Goal: Task Accomplishment & Management: Use online tool/utility

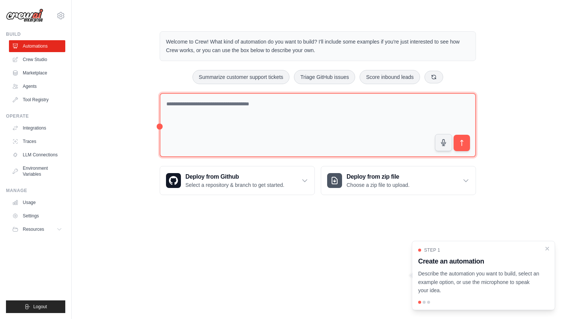
click at [175, 130] on textarea at bounding box center [318, 125] width 316 height 64
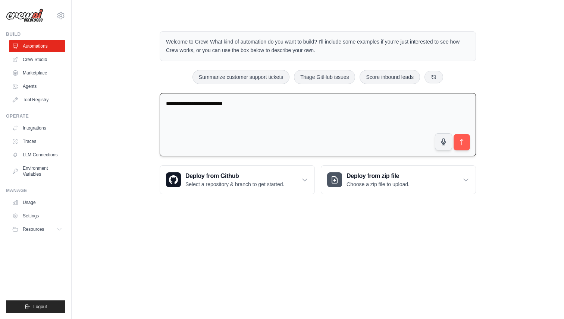
type textarea "**********"
click at [44, 60] on link "Crew Studio" at bounding box center [38, 60] width 56 height 12
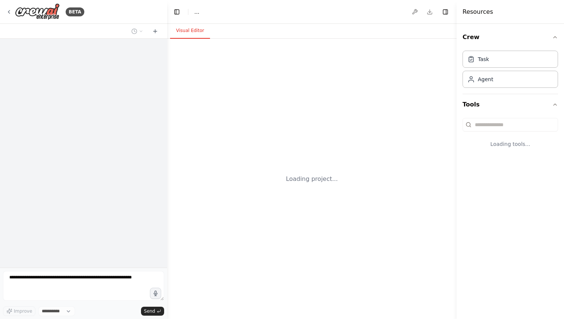
select select "****"
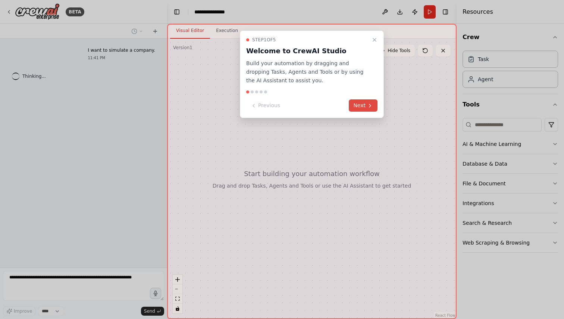
click at [359, 111] on button "Next" at bounding box center [363, 106] width 29 height 12
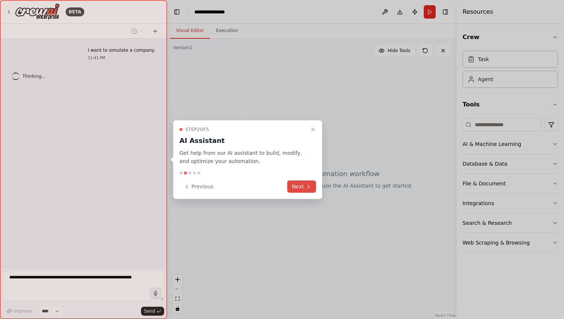
click at [300, 189] on button "Next" at bounding box center [301, 187] width 29 height 12
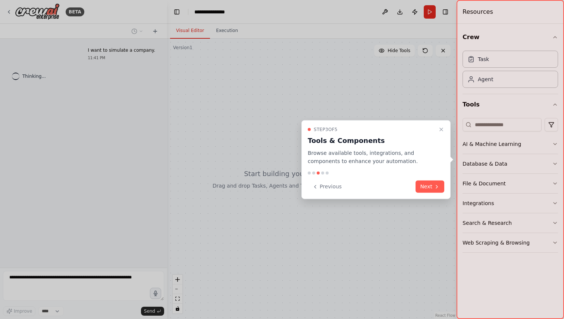
click at [422, 177] on div "Step 3 of 5 Tools & Components Browse available tools, integrations, and compon…" at bounding box center [375, 159] width 149 height 79
click at [422, 188] on button "Next" at bounding box center [429, 187] width 29 height 12
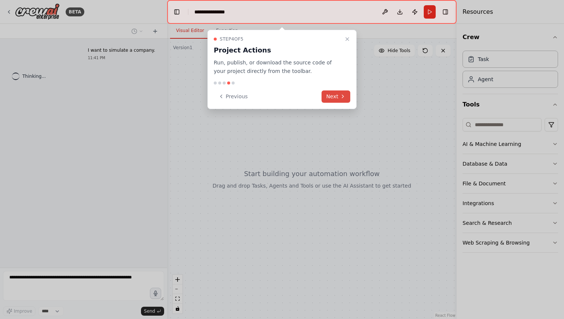
click at [347, 98] on button "Next" at bounding box center [335, 97] width 29 height 12
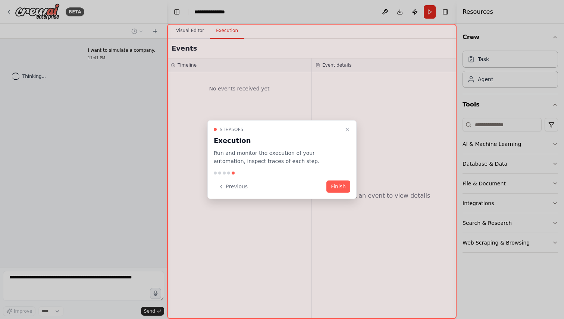
click at [340, 191] on button "Finish" at bounding box center [338, 187] width 24 height 12
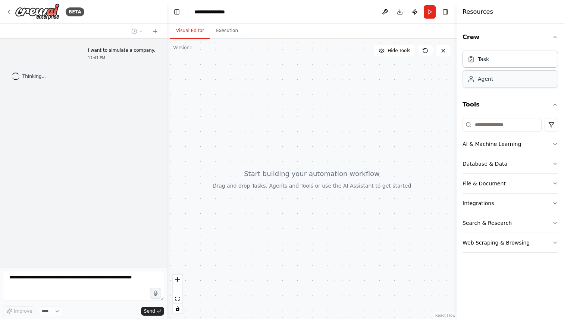
click at [535, 86] on div "Agent" at bounding box center [509, 78] width 95 height 17
click at [491, 151] on button "AI & Machine Learning" at bounding box center [509, 144] width 95 height 19
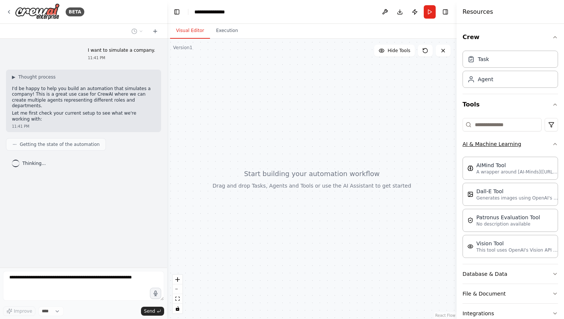
click at [523, 142] on button "AI & Machine Learning" at bounding box center [509, 144] width 95 height 19
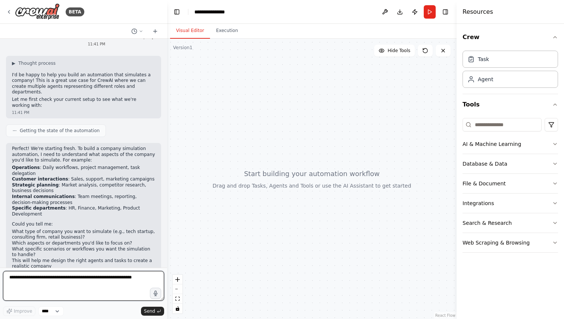
scroll to position [20, 0]
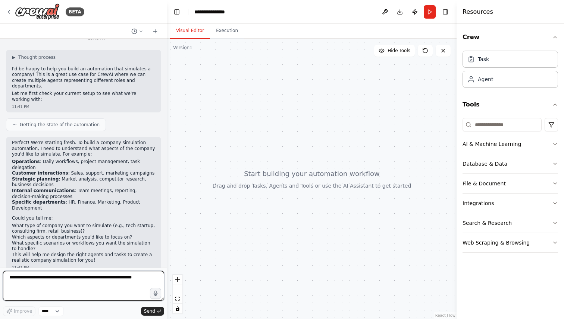
click at [81, 282] on textarea at bounding box center [83, 286] width 161 height 30
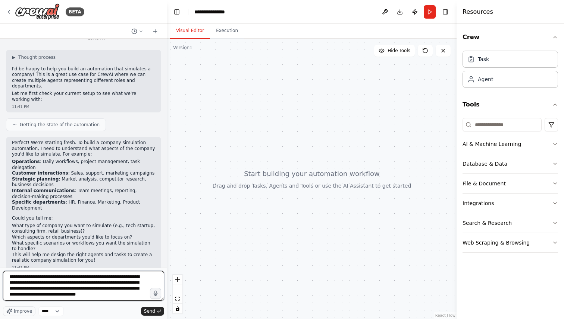
scroll to position [3, 0]
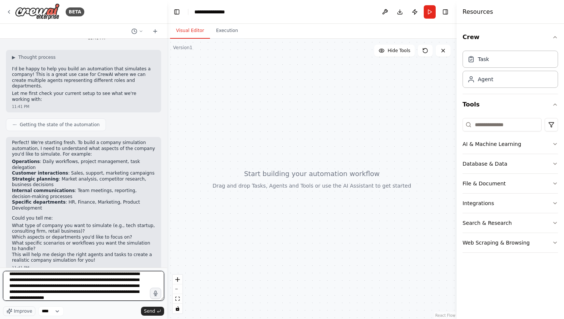
type textarea "**********"
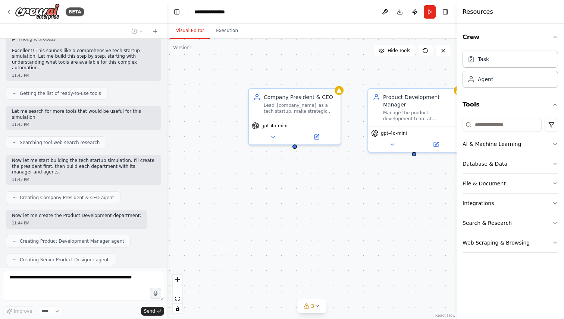
scroll to position [347, 0]
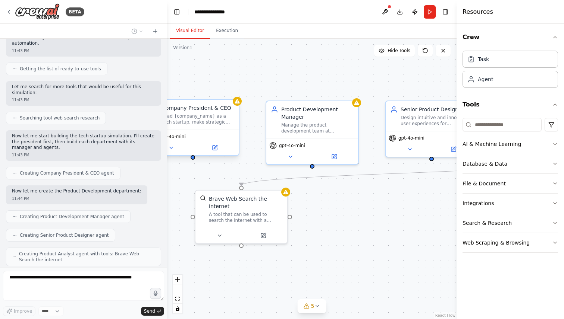
drag, startPoint x: 251, startPoint y: 136, endPoint x: 195, endPoint y: 161, distance: 61.3
click at [195, 161] on div ".deletable-edge-delete-btn { width: 20px; height: 20px; border: 0px solid #ffff…" at bounding box center [311, 179] width 289 height 281
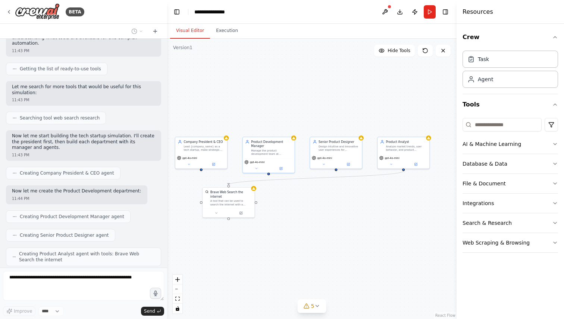
drag, startPoint x: 342, startPoint y: 255, endPoint x: 307, endPoint y: 247, distance: 35.5
click at [307, 247] on div ".deletable-edge-delete-btn { width: 20px; height: 20px; border: 0px solid #ffff…" at bounding box center [311, 179] width 289 height 281
drag, startPoint x: 337, startPoint y: 173, endPoint x: 336, endPoint y: 177, distance: 4.2
click at [336, 177] on div ".deletable-edge-delete-btn { width: 20px; height: 20px; border: 0px solid #ffff…" at bounding box center [311, 179] width 289 height 281
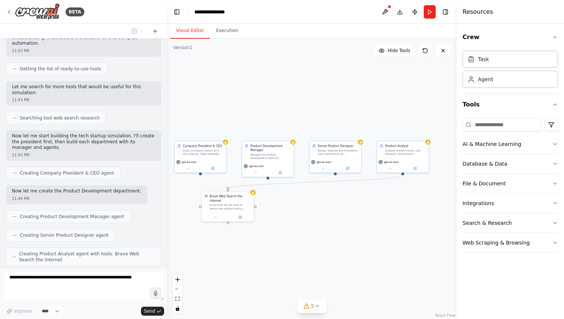
click at [337, 174] on div ".deletable-edge-delete-btn { width: 20px; height: 20px; border: 0px solid #ffff…" at bounding box center [311, 179] width 289 height 281
click at [331, 202] on div ".deletable-edge-delete-btn { width: 20px; height: 20px; border: 0px solid #ffff…" at bounding box center [311, 179] width 289 height 281
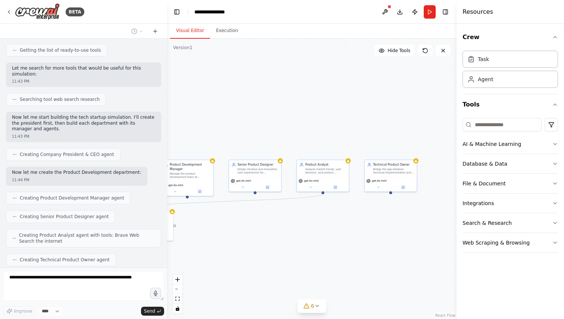
drag, startPoint x: 339, startPoint y: 249, endPoint x: 259, endPoint y: 268, distance: 82.4
click at [259, 268] on div ".deletable-edge-delete-btn { width: 20px; height: 20px; border: 0px solid #ffff…" at bounding box center [311, 179] width 289 height 281
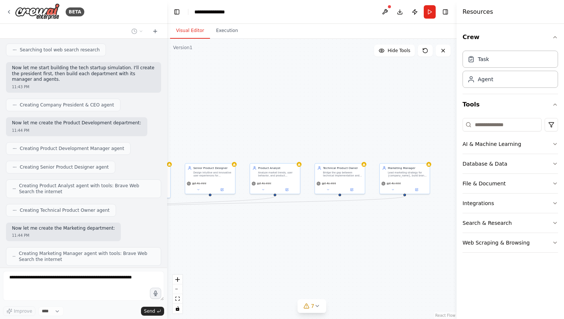
scroll to position [434, 0]
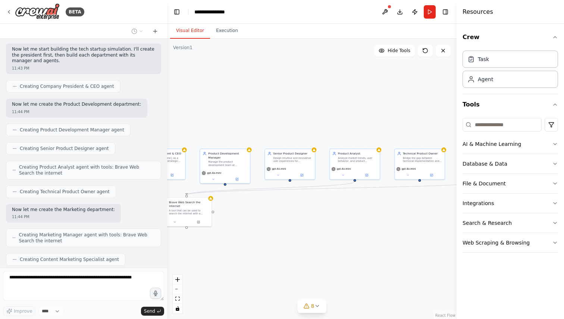
drag, startPoint x: 259, startPoint y: 268, endPoint x: 293, endPoint y: 252, distance: 37.9
click at [293, 252] on div ".deletable-edge-delete-btn { width: 20px; height: 20px; border: 0px solid #ffff…" at bounding box center [311, 179] width 289 height 281
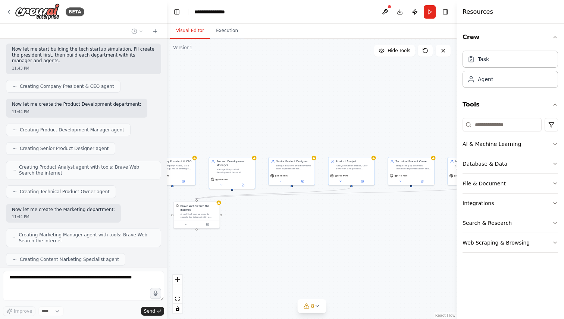
drag, startPoint x: 300, startPoint y: 252, endPoint x: 322, endPoint y: 268, distance: 26.8
click at [325, 265] on div ".deletable-edge-delete-btn { width: 20px; height: 20px; border: 0px solid #ffff…" at bounding box center [311, 179] width 289 height 281
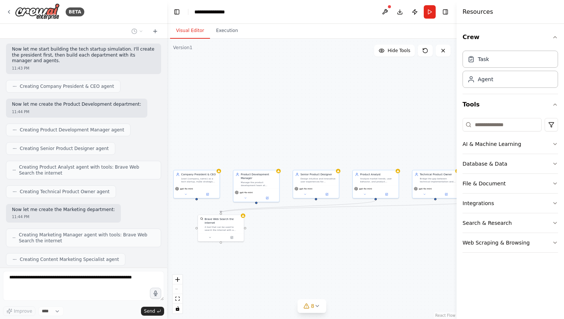
scroll to position [458, 0]
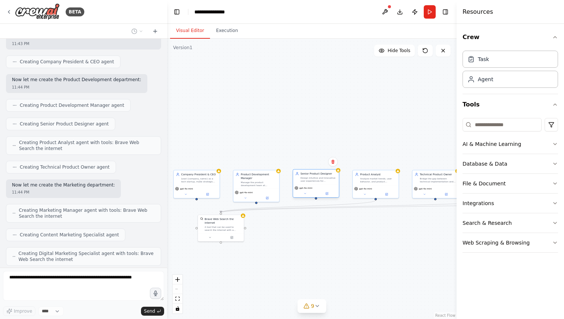
click at [315, 181] on div "Design intuitive and innovative user experiences for {company_name}'s products,…" at bounding box center [318, 180] width 36 height 6
click at [315, 198] on div at bounding box center [315, 197] width 43 height 4
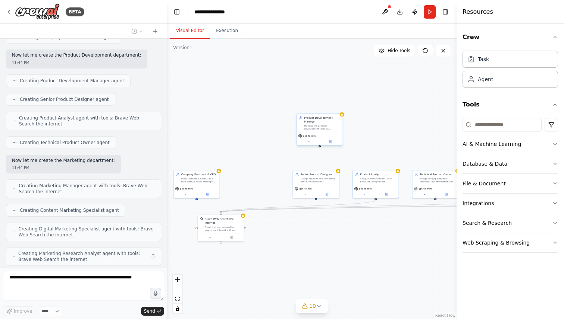
drag, startPoint x: 256, startPoint y: 186, endPoint x: 318, endPoint y: 130, distance: 83.4
click at [318, 130] on div "Product Development Manager Manage the product development team at {company_nam…" at bounding box center [320, 123] width 46 height 19
drag, startPoint x: 314, startPoint y: 181, endPoint x: 271, endPoint y: 166, distance: 44.9
click at [271, 166] on div "Design intuitive and innovative user experiences for {company_name}'s products,…" at bounding box center [277, 165] width 36 height 6
drag, startPoint x: 363, startPoint y: 186, endPoint x: 317, endPoint y: 170, distance: 49.0
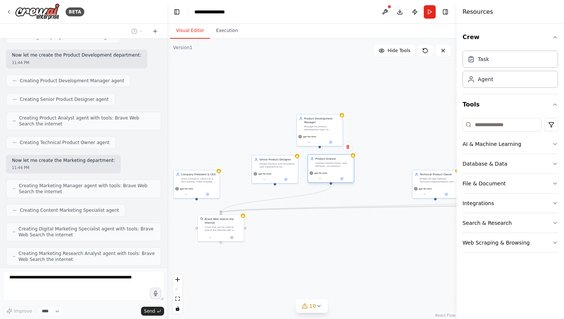
click at [317, 170] on div "gpt-4o-mini" at bounding box center [331, 176] width 46 height 13
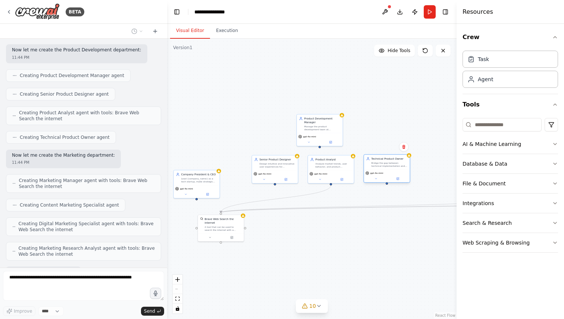
scroll to position [526, 0]
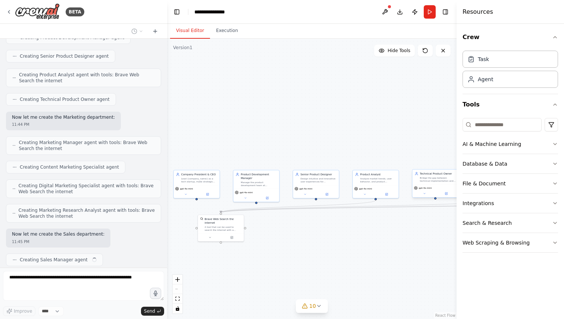
drag, startPoint x: 432, startPoint y: 188, endPoint x: 382, endPoint y: 172, distance: 52.3
click at [299, 172] on div "Company President & CEO Lead {company_name} as a tech startup, make strategic d…" at bounding box center [227, 222] width 145 height 141
drag, startPoint x: 392, startPoint y: 177, endPoint x: 435, endPoint y: 194, distance: 46.2
click at [435, 194] on button at bounding box center [442, 194] width 21 height 4
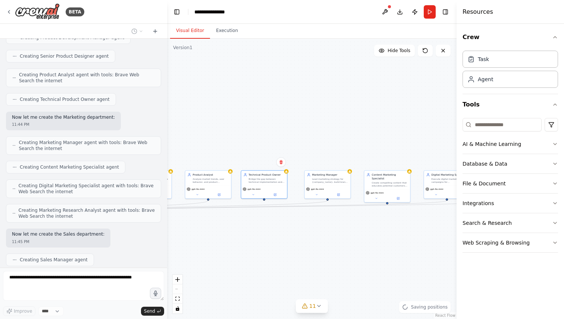
drag, startPoint x: 422, startPoint y: 249, endPoint x: 213, endPoint y: 243, distance: 208.5
click at [214, 243] on div ".deletable-edge-delete-btn { width: 20px; height: 20px; border: 0px solid #ffff…" at bounding box center [311, 179] width 289 height 281
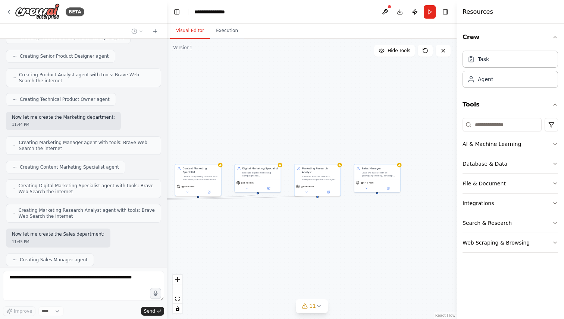
scroll to position [551, 0]
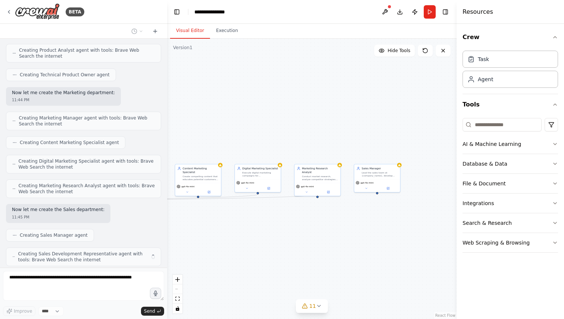
drag, startPoint x: 397, startPoint y: 252, endPoint x: 226, endPoint y: 253, distance: 170.7
click at [226, 253] on div ".deletable-edge-delete-btn { width: 20px; height: 20px; border: 0px solid #ffff…" at bounding box center [311, 179] width 289 height 281
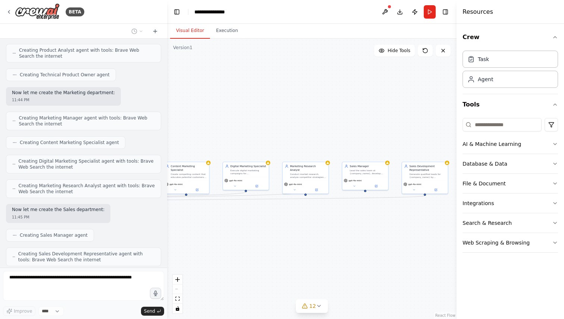
scroll to position [569, 0]
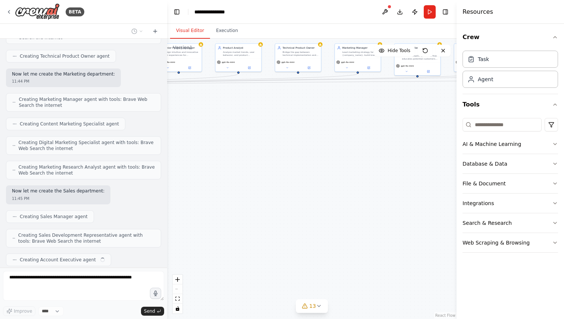
drag, startPoint x: 318, startPoint y: 252, endPoint x: 559, endPoint y: 130, distance: 270.4
click at [559, 130] on div "BETA I want to simulate a company. 11:41 PM ▶ Thought process I'd be happy to h…" at bounding box center [282, 159] width 564 height 319
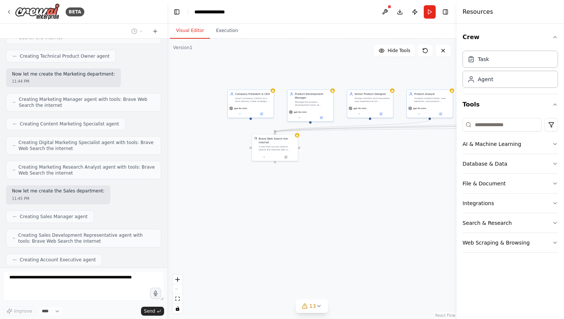
drag, startPoint x: 371, startPoint y: 191, endPoint x: 563, endPoint y: 237, distance: 197.3
click at [563, 237] on div "BETA I want to simulate a company. 11:41 PM ▶ Thought process I'd be happy to h…" at bounding box center [282, 159] width 564 height 319
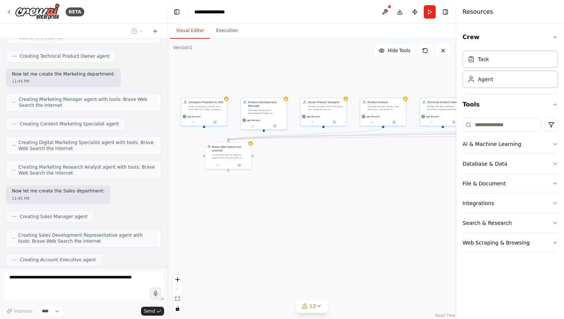
drag, startPoint x: 328, startPoint y: 199, endPoint x: 204, endPoint y: 242, distance: 131.9
click at [207, 242] on div ".deletable-edge-delete-btn { width: 20px; height: 20px; border: 0px solid #ffff…" at bounding box center [311, 179] width 289 height 281
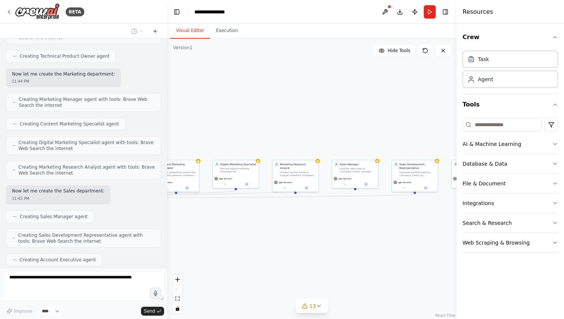
drag, startPoint x: 348, startPoint y: 238, endPoint x: 11, endPoint y: 265, distance: 338.1
click at [15, 265] on div "BETA I want to simulate a company. 11:41 PM ▶ Thought process I'd be happy to h…" at bounding box center [282, 159] width 564 height 319
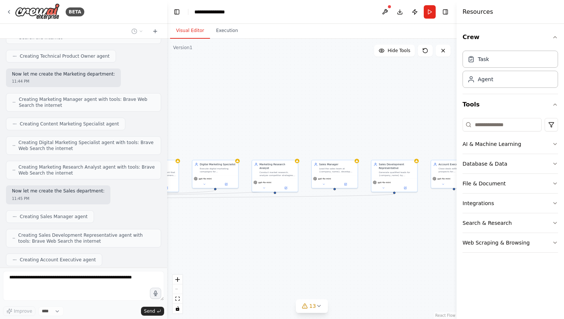
drag, startPoint x: 218, startPoint y: 210, endPoint x: 0, endPoint y: 210, distance: 218.1
click at [0, 210] on div "BETA I want to simulate a company. 11:41 PM ▶ Thought process I'd be happy to h…" at bounding box center [282, 159] width 564 height 319
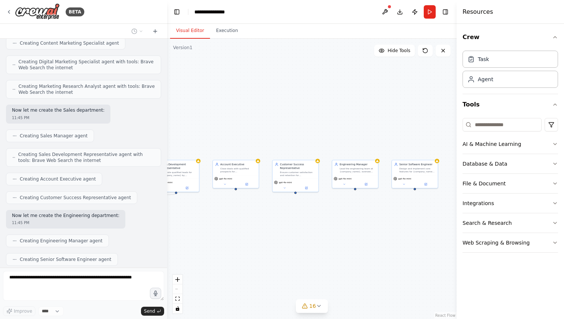
scroll to position [669, 0]
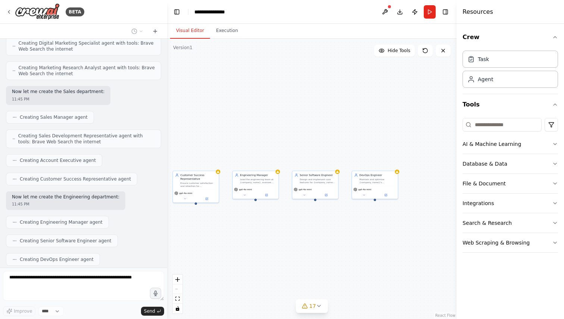
drag, startPoint x: 352, startPoint y: 232, endPoint x: 198, endPoint y: 236, distance: 153.6
click at [198, 236] on div ".deletable-edge-delete-btn { width: 20px; height: 20px; border: 0px solid #ffff…" at bounding box center [311, 179] width 289 height 281
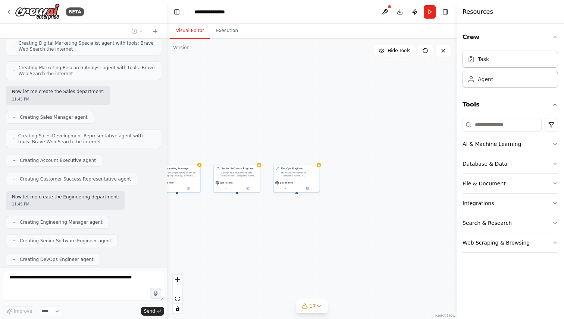
drag, startPoint x: 299, startPoint y: 231, endPoint x: 273, endPoint y: 231, distance: 25.3
click at [273, 231] on div ".deletable-edge-delete-btn { width: 20px; height: 20px; border: 0px solid #ffff…" at bounding box center [311, 179] width 289 height 281
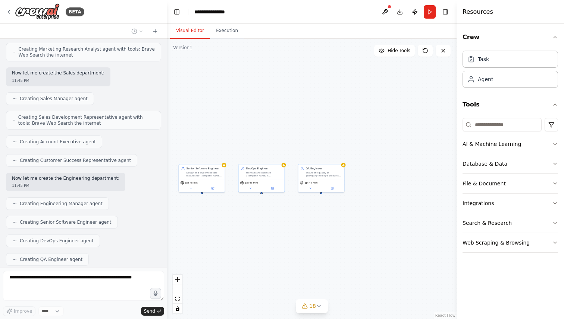
drag, startPoint x: 334, startPoint y: 248, endPoint x: 283, endPoint y: 248, distance: 50.7
click at [283, 248] on div ".deletable-edge-delete-btn { width: 20px; height: 20px; border: 0px solid #ffff…" at bounding box center [311, 179] width 289 height 281
drag, startPoint x: 283, startPoint y: 248, endPoint x: 365, endPoint y: 251, distance: 82.5
click at [365, 251] on div ".deletable-edge-delete-btn { width: 20px; height: 20px; border: 0px solid #ffff…" at bounding box center [311, 179] width 289 height 281
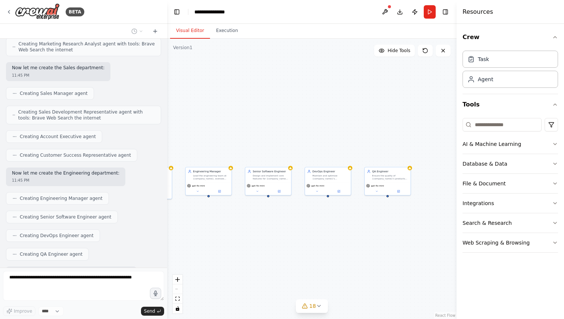
scroll to position [743, 0]
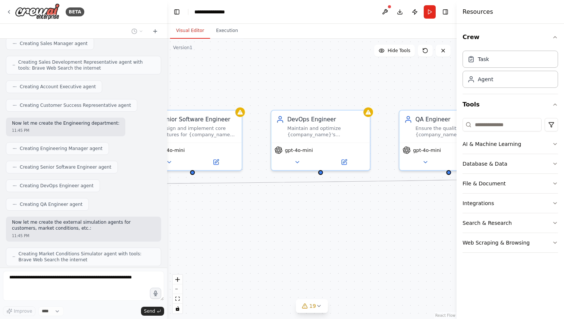
drag, startPoint x: 365, startPoint y: 245, endPoint x: 422, endPoint y: 310, distance: 86.9
click at [422, 309] on div ".deletable-edge-delete-btn { width: 20px; height: 20px; border: 0px solid #ffff…" at bounding box center [311, 179] width 289 height 281
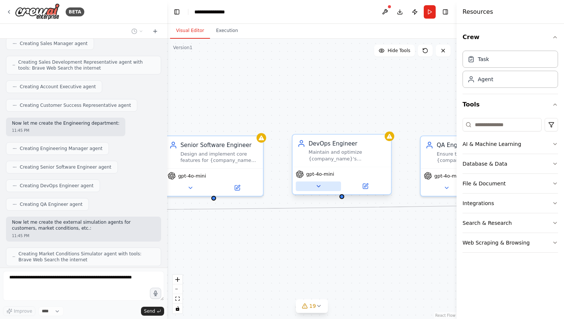
click at [319, 188] on icon at bounding box center [318, 186] width 6 height 6
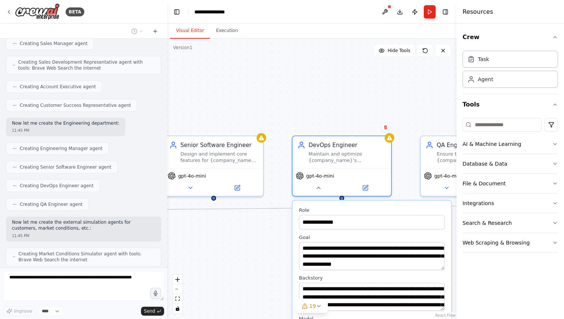
scroll to position [761, 0]
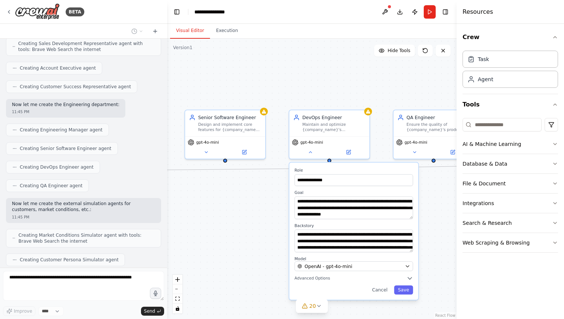
drag, startPoint x: 450, startPoint y: 296, endPoint x: 411, endPoint y: 236, distance: 71.5
click at [413, 235] on div ".deletable-edge-delete-btn { width: 20px; height: 20px; border: 0px solid #ffff…" at bounding box center [311, 179] width 289 height 281
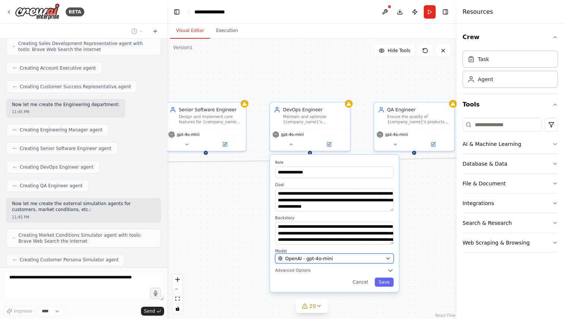
click at [377, 262] on button "OpenAI - gpt-4o-mini" at bounding box center [334, 259] width 119 height 10
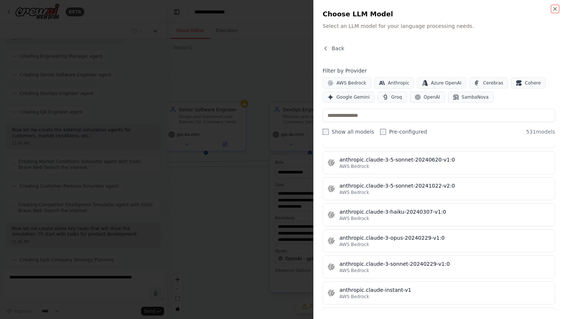
scroll to position [621, 0]
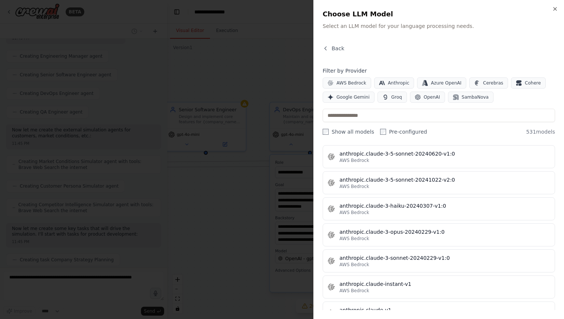
click at [191, 223] on div at bounding box center [282, 159] width 564 height 319
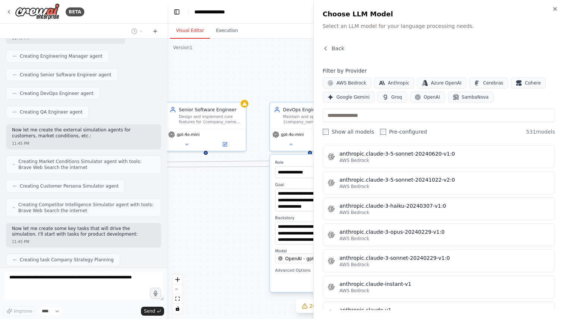
scroll to position [854, 0]
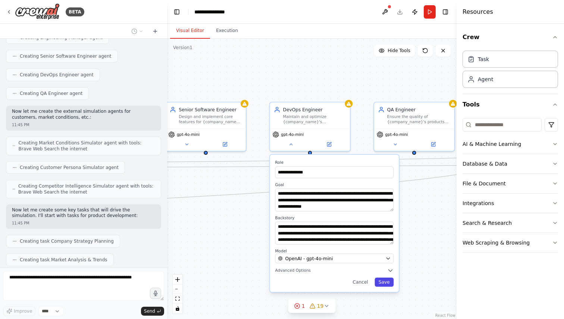
click at [387, 286] on button "Save" at bounding box center [383, 282] width 19 height 9
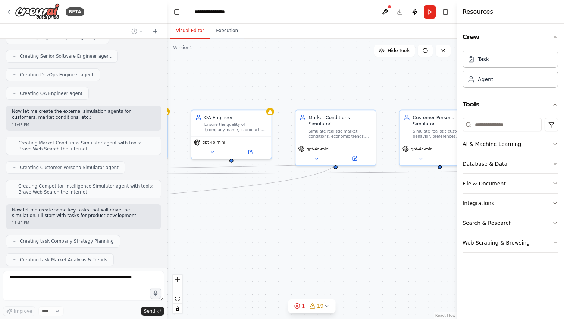
drag, startPoint x: 421, startPoint y: 259, endPoint x: 202, endPoint y: 276, distance: 219.9
click at [202, 276] on div ".deletable-edge-delete-btn { width: 20px; height: 20px; border: 0px solid #ffff…" at bounding box center [311, 179] width 289 height 281
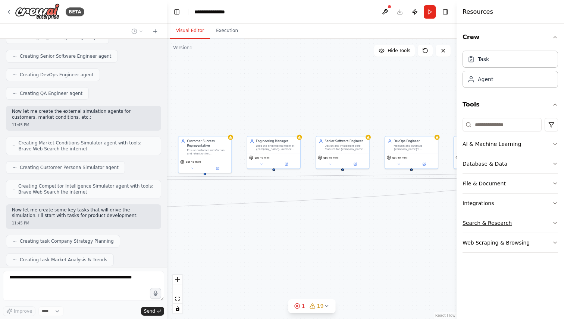
drag, startPoint x: 300, startPoint y: 245, endPoint x: 557, endPoint y: 220, distance: 257.7
click at [554, 220] on div "BETA I want to simulate a company. 11:41 PM ▶ Thought process I'd be happy to h…" at bounding box center [282, 159] width 564 height 319
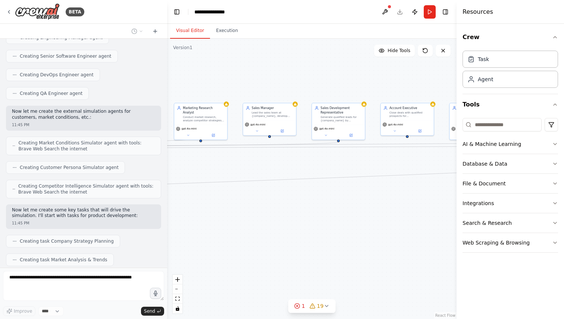
drag, startPoint x: 190, startPoint y: 269, endPoint x: 461, endPoint y: 237, distance: 273.3
click at [460, 237] on div "BETA I want to simulate a company. 11:41 PM ▶ Thought process I'd be happy to h…" at bounding box center [282, 159] width 564 height 319
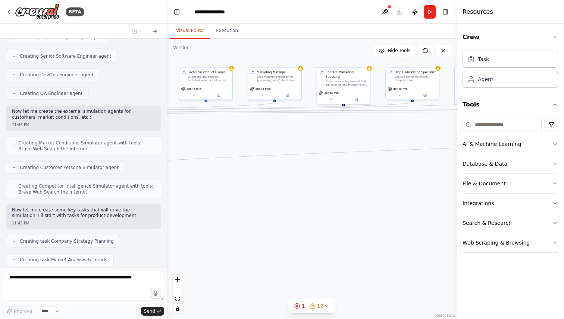
drag, startPoint x: 299, startPoint y: 230, endPoint x: 563, endPoint y: 194, distance: 266.7
click at [563, 194] on div "BETA I want to simulate a company. 11:41 PM ▶ Thought process I'd be happy to h…" at bounding box center [282, 159] width 564 height 319
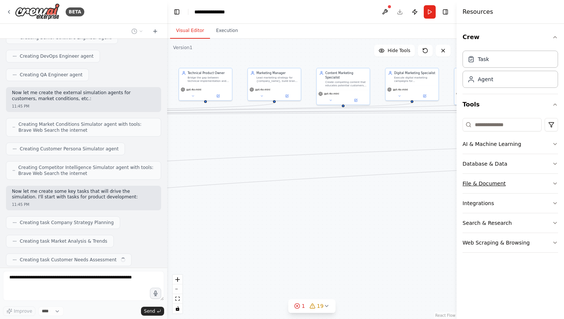
drag, startPoint x: 233, startPoint y: 227, endPoint x: 499, endPoint y: 187, distance: 269.6
click at [499, 187] on div "BETA I want to simulate a company. 11:41 PM ▶ Thought process I'd be happy to h…" at bounding box center [282, 159] width 564 height 319
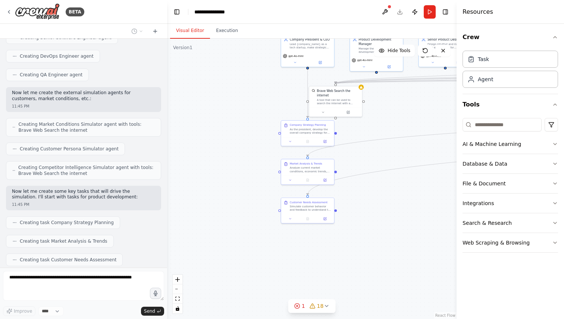
drag, startPoint x: 277, startPoint y: 212, endPoint x: 394, endPoint y: 245, distance: 121.6
click at [394, 245] on div ".deletable-edge-delete-btn { width: 20px; height: 20px; border: 0px solid #ffff…" at bounding box center [311, 179] width 289 height 281
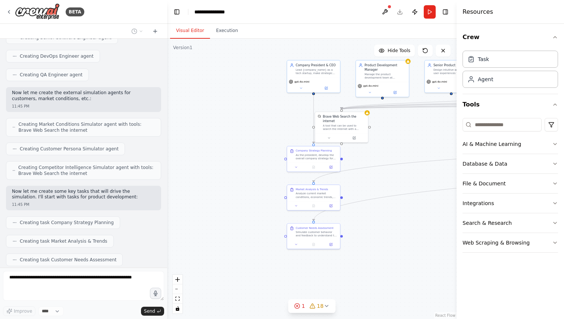
scroll to position [891, 0]
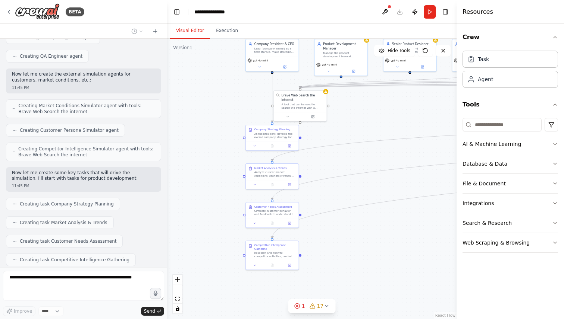
drag, startPoint x: 387, startPoint y: 267, endPoint x: 339, endPoint y: 237, distance: 56.1
click at [339, 237] on div ".deletable-edge-delete-btn { width: 20px; height: 20px; border: 0px solid #ffff…" at bounding box center [311, 179] width 289 height 281
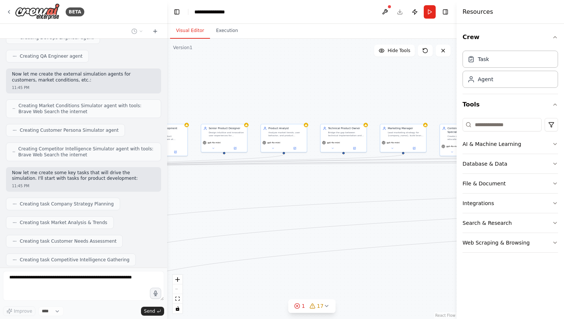
drag, startPoint x: 374, startPoint y: 253, endPoint x: 197, endPoint y: 319, distance: 188.1
click at [198, 319] on div ".deletable-edge-delete-btn { width: 20px; height: 20px; border: 0px solid #ffff…" at bounding box center [311, 179] width 289 height 281
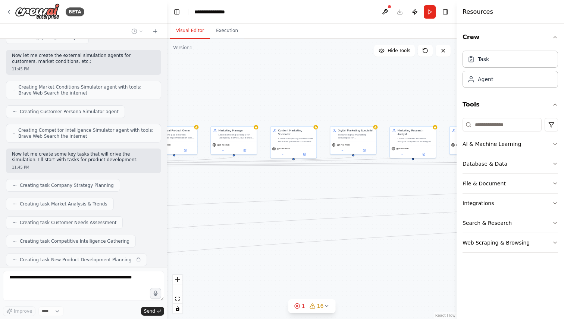
drag, startPoint x: 403, startPoint y: 203, endPoint x: 235, endPoint y: 205, distance: 168.1
click at [235, 205] on div ".deletable-edge-delete-btn { width: 20px; height: 20px; border: 0px solid #ffff…" at bounding box center [311, 179] width 289 height 281
drag, startPoint x: 344, startPoint y: 191, endPoint x: 169, endPoint y: 191, distance: 174.5
click at [170, 191] on div ".deletable-edge-delete-btn { width: 20px; height: 20px; border: 0px solid #ffff…" at bounding box center [311, 179] width 289 height 281
drag, startPoint x: 386, startPoint y: 231, endPoint x: 215, endPoint y: 231, distance: 170.7
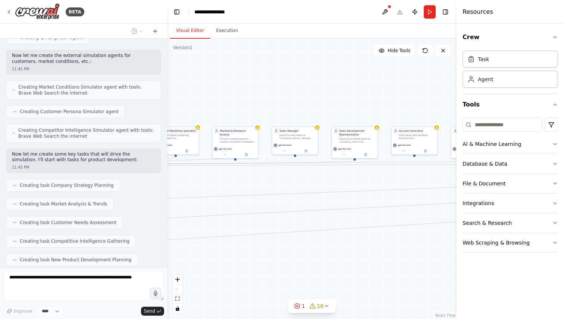
click at [215, 231] on div ".deletable-edge-delete-btn { width: 20px; height: 20px; border: 0px solid #ffff…" at bounding box center [311, 179] width 289 height 281
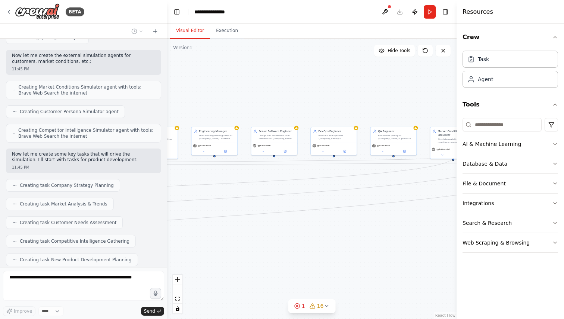
drag, startPoint x: 349, startPoint y: 248, endPoint x: 211, endPoint y: 248, distance: 137.9
click at [211, 248] on div ".deletable-edge-delete-btn { width: 20px; height: 20px; border: 0px solid #ffff…" at bounding box center [311, 179] width 289 height 281
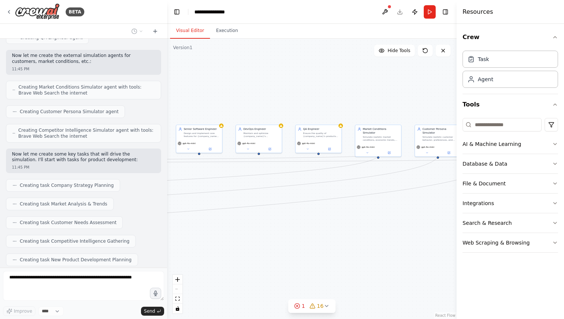
drag, startPoint x: 152, startPoint y: 232, endPoint x: 48, endPoint y: 232, distance: 104.0
click at [48, 232] on div "BETA I want to simulate a company. 11:41 PM ▶ Thought process I'd be happy to h…" at bounding box center [282, 159] width 564 height 319
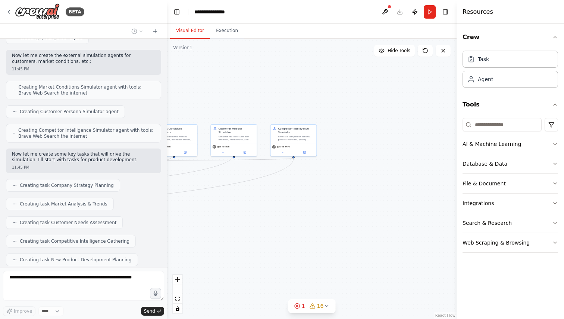
drag, startPoint x: 263, startPoint y: 247, endPoint x: 127, endPoint y: 247, distance: 135.3
click at [130, 247] on div "BETA I want to simulate a company. 11:41 PM ▶ Thought process I'd be happy to h…" at bounding box center [282, 159] width 564 height 319
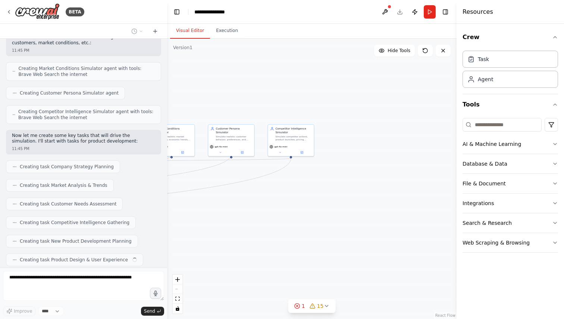
drag, startPoint x: 262, startPoint y: 229, endPoint x: 324, endPoint y: 228, distance: 62.3
click at [324, 228] on div ".deletable-edge-delete-btn { width: 20px; height: 20px; border: 0px solid #ffff…" at bounding box center [311, 179] width 289 height 281
drag, startPoint x: 324, startPoint y: 228, endPoint x: 563, endPoint y: 222, distance: 239.4
click at [563, 222] on div "BETA I want to simulate a company. 11:41 PM ▶ Thought process I'd be happy to h…" at bounding box center [282, 159] width 564 height 319
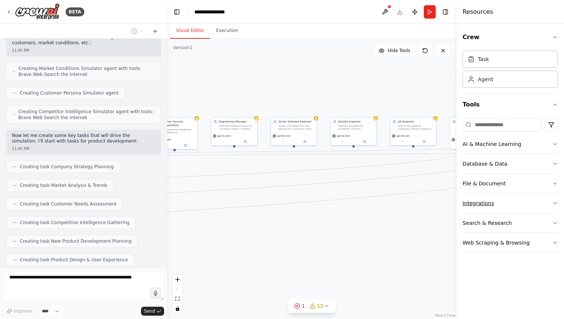
drag, startPoint x: 359, startPoint y: 229, endPoint x: 498, endPoint y: 207, distance: 140.8
click at [498, 207] on div "BETA I want to simulate a company. 11:41 PM ▶ Thought process I'd be happy to h…" at bounding box center [282, 159] width 564 height 319
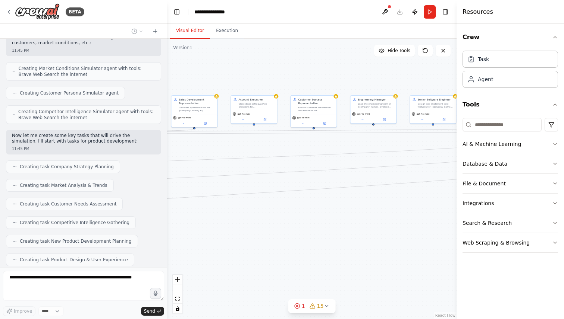
drag, startPoint x: 242, startPoint y: 237, endPoint x: 298, endPoint y: 230, distance: 56.3
click at [298, 229] on div ".deletable-edge-delete-btn { width: 20px; height: 20px; border: 0px solid #ffff…" at bounding box center [311, 179] width 289 height 281
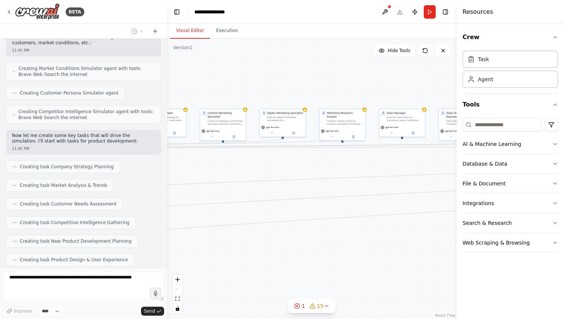
drag, startPoint x: 296, startPoint y: 231, endPoint x: 501, endPoint y: 258, distance: 207.2
click at [510, 260] on div "BETA I want to simulate a company. 11:41 PM ▶ Thought process I'd be happy to h…" at bounding box center [282, 159] width 564 height 319
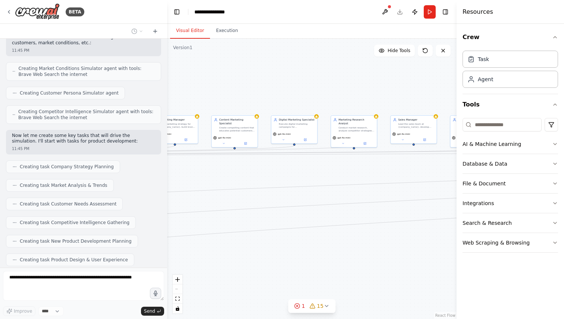
drag, startPoint x: 183, startPoint y: 188, endPoint x: 415, endPoint y: 165, distance: 233.0
click at [415, 165] on div ".deletable-edge-delete-btn { width: 20px; height: 20px; border: 0px solid #ffff…" at bounding box center [311, 179] width 289 height 281
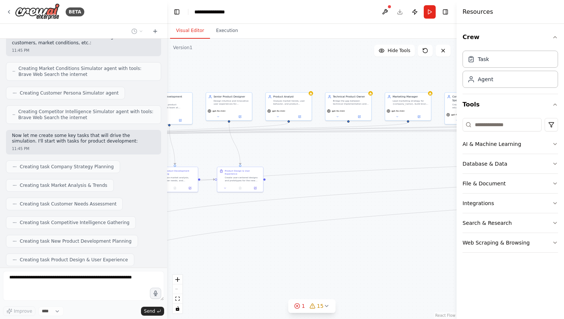
drag, startPoint x: 275, startPoint y: 216, endPoint x: 448, endPoint y: 195, distance: 174.6
click at [448, 195] on div ".deletable-edge-delete-btn { width: 20px; height: 20px; border: 0px solid #ffff…" at bounding box center [311, 179] width 289 height 281
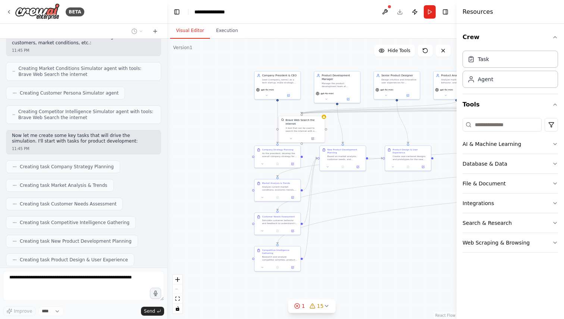
scroll to position [947, 0]
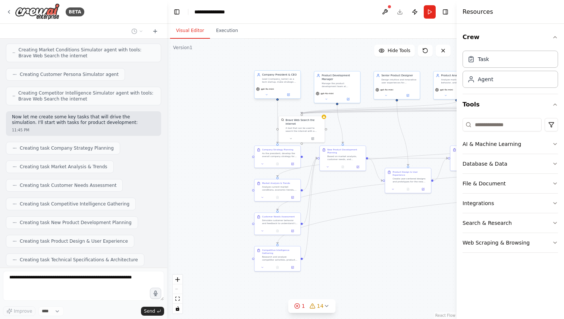
click at [275, 80] on div "Lead {company_name} as a tech startup, make strategic decisions, oversee all de…" at bounding box center [280, 81] width 36 height 6
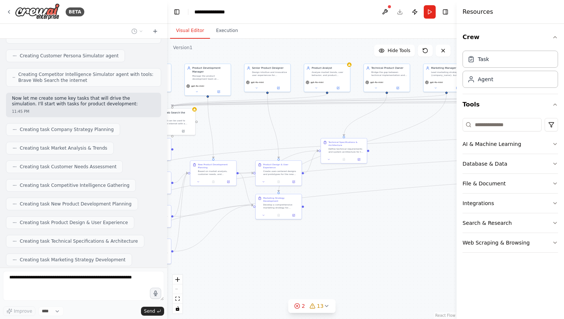
drag, startPoint x: 369, startPoint y: 278, endPoint x: 246, endPoint y: 267, distance: 122.7
click at [246, 267] on div ".deletable-edge-delete-btn { width: 20px; height: 20px; border: 0px solid #ffff…" at bounding box center [311, 179] width 289 height 281
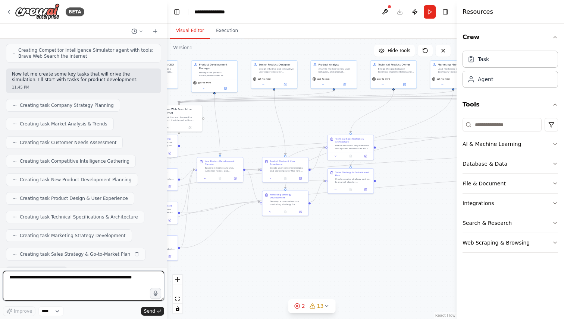
scroll to position [995, 0]
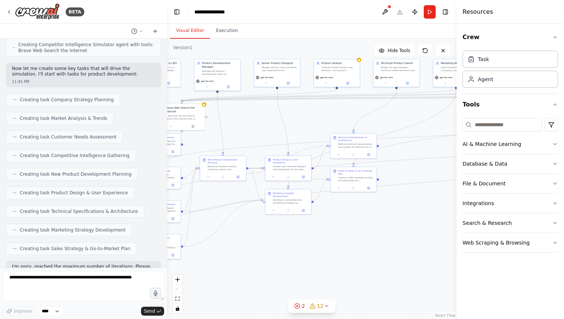
click at [325, 285] on div ".deletable-edge-delete-btn { width: 20px; height: 20px; border: 0px solid #ffff…" at bounding box center [311, 179] width 289 height 281
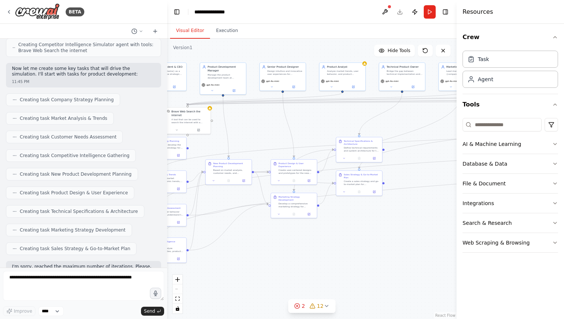
drag, startPoint x: 310, startPoint y: 258, endPoint x: 316, endPoint y: 261, distance: 6.7
click at [316, 261] on div ".deletable-edge-delete-btn { width: 20px; height: 20px; border: 0px solid #ffff…" at bounding box center [311, 179] width 289 height 281
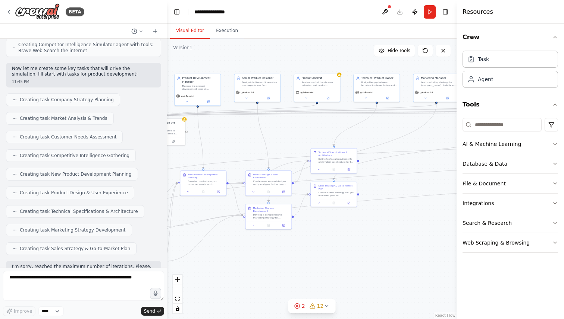
drag, startPoint x: 342, startPoint y: 239, endPoint x: 315, endPoint y: 250, distance: 28.7
click at [315, 250] on div ".deletable-edge-delete-btn { width: 20px; height: 20px; border: 0px solid #ffff…" at bounding box center [311, 179] width 289 height 281
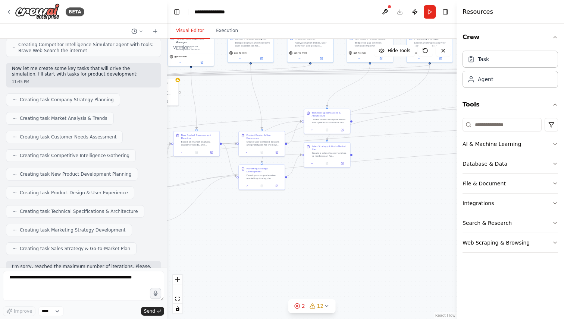
drag, startPoint x: 315, startPoint y: 250, endPoint x: 297, endPoint y: 202, distance: 51.4
click at [297, 202] on div ".deletable-edge-delete-btn { width: 20px; height: 20px; border: 0px solid #ffff…" at bounding box center [311, 179] width 289 height 281
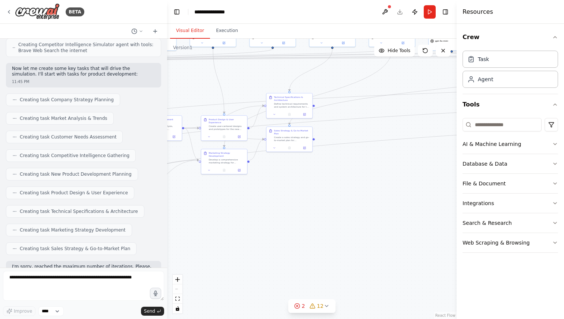
drag, startPoint x: 350, startPoint y: 218, endPoint x: 283, endPoint y: 210, distance: 67.3
click at [283, 210] on div ".deletable-edge-delete-btn { width: 20px; height: 20px; border: 0px solid #ffff…" at bounding box center [311, 179] width 289 height 281
drag, startPoint x: 283, startPoint y: 210, endPoint x: 179, endPoint y: 217, distance: 104.7
click at [179, 217] on div ".deletable-edge-delete-btn { width: 20px; height: 20px; border: 0px solid #ffff…" at bounding box center [311, 179] width 289 height 281
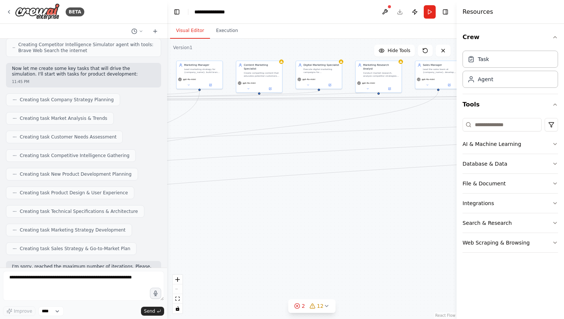
drag, startPoint x: 311, startPoint y: 194, endPoint x: 186, endPoint y: 254, distance: 138.9
click at [186, 254] on div ".deletable-edge-delete-btn { width: 20px; height: 20px; border: 0px solid #ffff…" at bounding box center [311, 179] width 289 height 281
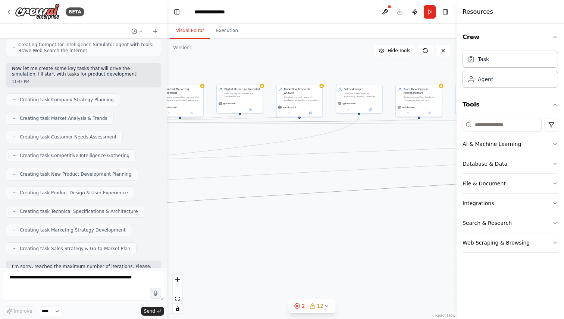
drag, startPoint x: 381, startPoint y: 189, endPoint x: 265, endPoint y: 189, distance: 116.3
click at [265, 189] on div ".deletable-edge-delete-btn { width: 20px; height: 20px; border: 0px solid #ffff…" at bounding box center [311, 179] width 289 height 281
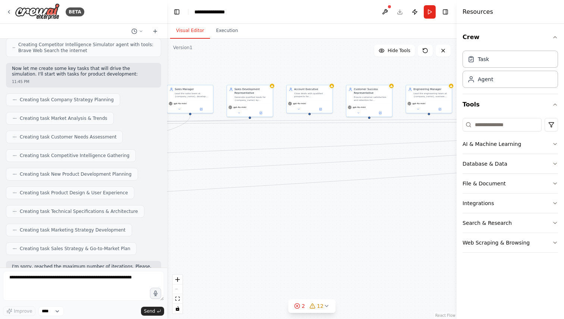
drag, startPoint x: 345, startPoint y: 245, endPoint x: 171, endPoint y: 245, distance: 173.3
click at [168, 245] on div ".deletable-edge-delete-btn { width: 20px; height: 20px; border: 0px solid #ffff…" at bounding box center [311, 179] width 289 height 281
drag
click at [182, 242] on div ".deletable-edge-delete-btn { width: 20px; height: 20px; border: 0px solid #ffff…" at bounding box center [311, 179] width 289 height 281
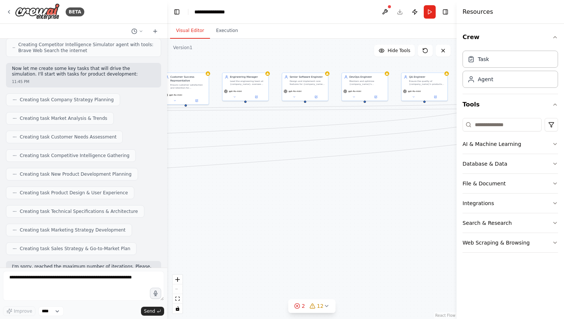
click at [158, 236] on div "BETA I want to simulate a company. 11:41 PM ▶ Thought process I'd be happy to h…" at bounding box center [282, 159] width 564 height 319
click at [145, 207] on div "BETA I want to simulate a company. 11:41 PM ▶ Thought process I'd be happy to h…" at bounding box center [282, 159] width 564 height 319
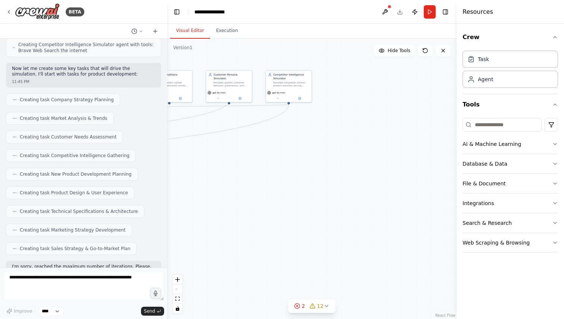
click at [260, 181] on div ".deletable-edge-delete-btn { width: 20px; height: 20px; border: 0px solid #ffff…" at bounding box center [311, 179] width 289 height 281
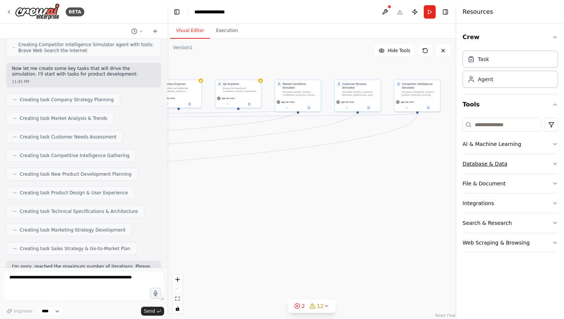
click at [503, 172] on div "BETA I want to simulate a company. 11:41 PM ▶ Thought process I'd be happy to h…" at bounding box center [282, 159] width 564 height 319
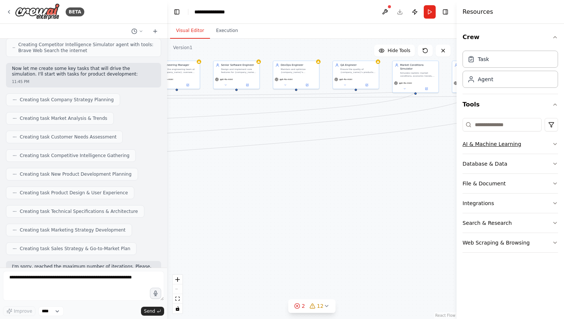
click at [494, 145] on div "BETA I want to simulate a company. 11:41 PM ▶ Thought process I'd be happy to h…" at bounding box center [282, 159] width 564 height 319
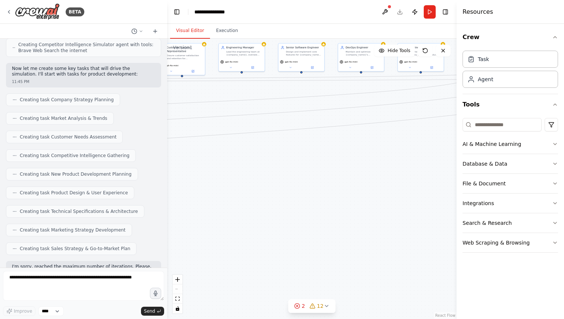
click at [357, 162] on div ".deletable-edge-delete-btn { width: 20px; height: 20px; border: 0px solid #ffff…" at bounding box center [311, 179] width 289 height 281
click at [335, 158] on div ".deletable-edge-delete-btn { width: 20px; height: 20px; border: 0px solid #ffff…" at bounding box center [311, 179] width 289 height 281
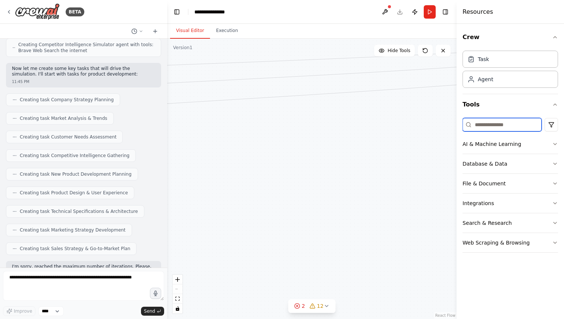
click at [481, 119] on div "BETA I want to simulate a company. 11:41 PM ▶ Thought process I'd be happy to h…" at bounding box center [282, 159] width 564 height 319
click at [443, 147] on div ".deletable-edge-delete-btn { width: 20px; height: 20px; border: 0px solid #ffff…" at bounding box center [311, 179] width 289 height 281
click at [372, 149] on div ".deletable-edge-delete-btn { width: 20px; height: 20px; border: 0px solid #ffff…" at bounding box center [311, 179] width 289 height 281
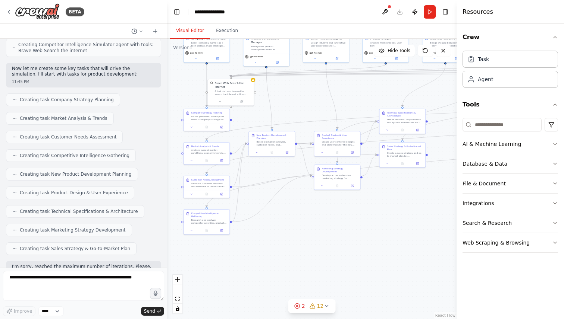
click at [411, 192] on div ".deletable-edge-delete-btn { width: 20px; height: 20px; border: 0px solid #ffff…" at bounding box center [311, 179] width 289 height 281
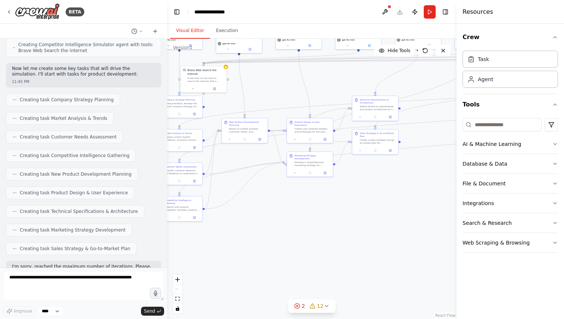
click at [318, 193] on div ".deletable-edge-delete-btn { width: 20px; height: 20px; border: 0px solid #ffff…" at bounding box center [311, 179] width 289 height 281
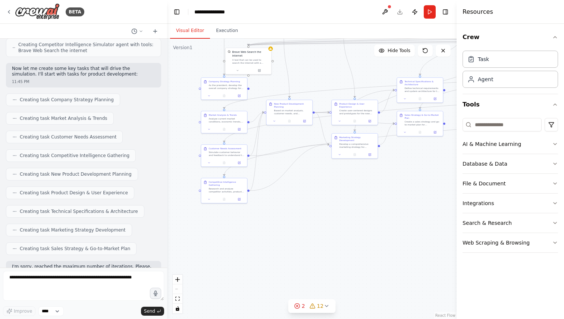
click at [360, 179] on div ".deletable-edge-delete-btn { width: 20px; height: 20px; border: 0px solid #ffff…" at bounding box center [311, 179] width 289 height 281
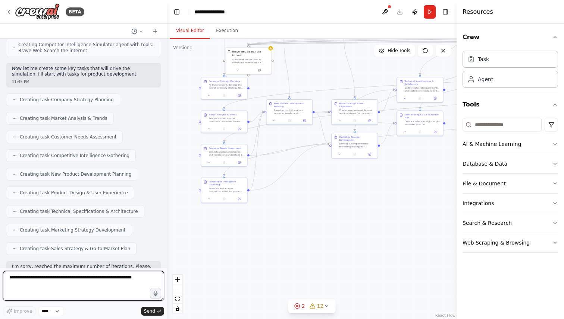
click at [97, 286] on textarea at bounding box center [83, 286] width 161 height 30
type textarea "**********"
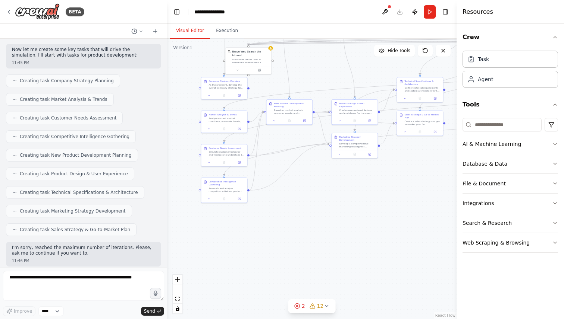
scroll to position [1040, 0]
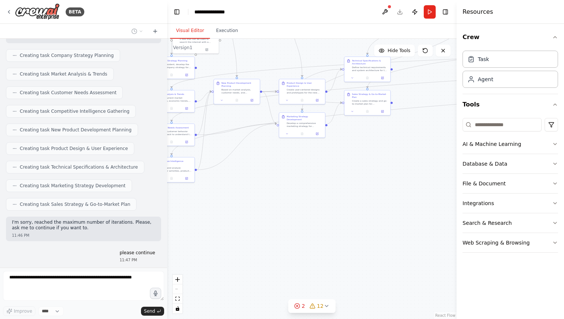
drag, startPoint x: 286, startPoint y: 246, endPoint x: 233, endPoint y: 226, distance: 56.4
click at [233, 226] on div ".deletable-edge-delete-btn { width: 20px; height: 20px; border: 0px solid #ffff…" at bounding box center [311, 179] width 289 height 281
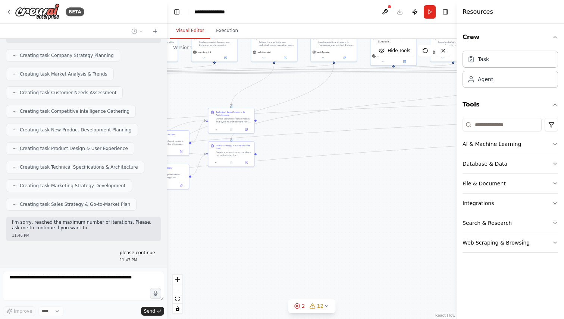
drag, startPoint x: 304, startPoint y: 183, endPoint x: 160, endPoint y: 235, distance: 153.4
click at [160, 235] on div "BETA I want to simulate a company. 11:41 PM ▶ Thought process I'd be happy to h…" at bounding box center [282, 159] width 564 height 319
drag, startPoint x: 346, startPoint y: 188, endPoint x: 210, endPoint y: 188, distance: 135.3
click at [210, 188] on div ".deletable-edge-delete-btn { width: 20px; height: 20px; border: 0px solid #ffff…" at bounding box center [311, 179] width 289 height 281
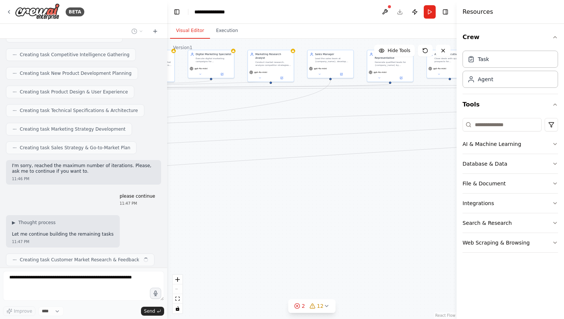
scroll to position [1102, 0]
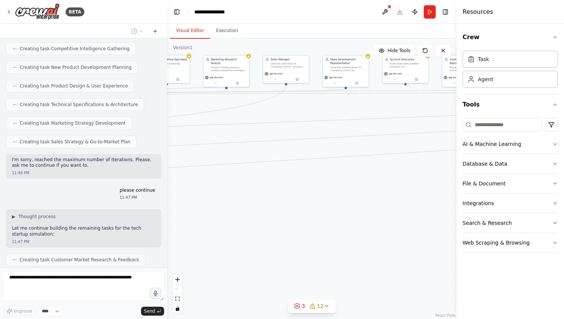
drag, startPoint x: 361, startPoint y: 159, endPoint x: 141, endPoint y: 215, distance: 226.8
click at [141, 215] on div "BETA I want to simulate a company. 11:41 PM ▶ Thought process I'd be happy to h…" at bounding box center [282, 159] width 564 height 319
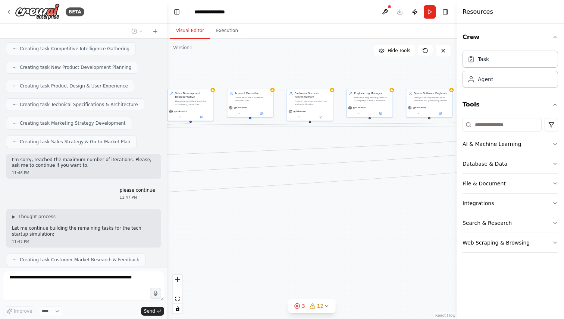
drag, startPoint x: 274, startPoint y: 228, endPoint x: 186, endPoint y: 225, distance: 88.4
click at [188, 226] on div ".deletable-edge-delete-btn { width: 20px; height: 20px; border: 0px solid #ffff…" at bounding box center [311, 179] width 289 height 281
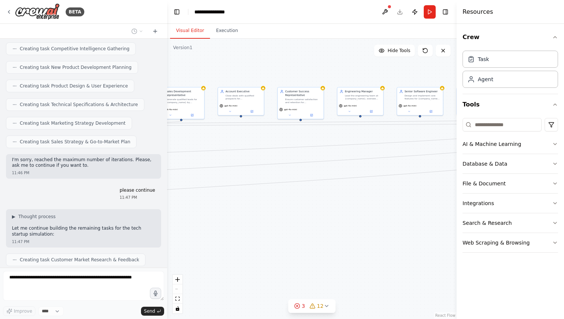
scroll to position [1121, 0]
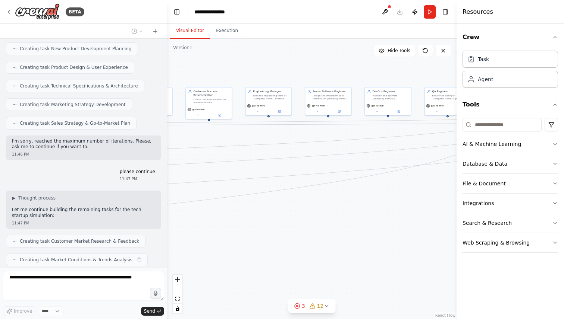
drag, startPoint x: 318, startPoint y: 219, endPoint x: 210, endPoint y: 211, distance: 107.7
click at [211, 212] on div ".deletable-edge-delete-btn { width: 20px; height: 20px; border: 0px solid #ffff…" at bounding box center [311, 179] width 289 height 281
drag, startPoint x: 352, startPoint y: 222, endPoint x: 469, endPoint y: 148, distance: 138.8
click at [469, 148] on div "BETA I want to simulate a company. 11:41 PM ▶ Thought process I'd be happy to h…" at bounding box center [282, 159] width 564 height 319
drag, startPoint x: 311, startPoint y: 182, endPoint x: 378, endPoint y: 189, distance: 68.2
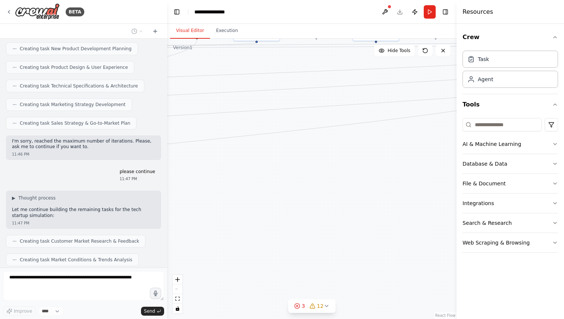
click at [378, 189] on div ".deletable-edge-delete-btn { width: 20px; height: 20px; border: 0px solid #ffff…" at bounding box center [311, 179] width 289 height 281
click at [375, 192] on div ".deletable-edge-delete-btn { width: 20px; height: 20px; border: 0px solid #ffff…" at bounding box center [311, 179] width 289 height 281
click at [446, 202] on div ".deletable-edge-delete-btn { width: 20px; height: 20px; border: 0px solid #ffff…" at bounding box center [311, 179] width 289 height 281
click at [396, 209] on div ".deletable-edge-delete-btn { width: 20px; height: 20px; border: 0px solid #ffff…" at bounding box center [311, 179] width 289 height 281
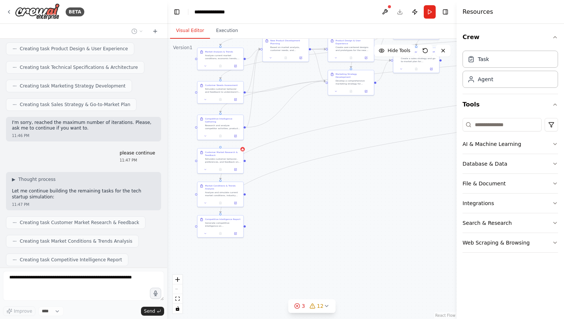
click at [438, 159] on div ".deletable-edge-delete-btn { width: 20px; height: 20px; border: 0px solid #ffff…" at bounding box center [311, 179] width 289 height 281
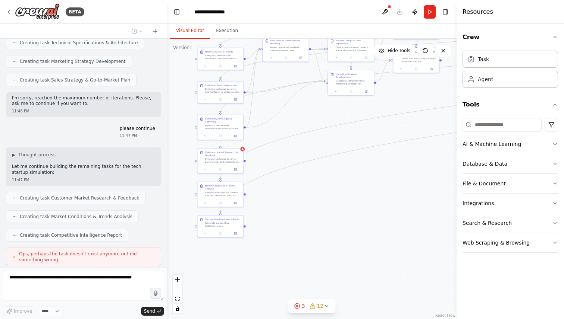
scroll to position [1208, 0]
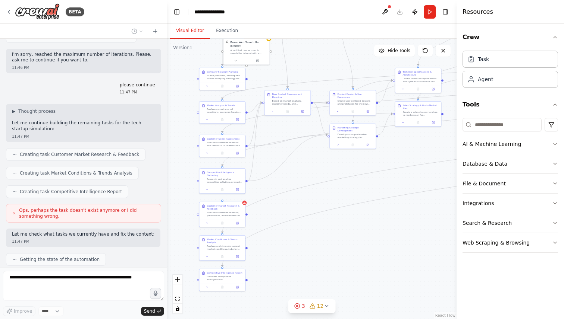
drag, startPoint x: 324, startPoint y: 192, endPoint x: 322, endPoint y: 251, distance: 58.9
click at [323, 251] on div ".deletable-edge-delete-btn { width: 20px; height: 20px; border: 0px solid #ffff…" at bounding box center [311, 179] width 289 height 281
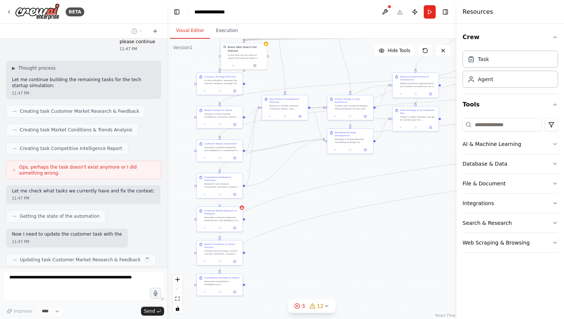
scroll to position [1257, 0]
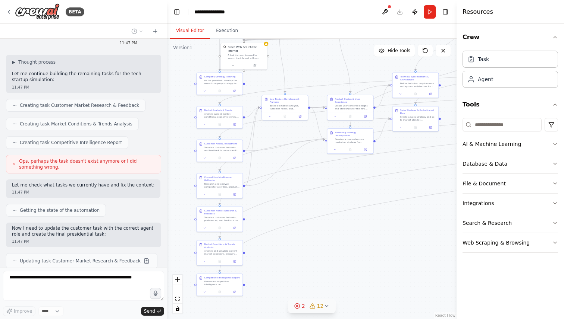
click at [316, 309] on div "12" at bounding box center [316, 306] width 14 height 7
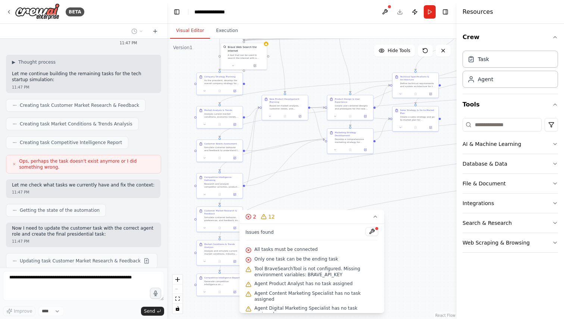
click at [398, 278] on div ".deletable-edge-delete-btn { width: 20px; height: 20px; border: 0px solid #ffff…" at bounding box center [311, 179] width 289 height 281
click at [376, 218] on icon at bounding box center [375, 217] width 6 height 6
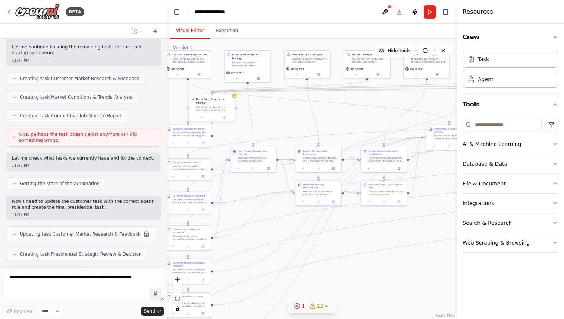
scroll to position [1322, 0]
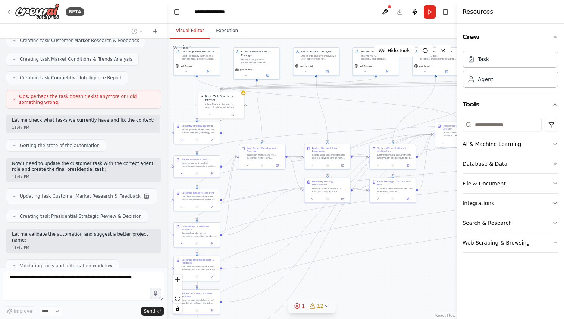
drag, startPoint x: 382, startPoint y: 227, endPoint x: 359, endPoint y: 276, distance: 54.2
click at [359, 276] on div ".deletable-edge-delete-btn { width: 20px; height: 20px; border: 0px solid #ffff…" at bounding box center [311, 179] width 289 height 281
click at [320, 308] on span "12" at bounding box center [320, 306] width 7 height 7
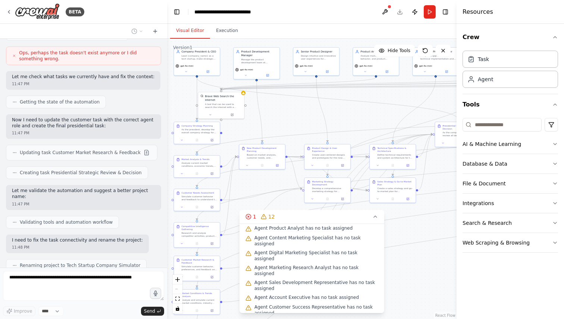
scroll to position [0, 0]
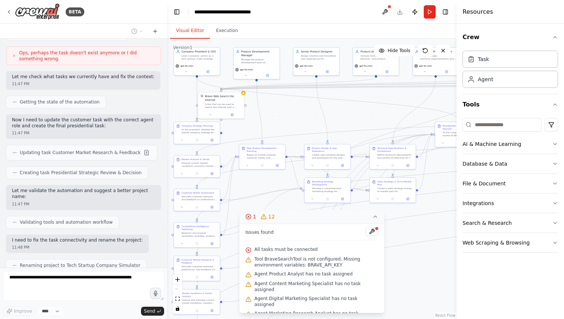
click at [378, 219] on button "1 12" at bounding box center [311, 217] width 145 height 14
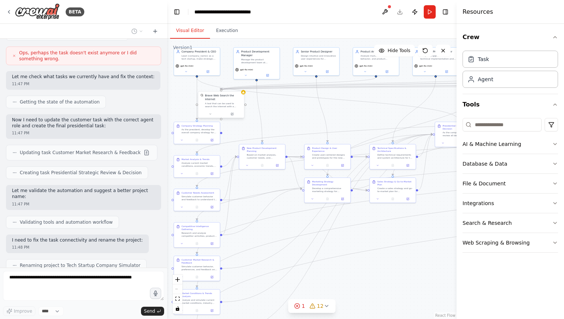
click at [231, 106] on div "A tool that can be used to search the internet with a search_query." at bounding box center [223, 105] width 37 height 6
click at [251, 132] on div ".deletable-edge-delete-btn { width: 20px; height: 20px; border: 0px solid #ffff…" at bounding box center [311, 179] width 289 height 281
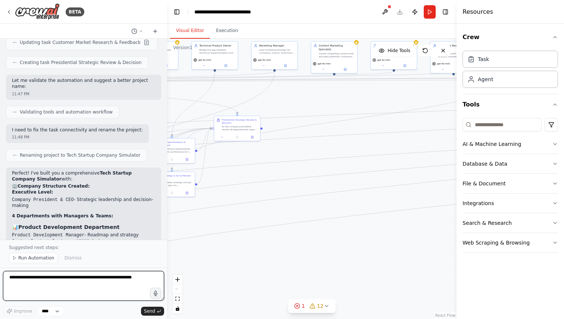
drag, startPoint x: 362, startPoint y: 263, endPoint x: 116, endPoint y: 260, distance: 246.0
click at [117, 260] on div "BETA I want to simulate a company. 11:41 PM ▶ Thought process I'd be happy to h…" at bounding box center [282, 159] width 564 height 319
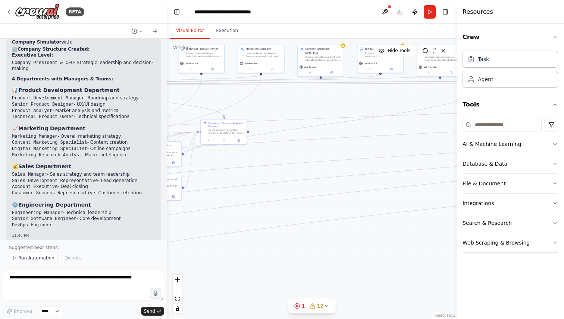
drag, startPoint x: 306, startPoint y: 237, endPoint x: 318, endPoint y: 238, distance: 12.4
click at [318, 238] on div ".deletable-edge-delete-btn { width: 20px; height: 20px; border: 0px solid #ffff…" at bounding box center [311, 179] width 289 height 281
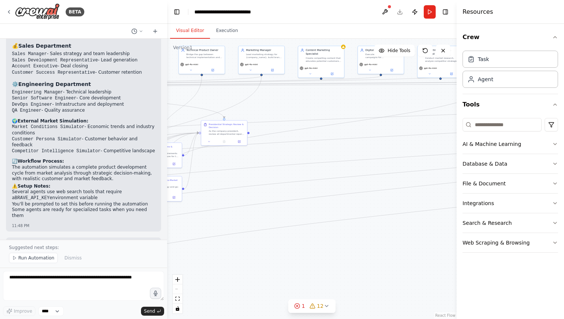
scroll to position [1724, 0]
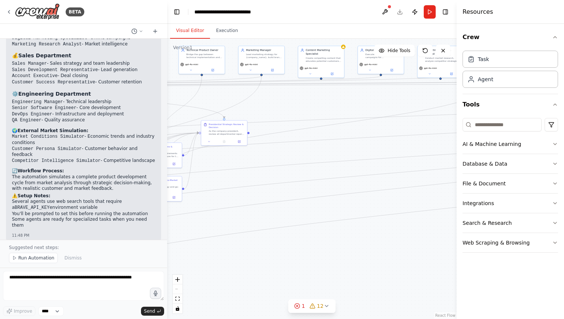
drag, startPoint x: 205, startPoint y: 273, endPoint x: 249, endPoint y: 273, distance: 44.7
click at [249, 273] on div ".deletable-edge-delete-btn { width: 20px; height: 20px; border: 0px solid #ffff…" at bounding box center [311, 179] width 289 height 281
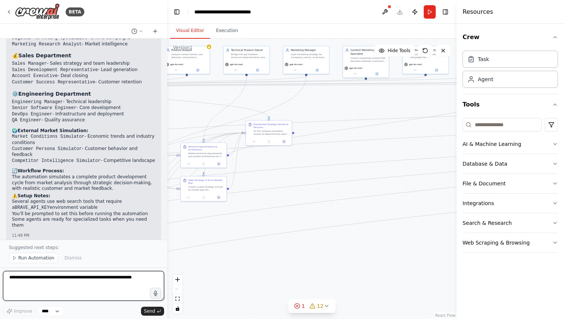
click at [77, 272] on textarea at bounding box center [83, 286] width 161 height 30
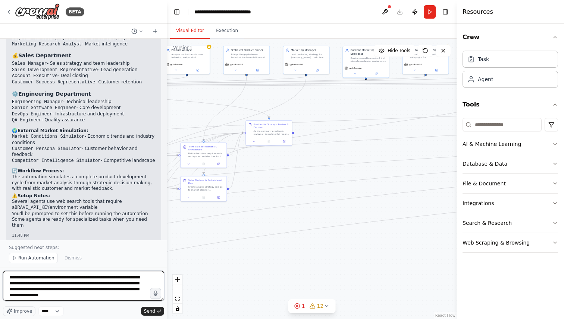
type textarea "**********"
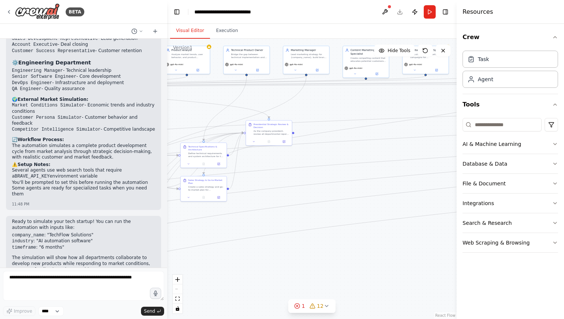
scroll to position [1798, 0]
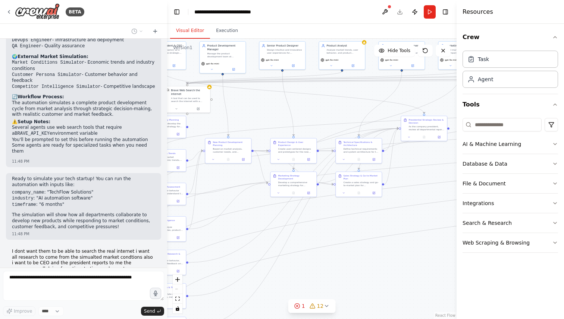
drag, startPoint x: 240, startPoint y: 295, endPoint x: 397, endPoint y: 290, distance: 157.4
click at [399, 290] on div ".deletable-edge-delete-btn { width: 20px; height: 20px; border: 0px solid #ffff…" at bounding box center [311, 179] width 289 height 281
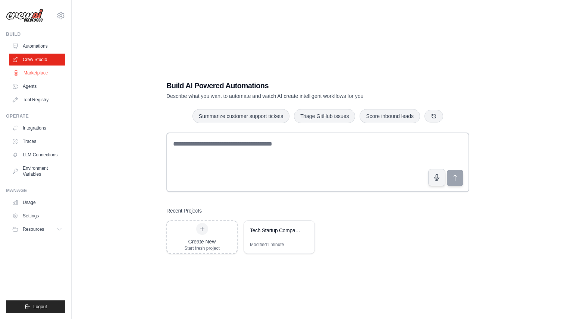
click at [37, 71] on link "Marketplace" at bounding box center [38, 73] width 56 height 12
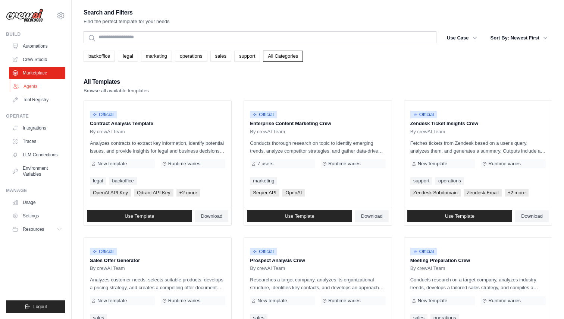
click at [36, 88] on link "Agents" at bounding box center [38, 87] width 56 height 12
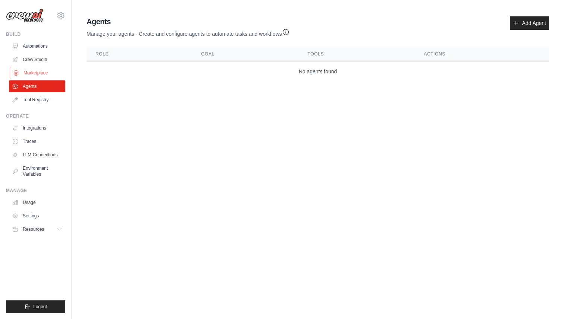
click at [38, 73] on link "Marketplace" at bounding box center [38, 73] width 56 height 12
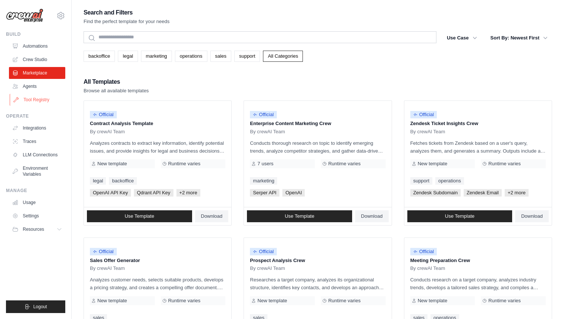
click at [38, 97] on link "Tool Registry" at bounding box center [38, 100] width 56 height 12
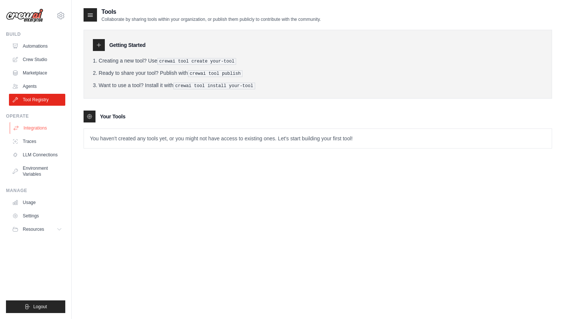
click at [42, 129] on link "Integrations" at bounding box center [38, 128] width 56 height 12
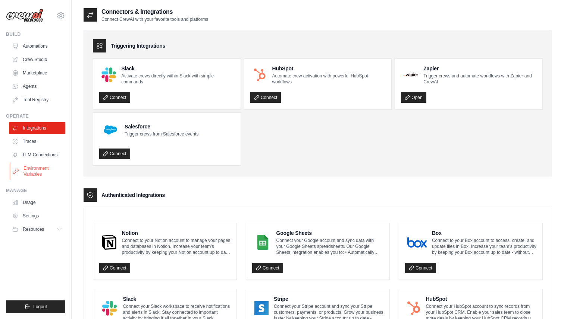
click at [31, 164] on link "Environment Variables" at bounding box center [38, 172] width 56 height 18
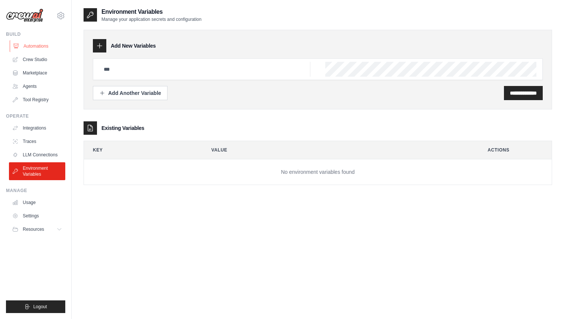
click at [32, 50] on link "Automations" at bounding box center [38, 46] width 56 height 12
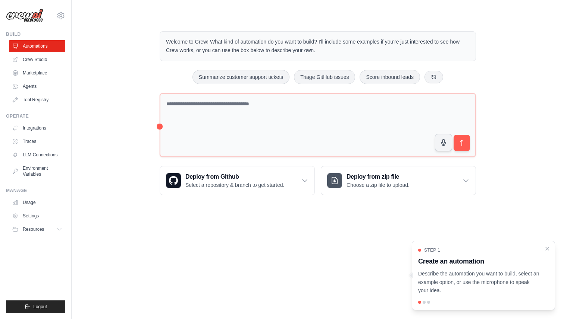
click at [39, 18] on img at bounding box center [24, 16] width 37 height 14
click at [30, 16] on img at bounding box center [24, 16] width 37 height 14
click at [34, 74] on link "Marketplace" at bounding box center [38, 73] width 56 height 12
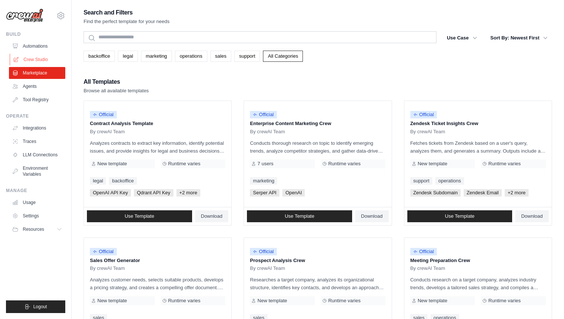
click at [32, 57] on link "Crew Studio" at bounding box center [38, 60] width 56 height 12
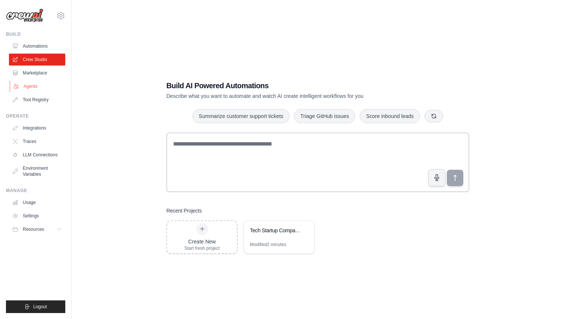
click at [35, 85] on link "Agents" at bounding box center [38, 87] width 56 height 12
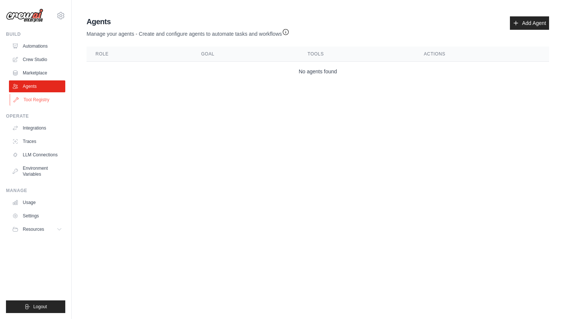
click at [41, 103] on link "Tool Registry" at bounding box center [38, 100] width 56 height 12
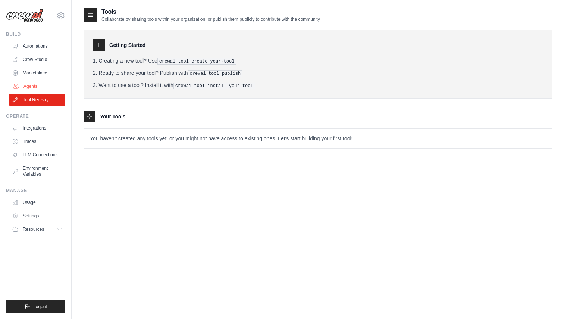
click at [33, 88] on link "Agents" at bounding box center [38, 87] width 56 height 12
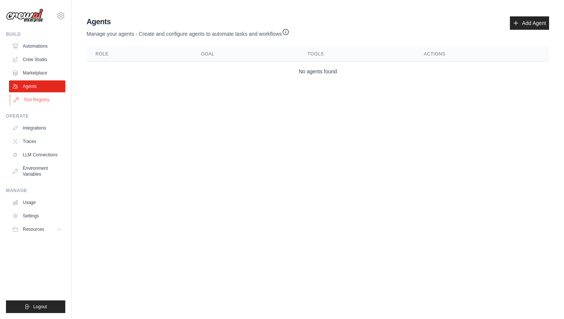
click at [40, 98] on link "Tool Registry" at bounding box center [38, 100] width 56 height 12
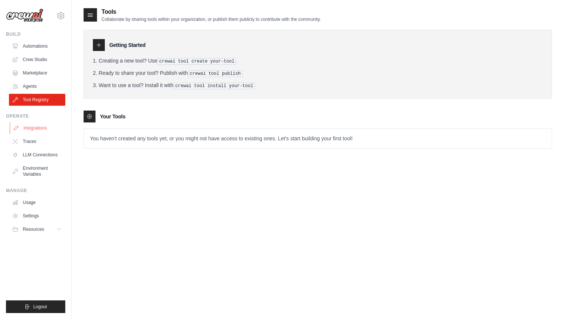
click at [43, 132] on link "Integrations" at bounding box center [38, 128] width 56 height 12
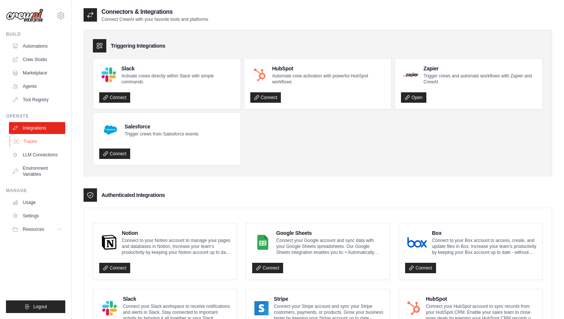
click at [40, 137] on link "Traces" at bounding box center [38, 142] width 56 height 12
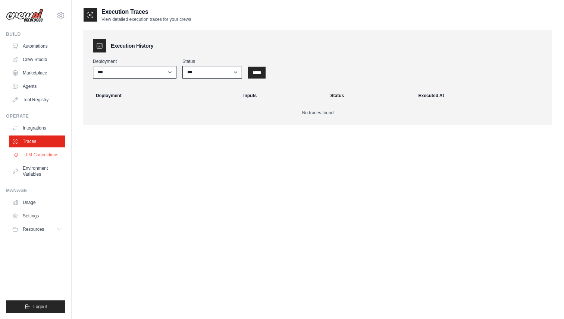
click at [44, 159] on link "LLM Connections" at bounding box center [38, 155] width 56 height 12
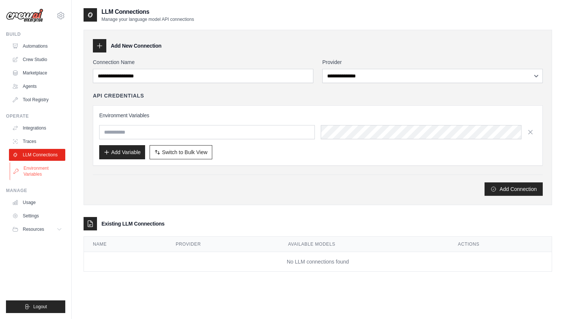
click at [41, 174] on link "Environment Variables" at bounding box center [38, 172] width 56 height 18
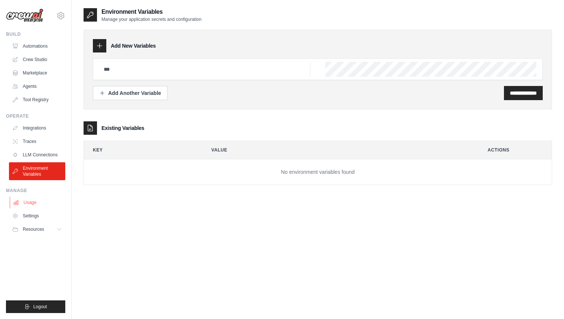
click at [40, 200] on link "Usage" at bounding box center [38, 203] width 56 height 12
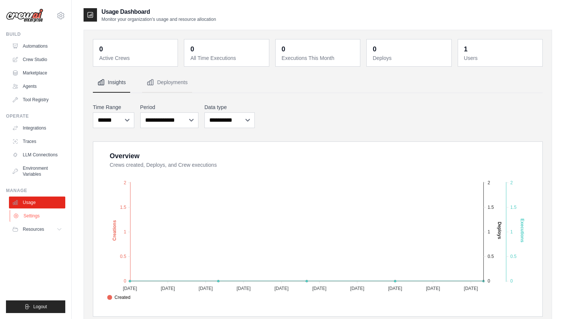
click at [44, 219] on link "Settings" at bounding box center [38, 216] width 56 height 12
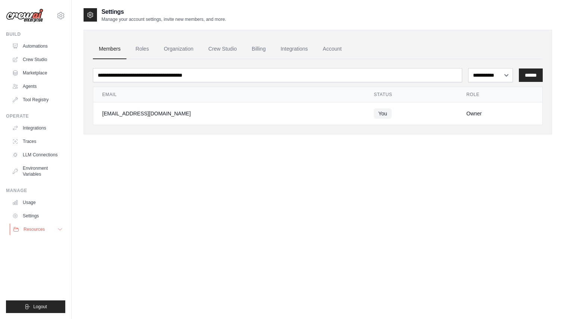
click at [41, 233] on button "Resources" at bounding box center [38, 230] width 56 height 12
click at [46, 240] on span "Documentation" at bounding box center [41, 242] width 30 height 6
click at [43, 51] on link "Automations" at bounding box center [38, 46] width 56 height 12
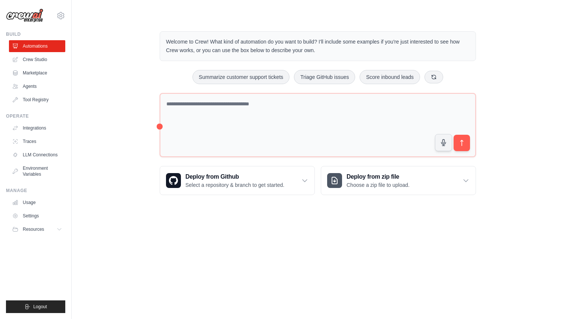
click at [46, 10] on div "adrienlamas5@gmail.com Settings" at bounding box center [35, 12] width 59 height 24
click at [59, 17] on icon at bounding box center [60, 15] width 9 height 9
click at [60, 15] on icon at bounding box center [61, 16] width 2 height 2
click at [14, 30] on div "adrienlamas5@gmail.com Settings Build Automations Crew Studio Marketplace" at bounding box center [36, 159] width 72 height 319
click at [29, 149] on ul "Integrations Traces LLM Connections Environment Variables" at bounding box center [37, 151] width 56 height 58
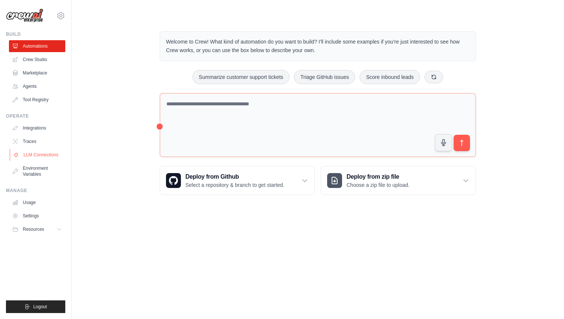
click at [29, 154] on link "LLM Connections" at bounding box center [38, 155] width 56 height 12
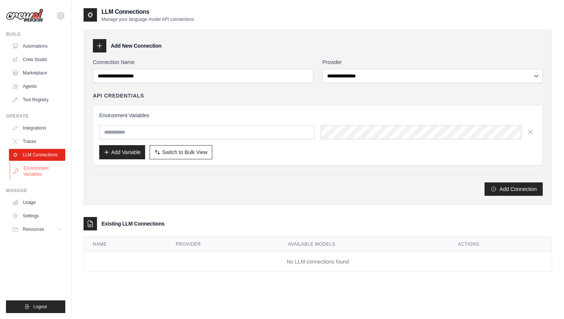
click at [29, 167] on link "Environment Variables" at bounding box center [38, 172] width 56 height 18
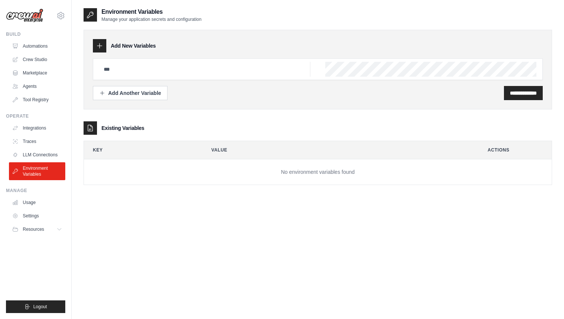
click at [27, 120] on div "Operate Integrations Traces LLM Connections Environment Variables" at bounding box center [35, 146] width 59 height 67
click at [27, 129] on link "Integrations" at bounding box center [38, 128] width 56 height 12
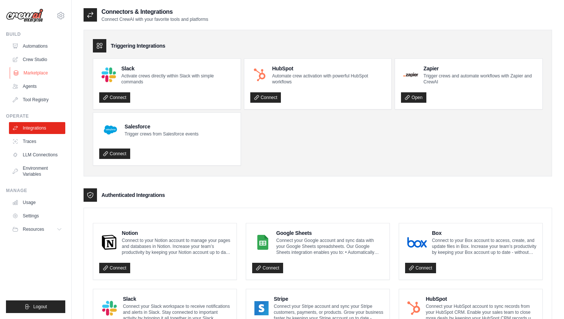
click at [31, 75] on link "Marketplace" at bounding box center [38, 73] width 56 height 12
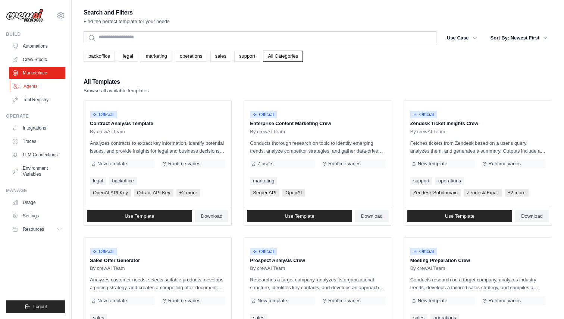
click at [31, 92] on link "Agents" at bounding box center [38, 87] width 56 height 12
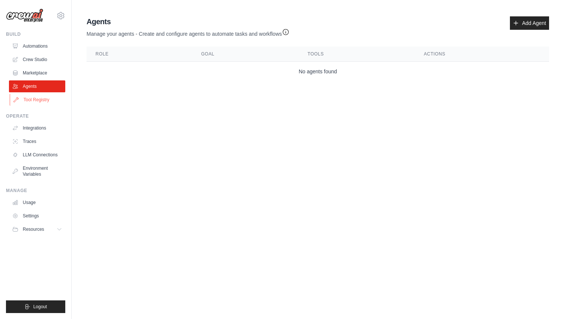
click at [37, 100] on link "Tool Registry" at bounding box center [38, 100] width 56 height 12
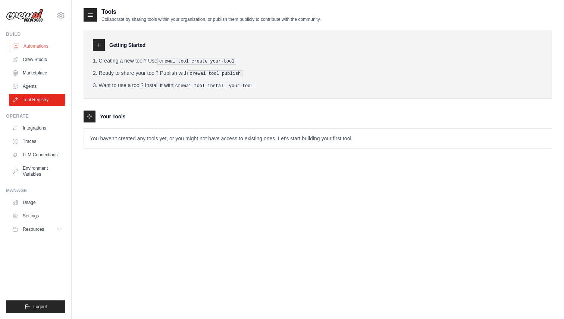
click at [35, 51] on link "Automations" at bounding box center [38, 46] width 56 height 12
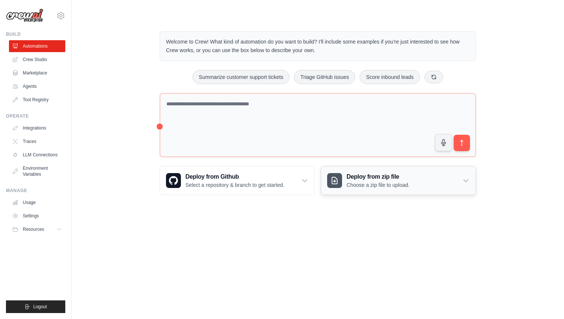
click at [363, 178] on h3 "Deploy from zip file" at bounding box center [377, 177] width 63 height 9
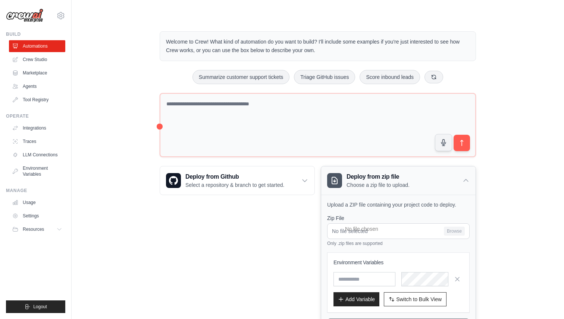
click at [362, 174] on h3 "Deploy from zip file" at bounding box center [377, 177] width 63 height 9
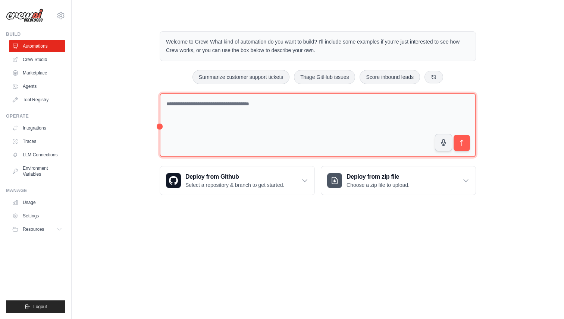
click at [330, 142] on textarea at bounding box center [318, 125] width 316 height 64
type textarea "*"
type textarea "**********"
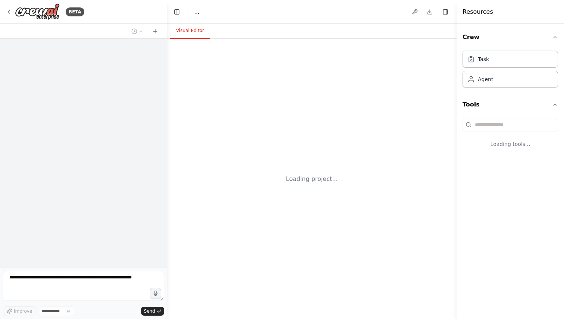
select select "****"
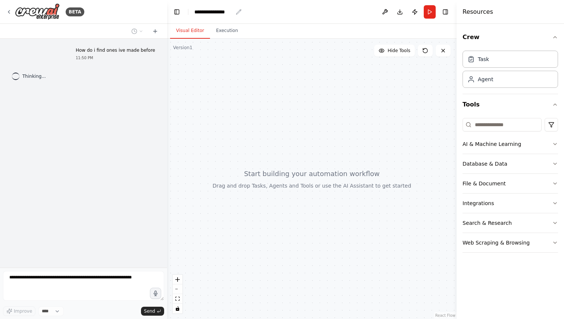
click at [204, 12] on div "**********" at bounding box center [213, 11] width 38 height 7
click at [176, 12] on button "Toggle Left Sidebar" at bounding box center [176, 12] width 10 height 10
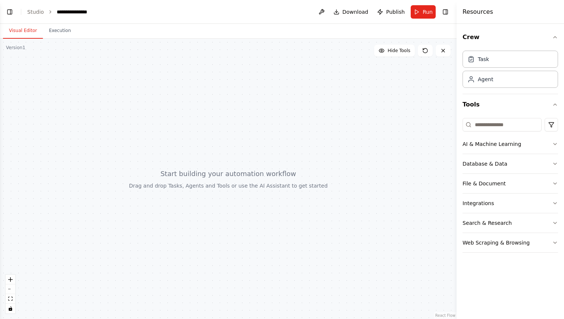
click at [40, 15] on li "Studio" at bounding box center [35, 11] width 17 height 7
click at [46, 15] on ol "**********" at bounding box center [61, 11] width 68 height 7
click at [48, 10] on icon "breadcrumb" at bounding box center [50, 11] width 5 height 5
click at [34, 10] on link "Studio" at bounding box center [35, 12] width 17 height 6
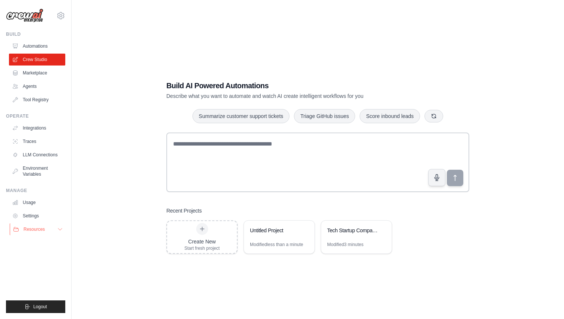
click at [47, 232] on button "Resources" at bounding box center [38, 230] width 56 height 12
click at [51, 230] on button "Resources" at bounding box center [38, 230] width 56 height 12
click at [338, 240] on div "Tech Startup Company Simulator" at bounding box center [356, 231] width 70 height 21
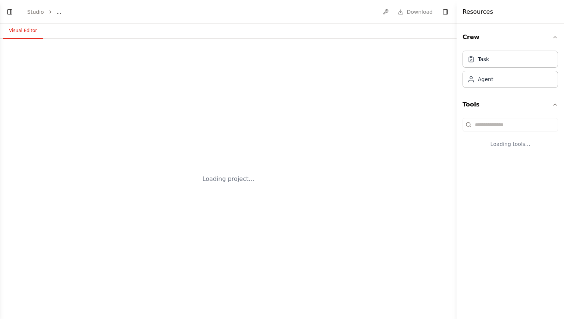
select select "****"
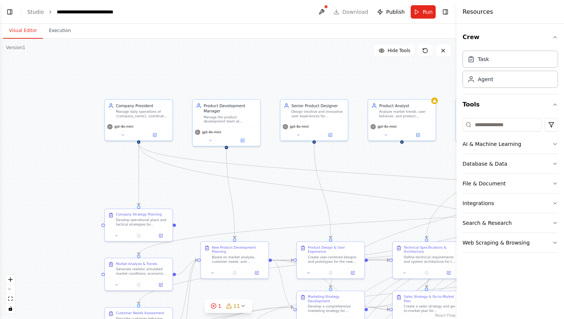
scroll to position [2745, 0]
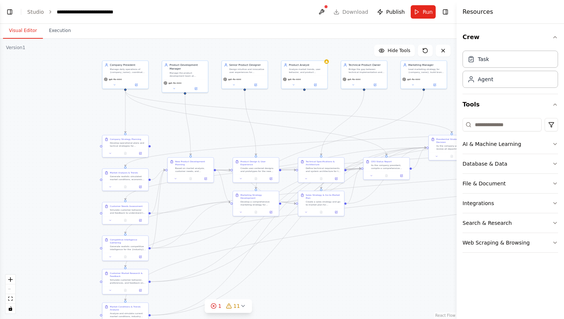
drag, startPoint x: 289, startPoint y: 164, endPoint x: 158, endPoint y: 86, distance: 151.6
click at [158, 86] on div ".deletable-edge-delete-btn { width: 20px; height: 20px; border: 0px solid #ffff…" at bounding box center [228, 179] width 456 height 281
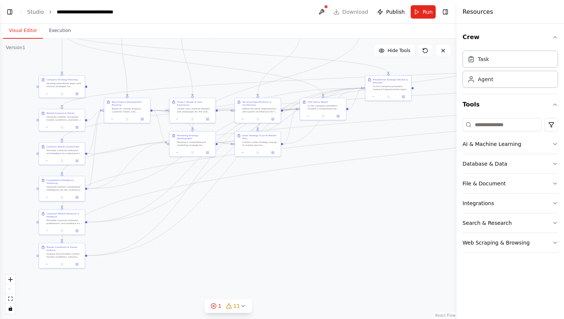
drag, startPoint x: 297, startPoint y: 262, endPoint x: 302, endPoint y: 221, distance: 41.3
click at [302, 221] on div ".deletable-edge-delete-btn { width: 20px; height: 20px; border: 0px solid #ffff…" at bounding box center [228, 179] width 456 height 281
drag, startPoint x: 302, startPoint y: 221, endPoint x: 316, endPoint y: 223, distance: 14.3
click at [316, 223] on div ".deletable-edge-delete-btn { width: 20px; height: 20px; border: 0px solid #ffff…" at bounding box center [228, 179] width 456 height 281
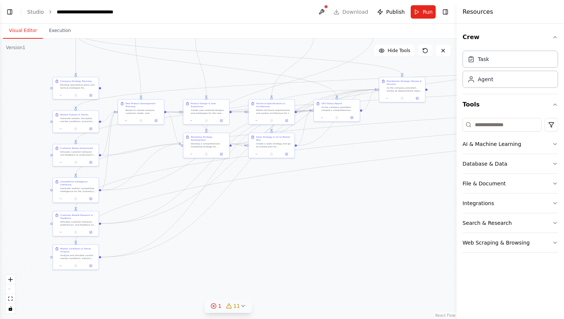
click at [220, 303] on span "1" at bounding box center [219, 306] width 3 height 7
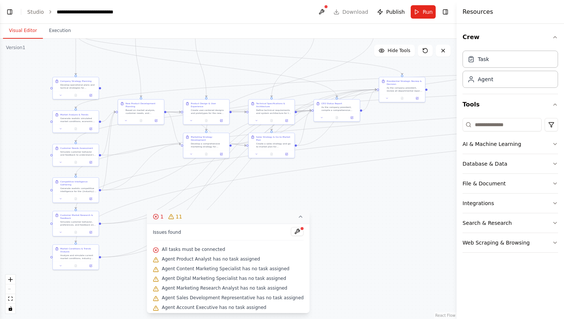
click at [292, 218] on button "1 11" at bounding box center [228, 217] width 163 height 14
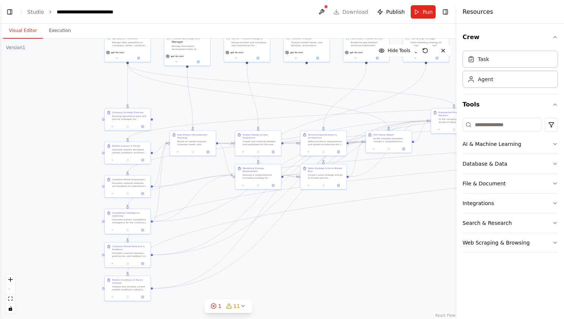
drag, startPoint x: 265, startPoint y: 218, endPoint x: 321, endPoint y: 271, distance: 77.5
click at [322, 271] on div ".deletable-edge-delete-btn { width: 20px; height: 20px; border: 0px solid #ffff…" at bounding box center [228, 179] width 456 height 281
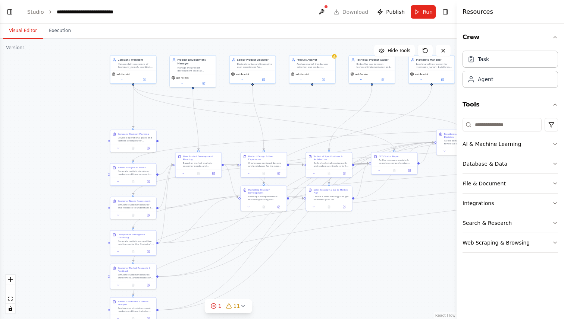
click at [23, 37] on button "Visual Editor" at bounding box center [23, 31] width 40 height 16
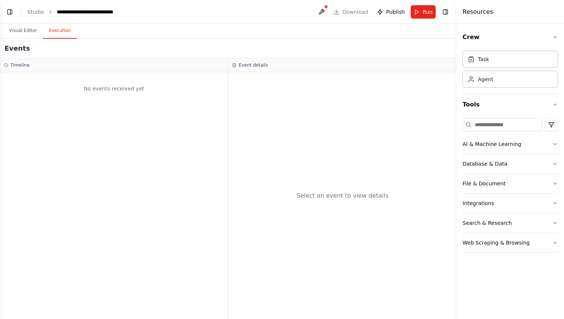
click at [54, 32] on button "Execution" at bounding box center [60, 31] width 34 height 16
click at [17, 32] on button "Visual Editor" at bounding box center [23, 31] width 40 height 16
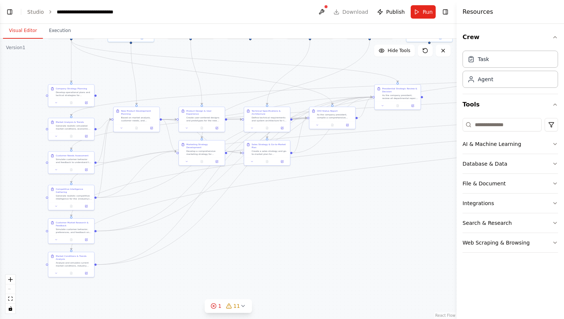
drag, startPoint x: 399, startPoint y: 272, endPoint x: 355, endPoint y: 234, distance: 58.1
click at [355, 234] on div ".deletable-edge-delete-btn { width: 20px; height: 20px; border: 0px solid #ffff…" at bounding box center [228, 179] width 456 height 281
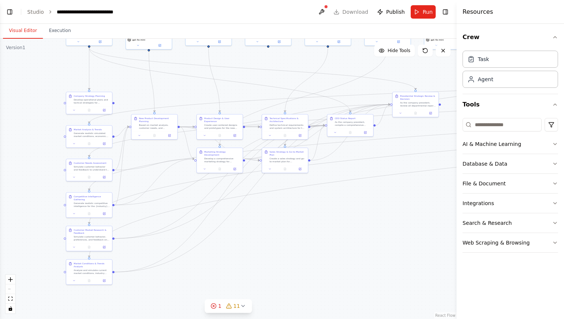
drag, startPoint x: 286, startPoint y: 213, endPoint x: 279, endPoint y: 258, distance: 45.5
click at [280, 258] on div ".deletable-edge-delete-btn { width: 20px; height: 20px; border: 0px solid #ffff…" at bounding box center [228, 179] width 456 height 281
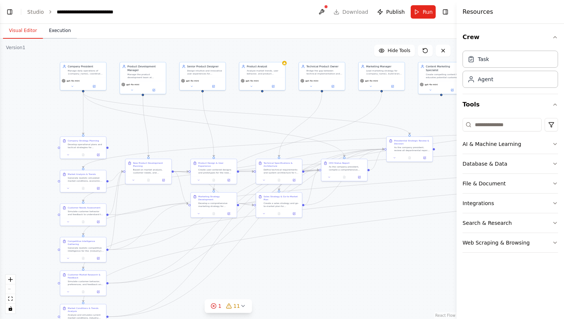
click at [65, 29] on button "Execution" at bounding box center [60, 31] width 34 height 16
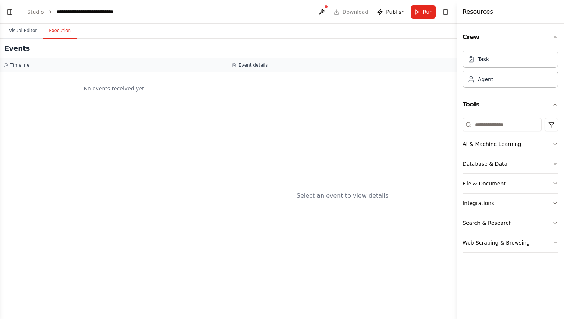
click at [65, 29] on button "Execution" at bounding box center [60, 31] width 34 height 16
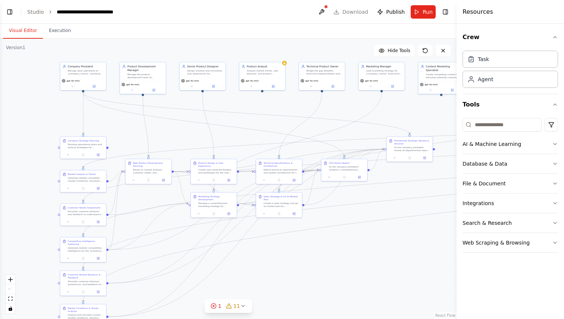
click at [25, 24] on button "Visual Editor" at bounding box center [23, 31] width 40 height 16
click at [12, 12] on button "Toggle Left Sidebar" at bounding box center [9, 12] width 10 height 10
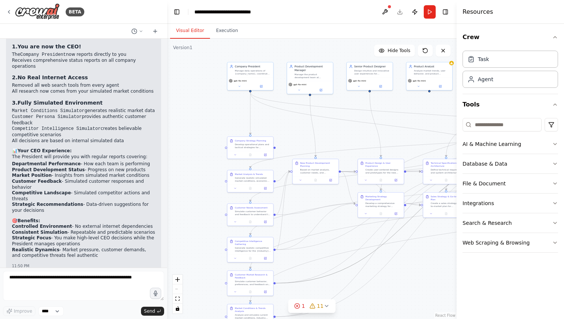
drag, startPoint x: 358, startPoint y: 263, endPoint x: 345, endPoint y: 283, distance: 23.9
click at [345, 283] on div ".deletable-edge-delete-btn { width: 20px; height: 20px; border: 0px solid #ffff…" at bounding box center [311, 179] width 289 height 281
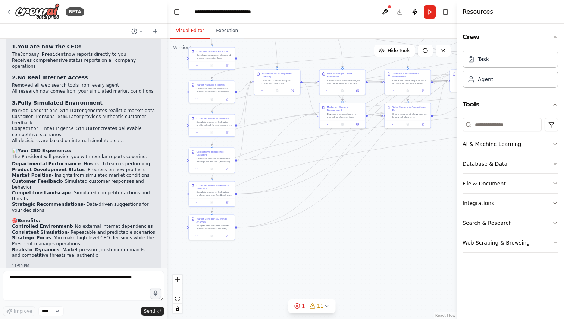
drag, startPoint x: 280, startPoint y: 136, endPoint x: 259, endPoint y: 43, distance: 95.6
click at [259, 43] on div ".deletable-edge-delete-btn { width: 20px; height: 20px; border: 0px solid #ffff…" at bounding box center [311, 179] width 289 height 281
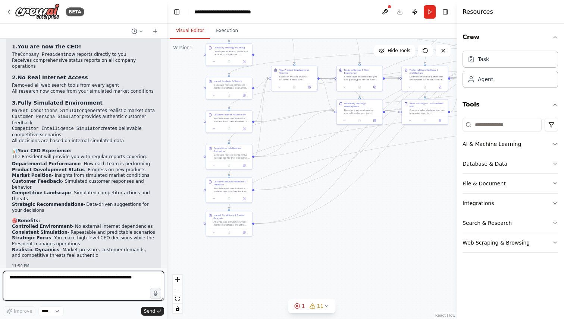
click at [109, 274] on textarea at bounding box center [83, 286] width 161 height 30
type textarea "**********"
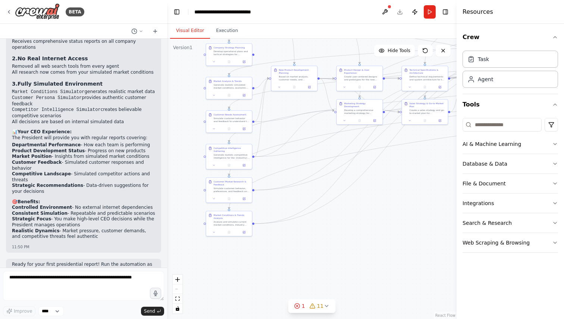
scroll to position [2790, 0]
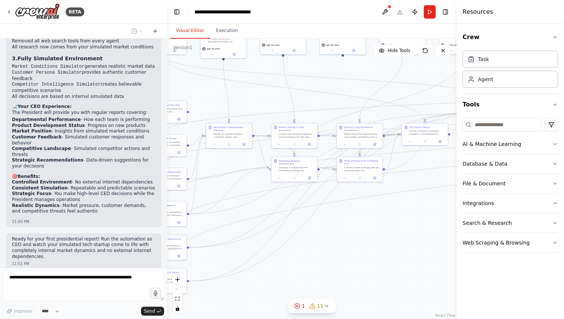
drag, startPoint x: 321, startPoint y: 262, endPoint x: 236, endPoint y: 319, distance: 102.3
click at [236, 319] on div ".deletable-edge-delete-btn { width: 20px; height: 20px; border: 0px solid #ffff…" at bounding box center [311, 179] width 289 height 281
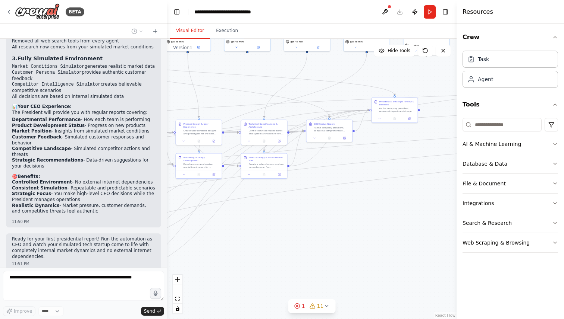
drag, startPoint x: 388, startPoint y: 241, endPoint x: 323, endPoint y: 235, distance: 64.8
click at [323, 235] on div ".deletable-edge-delete-btn { width: 20px; height: 20px; border: 0px solid #ffff…" at bounding box center [311, 179] width 289 height 281
click at [306, 311] on button "1 11" at bounding box center [311, 307] width 47 height 14
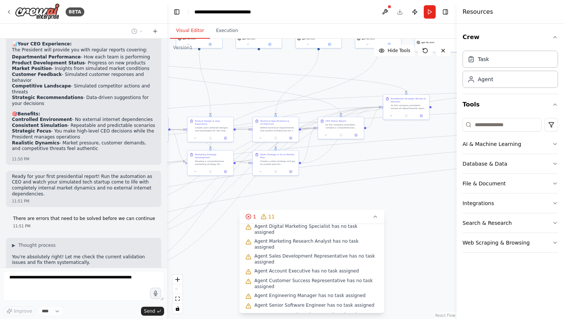
scroll to position [61, 0]
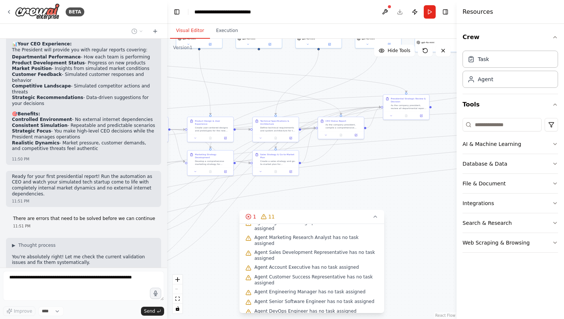
click at [403, 271] on div ".deletable-edge-delete-btn { width: 20px; height: 20px; border: 0px solid #ffff…" at bounding box center [311, 179] width 289 height 281
click at [377, 217] on icon at bounding box center [375, 217] width 6 height 6
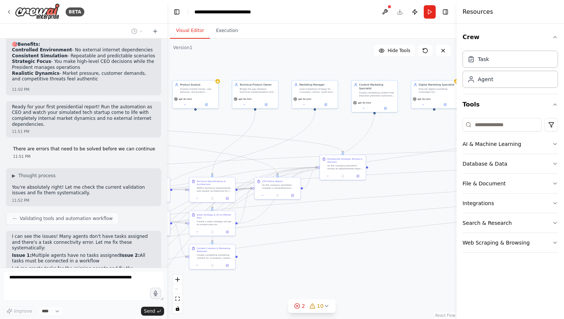
scroll to position [2941, 0]
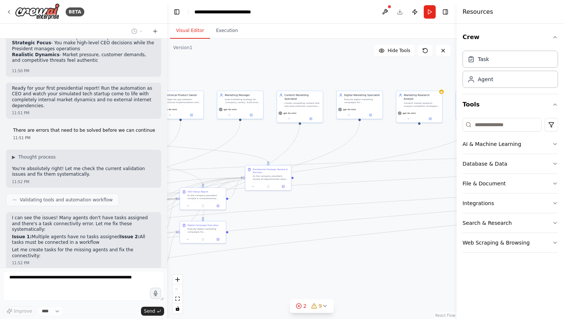
drag, startPoint x: 379, startPoint y: 207, endPoint x: 229, endPoint y: 275, distance: 164.5
click at [229, 275] on div ".deletable-edge-delete-btn { width: 20px; height: 20px; border: 0px solid #ffff…" at bounding box center [311, 179] width 289 height 281
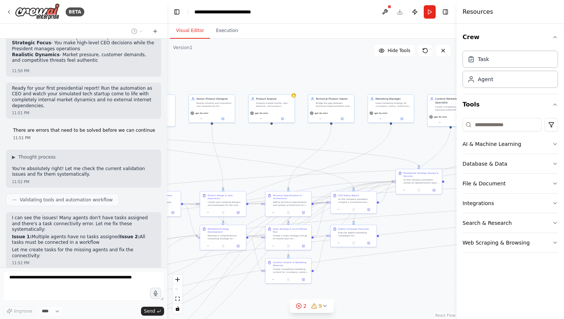
scroll to position [2959, 0]
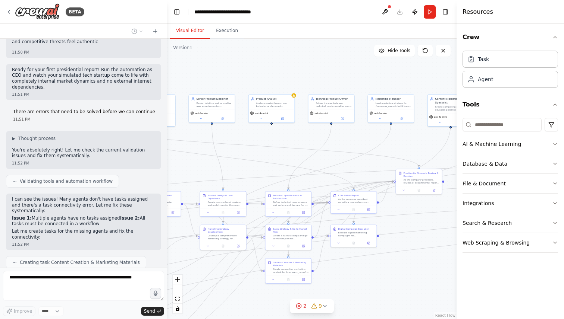
drag, startPoint x: 377, startPoint y: 273, endPoint x: 539, endPoint y: 279, distance: 162.3
click at [539, 279] on div "BETA I want to simulate a company. 11:41 PM ▶ Thought process I'd be happy to h…" at bounding box center [282, 159] width 564 height 319
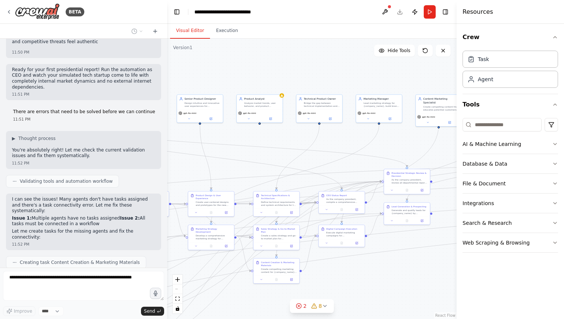
drag, startPoint x: 431, startPoint y: 285, endPoint x: 385, endPoint y: 285, distance: 45.9
click at [385, 285] on div ".deletable-edge-delete-btn { width: 20px; height: 20px; border: 0px solid #ffff…" at bounding box center [311, 179] width 289 height 281
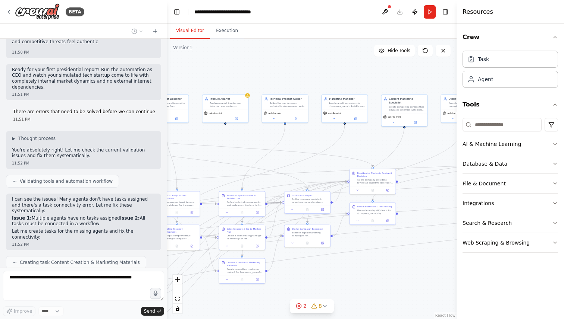
drag, startPoint x: 385, startPoint y: 285, endPoint x: 377, endPoint y: 285, distance: 8.6
click at [377, 285] on div ".deletable-edge-delete-btn { width: 20px; height: 20px; border: 0px solid #ffff…" at bounding box center [311, 179] width 289 height 281
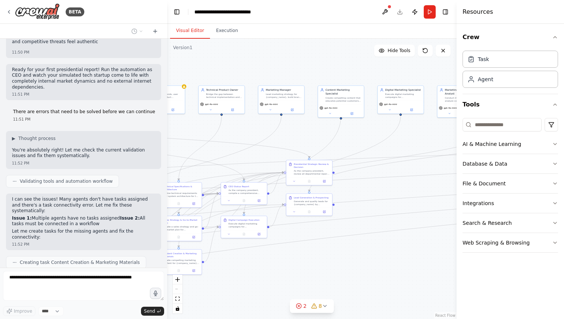
drag, startPoint x: 377, startPoint y: 285, endPoint x: 322, endPoint y: 276, distance: 55.9
click at [322, 276] on div ".deletable-edge-delete-btn { width: 20px; height: 20px; border: 0px solid #ffff…" at bounding box center [311, 179] width 289 height 281
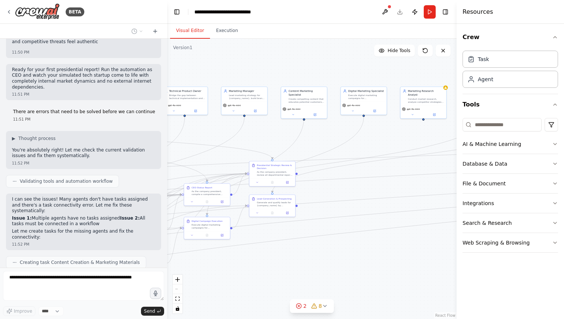
drag, startPoint x: 322, startPoint y: 276, endPoint x: 285, endPoint y: 277, distance: 36.5
click at [285, 277] on div ".deletable-edge-delete-btn { width: 20px; height: 20px; border: 0px solid #ffff…" at bounding box center [311, 179] width 289 height 281
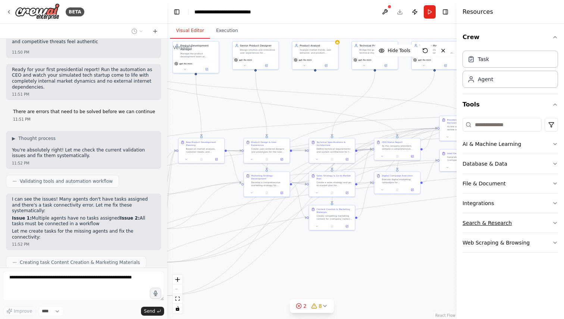
drag, startPoint x: 286, startPoint y: 277, endPoint x: 477, endPoint y: 231, distance: 196.7
click at [477, 231] on div "BETA I want to simulate a company. 11:41 PM ▶ Thought process I'd be happy to h…" at bounding box center [282, 159] width 564 height 319
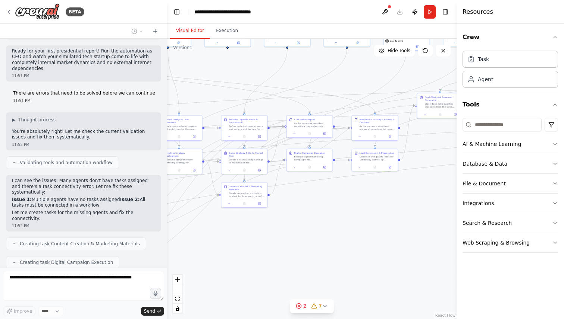
scroll to position [2996, 0]
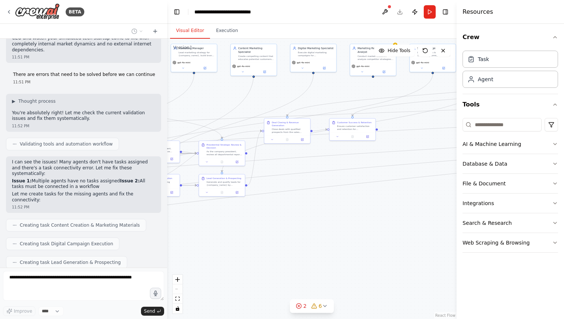
click at [95, 288] on div "BETA I want to simulate a company. 11:41 PM ▶ Thought process I'd be happy to h…" at bounding box center [282, 159] width 564 height 319
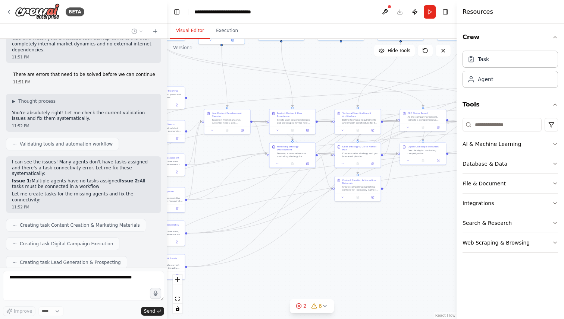
click at [362, 256] on div ".deletable-edge-delete-btn { width: 20px; height: 20px; border: 0px solid #ffff…" at bounding box center [311, 179] width 289 height 281
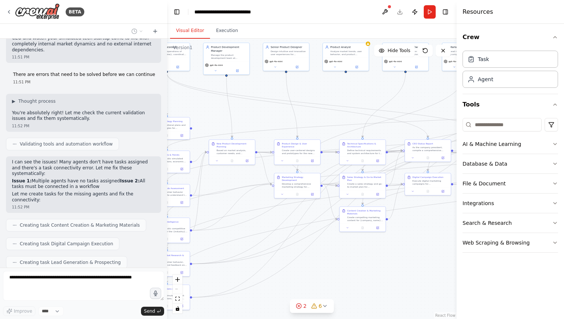
drag, startPoint x: 365, startPoint y: 252, endPoint x: 346, endPoint y: 275, distance: 29.4
click at [347, 275] on div ".deletable-edge-delete-btn { width: 20px; height: 20px; border: 0px solid #ffff…" at bounding box center [311, 179] width 289 height 281
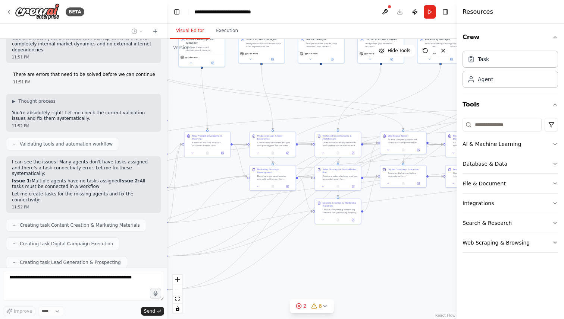
drag, startPoint x: 346, startPoint y: 275, endPoint x: 297, endPoint y: 279, distance: 49.0
click at [299, 279] on div ".deletable-edge-delete-btn { width: 20px; height: 20px; border: 0px solid #ffff…" at bounding box center [311, 179] width 289 height 281
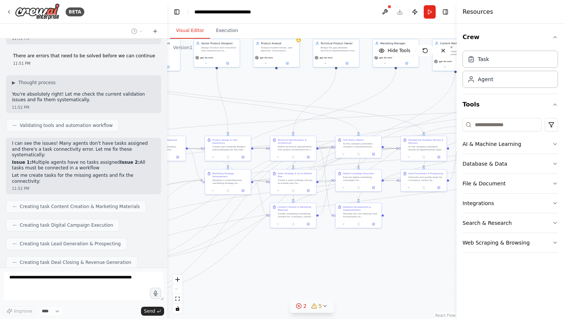
click at [309, 312] on button "2 5" at bounding box center [312, 307] width 44 height 14
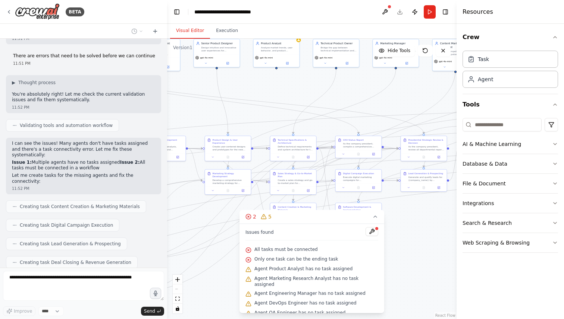
click at [394, 276] on div ".deletable-edge-delete-btn { width: 20px; height: 20px; border: 0px solid #ffff…" at bounding box center [311, 179] width 289 height 281
click at [373, 222] on button "2 5" at bounding box center [311, 217] width 145 height 14
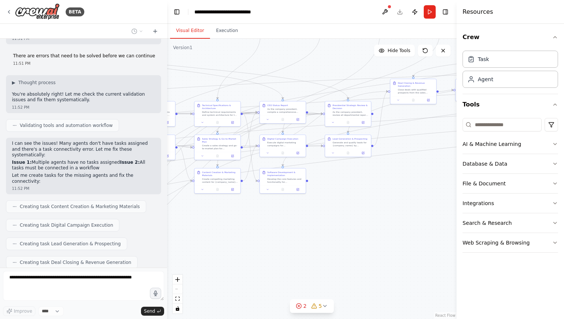
drag, startPoint x: 382, startPoint y: 275, endPoint x: 286, endPoint y: 244, distance: 101.5
click at [287, 244] on div ".deletable-edge-delete-btn { width: 20px; height: 20px; border: 0px solid #ffff…" at bounding box center [311, 179] width 289 height 281
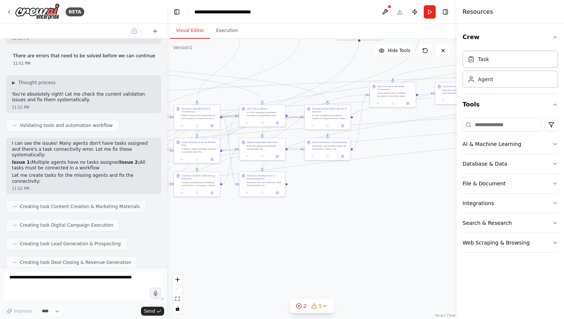
scroll to position [3034, 0]
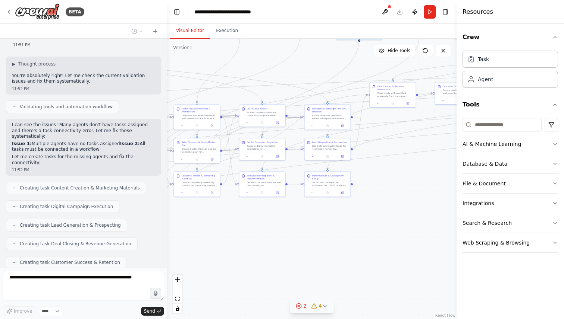
click at [328, 308] on button "2 4" at bounding box center [312, 307] width 44 height 14
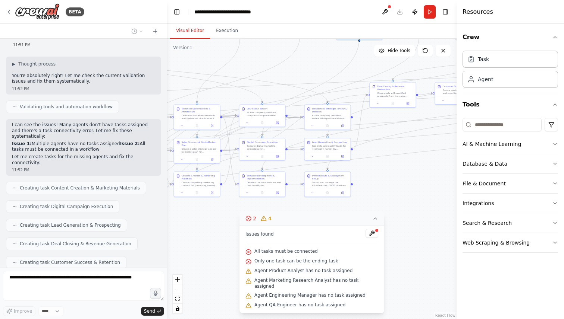
click at [373, 222] on icon at bounding box center [375, 219] width 6 height 6
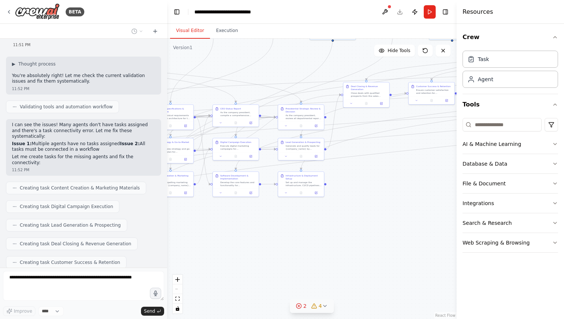
scroll to position [3052, 0]
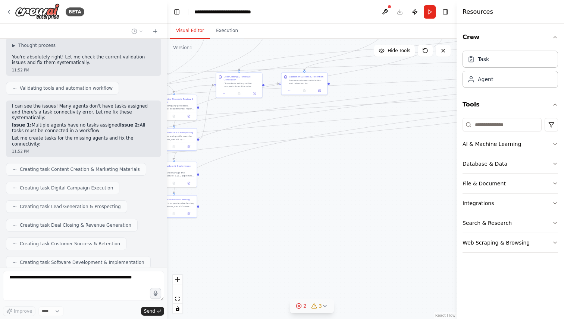
drag, startPoint x: 375, startPoint y: 231, endPoint x: 222, endPoint y: 221, distance: 153.9
click at [222, 221] on div ".deletable-edge-delete-btn { width: 20px; height: 20px; border: 0px solid #ffff…" at bounding box center [311, 179] width 289 height 281
drag, startPoint x: 248, startPoint y: 221, endPoint x: 328, endPoint y: 255, distance: 87.2
click at [328, 254] on div ".deletable-edge-delete-btn { width: 20px; height: 20px; border: 0px solid #ffff…" at bounding box center [311, 179] width 289 height 281
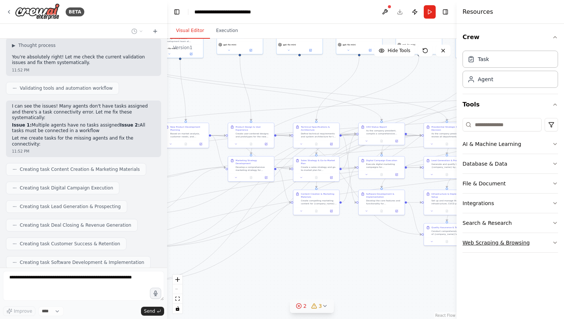
drag, startPoint x: 328, startPoint y: 255, endPoint x: 522, endPoint y: 249, distance: 194.3
click at [522, 249] on div "BETA I want to simulate a company. 11:41 PM ▶ Thought process I'd be happy to h…" at bounding box center [282, 159] width 564 height 319
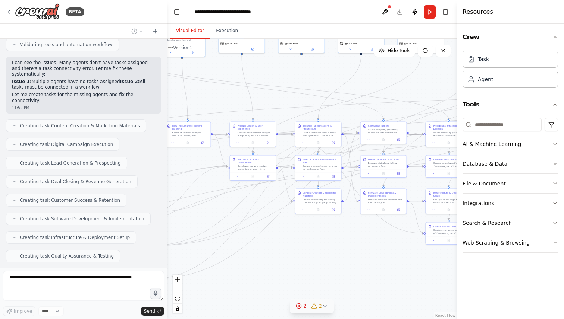
scroll to position [3102, 0]
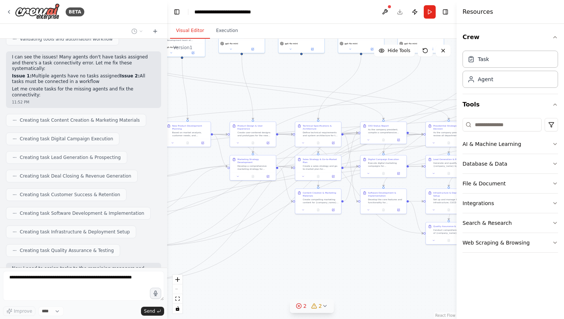
click at [344, 283] on div ".deletable-edge-delete-btn { width: 20px; height: 20px; border: 0px solid #ffff…" at bounding box center [311, 179] width 289 height 281
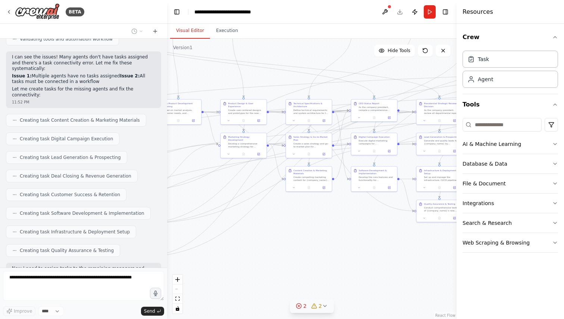
drag, startPoint x: 329, startPoint y: 283, endPoint x: 271, endPoint y: 258, distance: 62.6
click at [271, 258] on div ".deletable-edge-delete-btn { width: 20px; height: 20px; border: 0px solid #ffff…" at bounding box center [311, 179] width 289 height 281
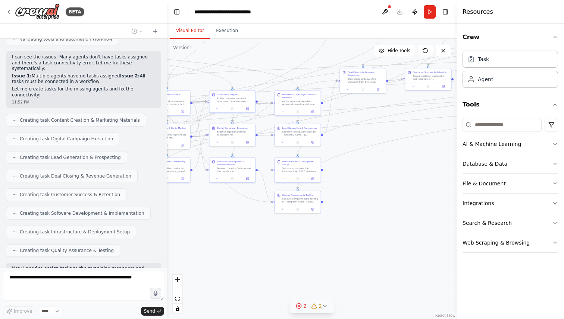
scroll to position [3123, 0]
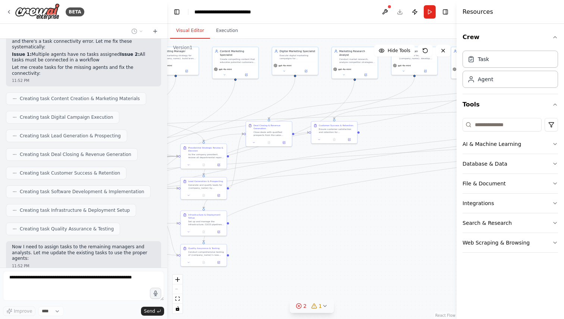
drag, startPoint x: 359, startPoint y: 272, endPoint x: 169, endPoint y: 319, distance: 195.5
click at [169, 319] on div ".deletable-edge-delete-btn { width: 20px; height: 20px; border: 0px solid #ffff…" at bounding box center [311, 179] width 289 height 281
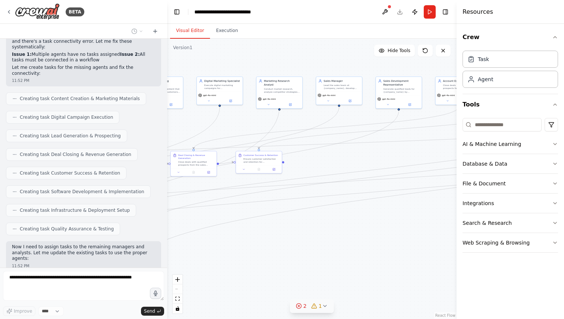
scroll to position [3145, 0]
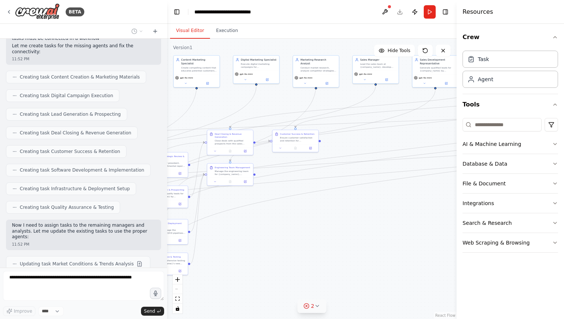
drag, startPoint x: 275, startPoint y: 258, endPoint x: 249, endPoint y: 273, distance: 30.5
click at [248, 273] on div ".deletable-edge-delete-btn { width: 20px; height: 20px; border: 0px solid #ffff…" at bounding box center [311, 179] width 289 height 281
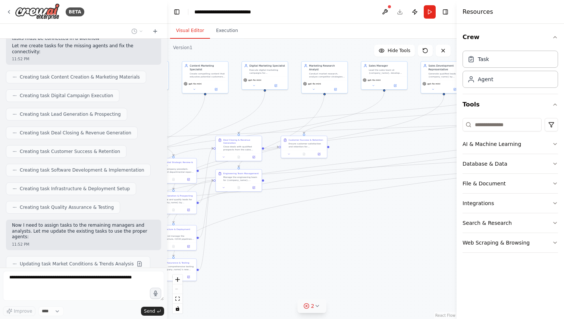
click at [309, 313] on button "2" at bounding box center [311, 307] width 29 height 14
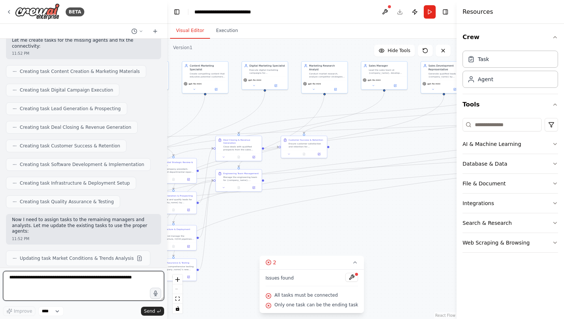
scroll to position [3156, 0]
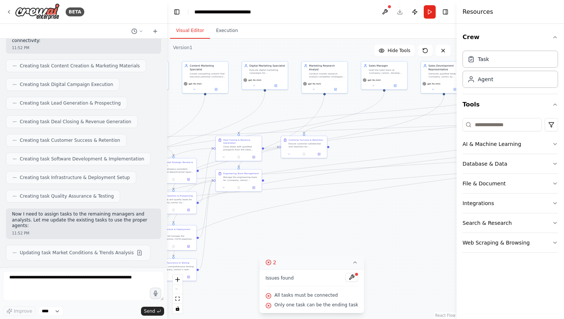
click at [357, 267] on button "2" at bounding box center [311, 263] width 104 height 14
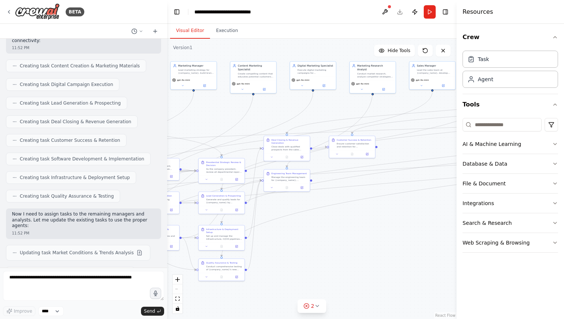
drag, startPoint x: 265, startPoint y: 267, endPoint x: 470, endPoint y: 297, distance: 208.0
click at [470, 297] on div "BETA I want to simulate a company. 11:41 PM ▶ Thought process I'd be happy to h…" at bounding box center [282, 159] width 564 height 319
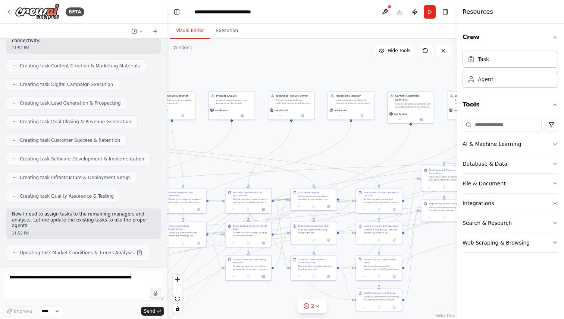
scroll to position [3194, 0]
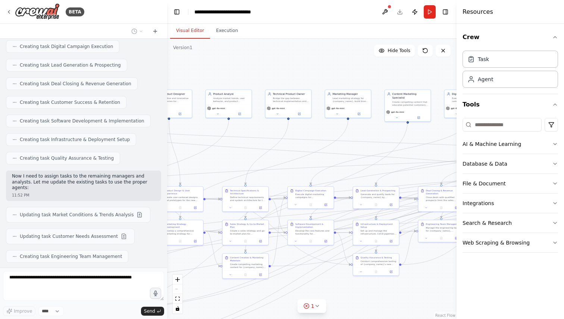
drag, startPoint x: 214, startPoint y: 167, endPoint x: 151, endPoint y: 136, distance: 70.0
click at [151, 136] on div "BETA I want to simulate a company. 11:41 PM ▶ Thought process I'd be happy to h…" at bounding box center [282, 159] width 564 height 319
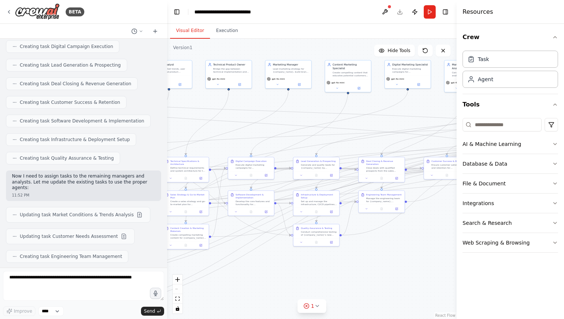
click at [314, 314] on div ".deletable-edge-delete-btn { width: 20px; height: 20px; border: 0px solid #ffff…" at bounding box center [311, 179] width 289 height 281
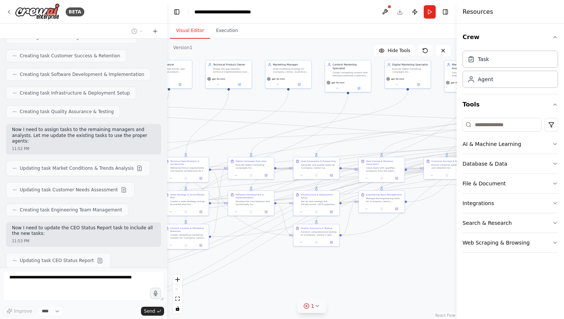
click at [316, 310] on button "1" at bounding box center [311, 307] width 29 height 14
click at [345, 275] on icon at bounding box center [345, 273] width 6 height 6
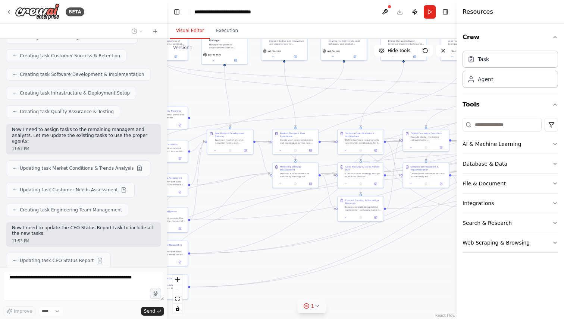
drag, startPoint x: 318, startPoint y: 279, endPoint x: 495, endPoint y: 251, distance: 179.4
click at [495, 251] on div "BETA I want to simulate a company. 11:41 PM ▶ Thought process I'd be happy to h…" at bounding box center [282, 159] width 564 height 319
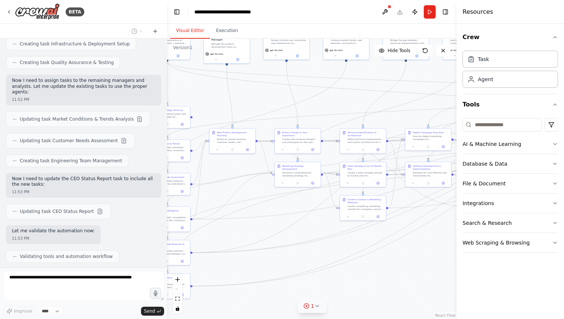
scroll to position [3296, 0]
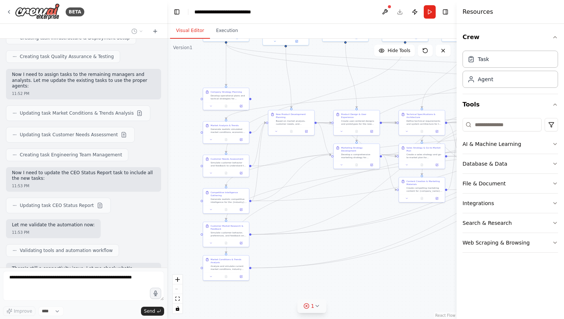
drag, startPoint x: 310, startPoint y: 284, endPoint x: 394, endPoint y: 262, distance: 87.3
click at [394, 262] on div ".deletable-edge-delete-btn { width: 20px; height: 20px; border: 0px solid #ffff…" at bounding box center [311, 179] width 289 height 281
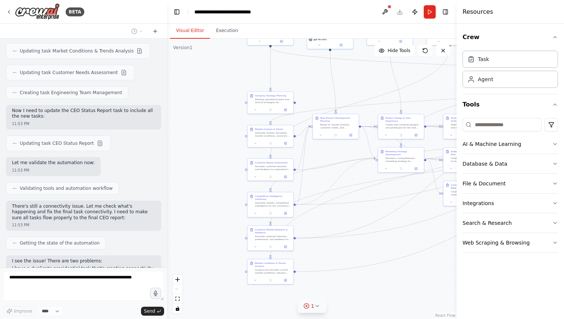
scroll to position [3364, 0]
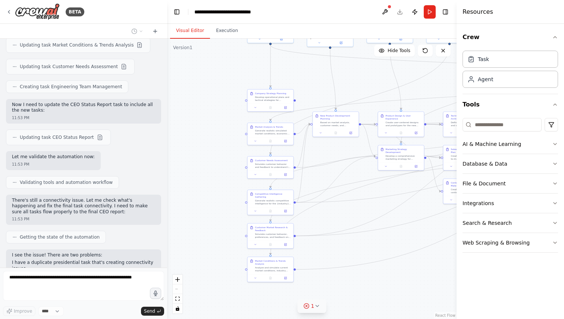
drag, startPoint x: 224, startPoint y: 311, endPoint x: 249, endPoint y: 319, distance: 26.4
click at [249, 319] on div ".deletable-edge-delete-btn { width: 20px; height: 20px; border: 0px solid #ffff…" at bounding box center [311, 179] width 289 height 281
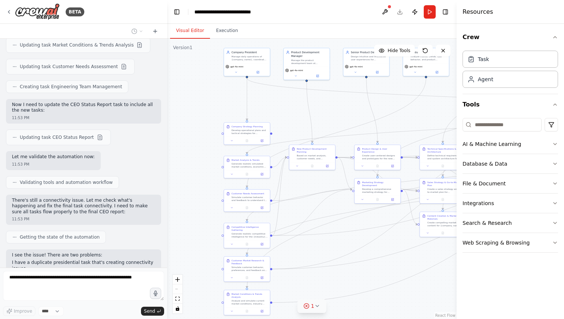
drag, startPoint x: 211, startPoint y: 160, endPoint x: 183, endPoint y: 189, distance: 40.6
click at [183, 189] on div ".deletable-edge-delete-btn { width: 20px; height: 20px; border: 0px solid #ffff…" at bounding box center [311, 179] width 289 height 281
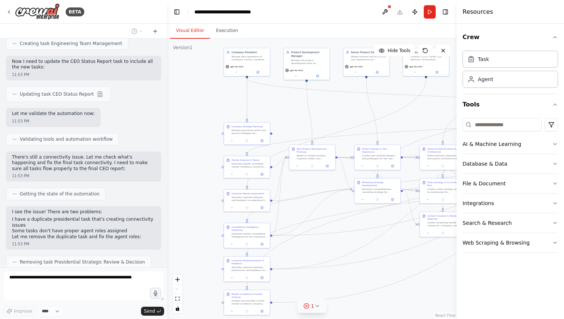
scroll to position [3413, 0]
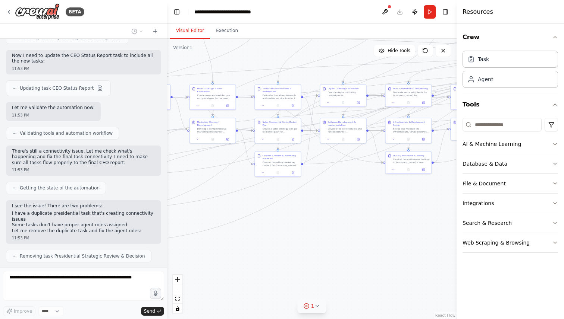
drag, startPoint x: 289, startPoint y: 124, endPoint x: 124, endPoint y: 63, distance: 175.6
click at [124, 63] on div "BETA I want to simulate a company. 11:41 PM ▶ Thought process I'd be happy to h…" at bounding box center [282, 159] width 564 height 319
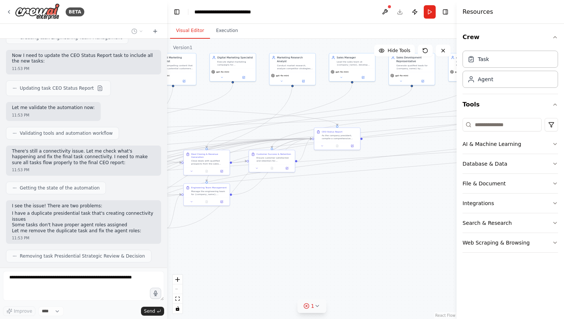
scroll to position [3435, 0]
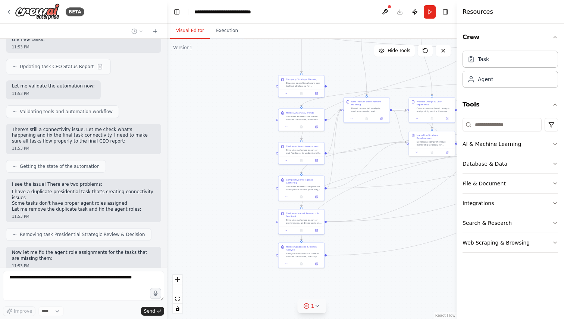
drag, startPoint x: 343, startPoint y: 199, endPoint x: 560, endPoint y: 216, distance: 218.0
click at [563, 216] on div "BETA I want to simulate a company. 11:41 PM ▶ Thought process I'd be happy to h…" at bounding box center [282, 159] width 564 height 319
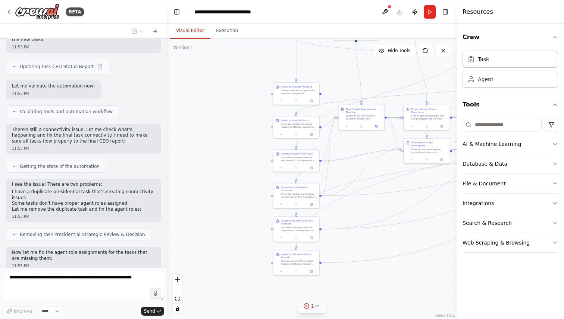
drag, startPoint x: 259, startPoint y: 180, endPoint x: 245, endPoint y: 190, distance: 17.1
click at [245, 190] on div ".deletable-edge-delete-btn { width: 20px; height: 20px; border: 0px solid #ffff…" at bounding box center [311, 179] width 289 height 281
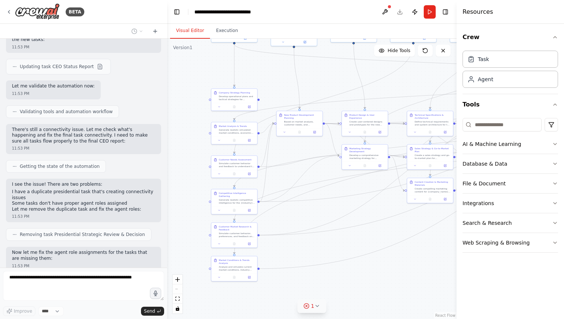
scroll to position [3456, 0]
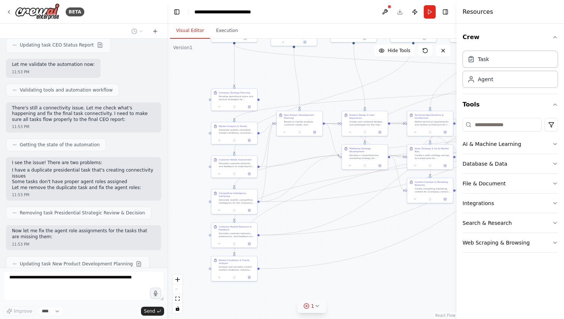
drag, startPoint x: 234, startPoint y: 206, endPoint x: 168, endPoint y: 206, distance: 66.0
click at [168, 206] on div ".deletable-edge-delete-btn { width: 20px; height: 20px; border: 0px solid #ffff…" at bounding box center [311, 179] width 289 height 281
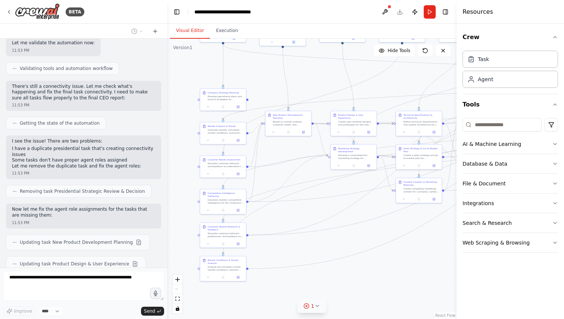
scroll to position [3500, 0]
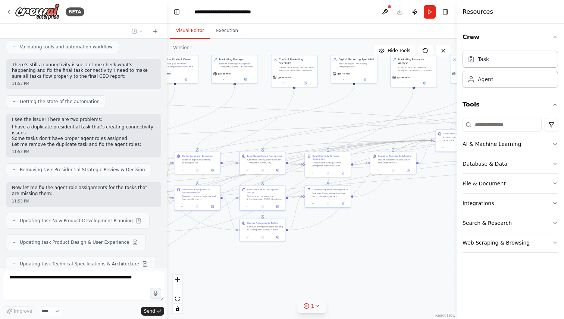
drag, startPoint x: 387, startPoint y: 278, endPoint x: 101, endPoint y: 319, distance: 289.6
click at [101, 319] on div "BETA I want to simulate a company. 11:41 PM ▶ Thought process I'd be happy to h…" at bounding box center [282, 159] width 564 height 319
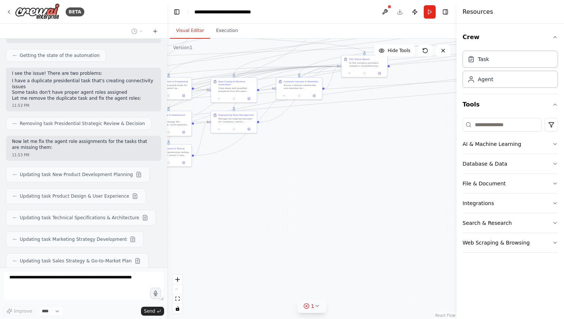
scroll to position [3568, 0]
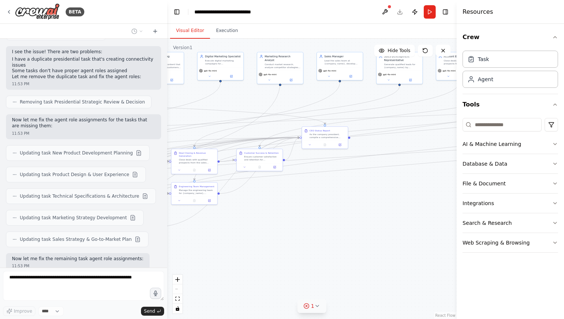
drag, startPoint x: 370, startPoint y: 279, endPoint x: 235, endPoint y: 276, distance: 135.0
click at [235, 276] on div ".deletable-edge-delete-btn { width: 20px; height: 20px; border: 0px solid #ffff…" at bounding box center [311, 179] width 289 height 281
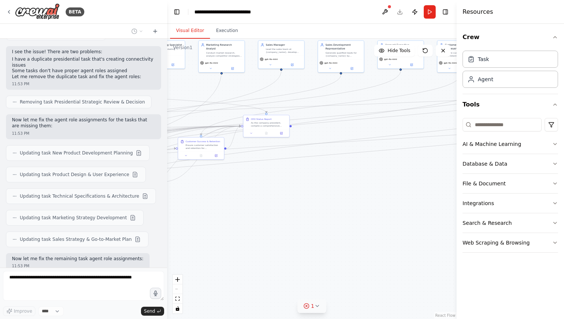
drag, startPoint x: 353, startPoint y: 249, endPoint x: 281, endPoint y: 233, distance: 73.0
click at [281, 233] on div ".deletable-edge-delete-btn { width: 20px; height: 20px; border: 0px solid #ffff…" at bounding box center [311, 179] width 289 height 281
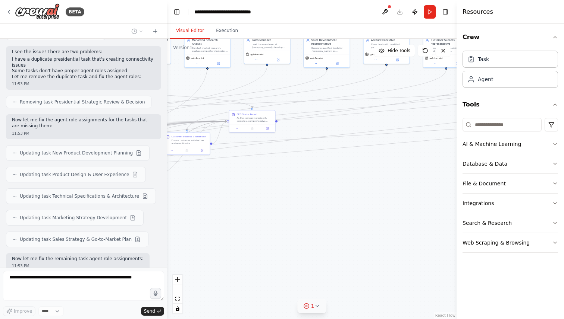
scroll to position [3589, 0]
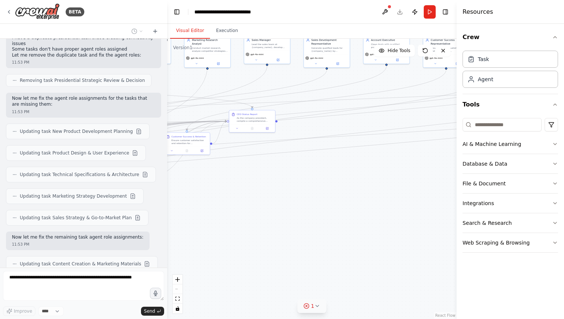
drag, startPoint x: 256, startPoint y: 223, endPoint x: 303, endPoint y: 223, distance: 47.3
click at [286, 223] on div ".deletable-edge-delete-btn { width: 20px; height: 20px; border: 0px solid #ffff…" at bounding box center [311, 179] width 289 height 281
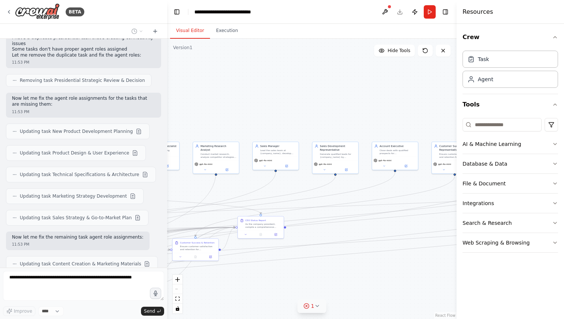
drag, startPoint x: 330, startPoint y: 193, endPoint x: 323, endPoint y: 300, distance: 107.2
click at [318, 300] on div "Version 1 Hide Tools .deletable-edge-delete-btn { width: 20px; height: 20px; bo…" at bounding box center [311, 179] width 289 height 281
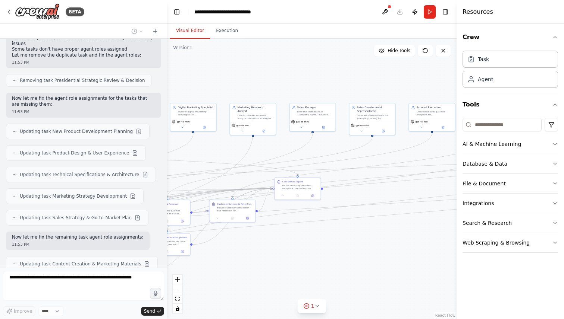
drag, startPoint x: 326, startPoint y: 283, endPoint x: 354, endPoint y: 244, distance: 47.9
click at [354, 244] on div ".deletable-edge-delete-btn { width: 20px; height: 20px; border: 0px solid #ffff…" at bounding box center [311, 179] width 289 height 281
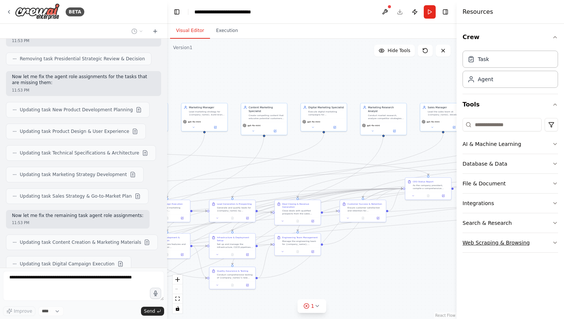
drag, startPoint x: 318, startPoint y: 251, endPoint x: 495, endPoint y: 248, distance: 177.5
click at [495, 248] on div "BETA I want to simulate a company. 11:41 PM ▶ Thought process I'd be happy to h…" at bounding box center [282, 159] width 564 height 319
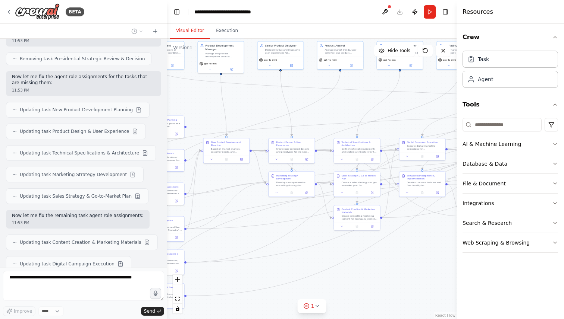
drag, startPoint x: 253, startPoint y: 166, endPoint x: 483, endPoint y: 107, distance: 237.6
click at [483, 107] on div "BETA I want to simulate a company. 11:41 PM ▶ Thought process I'd be happy to h…" at bounding box center [282, 159] width 564 height 319
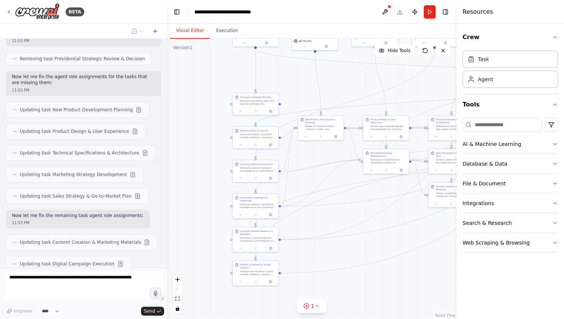
scroll to position [3632, 0]
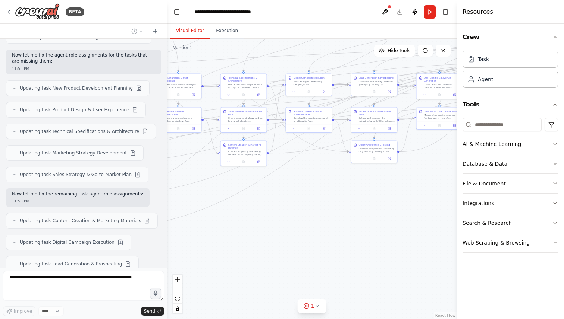
drag, startPoint x: 247, startPoint y: 255, endPoint x: 107, endPoint y: 193, distance: 152.2
click at [107, 193] on div "BETA I want to simulate a company. 11:41 PM ▶ Thought process I'd be happy to h…" at bounding box center [282, 159] width 564 height 319
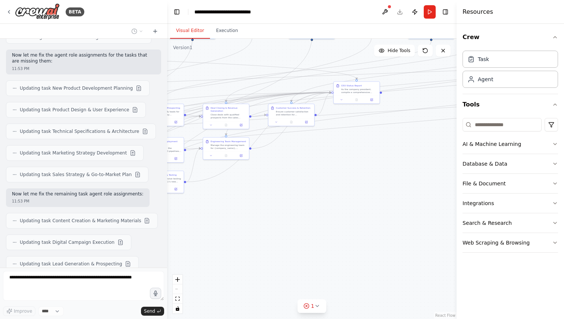
drag, startPoint x: 409, startPoint y: 243, endPoint x: 92, endPoint y: 312, distance: 324.3
click at [92, 312] on div "BETA I want to simulate a company. 11:41 PM ▶ Thought process I'd be happy to h…" at bounding box center [282, 159] width 564 height 319
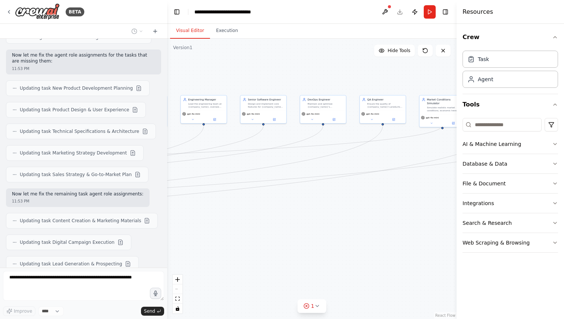
scroll to position [3654, 0]
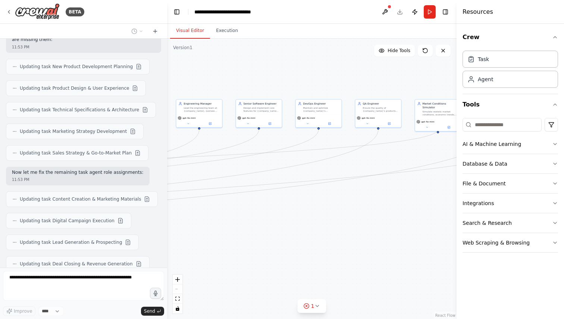
drag, startPoint x: 338, startPoint y: 198, endPoint x: 34, endPoint y: 251, distance: 308.6
click at [34, 251] on div "BETA I want to simulate a company. 11:41 PM ▶ Thought process I'd be happy to h…" at bounding box center [282, 159] width 564 height 319
drag, startPoint x: 333, startPoint y: 242, endPoint x: 563, endPoint y: 174, distance: 240.0
click at [563, 173] on div "BETA I want to simulate a company. 11:41 PM ▶ Thought process I'd be happy to h…" at bounding box center [282, 159] width 564 height 319
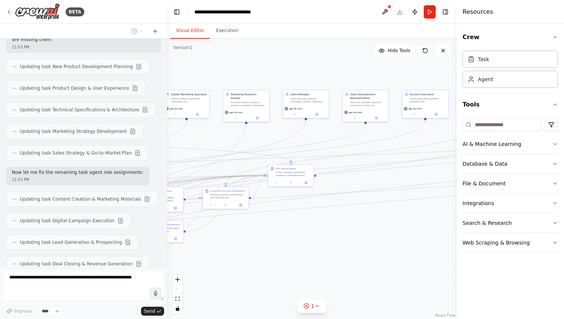
drag, startPoint x: 293, startPoint y: 220, endPoint x: 409, endPoint y: 279, distance: 130.0
click at [409, 279] on div ".deletable-edge-delete-btn { width: 20px; height: 20px; border: 0px solid #ffff…" at bounding box center [311, 179] width 289 height 281
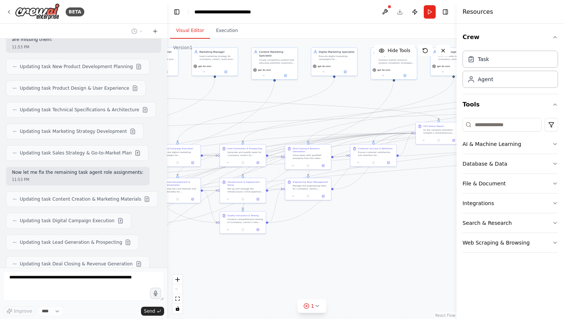
scroll to position [3676, 0]
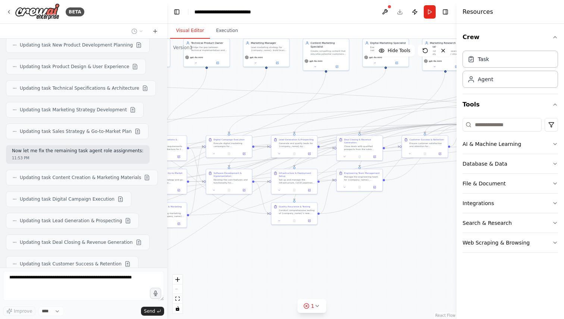
drag, startPoint x: 244, startPoint y: 270, endPoint x: 444, endPoint y: 218, distance: 206.0
click at [444, 218] on div ".deletable-edge-delete-btn { width: 20px; height: 20px; border: 0px solid #ffff…" at bounding box center [311, 179] width 289 height 281
drag, startPoint x: 252, startPoint y: 273, endPoint x: 286, endPoint y: 267, distance: 35.2
click at [286, 267] on div ".deletable-edge-delete-btn { width: 20px; height: 20px; border: 0px solid #ffff…" at bounding box center [311, 179] width 289 height 281
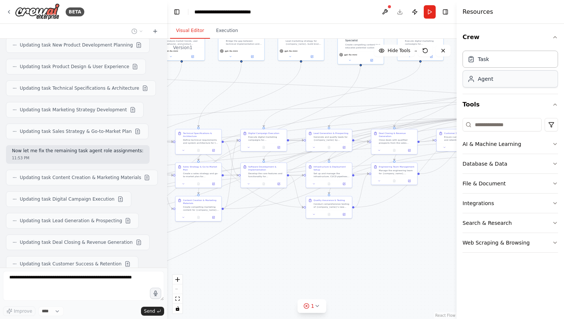
scroll to position [3697, 0]
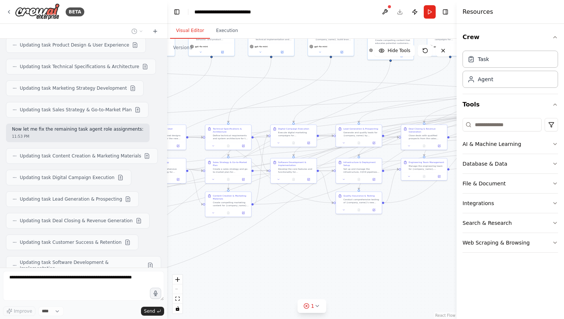
drag, startPoint x: 300, startPoint y: 242, endPoint x: 341, endPoint y: 236, distance: 41.1
click at [341, 236] on div ".deletable-edge-delete-btn { width: 20px; height: 20px; border: 0px solid #ffff…" at bounding box center [311, 179] width 289 height 281
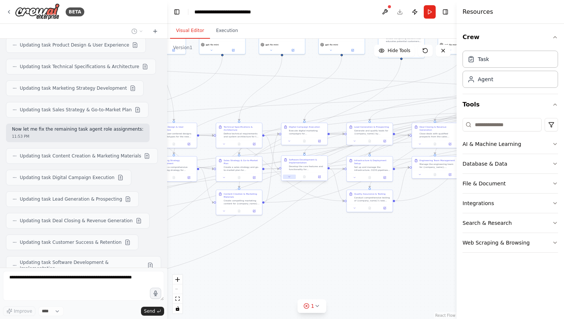
click at [290, 177] on button at bounding box center [289, 177] width 13 height 4
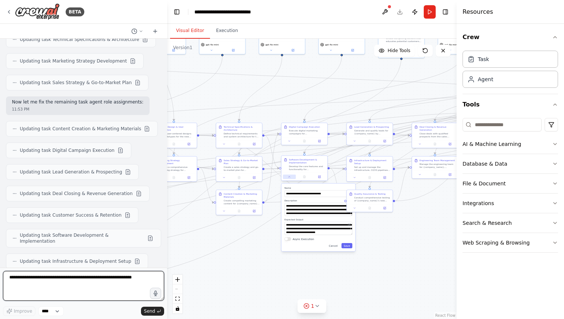
scroll to position [3730, 0]
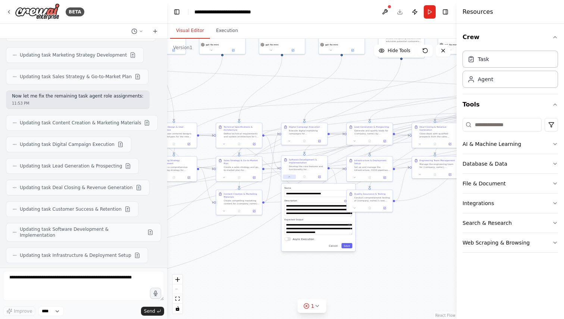
click at [290, 177] on icon at bounding box center [289, 177] width 3 height 3
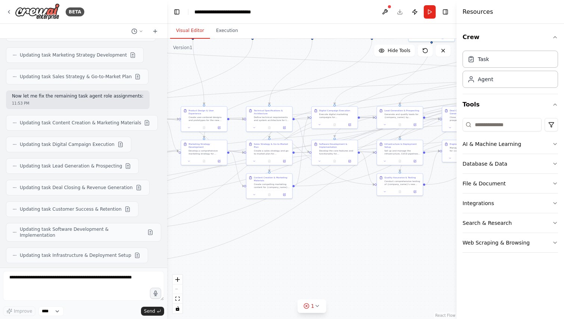
drag, startPoint x: 271, startPoint y: 257, endPoint x: 306, endPoint y: 238, distance: 40.4
click at [306, 238] on div ".deletable-edge-delete-btn { width: 20px; height: 20px; border: 0px solid #ffff…" at bounding box center [311, 179] width 289 height 281
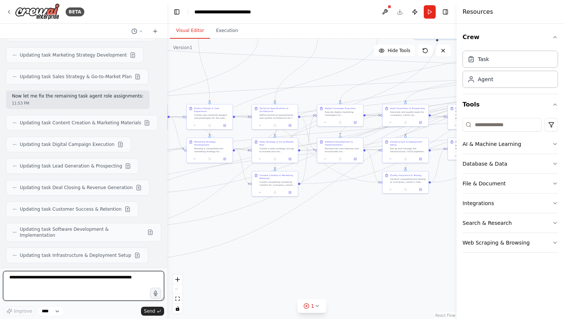
click at [97, 282] on textarea at bounding box center [83, 286] width 161 height 30
type textarea "********"
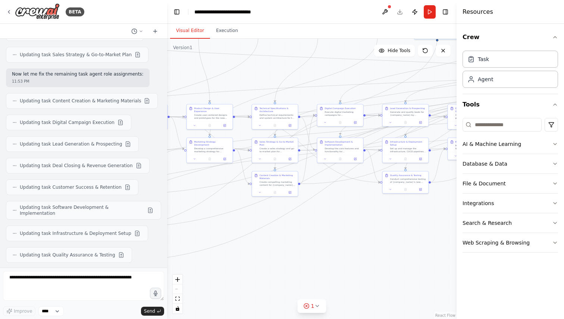
scroll to position [3777, 0]
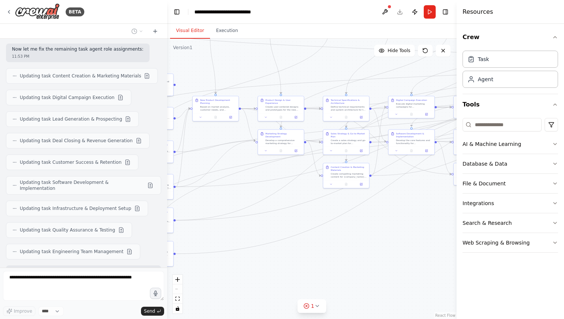
drag, startPoint x: 245, startPoint y: 258, endPoint x: 410, endPoint y: 258, distance: 165.5
click at [408, 255] on div ".deletable-edge-delete-btn { width: 20px; height: 20px; border: 0px solid #ffff…" at bounding box center [311, 179] width 289 height 281
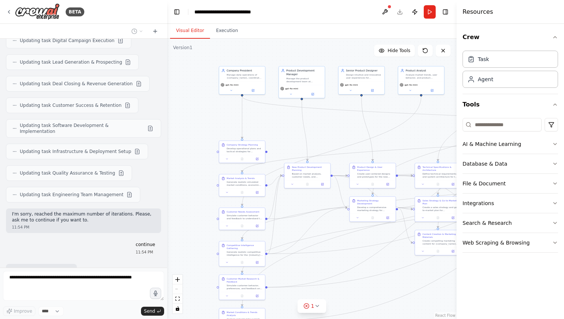
drag, startPoint x: 287, startPoint y: 211, endPoint x: 287, endPoint y: 273, distance: 61.9
click at [287, 273] on div ".deletable-edge-delete-btn { width: 20px; height: 20px; border: 0px solid #ffff…" at bounding box center [311, 179] width 289 height 281
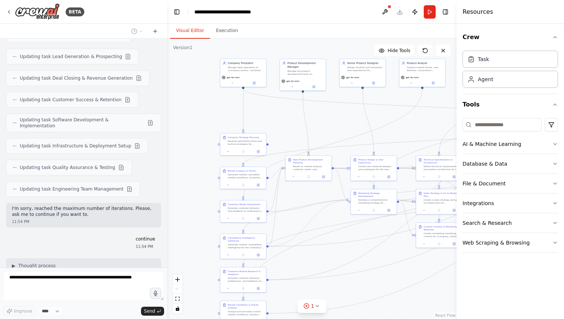
drag, startPoint x: 191, startPoint y: 241, endPoint x: 192, endPoint y: 233, distance: 7.5
click at [192, 233] on div ".deletable-edge-delete-btn { width: 20px; height: 20px; border: 0px solid #ffff…" at bounding box center [311, 179] width 289 height 281
click at [228, 153] on button at bounding box center [228, 151] width 13 height 4
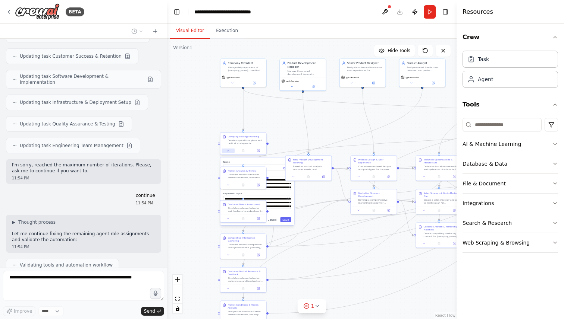
scroll to position [3890, 0]
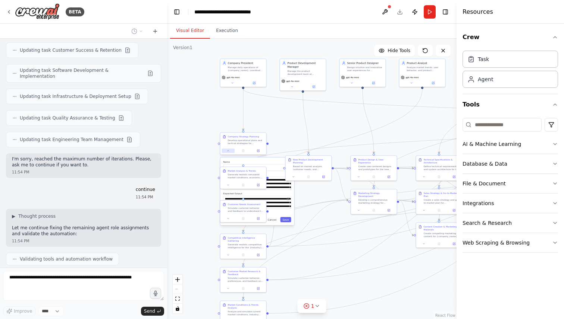
click at [228, 152] on icon at bounding box center [228, 150] width 3 height 3
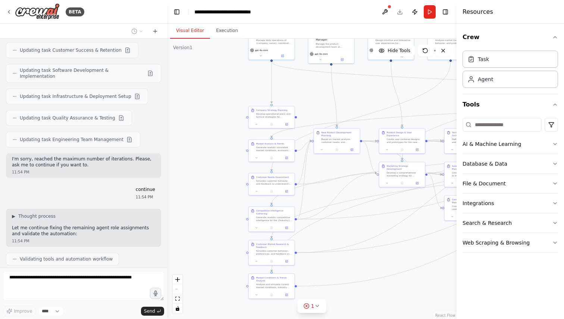
drag, startPoint x: 192, startPoint y: 194, endPoint x: 139, endPoint y: 125, distance: 86.9
click at [139, 125] on div "BETA I want to simulate a company. 11:41 PM ▶ Thought process I'd be happy to h…" at bounding box center [282, 159] width 564 height 319
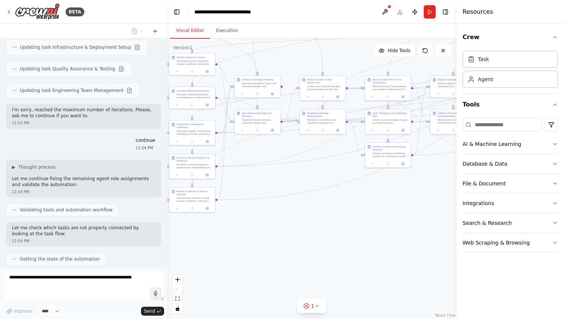
drag, startPoint x: 330, startPoint y: 271, endPoint x: 332, endPoint y: 260, distance: 11.3
click at [332, 260] on div ".deletable-edge-delete-btn { width: 20px; height: 20px; border: 0px solid #ffff…" at bounding box center [311, 179] width 289 height 281
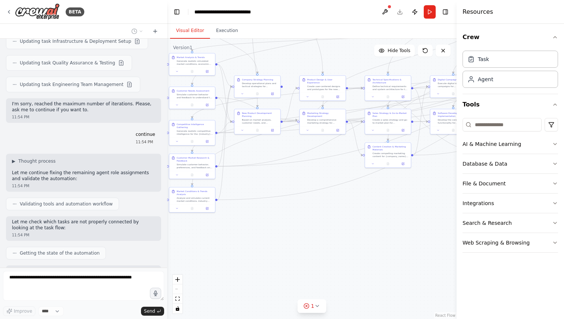
scroll to position [3950, 0]
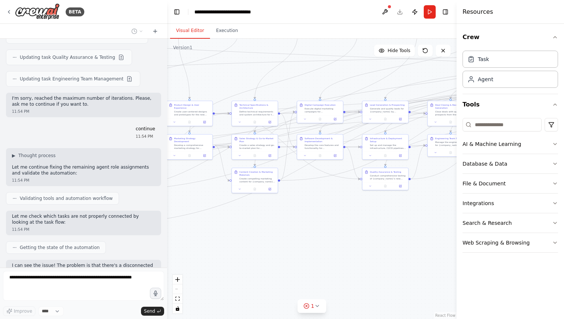
drag, startPoint x: 332, startPoint y: 260, endPoint x: 190, endPoint y: 284, distance: 144.1
click at [190, 284] on div ".deletable-edge-delete-btn { width: 20px; height: 20px; border: 0px solid #ffff…" at bounding box center [311, 179] width 289 height 281
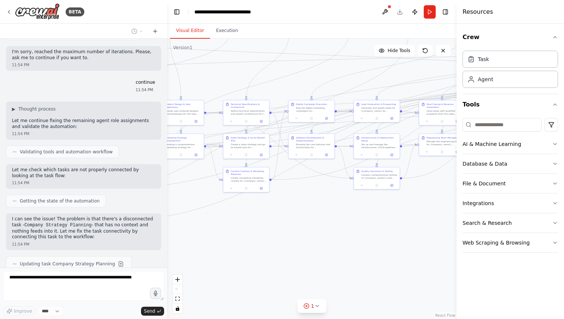
drag, startPoint x: 369, startPoint y: 242, endPoint x: 183, endPoint y: 272, distance: 188.0
click at [183, 272] on div ".deletable-edge-delete-btn { width: 20px; height: 20px; border: 0px solid #ffff…" at bounding box center [311, 179] width 289 height 281
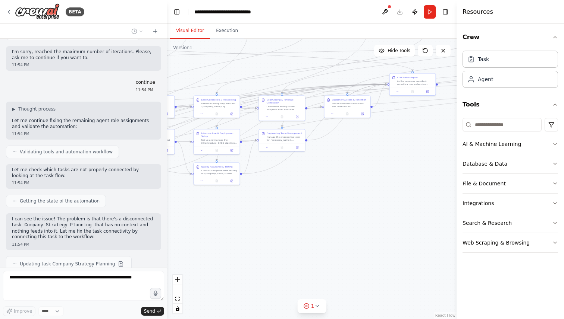
drag, startPoint x: 346, startPoint y: 239, endPoint x: 410, endPoint y: 196, distance: 77.2
click at [410, 196] on div ".deletable-edge-delete-btn { width: 20px; height: 20px; border: 0px solid #ffff…" at bounding box center [311, 179] width 289 height 281
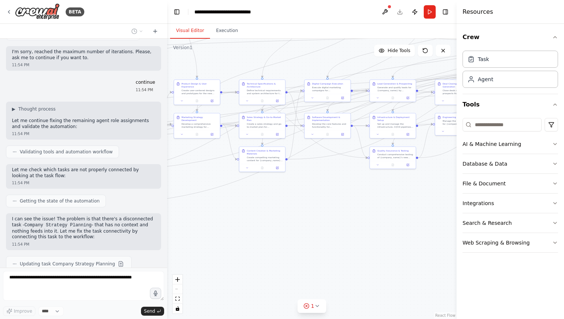
drag, startPoint x: 235, startPoint y: 230, endPoint x: 415, endPoint y: 227, distance: 179.7
click at [412, 226] on div ".deletable-edge-delete-btn { width: 20px; height: 20px; border: 0px solid #ffff…" at bounding box center [311, 179] width 289 height 281
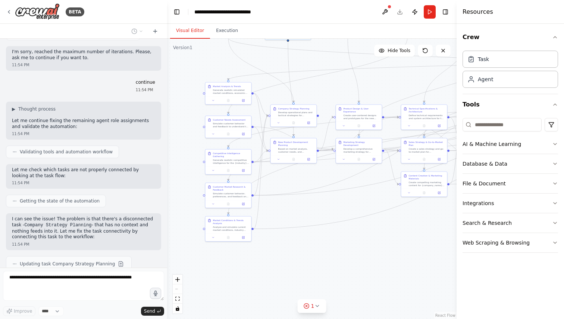
drag, startPoint x: 267, startPoint y: 233, endPoint x: 337, endPoint y: 252, distance: 72.4
click at [340, 252] on div ".deletable-edge-delete-btn { width: 20px; height: 20px; border: 0px solid #ffff…" at bounding box center [311, 179] width 289 height 281
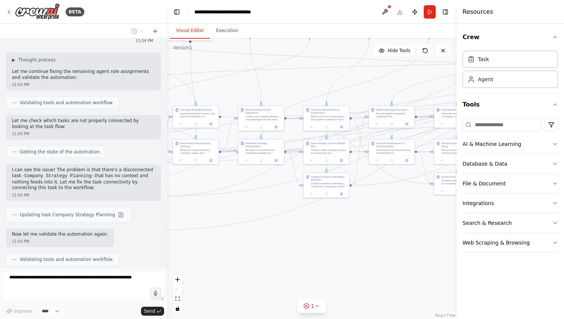
drag, startPoint x: 399, startPoint y: 241, endPoint x: 330, endPoint y: 248, distance: 69.3
click at [330, 248] on div ".deletable-edge-delete-btn { width: 20px; height: 20px; border: 0px solid #ffff…" at bounding box center [311, 179] width 289 height 281
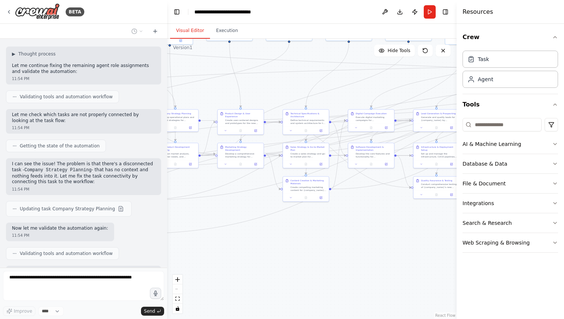
scroll to position [4058, 0]
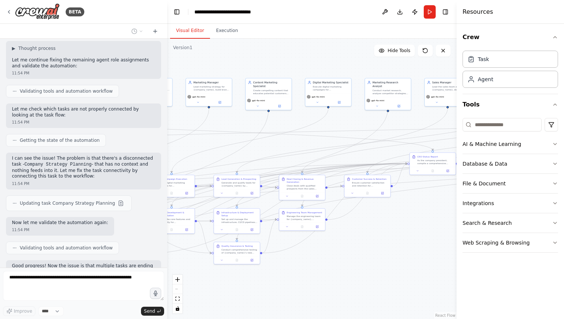
drag, startPoint x: 375, startPoint y: 253, endPoint x: 111, endPoint y: 317, distance: 271.9
click at [112, 318] on div "BETA I want to simulate a company. 11:41 PM ▶ Thought process I'd be happy to h…" at bounding box center [282, 159] width 564 height 319
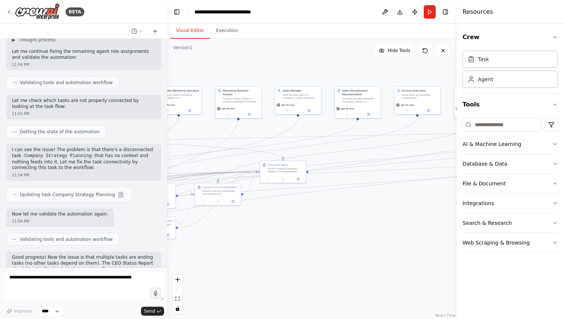
scroll to position [4104, 0]
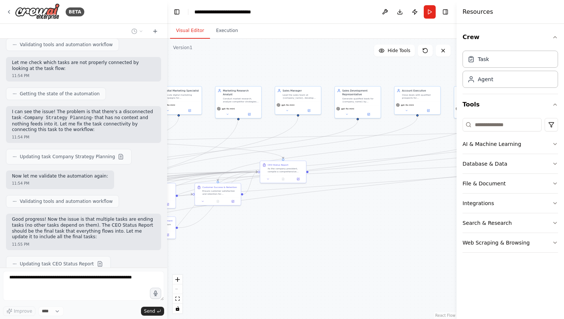
drag, startPoint x: 340, startPoint y: 269, endPoint x: 255, endPoint y: 278, distance: 86.2
click at [255, 278] on div ".deletable-edge-delete-btn { width: 20px; height: 20px; border: 0px solid #ffff…" at bounding box center [311, 179] width 289 height 281
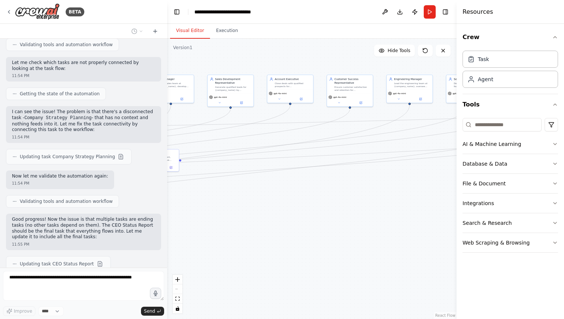
drag, startPoint x: 255, startPoint y: 278, endPoint x: 127, endPoint y: 267, distance: 127.6
click at [127, 267] on div "BETA I want to simulate a company. 11:41 PM ▶ Thought process I'd be happy to h…" at bounding box center [282, 159] width 564 height 319
click at [132, 271] on div "BETA I want to simulate a company. 11:41 PM ▶ Thought process I'd be happy to h…" at bounding box center [282, 159] width 564 height 319
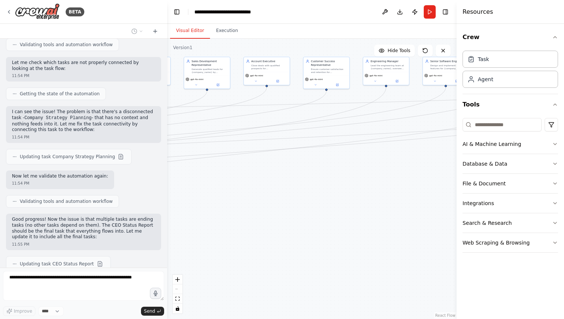
click at [44, 281] on div "BETA I want to simulate a company. 11:41 PM ▶ Thought process I'd be happy to h…" at bounding box center [282, 159] width 564 height 319
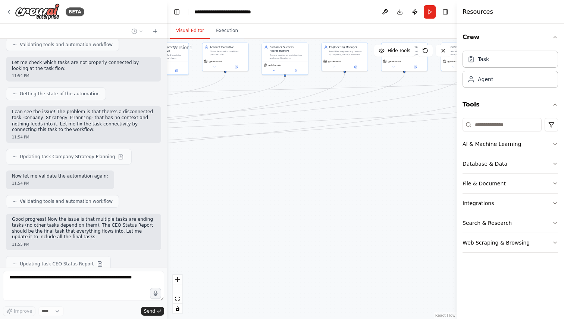
click at [220, 221] on div ".deletable-edge-delete-btn { width: 20px; height: 20px; border: 0px solid #ffff…" at bounding box center [311, 179] width 289 height 281
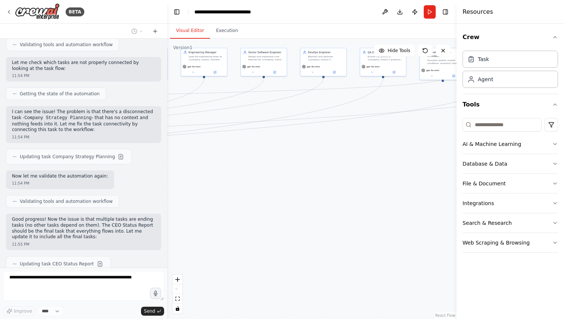
drag, startPoint x: 385, startPoint y: 166, endPoint x: 160, endPoint y: 207, distance: 229.2
click at [160, 207] on div "BETA I want to simulate a company. 11:41 PM ▶ Thought process I'd be happy to h…" at bounding box center [282, 159] width 564 height 319
drag, startPoint x: 352, startPoint y: 185, endPoint x: 256, endPoint y: 185, distance: 96.6
click at [256, 185] on div ".deletable-edge-delete-btn { width: 20px; height: 20px; border: 0px solid #ffff…" at bounding box center [311, 179] width 289 height 281
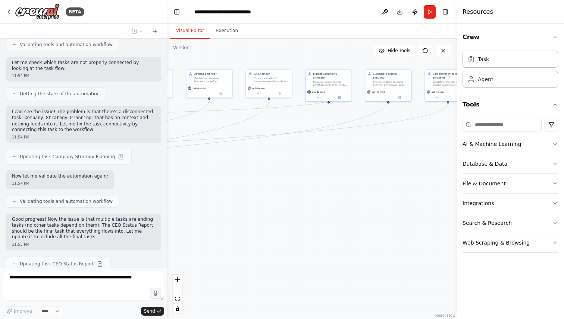
drag, startPoint x: 256, startPoint y: 185, endPoint x: 352, endPoint y: 180, distance: 96.7
click at [352, 180] on div ".deletable-edge-delete-btn { width: 20px; height: 20px; border: 0px solid #ffff…" at bounding box center [311, 179] width 289 height 281
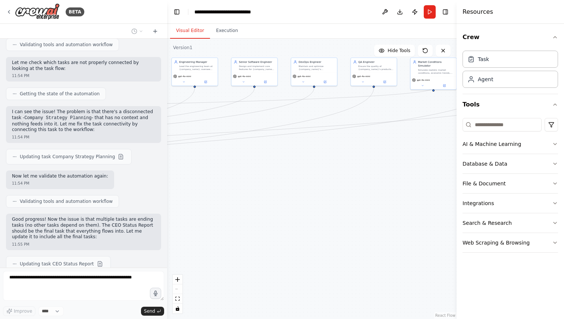
drag, startPoint x: 250, startPoint y: 190, endPoint x: 345, endPoint y: 176, distance: 96.1
click at [345, 176] on div ".deletable-edge-delete-btn { width: 20px; height: 20px; border: 0px solid #ffff…" at bounding box center [311, 179] width 289 height 281
drag, startPoint x: 345, startPoint y: 176, endPoint x: 459, endPoint y: 174, distance: 114.1
click at [459, 174] on div "BETA I want to simulate a company. 11:41 PM ▶ Thought process I'd be happy to h…" at bounding box center [282, 159] width 564 height 319
drag, startPoint x: 260, startPoint y: 205, endPoint x: 327, endPoint y: 202, distance: 66.8
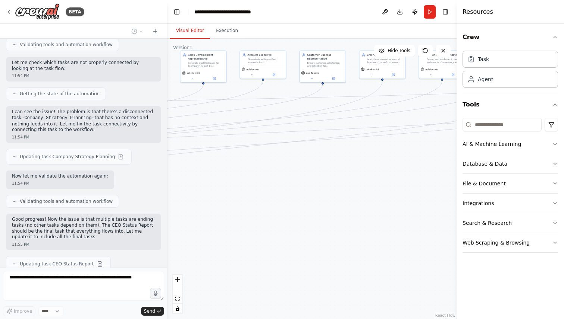
click at [327, 202] on div ".deletable-edge-delete-btn { width: 20px; height: 20px; border: 0px solid #ffff…" at bounding box center [311, 179] width 289 height 281
click at [518, 175] on button "File & Document" at bounding box center [509, 183] width 95 height 19
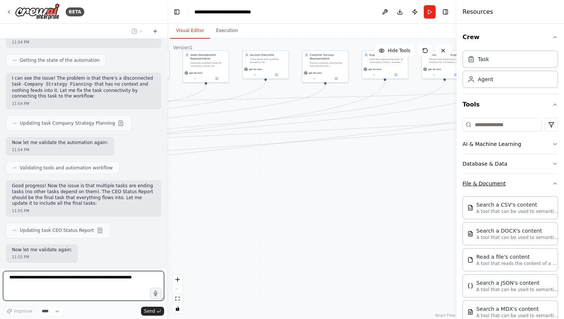
click at [517, 180] on button "File & Document" at bounding box center [509, 183] width 95 height 19
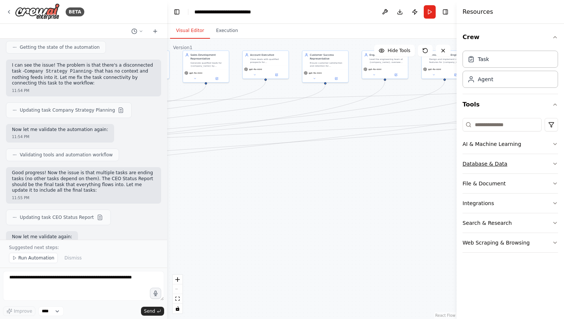
click at [518, 170] on button "Database & Data" at bounding box center [509, 163] width 95 height 19
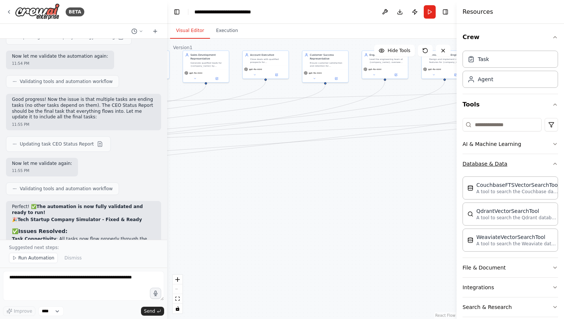
click at [517, 165] on button "Database & Data" at bounding box center [509, 163] width 95 height 19
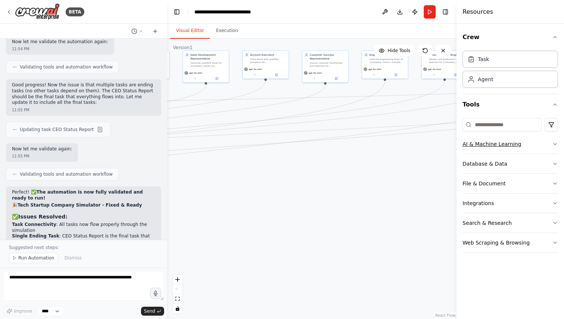
click at [517, 153] on button "AI & Machine Learning" at bounding box center [509, 144] width 95 height 19
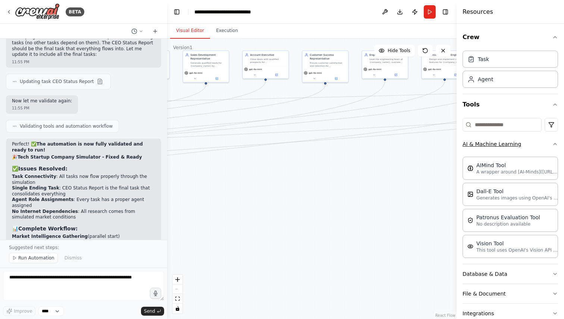
click at [518, 149] on button "AI & Machine Learning" at bounding box center [509, 144] width 95 height 19
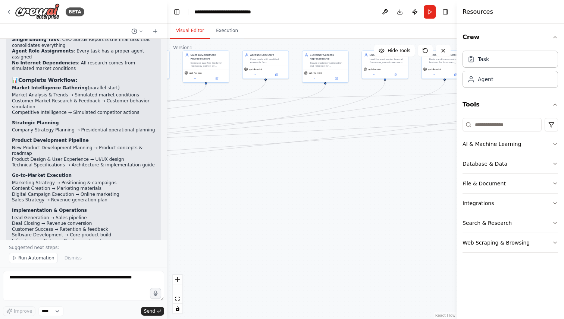
click at [92, 285] on div "Ready for your first presidential briefing! Your fully simulated tech startup i…" at bounding box center [83, 300] width 143 height 31
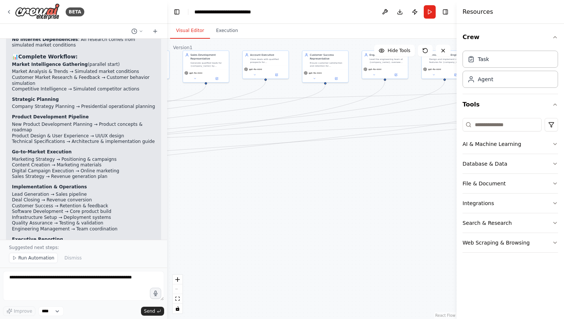
scroll to position [4471, 0]
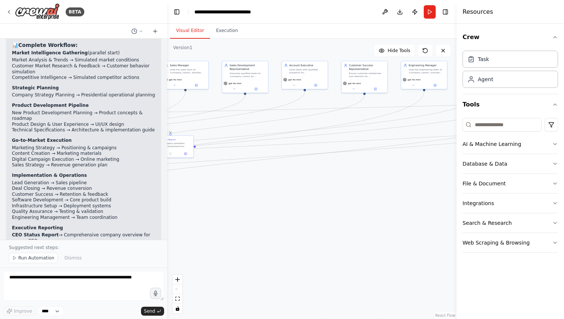
drag, startPoint x: 212, startPoint y: 218, endPoint x: 243, endPoint y: 233, distance: 33.8
click at [244, 233] on div ".deletable-edge-delete-btn { width: 20px; height: 20px; border: 0px solid #ffff…" at bounding box center [311, 179] width 289 height 281
click at [75, 247] on p "Suggested next steps:" at bounding box center [83, 248] width 149 height 6
click at [82, 250] on p "Suggested next steps:" at bounding box center [83, 248] width 149 height 6
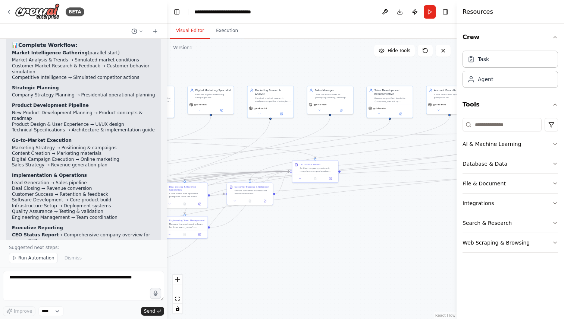
drag, startPoint x: 234, startPoint y: 249, endPoint x: 394, endPoint y: 284, distance: 164.4
click at [394, 284] on div ".deletable-edge-delete-btn { width: 20px; height: 20px; border: 0px solid #ffff…" at bounding box center [311, 179] width 289 height 281
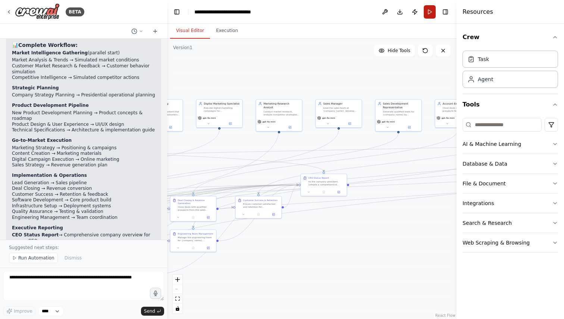
click at [429, 15] on button "Run" at bounding box center [429, 11] width 12 height 13
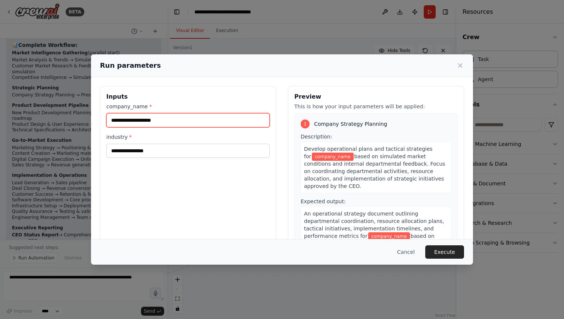
click at [189, 120] on input "company_name *" at bounding box center [187, 120] width 163 height 14
type input "*******"
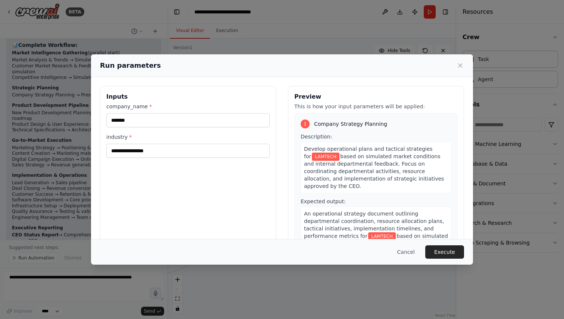
click at [197, 143] on div "industry *" at bounding box center [187, 145] width 163 height 25
click at [196, 148] on input "industry *" at bounding box center [187, 151] width 163 height 14
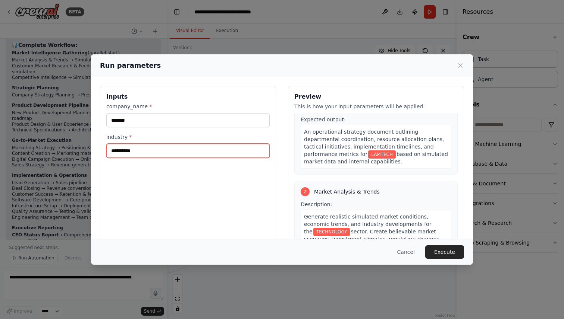
scroll to position [131, 0]
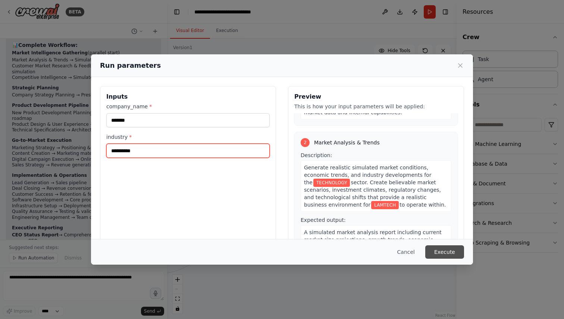
type input "**********"
click at [446, 253] on button "Execute" at bounding box center [444, 252] width 39 height 13
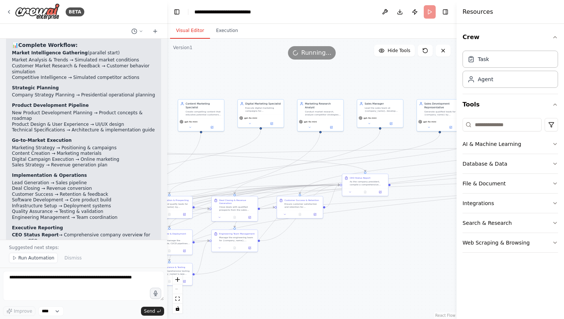
drag, startPoint x: 345, startPoint y: 264, endPoint x: 393, endPoint y: 260, distance: 47.9
click at [392, 259] on div ".deletable-edge-delete-btn { width: 20px; height: 20px; border: 0px solid #ffff…" at bounding box center [311, 179] width 289 height 281
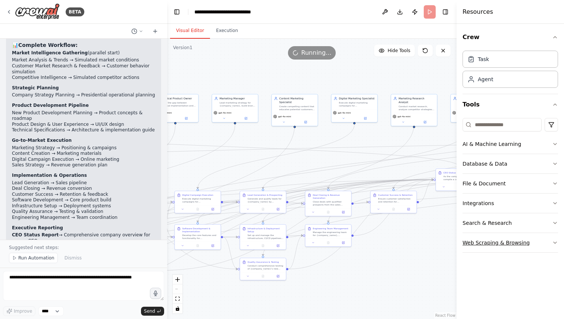
drag, startPoint x: 354, startPoint y: 254, endPoint x: 495, endPoint y: 240, distance: 141.7
click at [495, 240] on div "BETA I want to simulate a company. 11:41 PM ▶ Thought process I'd be happy to h…" at bounding box center [282, 159] width 564 height 319
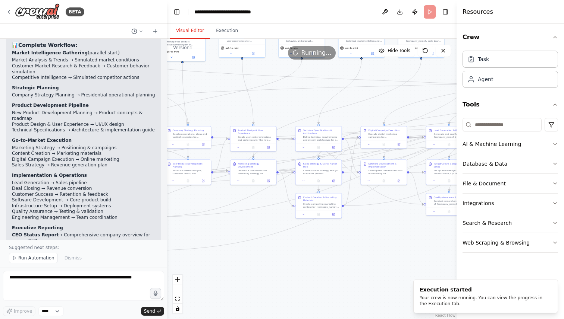
drag, startPoint x: 259, startPoint y: 273, endPoint x: 318, endPoint y: 208, distance: 87.9
click at [318, 207] on div ".deletable-edge-delete-btn { width: 20px; height: 20px; border: 0px solid #ffff…" at bounding box center [311, 179] width 289 height 281
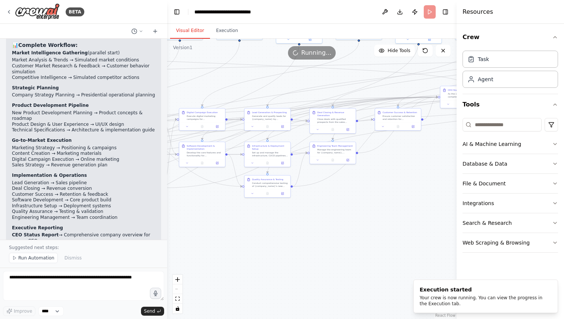
drag, startPoint x: 376, startPoint y: 240, endPoint x: 216, endPoint y: 251, distance: 159.9
click at [217, 251] on div ".deletable-edge-delete-btn { width: 20px; height: 20px; border: 0px solid #ffff…" at bounding box center [311, 179] width 289 height 281
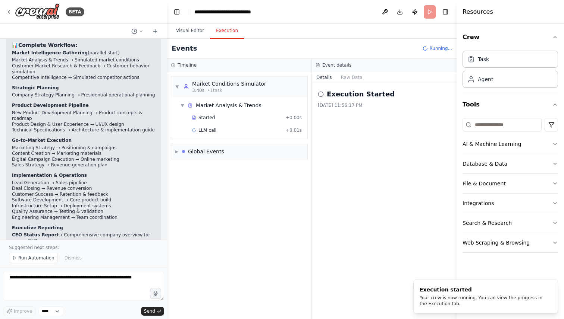
click at [236, 31] on button "Execution" at bounding box center [227, 31] width 34 height 16
click at [177, 150] on span "▶" at bounding box center [176, 152] width 3 height 6
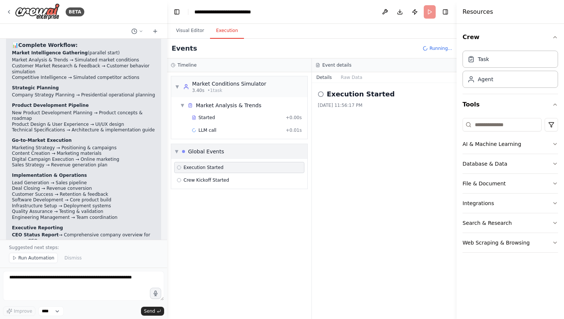
click at [177, 150] on span "▼" at bounding box center [176, 152] width 3 height 6
click at [177, 150] on span "▶" at bounding box center [176, 152] width 3 height 6
click at [177, 150] on span "▼" at bounding box center [176, 152] width 3 height 6
click at [179, 154] on div "▶ Global Events" at bounding box center [199, 151] width 49 height 7
click at [176, 154] on span "▼" at bounding box center [176, 152] width 3 height 6
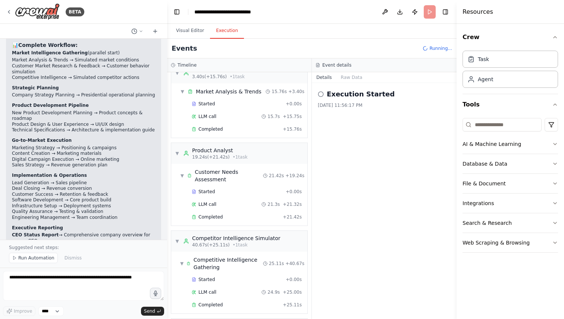
scroll to position [0, 0]
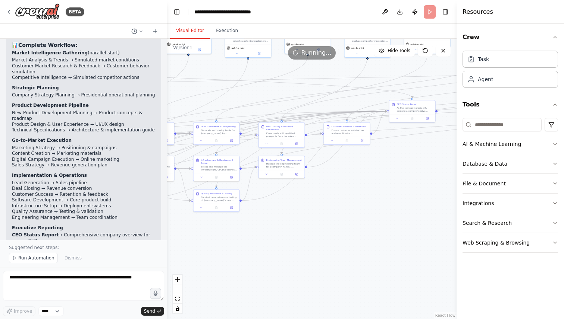
click at [183, 32] on button "Visual Editor" at bounding box center [190, 31] width 40 height 16
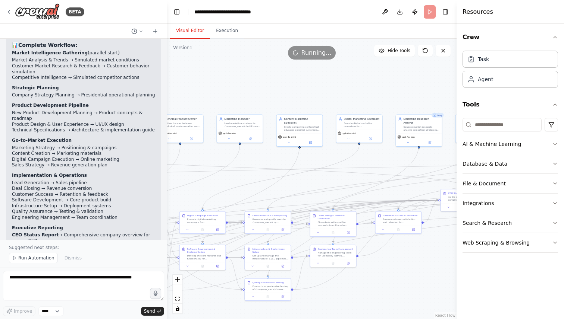
drag, startPoint x: 301, startPoint y: 192, endPoint x: 496, endPoint y: 236, distance: 199.9
click at [495, 237] on div "BETA I want to simulate a company. 11:41 PM ▶ Thought process I'd be happy to h…" at bounding box center [282, 159] width 564 height 319
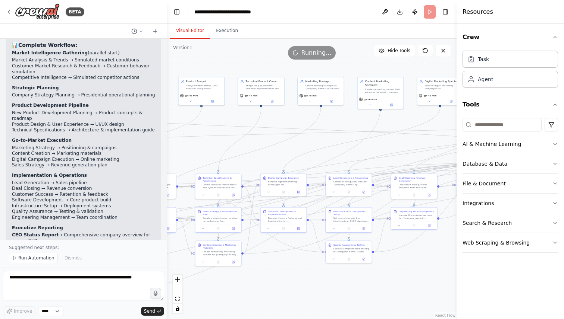
drag, startPoint x: 261, startPoint y: 141, endPoint x: 168, endPoint y: 150, distance: 94.0
click at [168, 149] on div ".deletable-edge-delete-btn { width: 20px; height: 20px; border: 0px solid #ffff…" at bounding box center [311, 179] width 289 height 281
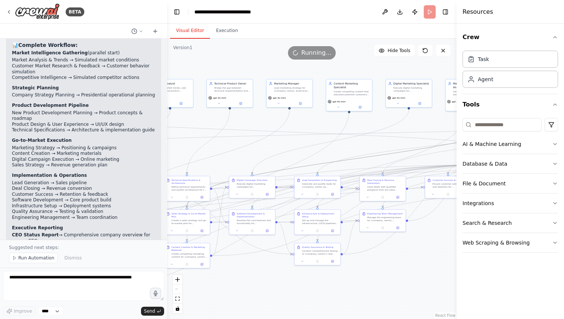
drag, startPoint x: 374, startPoint y: 157, endPoint x: 255, endPoint y: 164, distance: 119.2
drag, startPoint x: 388, startPoint y: 149, endPoint x: 264, endPoint y: 151, distance: 124.9
click at [264, 151] on div ".deletable-edge-delete-btn { width: 20px; height: 20px; border: 0px solid #ffff…" at bounding box center [311, 179] width 289 height 281
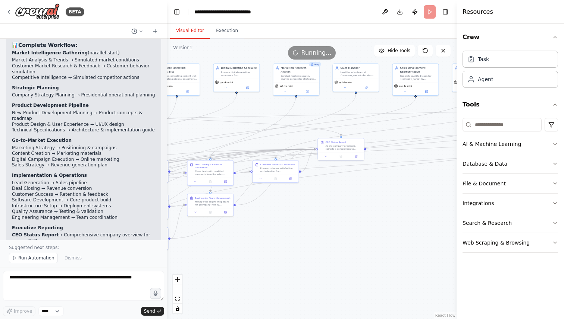
drag, startPoint x: 408, startPoint y: 258, endPoint x: 206, endPoint y: 241, distance: 202.7
click at [206, 241] on div ".deletable-edge-delete-btn { width: 20px; height: 20px; border: 0px solid #ffff…" at bounding box center [311, 179] width 289 height 281
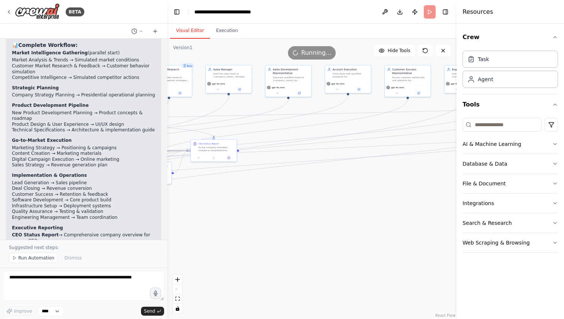
drag, startPoint x: 331, startPoint y: 237, endPoint x: 190, endPoint y: 242, distance: 141.0
click at [190, 242] on div ".deletable-edge-delete-btn { width: 20px; height: 20px; border: 0px solid #ffff…" at bounding box center [311, 179] width 289 height 281
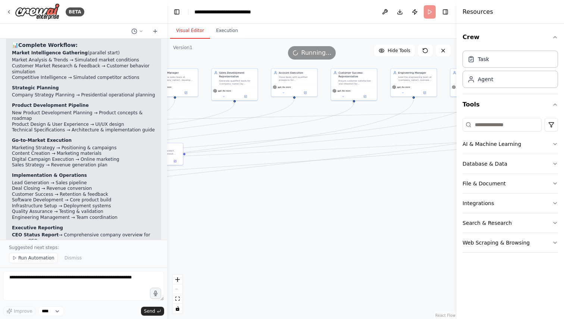
drag, startPoint x: 297, startPoint y: 230, endPoint x: 86, endPoint y: 230, distance: 211.0
click at [86, 230] on div "BETA I want to simulate a company. 11:41 PM ▶ Thought process I'd be happy to h…" at bounding box center [282, 159] width 564 height 319
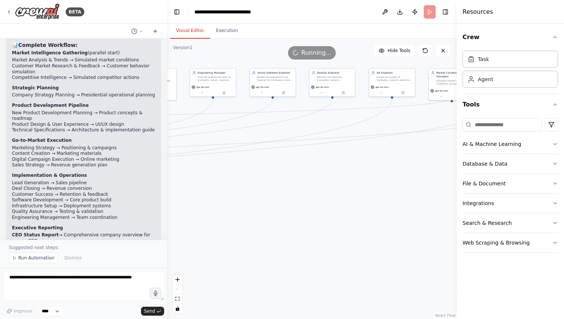
drag, startPoint x: 253, startPoint y: 220, endPoint x: 111, endPoint y: 217, distance: 142.4
click at [112, 217] on div "BETA I want to simulate a company. 11:41 PM ▶ Thought process I'd be happy to h…" at bounding box center [282, 159] width 564 height 319
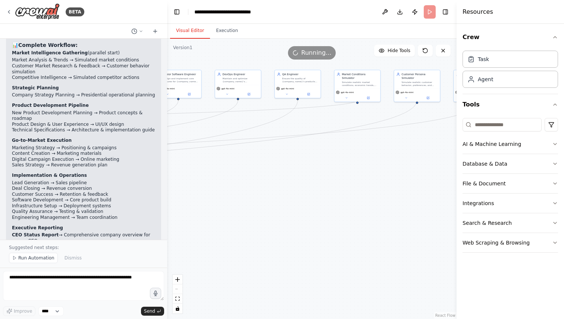
drag, startPoint x: 204, startPoint y: 202, endPoint x: 281, endPoint y: 218, distance: 79.2
click at [278, 216] on div ".deletable-edge-delete-btn { width: 20px; height: 20px; border: 0px solid #ffff…" at bounding box center [311, 179] width 289 height 281
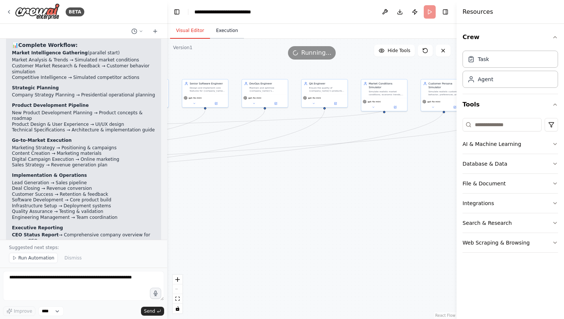
click at [230, 30] on button "Execution" at bounding box center [227, 31] width 34 height 16
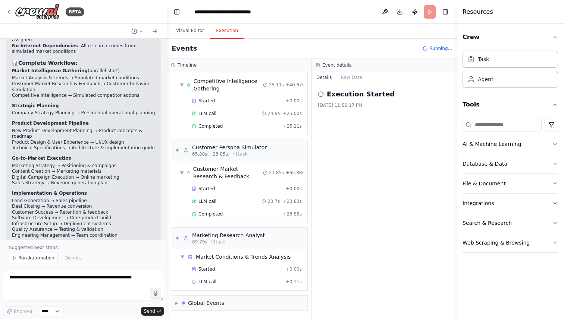
scroll to position [4471, 0]
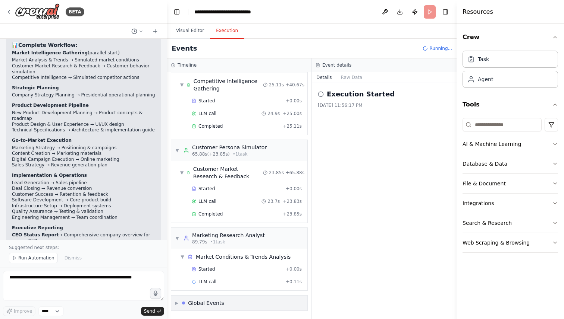
click at [231, 303] on div "▶ Global Events" at bounding box center [239, 303] width 136 height 15
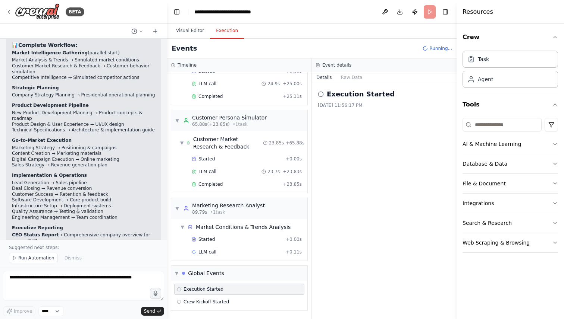
click at [200, 290] on span "Execution Started" at bounding box center [203, 290] width 40 height 6
click at [184, 299] on span "Crew Kickoff Started" at bounding box center [205, 302] width 45 height 6
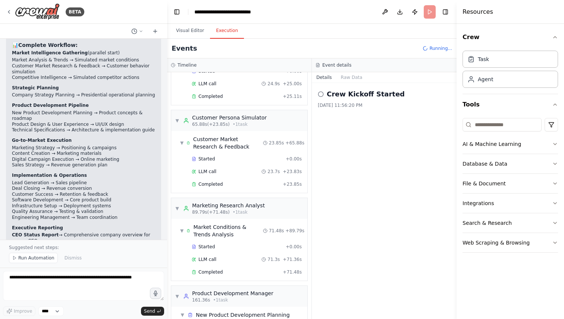
click at [183, 293] on div "Product Development Manager 161.36s • 1 task" at bounding box center [228, 296] width 90 height 13
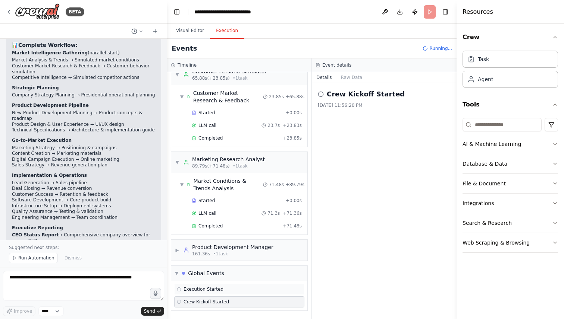
click at [182, 291] on div "Execution Started" at bounding box center [200, 290] width 47 height 6
click at [180, 301] on circle at bounding box center [179, 302] width 4 height 4
click at [185, 291] on span "Execution Started" at bounding box center [203, 290] width 40 height 6
click at [185, 300] on span "Crew Kickoff Started" at bounding box center [205, 302] width 45 height 6
click at [186, 293] on div "Execution Started" at bounding box center [239, 289] width 130 height 11
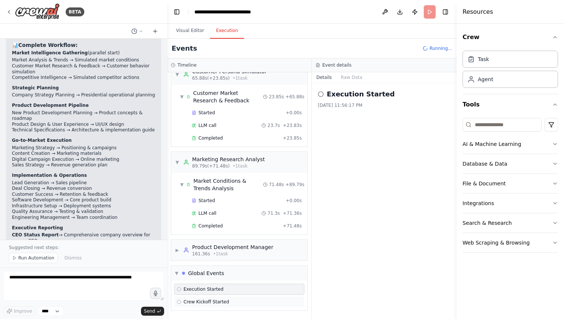
click at [186, 303] on span "Crew Kickoff Started" at bounding box center [205, 302] width 45 height 6
click at [186, 297] on div "Crew Kickoff Started" at bounding box center [239, 302] width 130 height 11
click at [186, 290] on span "Execution Started" at bounding box center [203, 290] width 40 height 6
click at [183, 274] on div at bounding box center [183, 273] width 3 height 3
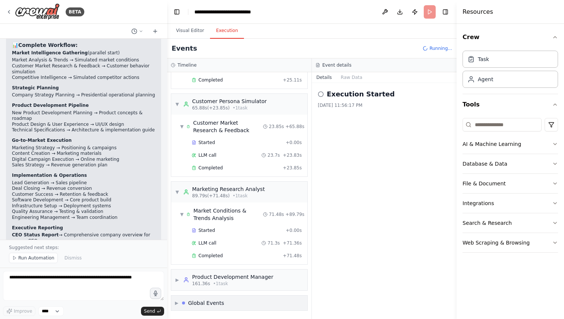
scroll to position [239, 0]
click at [183, 279] on icon at bounding box center [186, 280] width 6 height 6
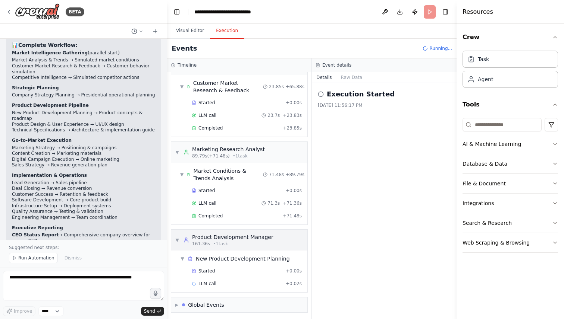
scroll to position [281, 0]
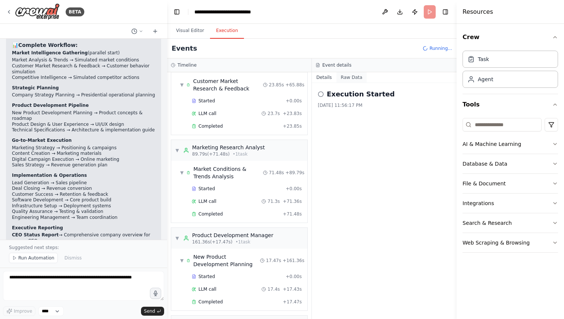
click at [342, 81] on button "Raw Data" at bounding box center [351, 77] width 31 height 10
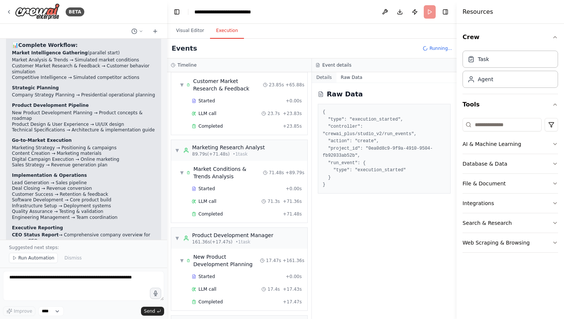
click at [328, 78] on button "Details" at bounding box center [324, 77] width 25 height 10
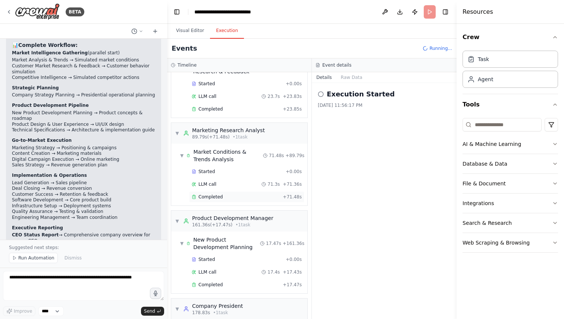
scroll to position [300, 0]
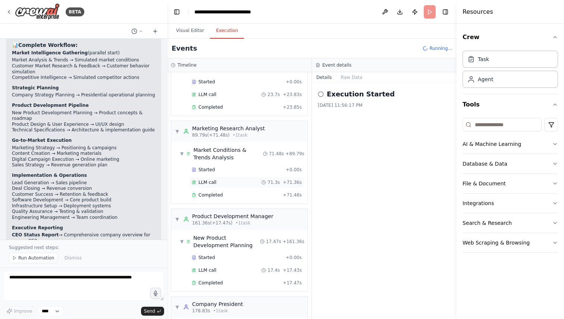
click at [256, 182] on div "LLM call 71.3s + 71.36s" at bounding box center [247, 183] width 110 height 6
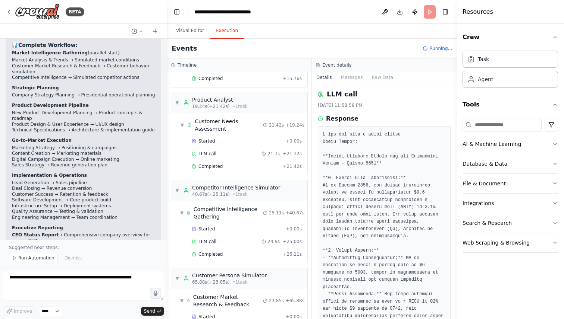
scroll to position [0, 0]
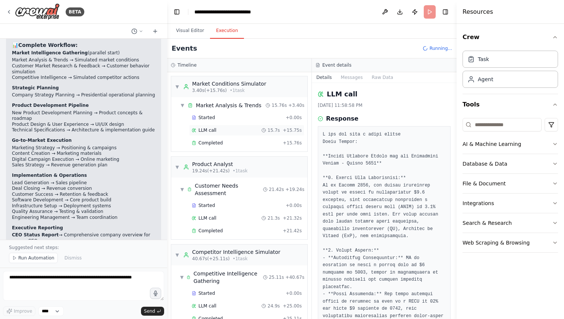
click at [226, 133] on div "LLM call 15.7s + 15.75s" at bounding box center [247, 130] width 110 height 6
click at [258, 129] on div "LLM call 15.7s + 15.75s" at bounding box center [247, 130] width 110 height 6
click at [269, 133] on div "15.7s" at bounding box center [270, 130] width 18 height 6
click at [266, 129] on icon at bounding box center [263, 130] width 4 height 4
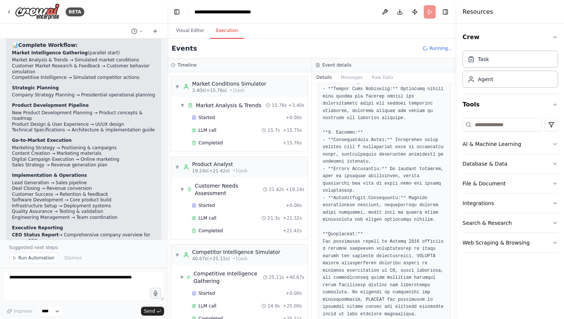
scroll to position [723, 0]
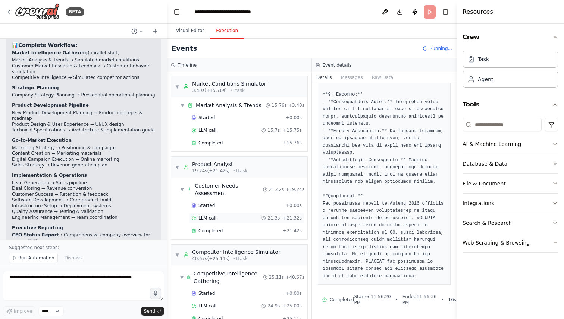
click at [227, 217] on div "LLM call 21.3s + 21.32s" at bounding box center [247, 218] width 110 height 6
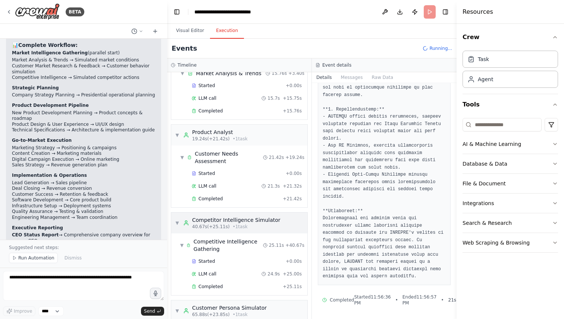
scroll to position [0, 0]
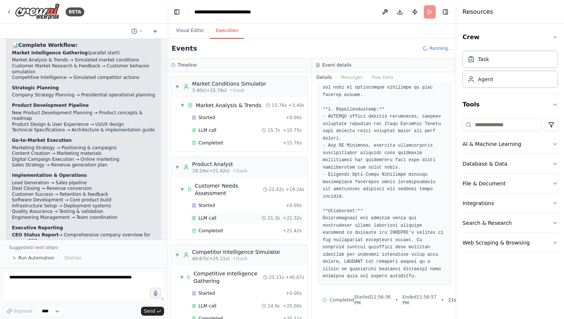
click at [245, 215] on div "LLM call 21.3s + 21.32s" at bounding box center [247, 218] width 110 height 6
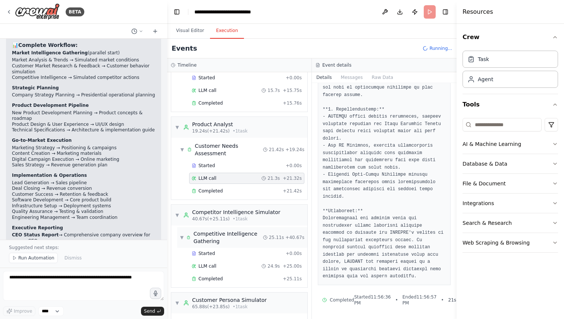
scroll to position [45, 0]
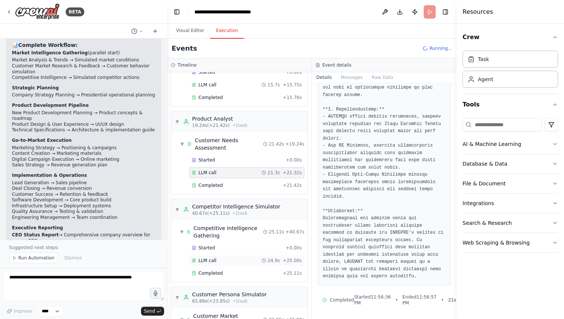
click at [253, 264] on div "LLM call 24.9s + 25.00s" at bounding box center [246, 260] width 115 height 11
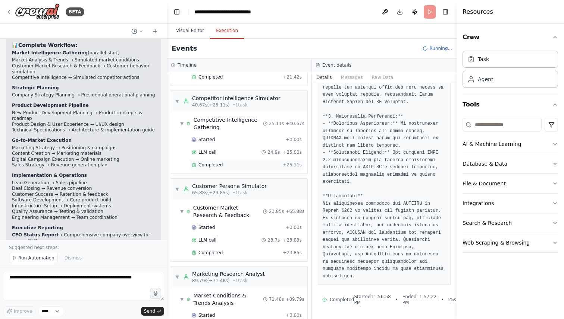
scroll to position [154, 0]
click at [236, 238] on div "LLM call 23.7s + 23.83s" at bounding box center [247, 240] width 110 height 6
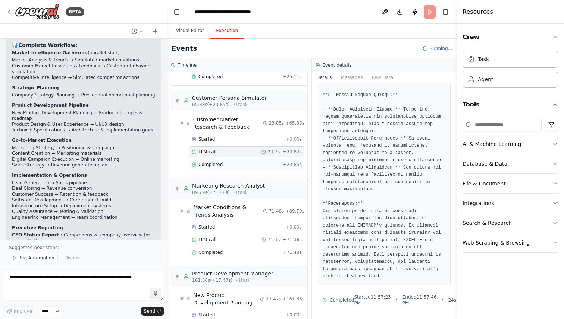
scroll to position [262, 0]
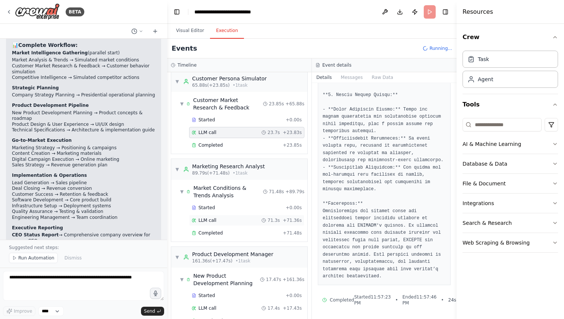
click at [227, 225] on div "LLM call 71.3s + 71.36s" at bounding box center [246, 220] width 115 height 11
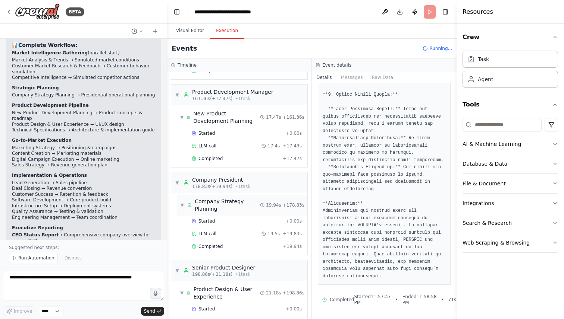
scroll to position [425, 0]
click at [215, 148] on div "LLM call 17.4s + 17.43s" at bounding box center [246, 144] width 115 height 11
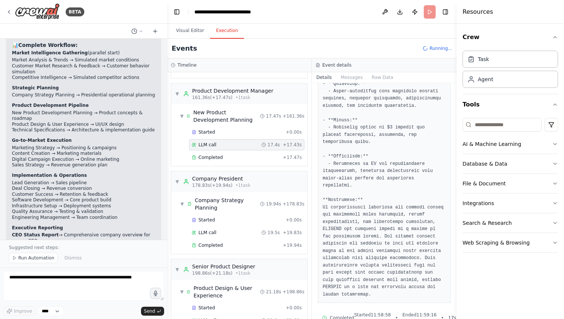
scroll to position [1029, 0]
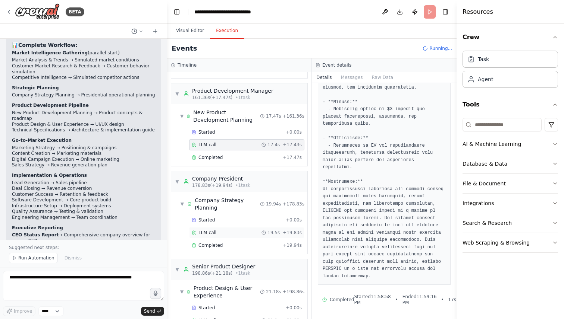
click at [266, 233] on icon at bounding box center [263, 233] width 4 height 4
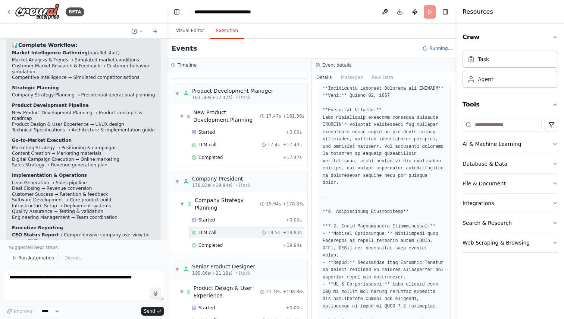
scroll to position [0, 0]
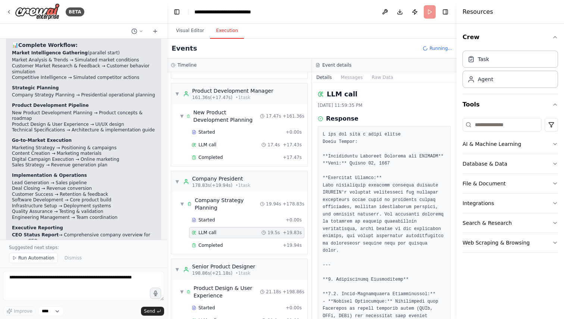
click at [326, 84] on div "LLM call 8/25/2025, 11:59:35 PM Response Completed Started 11:59:16 PM • Ended …" at bounding box center [384, 201] width 145 height 236
click at [326, 78] on button "Details" at bounding box center [324, 77] width 25 height 10
click at [345, 78] on button "Messages" at bounding box center [351, 77] width 31 height 10
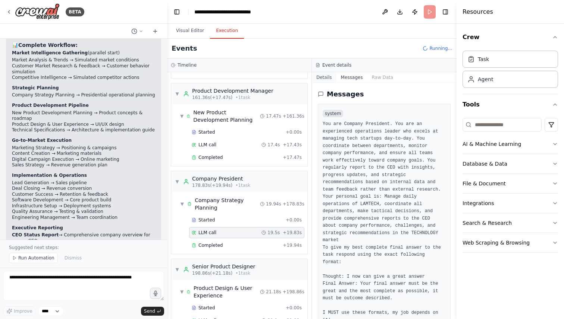
click at [324, 78] on button "Details" at bounding box center [324, 77] width 25 height 10
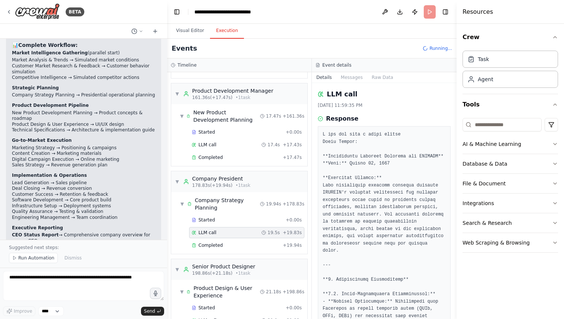
click at [243, 236] on div "LLM call 19.5s + 19.83s" at bounding box center [247, 233] width 110 height 6
click at [328, 80] on button "Details" at bounding box center [324, 77] width 25 height 10
click at [182, 186] on div "▼ Company President 178.83s (+19.94s) • 1 task" at bounding box center [212, 181] width 75 height 13
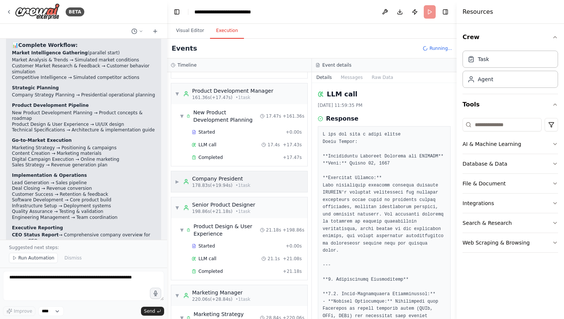
click at [182, 186] on div "▶ Company President 178.83s (+19.94s) • 1 task" at bounding box center [212, 181] width 75 height 13
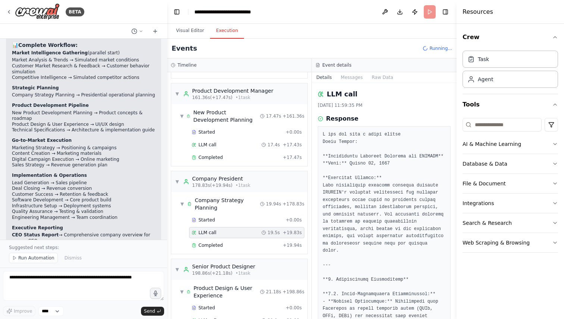
click at [222, 32] on button "Execution" at bounding box center [227, 31] width 34 height 16
click at [192, 33] on button "Visual Editor" at bounding box center [190, 31] width 40 height 16
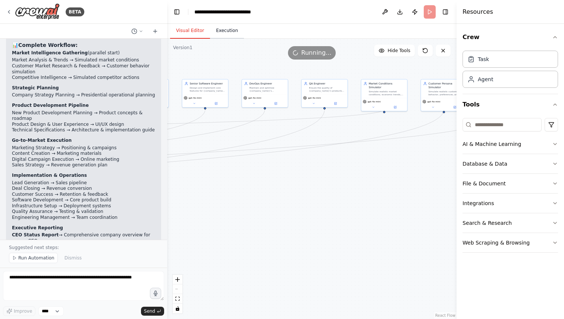
click at [223, 33] on button "Execution" at bounding box center [227, 31] width 34 height 16
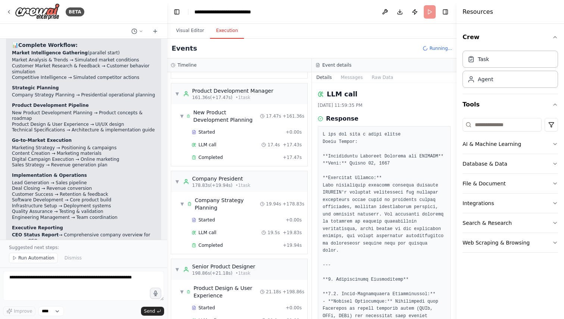
click at [185, 63] on h3 "Timeline" at bounding box center [186, 65] width 19 height 6
click at [336, 78] on button "Messages" at bounding box center [351, 77] width 31 height 10
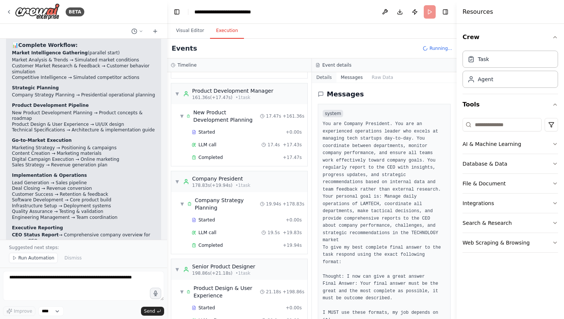
click at [327, 79] on button "Details" at bounding box center [324, 77] width 25 height 10
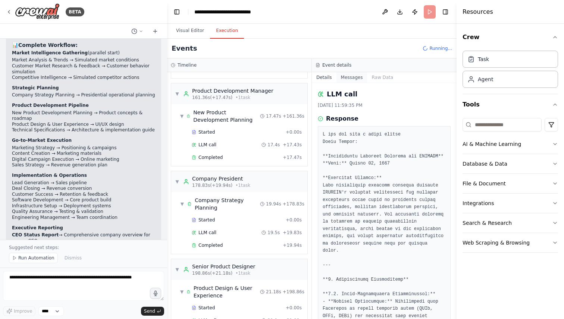
click at [342, 76] on button "Messages" at bounding box center [351, 77] width 31 height 10
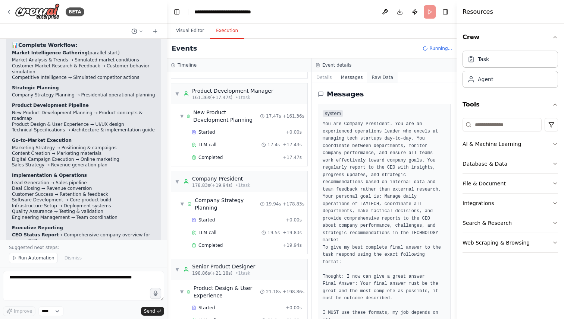
click at [382, 78] on button "Raw Data" at bounding box center [382, 77] width 31 height 10
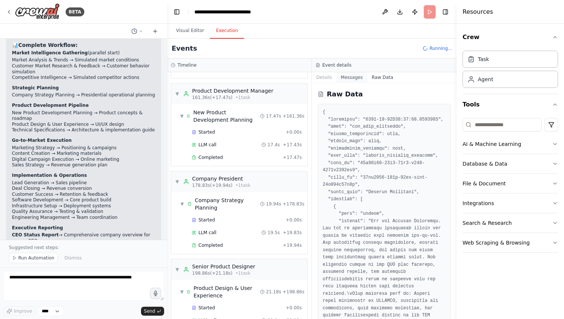
click at [341, 75] on button "Messages" at bounding box center [351, 77] width 31 height 10
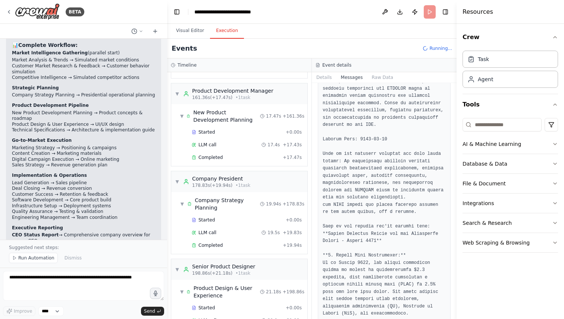
scroll to position [274, 0]
click at [325, 76] on button "Details" at bounding box center [324, 77] width 25 height 10
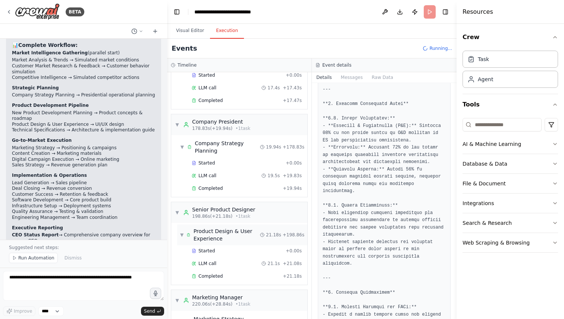
scroll to position [465, 0]
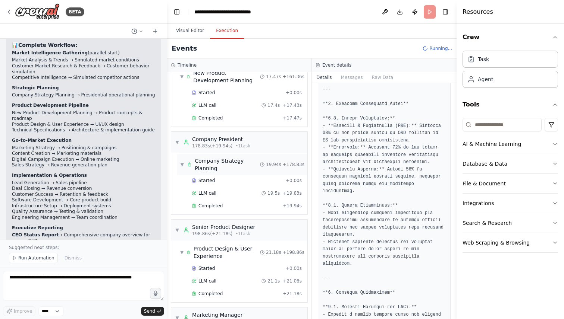
click at [229, 159] on div "Company Strategy Planning" at bounding box center [227, 164] width 65 height 15
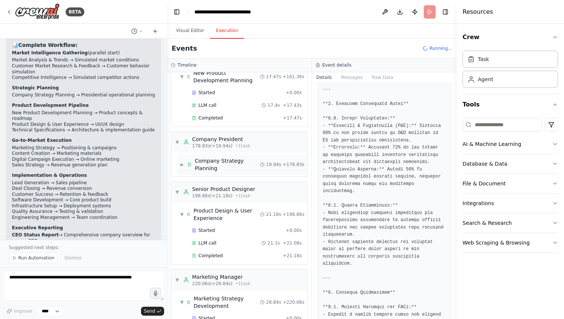
click at [234, 166] on div "Company Strategy Planning" at bounding box center [227, 164] width 65 height 15
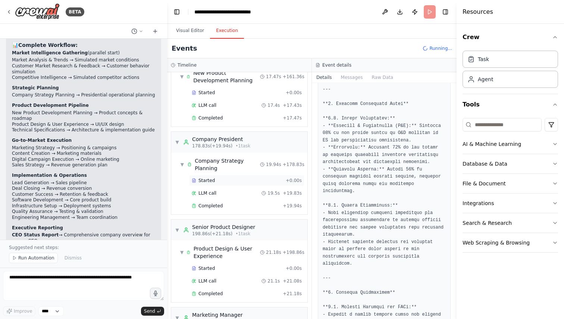
click at [227, 180] on div "Started" at bounding box center [237, 181] width 91 height 6
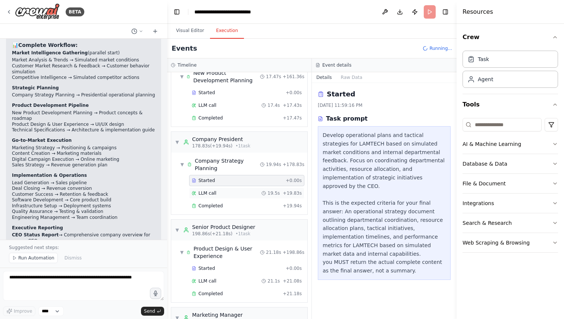
click at [243, 196] on div "LLM call 19.5s + 19.83s" at bounding box center [247, 193] width 110 height 6
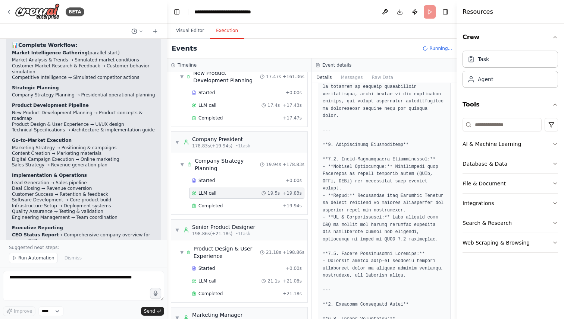
scroll to position [136, 0]
click at [283, 195] on div "19.5s + 19.83s" at bounding box center [281, 193] width 40 height 6
click at [283, 198] on div "LLM call 19.5s + 19.83s" at bounding box center [246, 193] width 115 height 11
click at [283, 202] on div "Completed + 19.94s" at bounding box center [246, 206] width 115 height 11
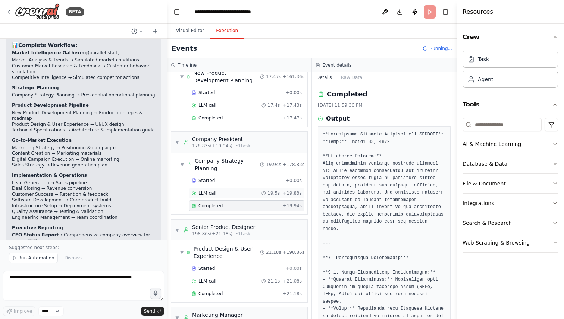
click at [287, 191] on span "+ 19.83s" at bounding box center [292, 193] width 19 height 6
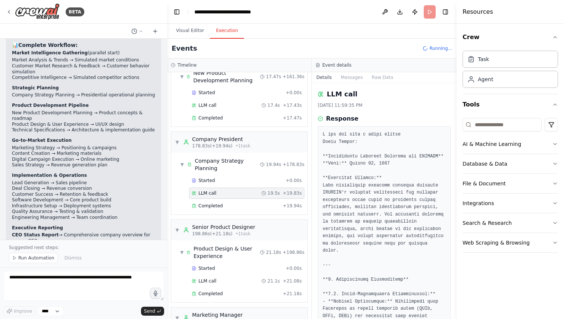
click at [283, 198] on div "LLM call 19.5s + 19.83s" at bounding box center [246, 193] width 115 height 11
click at [283, 201] on div "Completed + 19.94s" at bounding box center [246, 206] width 115 height 11
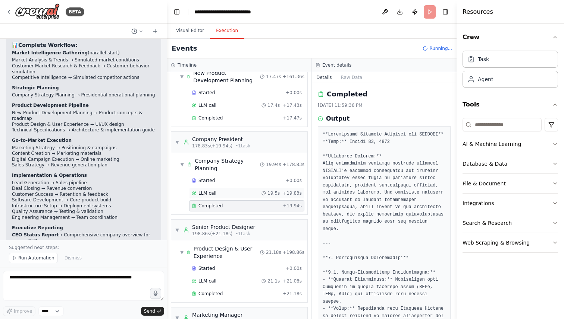
click at [287, 192] on span "+ 19.83s" at bounding box center [292, 193] width 19 height 6
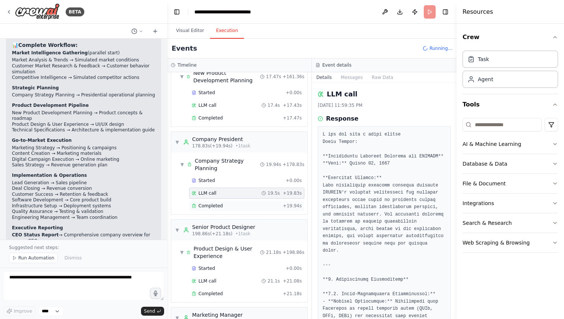
click at [287, 205] on span "+ 19.94s" at bounding box center [292, 206] width 19 height 6
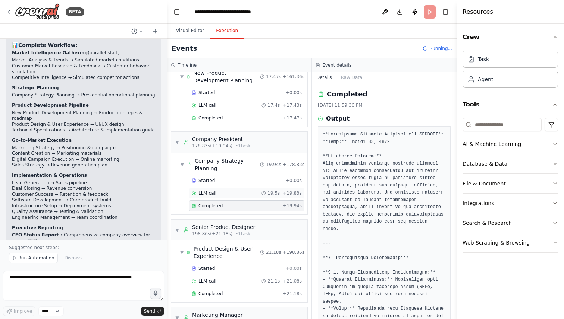
click at [285, 196] on span "+ 19.83s" at bounding box center [292, 193] width 19 height 6
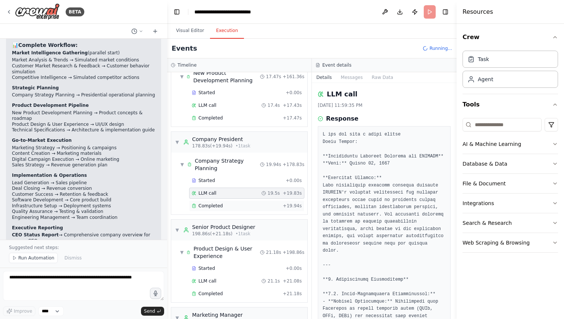
click at [292, 209] on div "Completed + 19.94s" at bounding box center [246, 206] width 115 height 11
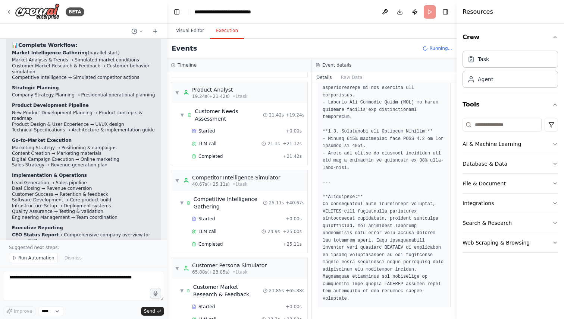
scroll to position [0, 0]
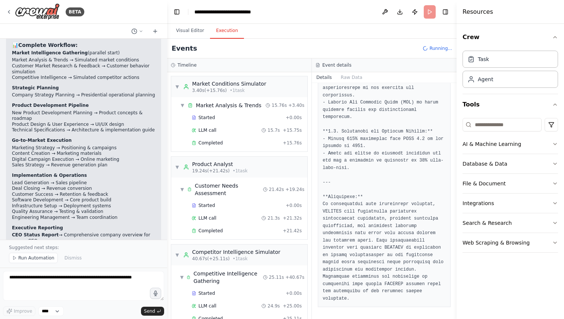
click at [355, 81] on button "Raw Data" at bounding box center [351, 77] width 31 height 10
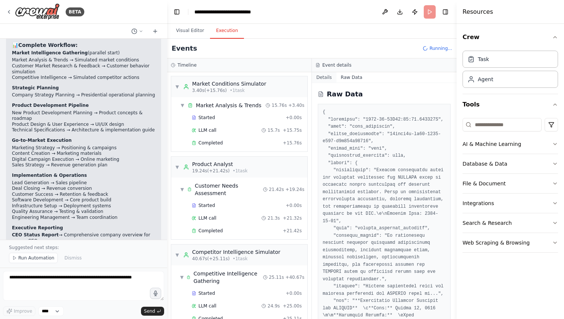
click at [327, 77] on button "Details" at bounding box center [324, 77] width 25 height 10
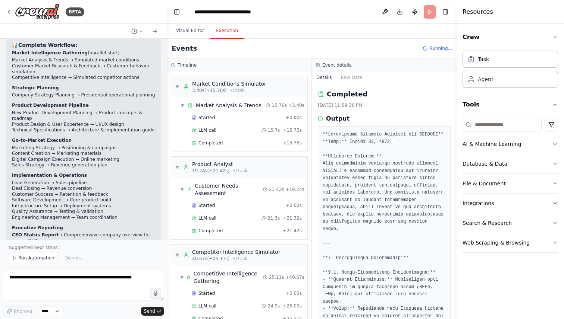
click at [402, 66] on div "Event details" at bounding box center [383, 65] width 137 height 6
click at [187, 63] on h3 "Timeline" at bounding box center [186, 65] width 19 height 6
click at [173, 66] on icon at bounding box center [173, 65] width 4 height 4
click at [241, 117] on div "Started" at bounding box center [237, 118] width 91 height 6
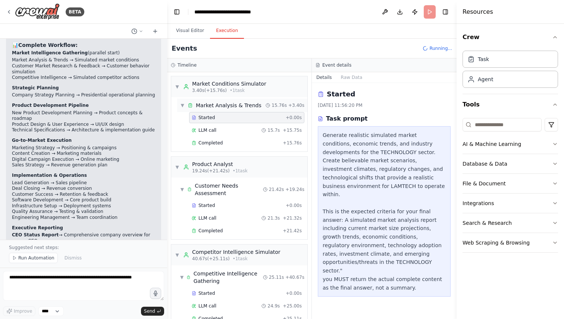
click at [245, 107] on div "Market Analysis & Trends" at bounding box center [229, 105] width 66 height 7
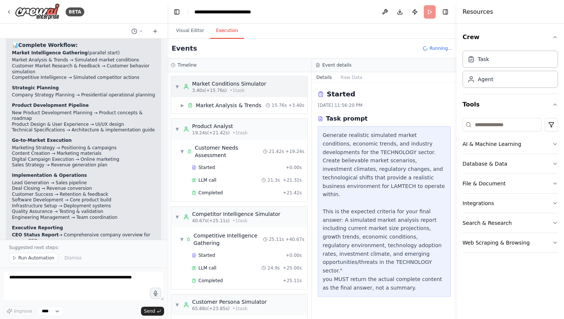
click at [236, 90] on span "• 1 task" at bounding box center [237, 91] width 15 height 6
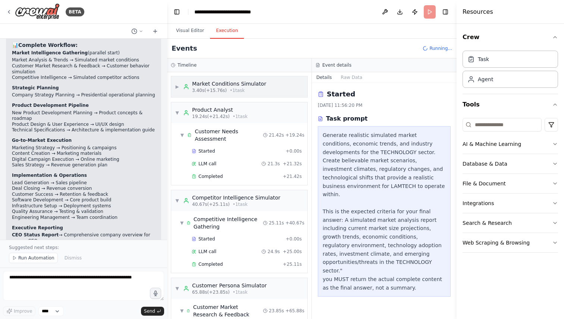
click at [210, 95] on div "▶ Market Conditions Simulator 3.40s (+15.76s) • 1 task" at bounding box center [239, 86] width 136 height 21
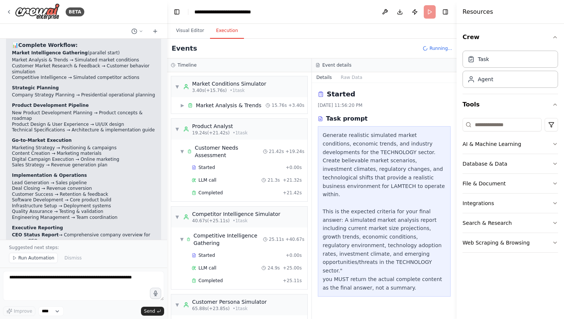
click at [200, 116] on div "▼ Market Conditions Simulator 3.40s (+15.76s) • 1 task ▶ Market Analysis & Tren…" at bounding box center [239, 195] width 144 height 247
click at [203, 113] on div "▶ Market Analysis & Trends 15.76s + 3.40s" at bounding box center [239, 105] width 136 height 16
click at [203, 109] on div "▶ Market Analysis & Trends 15.76s + 3.40s" at bounding box center [242, 105] width 130 height 13
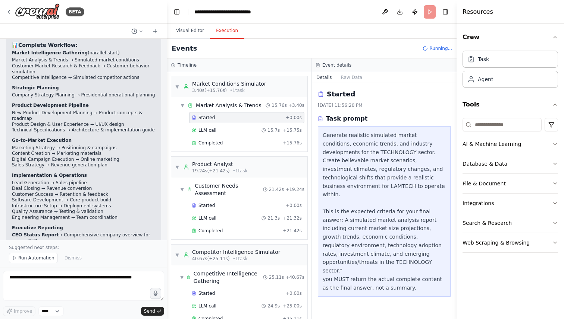
click at [222, 122] on div "Started + 0.00s" at bounding box center [246, 117] width 115 height 11
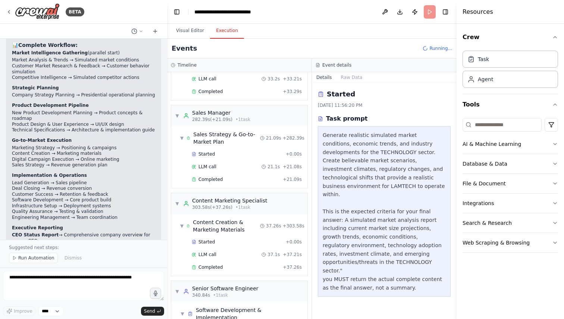
scroll to position [897, 0]
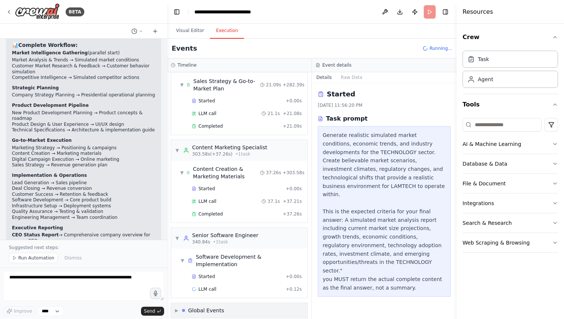
click at [215, 303] on div "▶ Global Events" at bounding box center [239, 310] width 136 height 15
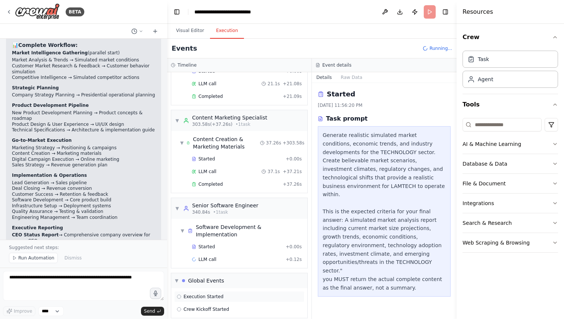
click at [212, 293] on div "Execution Started" at bounding box center [239, 297] width 130 height 11
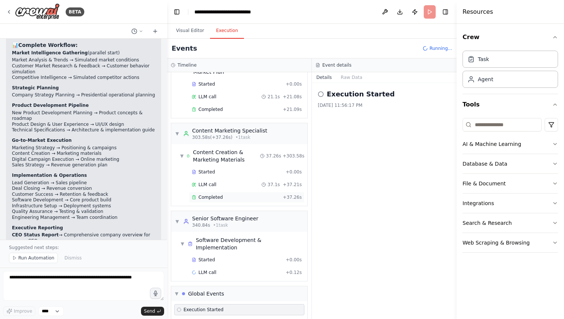
scroll to position [914, 0]
click at [236, 256] on div "Started" at bounding box center [237, 259] width 91 height 6
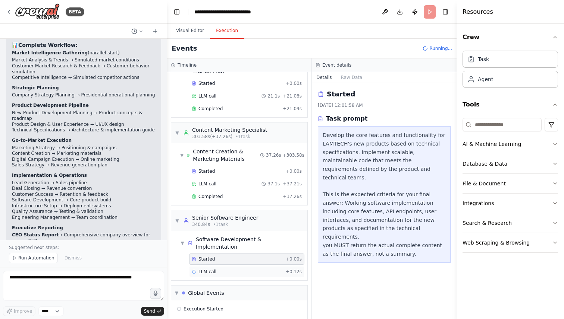
click at [233, 269] on div "LLM call + 0.12s" at bounding box center [247, 272] width 110 height 6
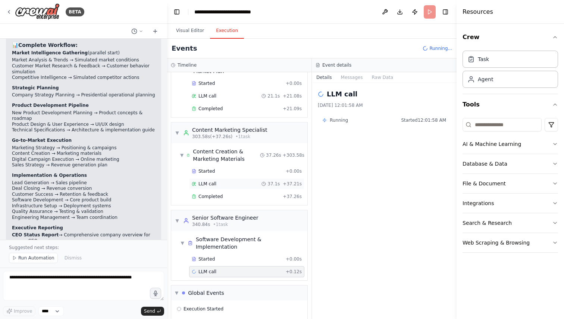
click at [247, 184] on div "LLM call 37.1s + 37.21s" at bounding box center [247, 184] width 110 height 6
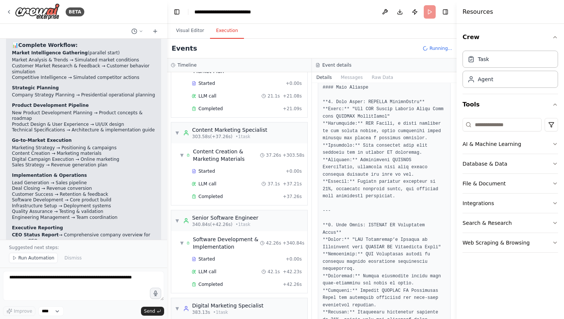
scroll to position [1097, 0]
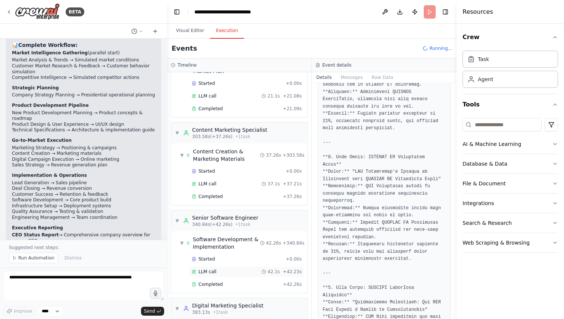
click at [286, 274] on span "+ 42.23s" at bounding box center [292, 272] width 19 height 6
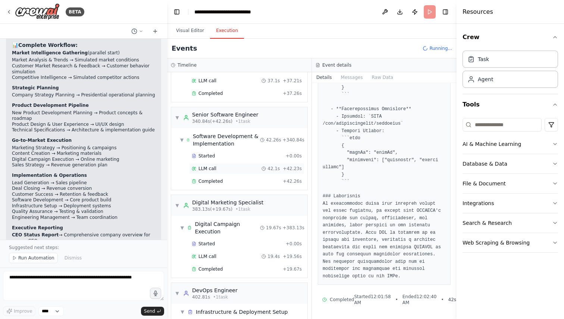
scroll to position [1020, 0]
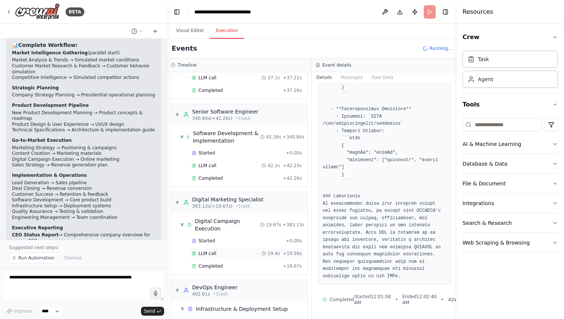
click at [252, 250] on div "LLM call 19.4s + 19.56s" at bounding box center [246, 253] width 115 height 11
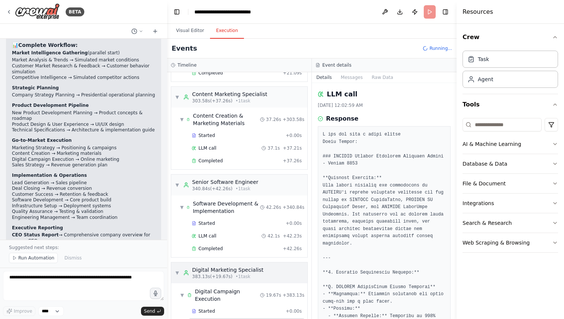
scroll to position [957, 0]
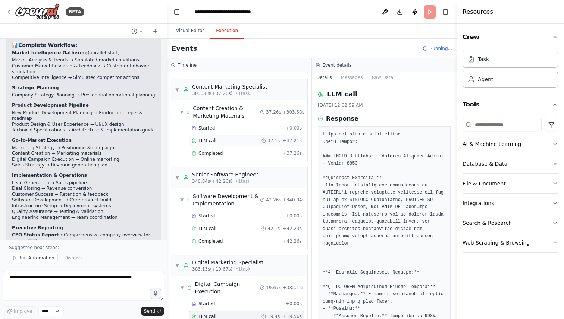
click at [251, 139] on div "LLM call 37.1s + 37.21s" at bounding box center [247, 141] width 110 height 6
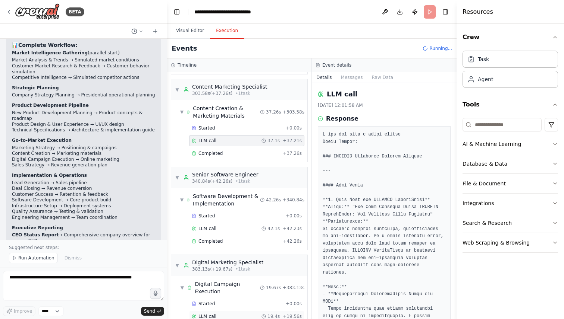
click at [246, 314] on div "LLM call 19.4s + 19.56s" at bounding box center [247, 317] width 110 height 6
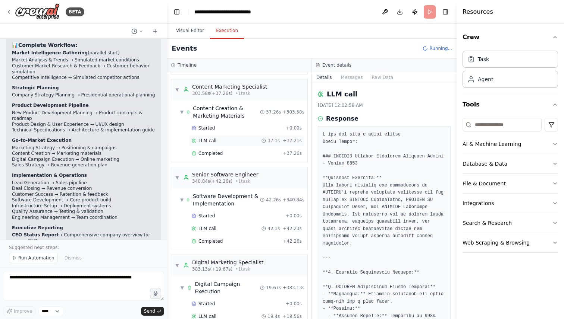
click at [210, 137] on div "LLM call 37.1s + 37.21s" at bounding box center [246, 140] width 115 height 11
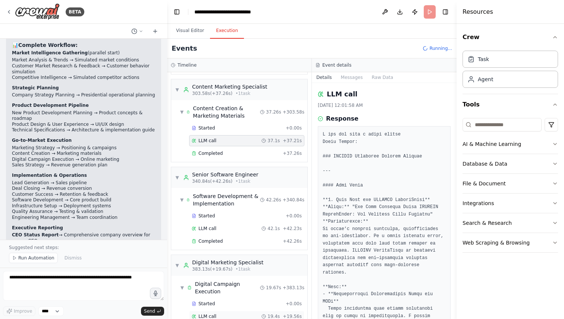
click at [274, 314] on span "19.4s" at bounding box center [273, 317] width 12 height 6
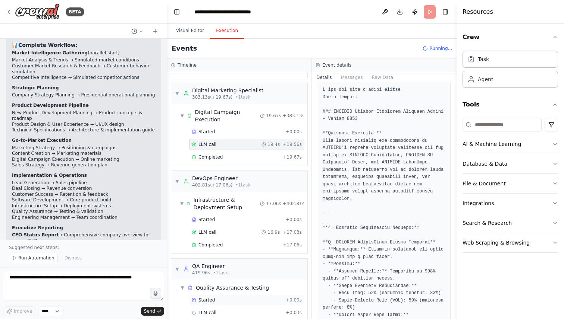
scroll to position [1130, 0]
click at [233, 229] on div "LLM call 16.9s + 17.03s" at bounding box center [247, 232] width 110 height 6
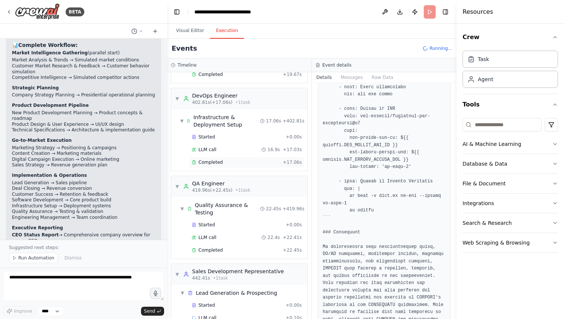
scroll to position [1271, 0]
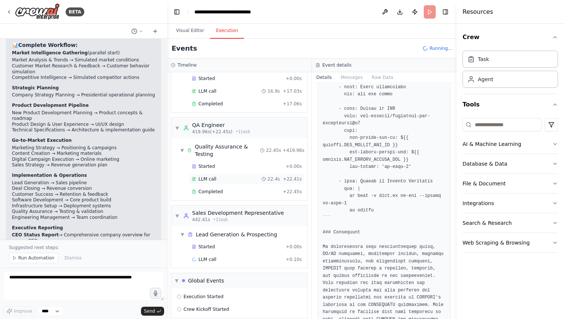
click at [237, 176] on div "LLM call 22.4s + 22.41s" at bounding box center [247, 179] width 110 height 6
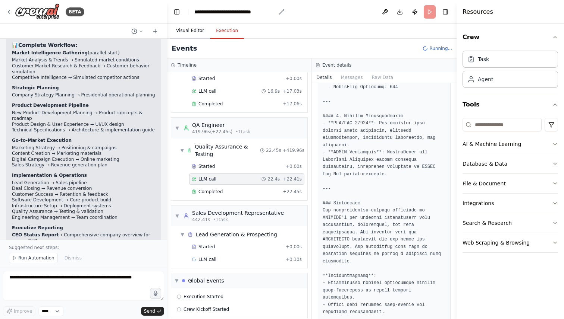
click at [190, 26] on button "Visual Editor" at bounding box center [190, 31] width 40 height 16
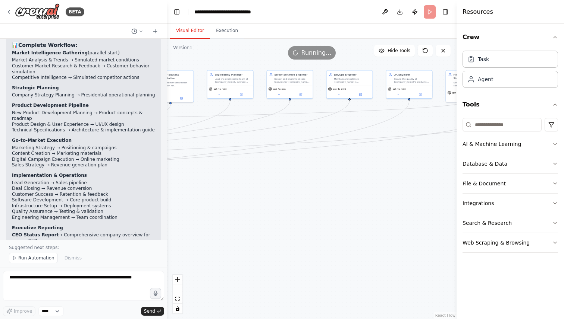
drag, startPoint x: 287, startPoint y: 182, endPoint x: 453, endPoint y: 176, distance: 166.7
click at [452, 176] on div ".deletable-edge-delete-btn { width: 20px; height: 20px; border: 0px solid #ffff…" at bounding box center [311, 179] width 289 height 281
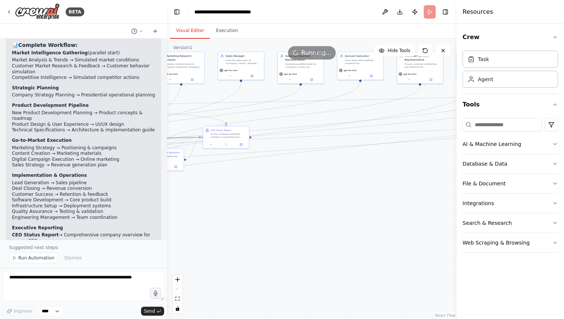
drag, startPoint x: 258, startPoint y: 175, endPoint x: 459, endPoint y: 154, distance: 202.0
click at [455, 154] on div "BETA I want to simulate a company. 11:41 PM ▶ Thought process I'd be happy to h…" at bounding box center [282, 159] width 564 height 319
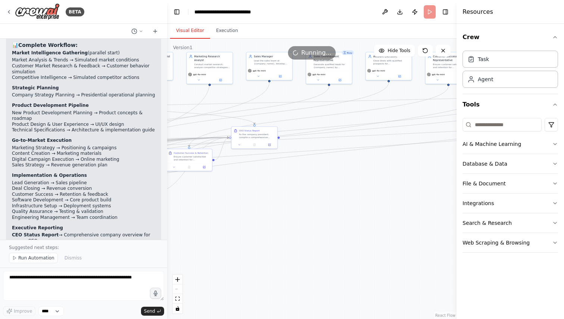
drag, startPoint x: 281, startPoint y: 176, endPoint x: 440, endPoint y: 176, distance: 158.4
click at [435, 176] on div ".deletable-edge-delete-btn { width: 20px; height: 20px; border: 0px solid #ffff…" at bounding box center [311, 179] width 289 height 281
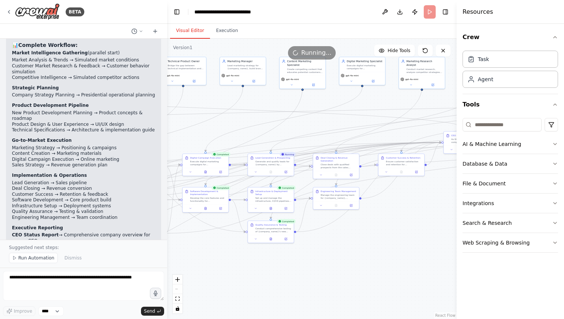
drag, startPoint x: 308, startPoint y: 231, endPoint x: 394, endPoint y: 253, distance: 88.4
click at [394, 253] on div ".deletable-edge-delete-btn { width: 20px; height: 20px; border: 0px solid #ffff…" at bounding box center [311, 179] width 289 height 281
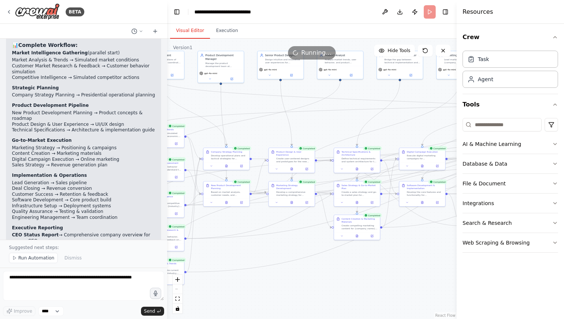
drag, startPoint x: 324, startPoint y: 280, endPoint x: 514, endPoint y: 257, distance: 191.8
click at [514, 257] on div "BETA I want to simulate a company. 11:41 PM ▶ Thought process I'd be happy to h…" at bounding box center [282, 159] width 564 height 319
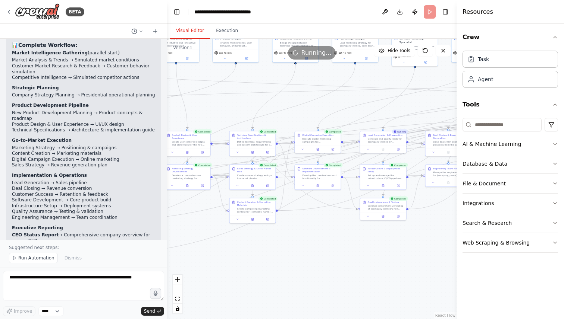
drag, startPoint x: 316, startPoint y: 314, endPoint x: 140, endPoint y: 319, distance: 176.4
click at [140, 319] on div "BETA I want to simulate a company. 11:41 PM ▶ Thought process I'd be happy to h…" at bounding box center [282, 159] width 564 height 319
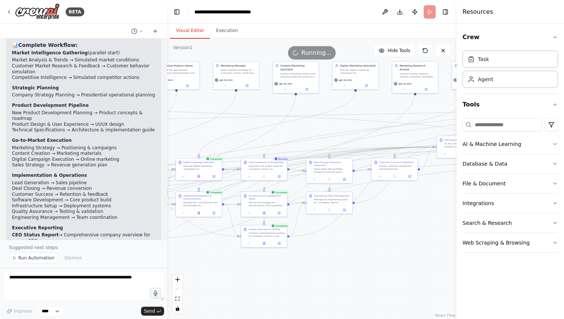
drag, startPoint x: 276, startPoint y: 280, endPoint x: 227, endPoint y: 286, distance: 49.2
click at [227, 286] on div ".deletable-edge-delete-btn { width: 20px; height: 20px; border: 0px solid #ffff…" at bounding box center [311, 179] width 289 height 281
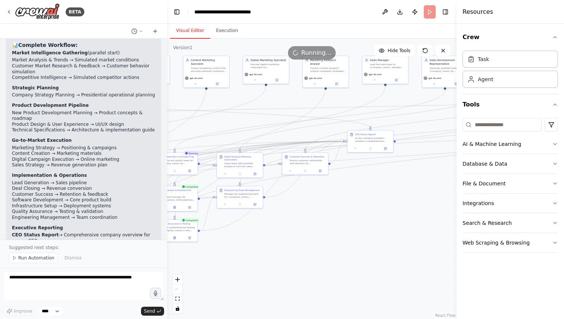
drag, startPoint x: 367, startPoint y: 263, endPoint x: 280, endPoint y: 258, distance: 87.8
click at [280, 258] on div ".deletable-edge-delete-btn { width: 20px; height: 20px; border: 0px solid #ffff…" at bounding box center [311, 179] width 289 height 281
click at [227, 35] on button "Execution" at bounding box center [227, 31] width 34 height 16
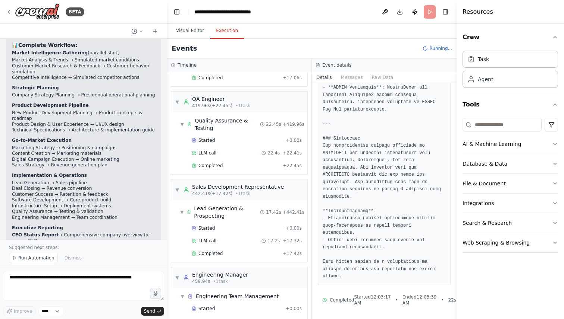
scroll to position [1359, 0]
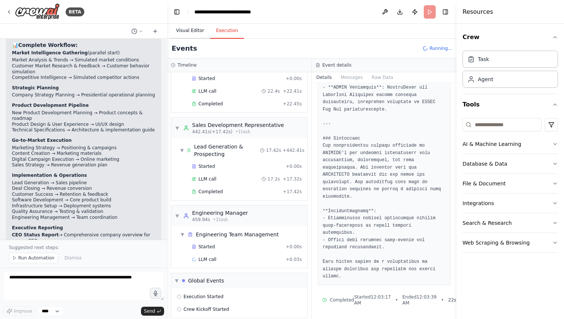
click at [189, 29] on button "Visual Editor" at bounding box center [190, 31] width 40 height 16
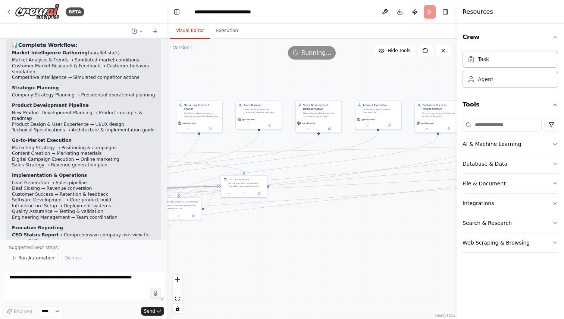
drag, startPoint x: 317, startPoint y: 229, endPoint x: 182, endPoint y: 273, distance: 142.2
click at [182, 273] on div ".deletable-edge-delete-btn { width: 20px; height: 20px; border: 0px solid #ffff…" at bounding box center [311, 179] width 289 height 281
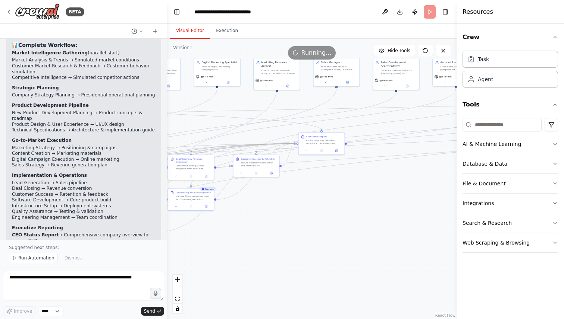
drag, startPoint x: 315, startPoint y: 281, endPoint x: 413, endPoint y: 242, distance: 105.3
click at [413, 242] on div ".deletable-edge-delete-btn { width: 20px; height: 20px; border: 0px solid #ffff…" at bounding box center [311, 179] width 289 height 281
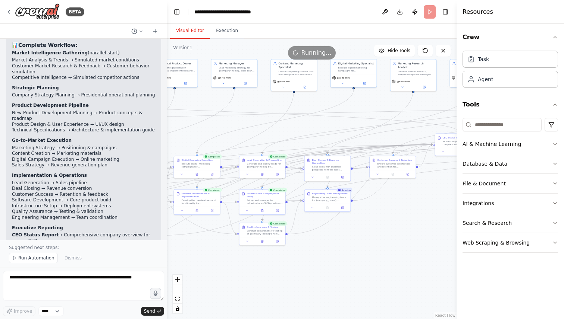
drag, startPoint x: 248, startPoint y: 258, endPoint x: 372, endPoint y: 255, distance: 123.4
click at [372, 255] on div ".deletable-edge-delete-btn { width: 20px; height: 20px; border: 0px solid #ffff…" at bounding box center [311, 179] width 289 height 281
click at [229, 41] on div ".deletable-edge-delete-btn { width: 20px; height: 20px; border: 0px solid #ffff…" at bounding box center [311, 179] width 289 height 281
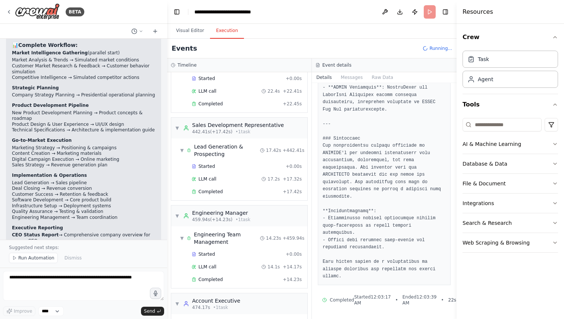
click at [231, 35] on button "Execution" at bounding box center [227, 31] width 34 height 16
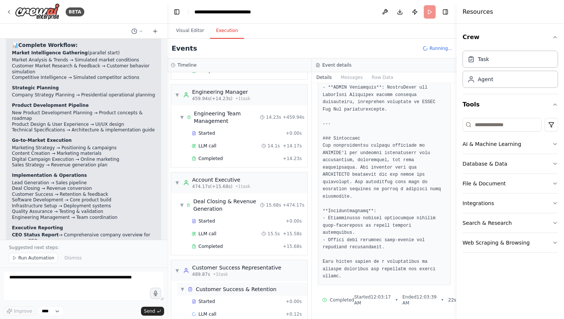
scroll to position [1476, 0]
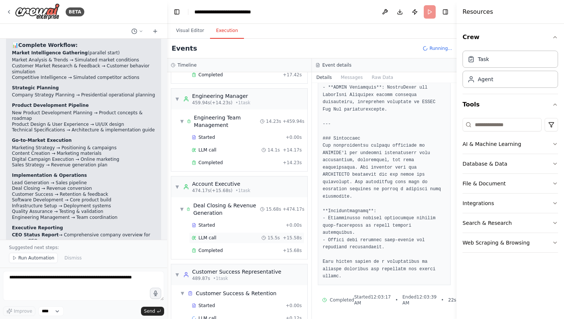
click at [272, 235] on span "15.5s" at bounding box center [273, 238] width 12 height 6
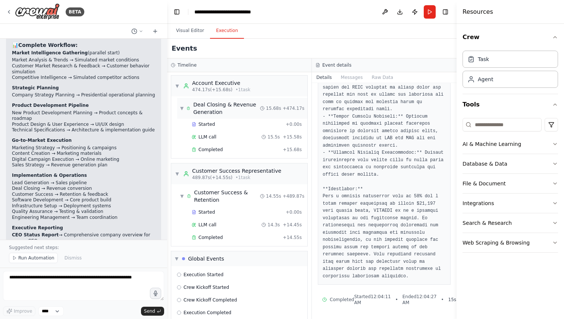
scroll to position [1632, 0]
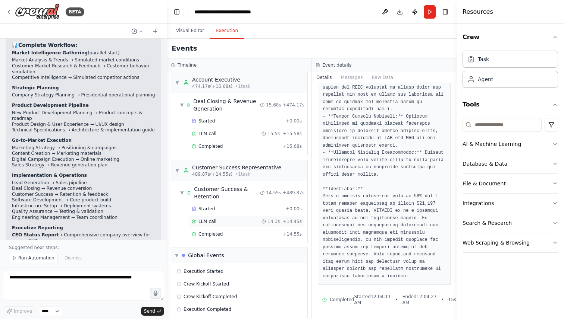
click at [258, 219] on div "LLM call 14.3s + 14.45s" at bounding box center [247, 222] width 110 height 6
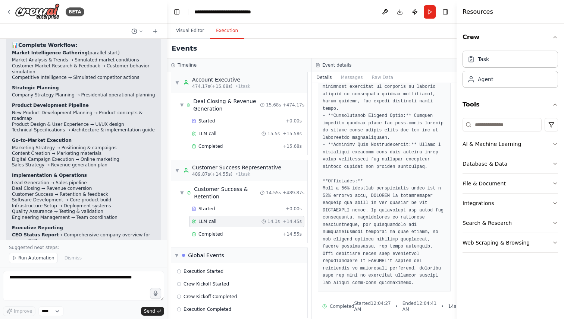
scroll to position [549, 0]
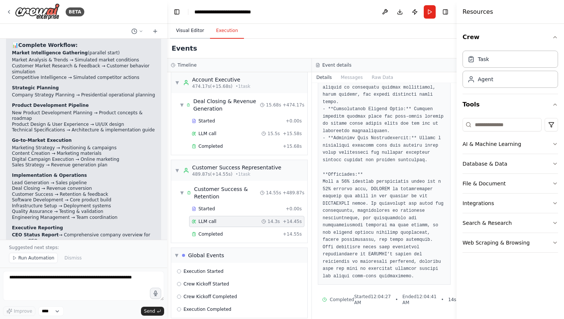
click at [201, 30] on button "Visual Editor" at bounding box center [190, 31] width 40 height 16
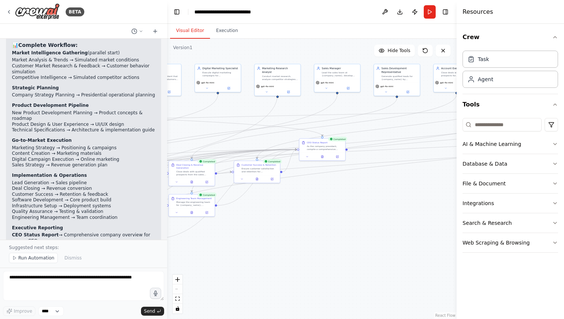
drag, startPoint x: 378, startPoint y: 237, endPoint x: 242, endPoint y: 242, distance: 135.8
click at [242, 242] on div ".deletable-edge-delete-btn { width: 20px; height: 20px; border: 0px solid #ffff…" at bounding box center [311, 179] width 289 height 281
click at [226, 31] on button "Execution" at bounding box center [227, 31] width 34 height 16
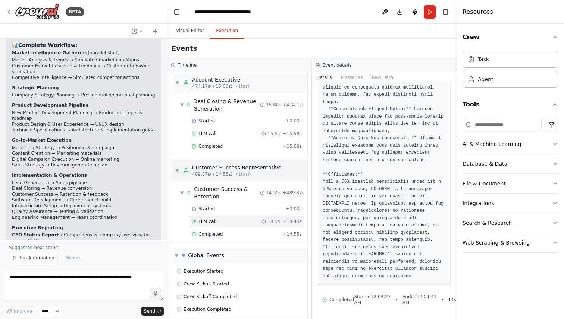
click at [182, 164] on div "▼ Customer Success Representative 489.87s (+14.55s) • 1 task" at bounding box center [228, 170] width 106 height 13
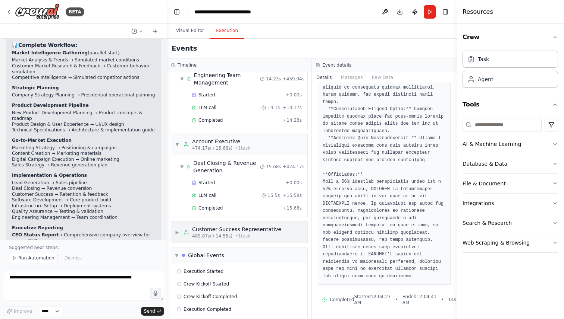
scroll to position [1562, 0]
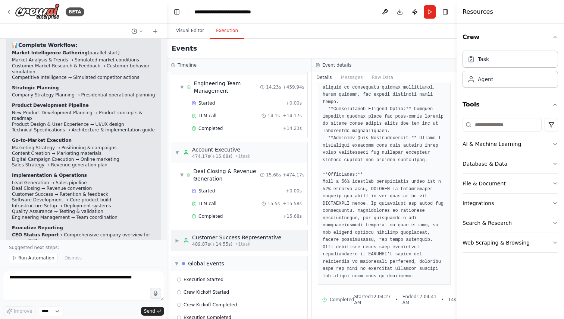
click at [202, 234] on div "Customer Success Representative" at bounding box center [236, 237] width 89 height 7
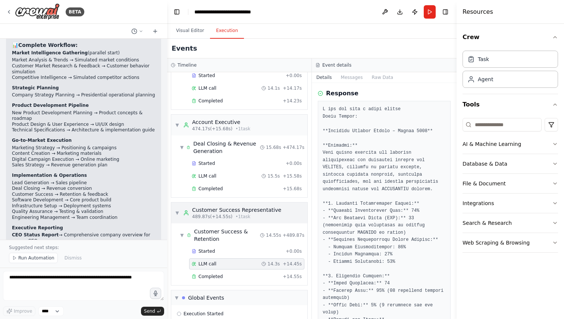
scroll to position [0, 0]
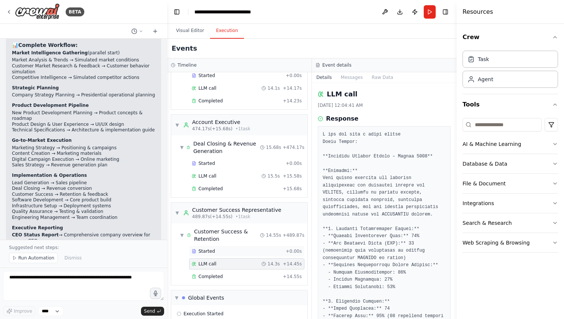
click at [244, 249] on div "Started" at bounding box center [237, 252] width 91 height 6
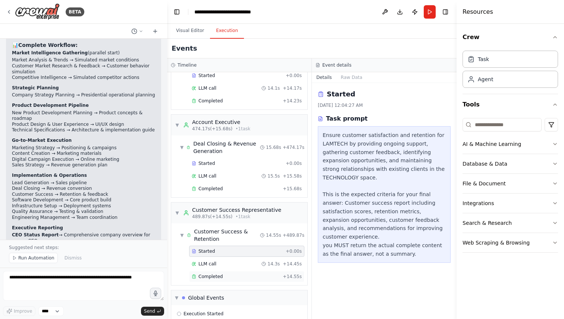
click at [256, 274] on div "Completed" at bounding box center [236, 277] width 88 height 6
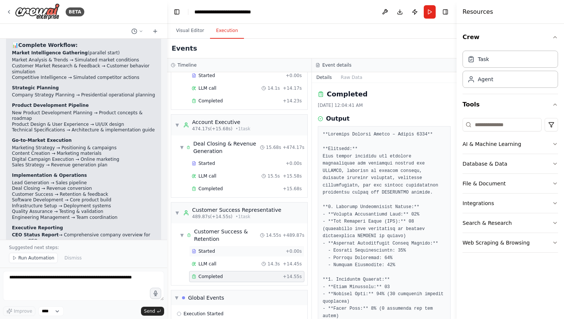
click at [264, 249] on div "Started" at bounding box center [237, 252] width 91 height 6
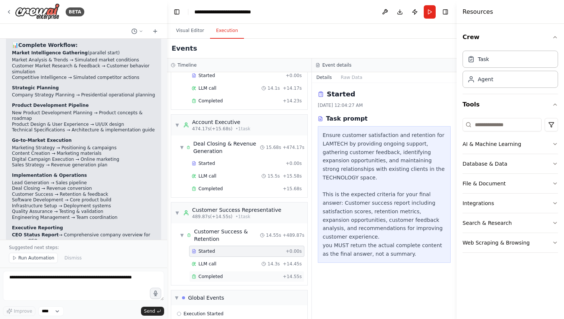
click at [267, 271] on div "Completed + 14.55s" at bounding box center [246, 276] width 115 height 11
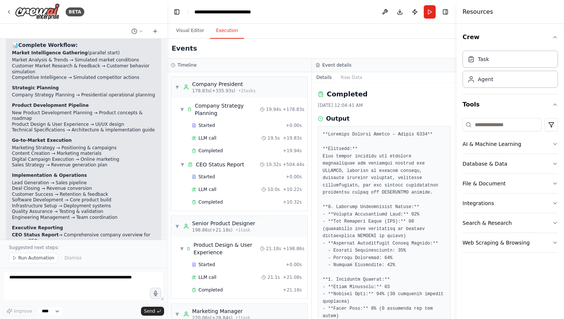
scroll to position [510, 0]
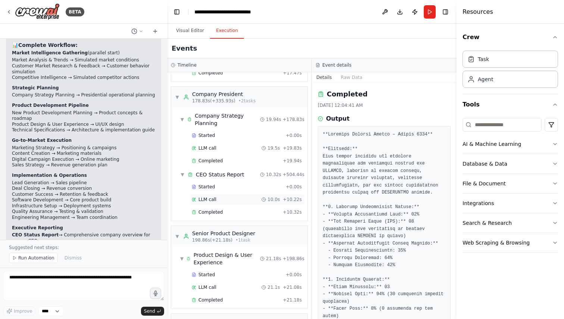
click at [246, 195] on div "LLM call 10.0s + 10.22s" at bounding box center [246, 199] width 115 height 11
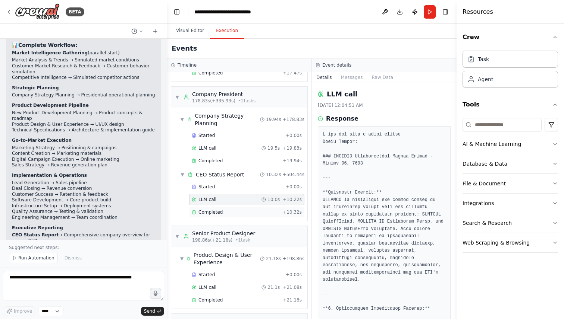
click at [251, 212] on div "Completed" at bounding box center [236, 213] width 88 height 6
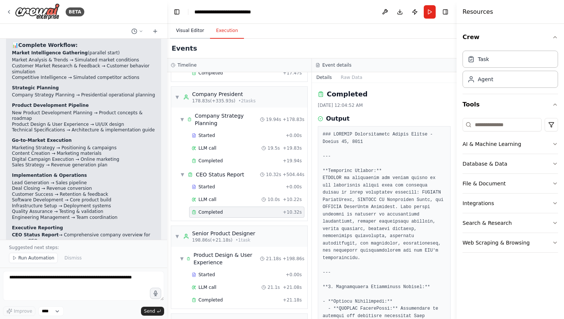
click at [180, 37] on button "Visual Editor" at bounding box center [190, 31] width 40 height 16
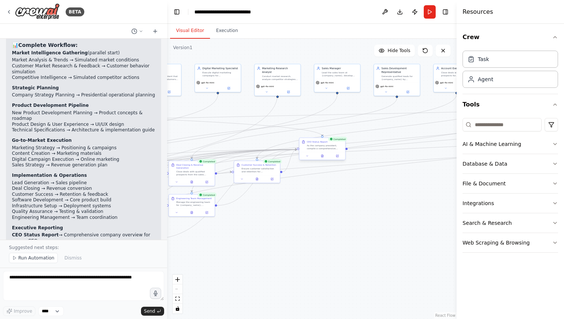
click at [323, 148] on div "As the company president, compile a comprehensive status report for the CEO cov…" at bounding box center [325, 147] width 36 height 6
click at [313, 157] on button at bounding box center [307, 156] width 13 height 4
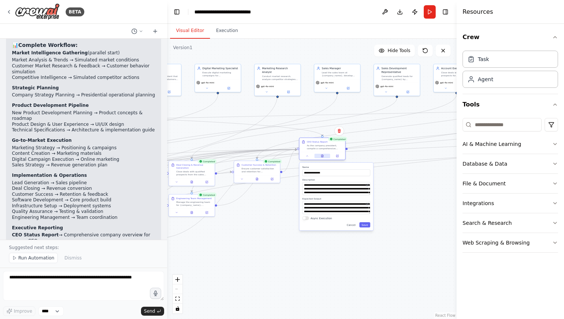
click at [324, 157] on button at bounding box center [322, 156] width 16 height 4
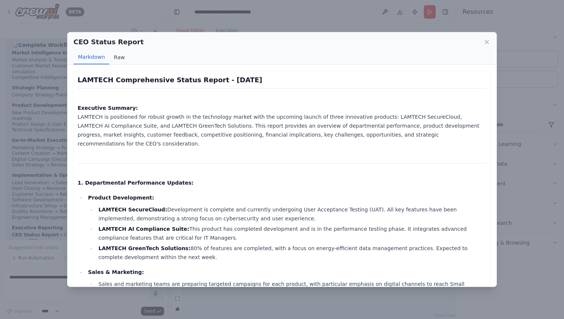
click at [120, 62] on button "Raw" at bounding box center [119, 57] width 20 height 14
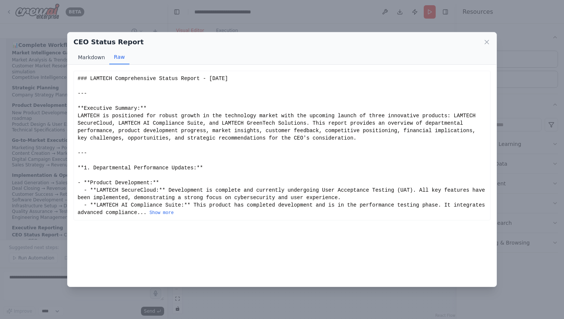
click at [98, 59] on button "Markdown" at bounding box center [91, 57] width 36 height 14
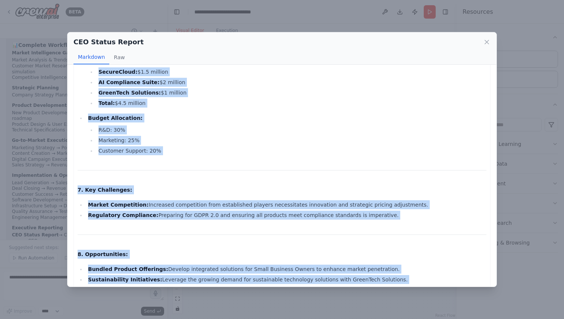
scroll to position [798, 0]
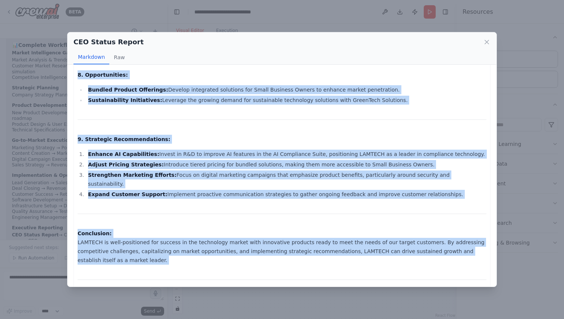
drag, startPoint x: 78, startPoint y: 82, endPoint x: 247, endPoint y: 319, distance: 290.6
click at [247, 319] on div "CEO Status Report Markdown Raw LAMTECH Comprehensive Status Report - August 26,…" at bounding box center [282, 159] width 564 height 319
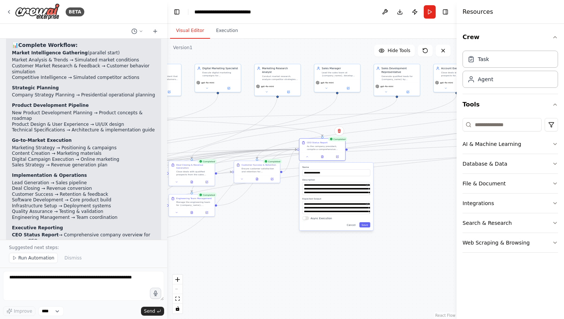
copy div "LAMTECH Comprehensive Status Report - August 26, 2025 Executive Summary: LAMTEC…"
click at [324, 159] on div at bounding box center [322, 156] width 46 height 8
click at [322, 160] on div "CEO Status Report As the company president, compile a comprehensive status repo…" at bounding box center [322, 149] width 47 height 23
click at [323, 158] on button at bounding box center [322, 156] width 16 height 4
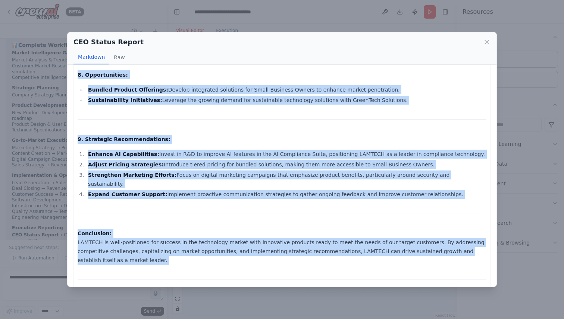
drag, startPoint x: 82, startPoint y: 75, endPoint x: 183, endPoint y: 319, distance: 263.9
click at [183, 319] on div "CEO Status Report Markdown Raw LAMTECH Comprehensive Status Report - August 26,…" at bounding box center [282, 159] width 564 height 319
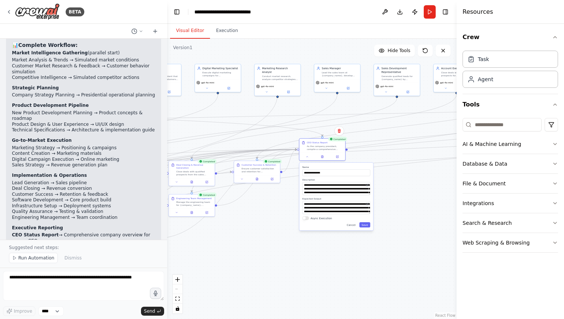
click at [223, 276] on div ".deletable-edge-delete-btn { width: 20px; height: 20px; border: 0px solid #ffff…" at bounding box center [311, 179] width 289 height 281
click at [429, 15] on button "Run" at bounding box center [429, 11] width 12 height 13
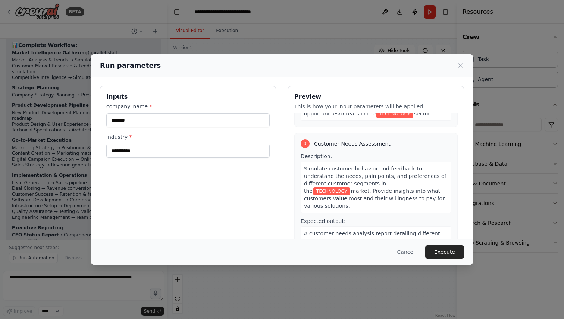
scroll to position [312, 0]
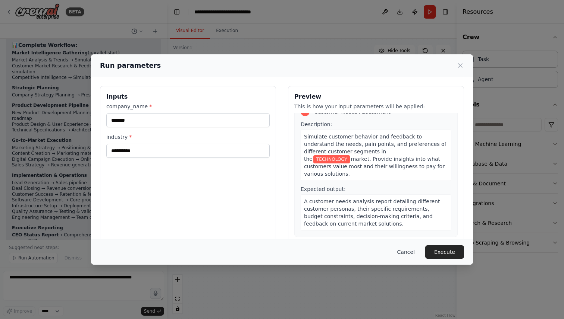
click at [409, 251] on button "Cancel" at bounding box center [405, 252] width 29 height 13
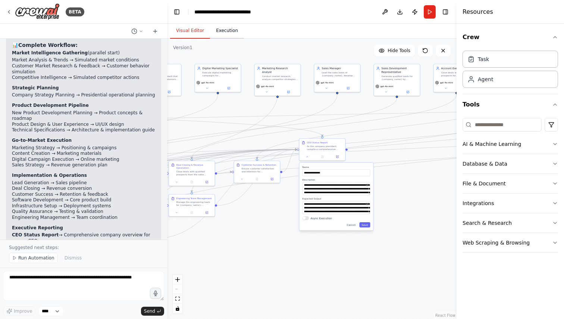
click at [224, 30] on button "Execution" at bounding box center [227, 31] width 34 height 16
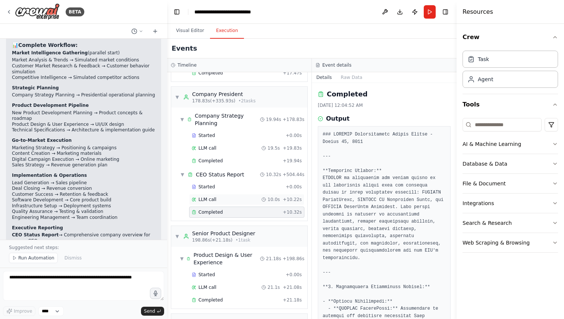
click at [246, 202] on div "LLM call 10.0s + 10.22s" at bounding box center [247, 200] width 110 height 6
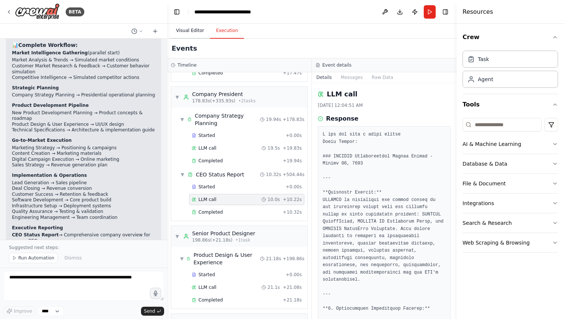
click at [192, 29] on button "Visual Editor" at bounding box center [190, 31] width 40 height 16
click at [229, 34] on button "Execution" at bounding box center [227, 31] width 34 height 16
click at [413, 13] on button "Publish" at bounding box center [415, 11] width 12 height 13
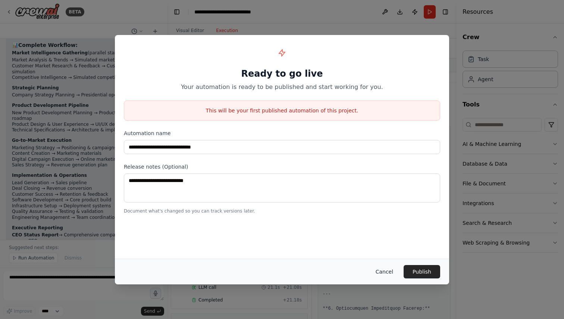
click at [385, 269] on button "Cancel" at bounding box center [383, 271] width 29 height 13
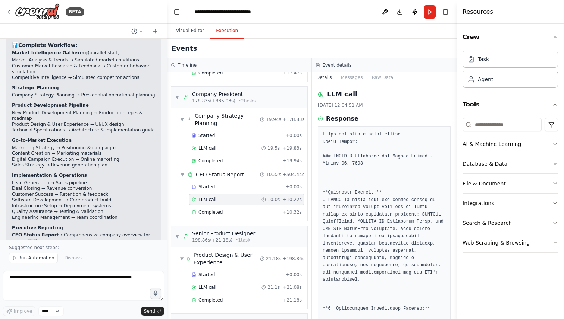
click at [446, 18] on header "**********" at bounding box center [311, 12] width 289 height 24
click at [445, 14] on button "Toggle Right Sidebar" at bounding box center [445, 12] width 10 height 10
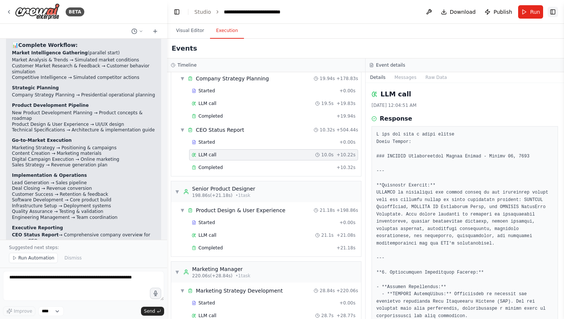
scroll to position [473, 0]
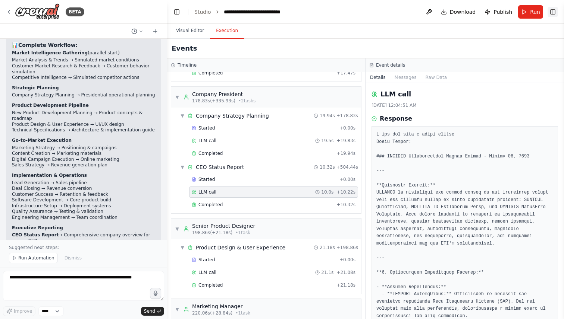
click at [554, 11] on button "Toggle Right Sidebar" at bounding box center [552, 12] width 10 height 10
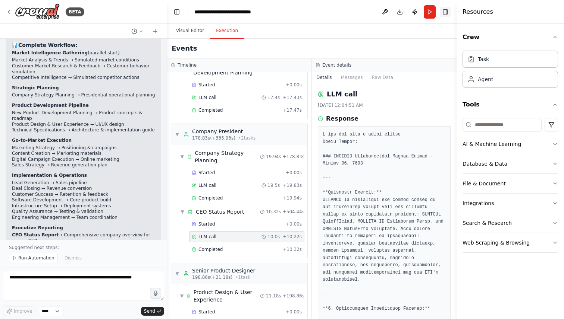
scroll to position [510, 0]
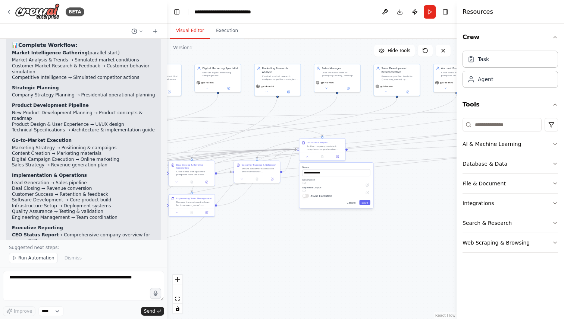
click at [193, 30] on button "Visual Editor" at bounding box center [190, 31] width 40 height 16
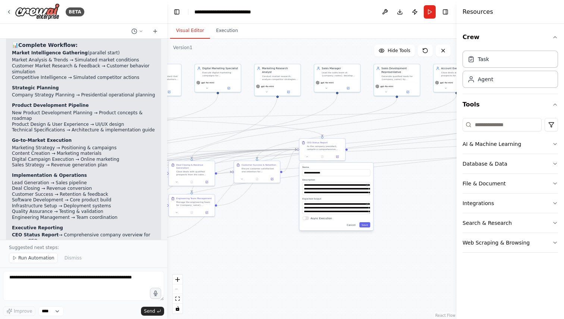
click at [409, 278] on div ".deletable-edge-delete-btn { width: 20px; height: 20px; border: 0px solid #ffff…" at bounding box center [311, 179] width 289 height 281
click at [330, 147] on div "As the company president, compile a comprehensive status report for the CEO cov…" at bounding box center [324, 147] width 36 height 6
click at [352, 226] on button "Cancel" at bounding box center [350, 225] width 13 height 5
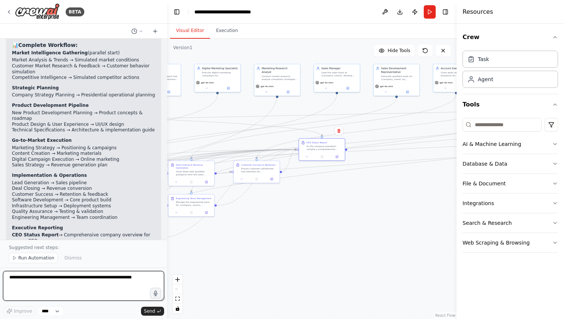
click at [83, 276] on textarea at bounding box center [83, 286] width 161 height 30
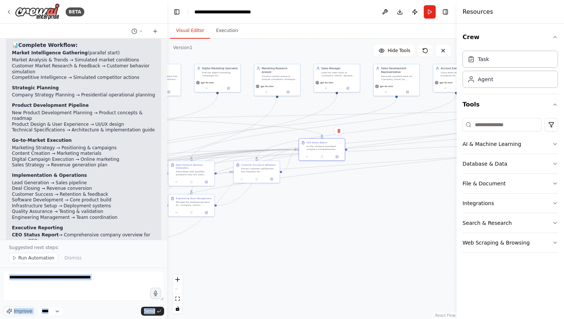
drag, startPoint x: 110, startPoint y: 271, endPoint x: 19, endPoint y: 272, distance: 91.0
click at [0, 272] on div "BETA I want to simulate a company. 11:41 PM ▶ Thought process I'd be happy to h…" at bounding box center [83, 159] width 167 height 319
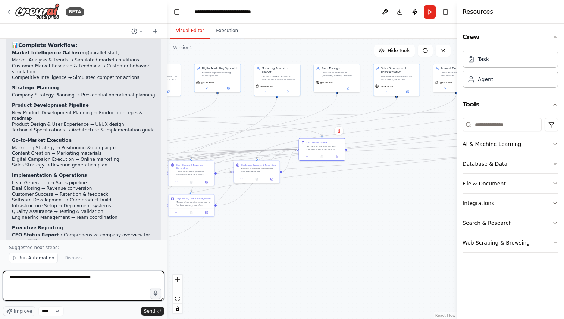
click at [116, 284] on textarea "**********" at bounding box center [83, 286] width 161 height 30
drag, startPoint x: 116, startPoint y: 284, endPoint x: 0, endPoint y: 284, distance: 116.3
click at [0, 284] on div "BETA I want to simulate a company. 11:41 PM ▶ Thought process I'd be happy to h…" at bounding box center [83, 159] width 167 height 319
type textarea "**********"
drag, startPoint x: 94, startPoint y: 284, endPoint x: 0, endPoint y: 269, distance: 94.4
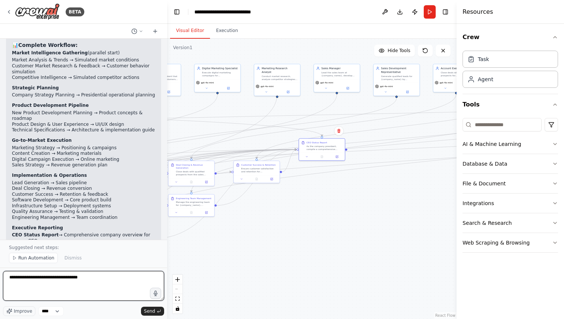
click at [0, 270] on div "BETA I want to simulate a company. 11:41 PM ▶ Thought process I'd be happy to h…" at bounding box center [83, 159] width 167 height 319
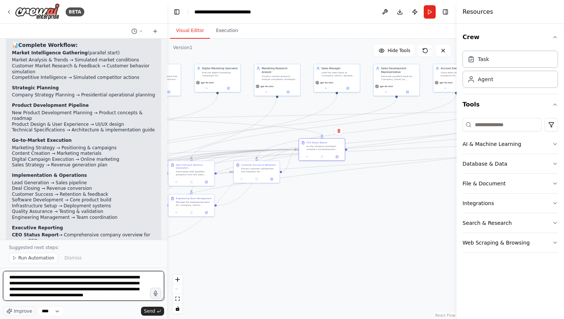
scroll to position [3, 0]
type textarea "**********"
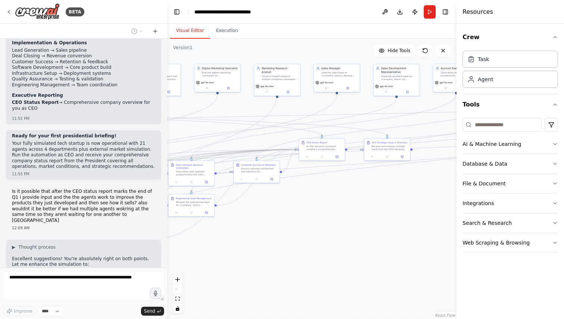
scroll to position [4622, 0]
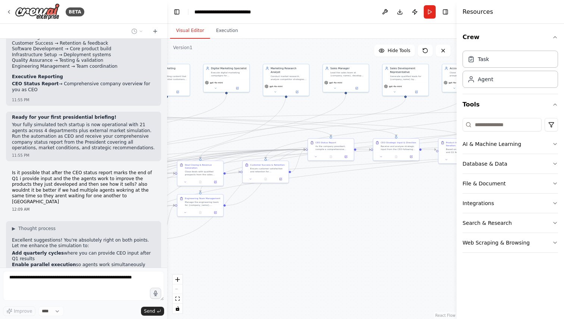
drag, startPoint x: 223, startPoint y: 236, endPoint x: 288, endPoint y: 251, distance: 66.4
click at [287, 249] on div ".deletable-edge-delete-btn { width: 20px; height: 20px; border: 0px solid #ffff…" at bounding box center [311, 179] width 289 height 281
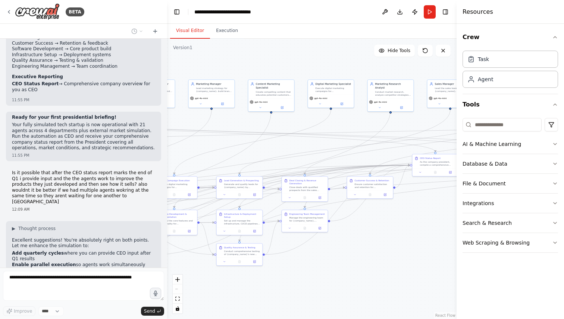
drag, startPoint x: 288, startPoint y: 251, endPoint x: 344, endPoint y: 270, distance: 59.8
click at [343, 262] on div ".deletable-edge-delete-btn { width: 20px; height: 20px; border: 0px solid #ffff…" at bounding box center [311, 179] width 289 height 281
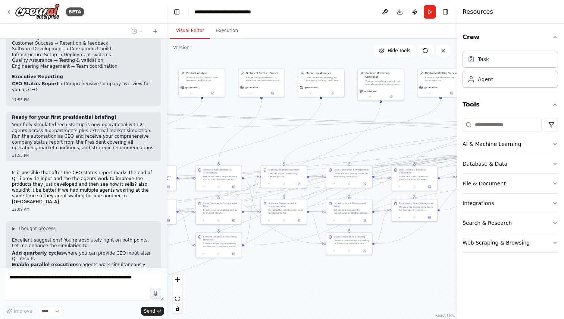
scroll to position [4641, 0]
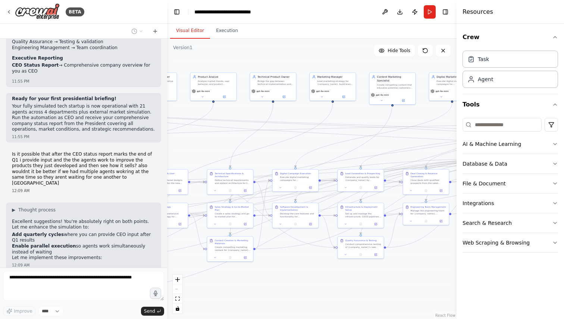
drag, startPoint x: 344, startPoint y: 270, endPoint x: 515, endPoint y: 255, distance: 170.9
click at [514, 255] on div "BETA I want to simulate a company. 11:41 PM ▶ Thought process I'd be happy to h…" at bounding box center [282, 159] width 564 height 319
drag, startPoint x: 404, startPoint y: 286, endPoint x: 211, endPoint y: 274, distance: 194.2
click at [213, 274] on div ".deletable-edge-delete-btn { width: 20px; height: 20px; border: 0px solid #ffff…" at bounding box center [311, 179] width 289 height 281
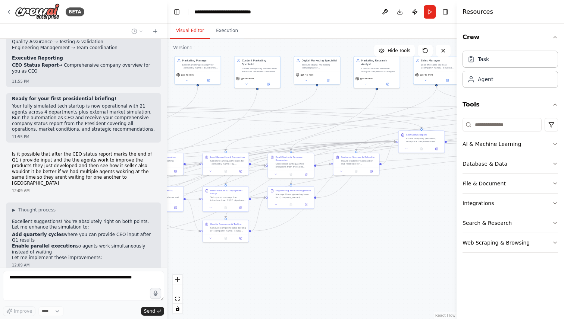
drag, startPoint x: 381, startPoint y: 273, endPoint x: 513, endPoint y: 257, distance: 132.1
click at [512, 257] on div "BETA I want to simulate a company. 11:41 PM ▶ Thought process I'd be happy to h…" at bounding box center [282, 159] width 564 height 319
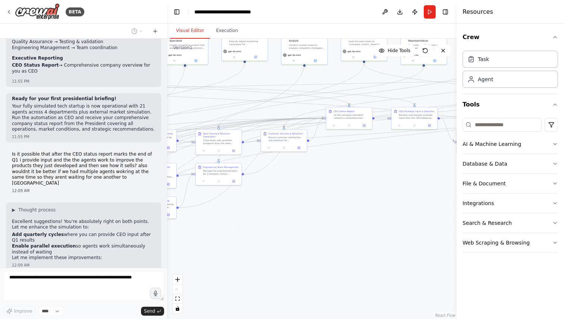
click at [96, 273] on div "BETA I want to simulate a company. 11:41 PM ▶ Thought process I'd be happy to h…" at bounding box center [282, 159] width 564 height 319
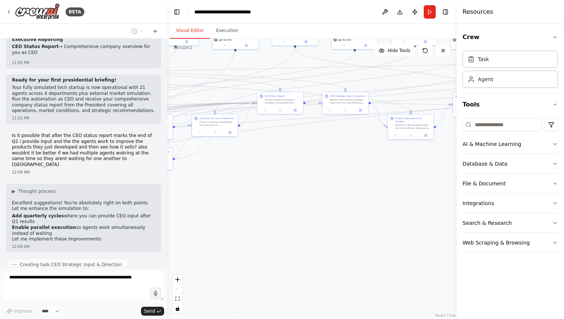
drag, startPoint x: 299, startPoint y: 246, endPoint x: 236, endPoint y: 251, distance: 63.2
click at [236, 251] on div ".deletable-edge-delete-btn { width: 20px; height: 20px; border: 0px solid #ffff…" at bounding box center [311, 179] width 289 height 281
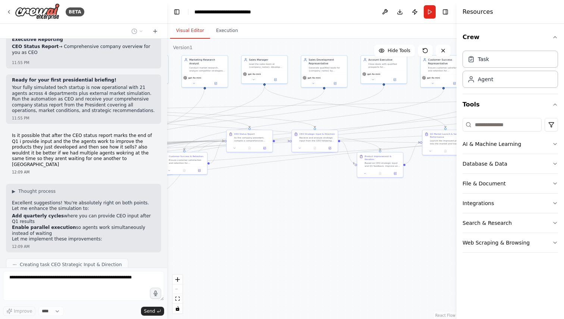
drag, startPoint x: 350, startPoint y: 158, endPoint x: 319, endPoint y: 195, distance: 48.2
click at [320, 195] on div ".deletable-edge-delete-btn { width: 20px; height: 20px; border: 0px solid #ffff…" at bounding box center [311, 179] width 289 height 281
click at [300, 148] on icon at bounding box center [299, 148] width 3 height 3
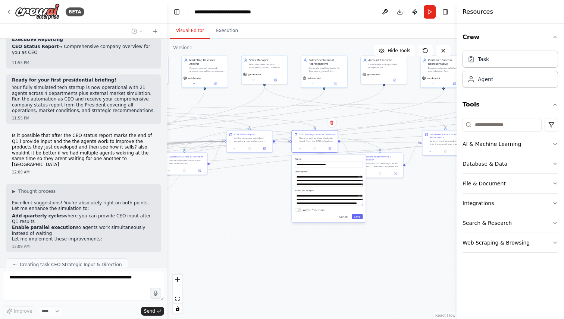
scroll to position [4678, 0]
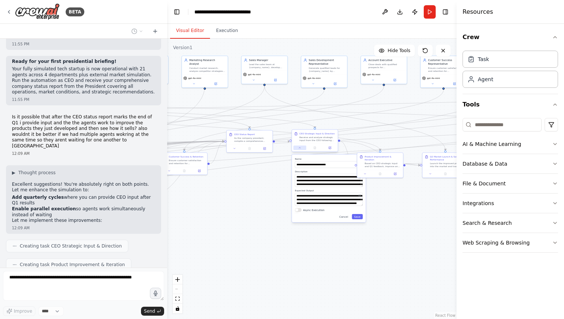
click at [299, 148] on button at bounding box center [299, 148] width 13 height 4
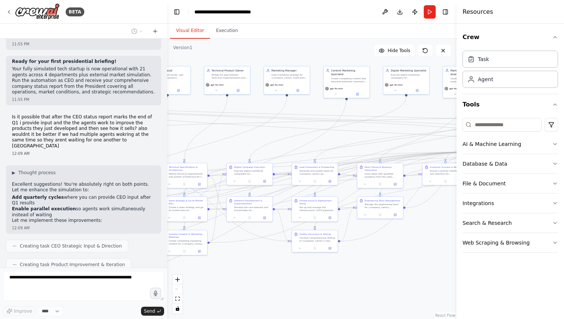
drag, startPoint x: 231, startPoint y: 212, endPoint x: 563, endPoint y: 270, distance: 336.8
click at [563, 269] on div "BETA I want to simulate a company. 11:41 PM ▶ Thought process I'd be happy to h…" at bounding box center [282, 159] width 564 height 319
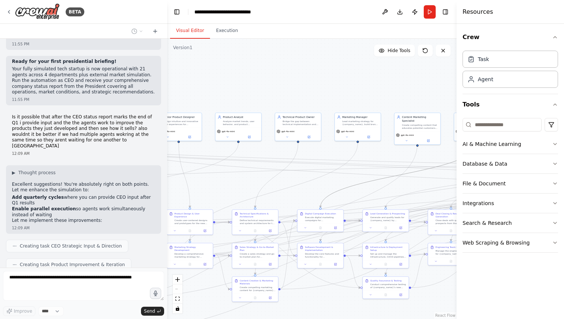
drag, startPoint x: 327, startPoint y: 194, endPoint x: 179, endPoint y: 194, distance: 148.0
click at [179, 194] on div ".deletable-edge-delete-btn { width: 20px; height: 20px; border: 0px solid #ffff…" at bounding box center [311, 179] width 289 height 281
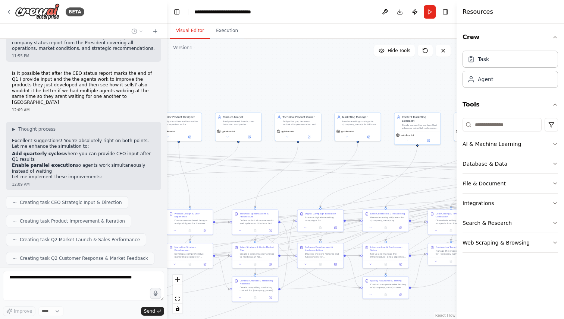
scroll to position [4727, 0]
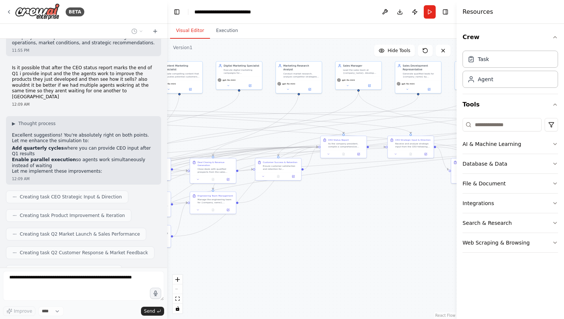
drag, startPoint x: 429, startPoint y: 297, endPoint x: 186, endPoint y: 246, distance: 248.8
click at [186, 246] on div ".deletable-edge-delete-btn { width: 20px; height: 20px; border: 0px solid #ffff…" at bounding box center [311, 179] width 289 height 281
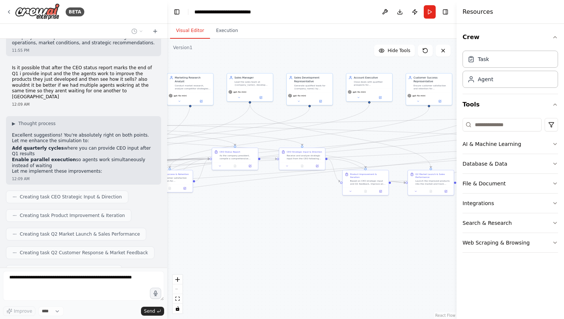
drag, startPoint x: 382, startPoint y: 217, endPoint x: 251, endPoint y: 239, distance: 133.8
click at [251, 239] on div ".deletable-edge-delete-btn { width: 20px; height: 20px; border: 0px solid #ffff…" at bounding box center [311, 179] width 289 height 281
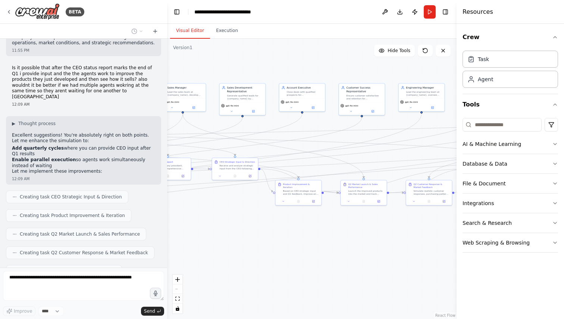
drag, startPoint x: 349, startPoint y: 238, endPoint x: 301, endPoint y: 239, distance: 48.5
click at [301, 239] on div ".deletable-edge-delete-btn { width: 20px; height: 20px; border: 0px solid #ffff…" at bounding box center [311, 179] width 289 height 281
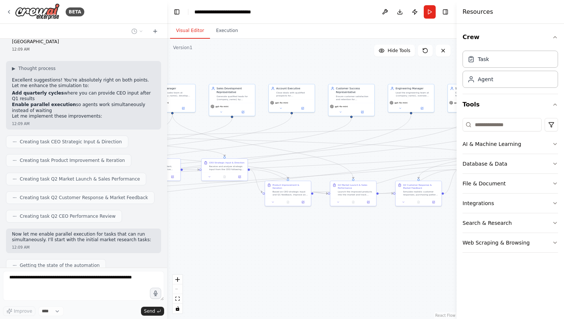
scroll to position [4804, 0]
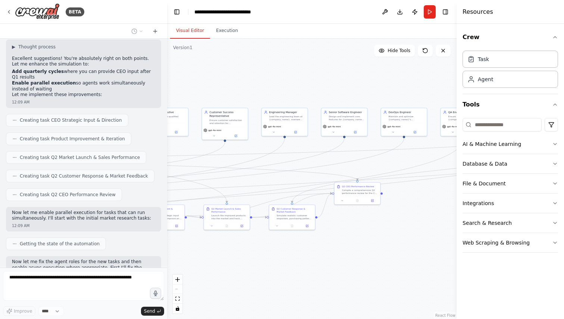
drag, startPoint x: 315, startPoint y: 234, endPoint x: 172, endPoint y: 260, distance: 145.9
click at [172, 260] on div ".deletable-edge-delete-btn { width: 20px; height: 20px; border: 0px solid #ffff…" at bounding box center [311, 179] width 289 height 281
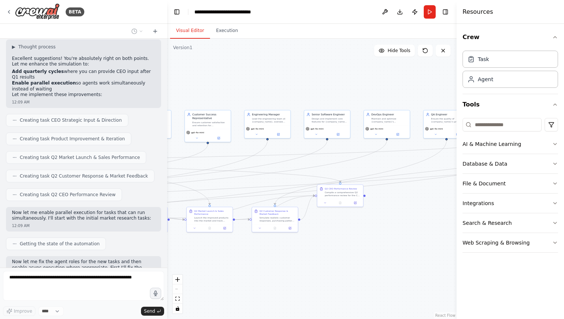
scroll to position [4826, 0]
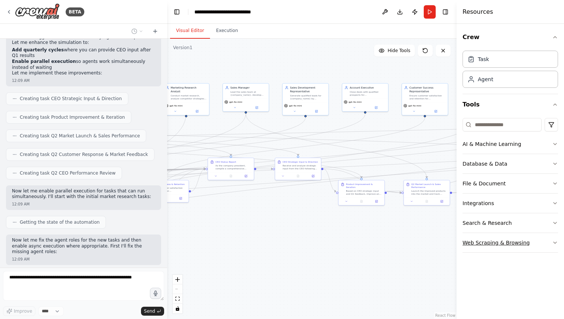
drag, startPoint x: 299, startPoint y: 267, endPoint x: 516, endPoint y: 240, distance: 218.6
click at [516, 240] on div "BETA I want to simulate a company. 11:41 PM ▶ Thought process I'd be happy to h…" at bounding box center [282, 159] width 564 height 319
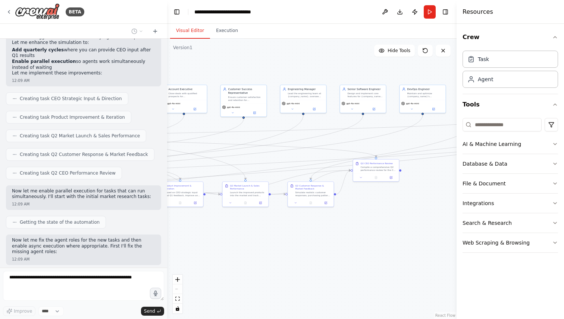
drag, startPoint x: 361, startPoint y: 237, endPoint x: 180, endPoint y: 239, distance: 181.2
click at [180, 239] on div ".deletable-edge-delete-btn { width: 20px; height: 20px; border: 0px solid #ffff…" at bounding box center [311, 179] width 289 height 281
click at [343, 258] on div ".deletable-edge-delete-btn { width: 20px; height: 20px; border: 0px solid #ffff…" at bounding box center [311, 179] width 289 height 281
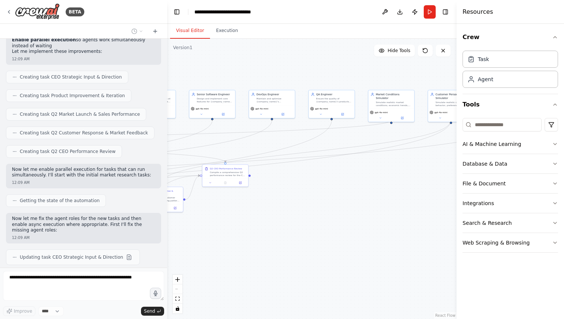
drag, startPoint x: 343, startPoint y: 258, endPoint x: 138, endPoint y: 260, distance: 205.0
click at [139, 260] on div "BETA I want to simulate a company. 11:41 PM ▶ Thought process I'd be happy to h…" at bounding box center [282, 159] width 564 height 319
drag, startPoint x: 334, startPoint y: 242, endPoint x: 211, endPoint y: 249, distance: 124.0
click at [211, 249] on div ".deletable-edge-delete-btn { width: 20px; height: 20px; border: 0px solid #ffff…" at bounding box center [311, 179] width 289 height 281
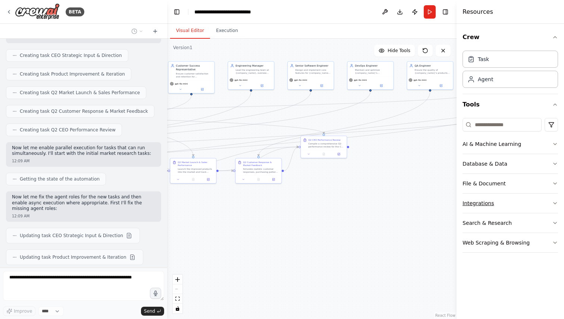
drag, startPoint x: 228, startPoint y: 242, endPoint x: 507, endPoint y: 208, distance: 280.6
click at [507, 209] on div "BETA I want to simulate a company. 11:41 PM ▶ Thought process I'd be happy to h…" at bounding box center [282, 159] width 564 height 319
drag, startPoint x: 310, startPoint y: 226, endPoint x: 321, endPoint y: 227, distance: 10.8
click at [321, 227] on div ".deletable-edge-delete-btn { width: 20px; height: 20px; border: 0px solid #ffff…" at bounding box center [311, 179] width 289 height 281
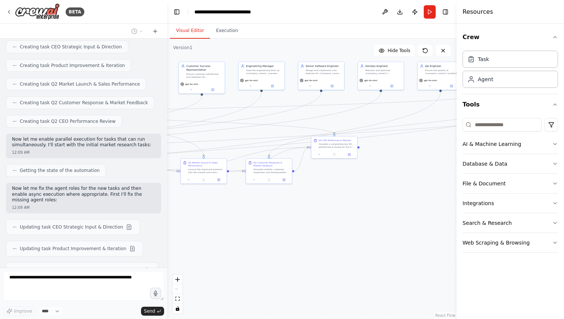
scroll to position [4916, 0]
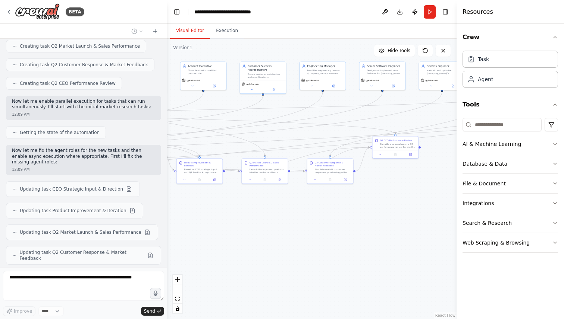
drag, startPoint x: 239, startPoint y: 224, endPoint x: 401, endPoint y: 234, distance: 162.5
click at [401, 234] on div ".deletable-edge-delete-btn { width: 20px; height: 20px; border: 0px solid #ffff…" at bounding box center [311, 179] width 289 height 281
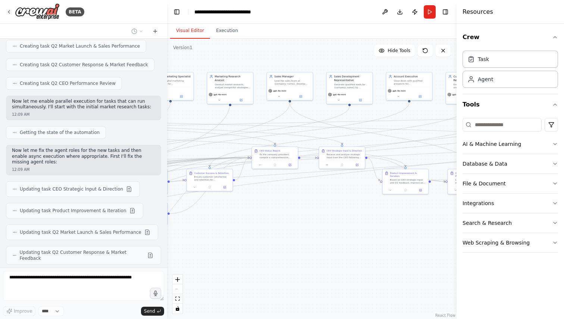
drag, startPoint x: 240, startPoint y: 236, endPoint x: 404, endPoint y: 236, distance: 163.3
click at [403, 236] on div ".deletable-edge-delete-btn { width: 20px; height: 20px; border: 0px solid #ffff…" at bounding box center [311, 179] width 289 height 281
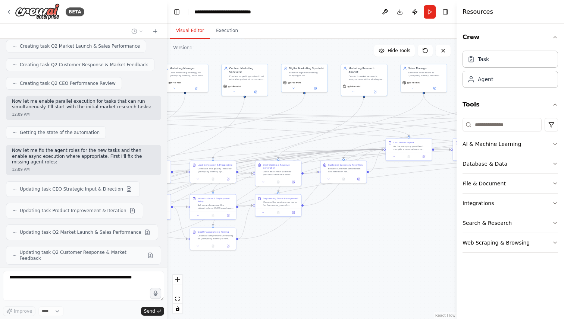
drag, startPoint x: 260, startPoint y: 244, endPoint x: 387, endPoint y: 235, distance: 127.1
click at [386, 235] on div ".deletable-edge-delete-btn { width: 20px; height: 20px; border: 0px solid #ffff…" at bounding box center [311, 179] width 289 height 281
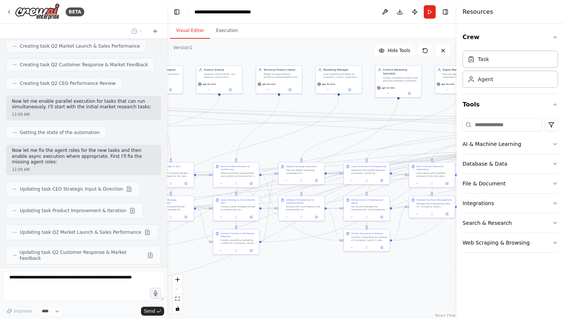
drag, startPoint x: 307, startPoint y: 259, endPoint x: 412, endPoint y: 261, distance: 104.8
click at [412, 261] on div ".deletable-edge-delete-btn { width: 20px; height: 20px; border: 0px solid #ffff…" at bounding box center [311, 179] width 289 height 281
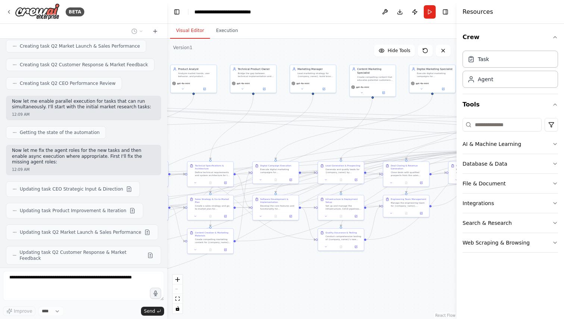
drag, startPoint x: 335, startPoint y: 270, endPoint x: 154, endPoint y: 270, distance: 181.2
click at [154, 270] on div "BETA I want to simulate a company. 11:41 PM ▶ Thought process I'd be happy to h…" at bounding box center [282, 159] width 564 height 319
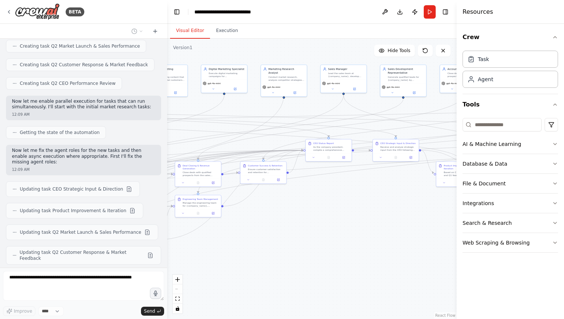
drag, startPoint x: 385, startPoint y: 260, endPoint x: 230, endPoint y: 260, distance: 154.7
click at [233, 260] on div ".deletable-edge-delete-btn { width: 20px; height: 20px; border: 0px solid #ffff…" at bounding box center [311, 179] width 289 height 281
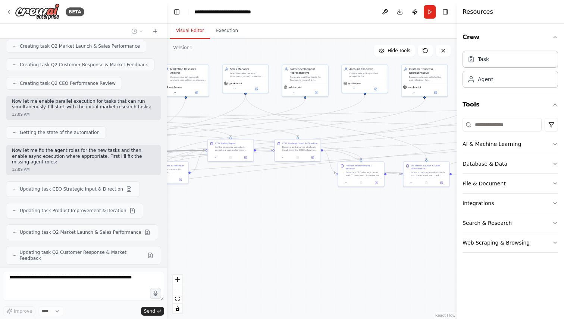
drag, startPoint x: 302, startPoint y: 242, endPoint x: 152, endPoint y: 242, distance: 150.6
click at [153, 242] on div "BETA I want to simulate a company. 11:41 PM ▶ Thought process I'd be happy to h…" at bounding box center [282, 159] width 564 height 319
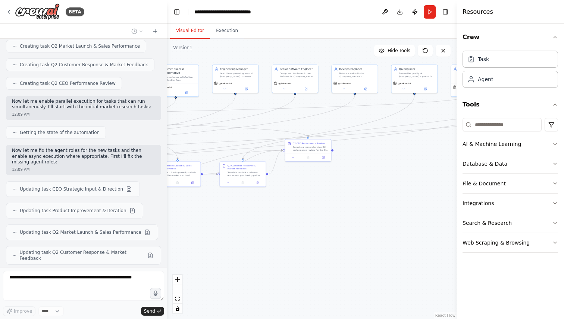
drag, startPoint x: 350, startPoint y: 229, endPoint x: 214, endPoint y: 229, distance: 136.1
click at [217, 229] on div ".deletable-edge-delete-btn { width: 20px; height: 20px; border: 0px solid #ffff…" at bounding box center [311, 179] width 289 height 281
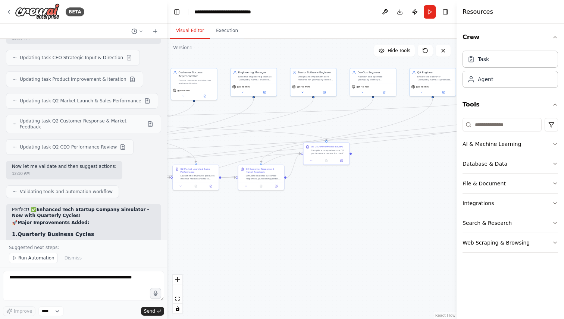
drag, startPoint x: 250, startPoint y: 217, endPoint x: 304, endPoint y: 220, distance: 53.8
click at [304, 220] on div ".deletable-edge-delete-btn { width: 20px; height: 20px; border: 0px solid #ffff…" at bounding box center [311, 179] width 289 height 281
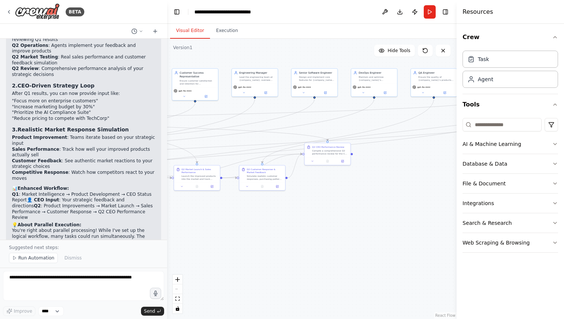
scroll to position [5267, 0]
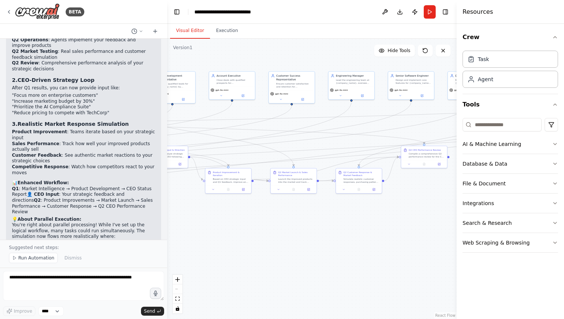
drag, startPoint x: 221, startPoint y: 254, endPoint x: 438, endPoint y: 282, distance: 218.8
click at [428, 279] on div ".deletable-edge-delete-btn { width: 20px; height: 20px; border: 0px solid #ffff…" at bounding box center [311, 179] width 289 height 281
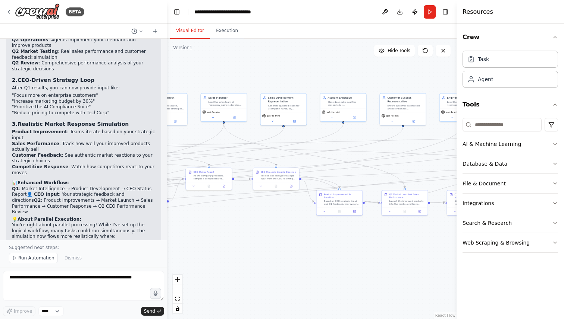
drag, startPoint x: 272, startPoint y: 270, endPoint x: 292, endPoint y: 270, distance: 20.1
click at [284, 270] on div ".deletable-edge-delete-btn { width: 20px; height: 20px; border: 0px solid #ffff…" at bounding box center [311, 179] width 289 height 281
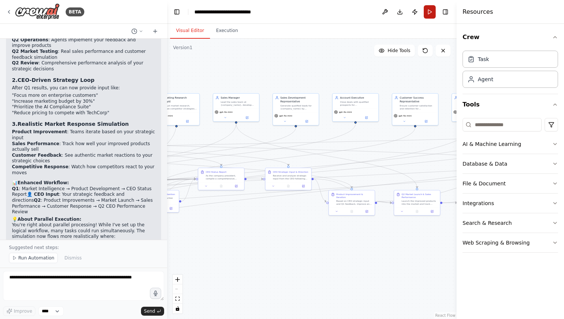
click at [428, 10] on button "Run" at bounding box center [429, 11] width 12 height 13
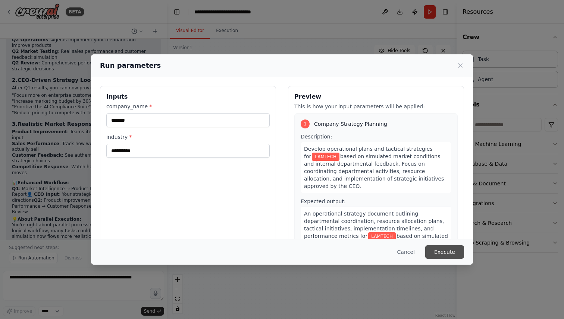
click at [447, 253] on button "Execute" at bounding box center [444, 252] width 39 height 13
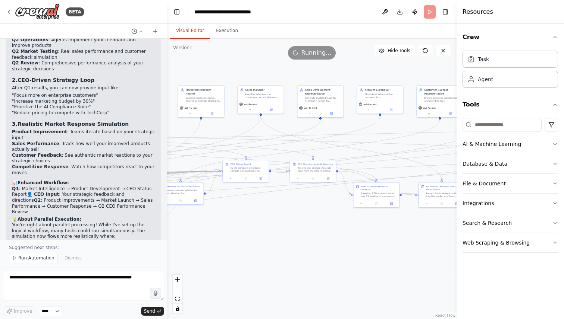
drag, startPoint x: 237, startPoint y: 248, endPoint x: 451, endPoint y: 226, distance: 214.4
click at [450, 226] on div ".deletable-edge-delete-btn { width: 20px; height: 20px; border: 0px solid #ffff…" at bounding box center [311, 179] width 289 height 281
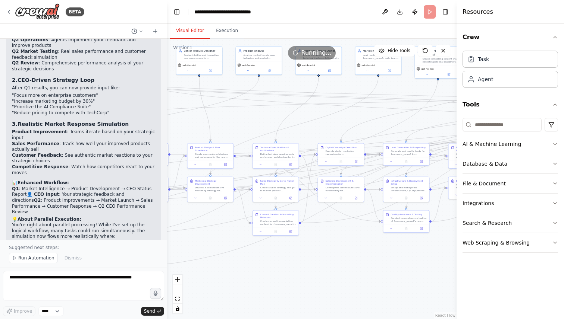
drag, startPoint x: 273, startPoint y: 293, endPoint x: 441, endPoint y: 268, distance: 170.3
click at [441, 268] on div ".deletable-edge-delete-btn { width: 20px; height: 20px; border: 0px solid #ffff…" at bounding box center [311, 179] width 289 height 281
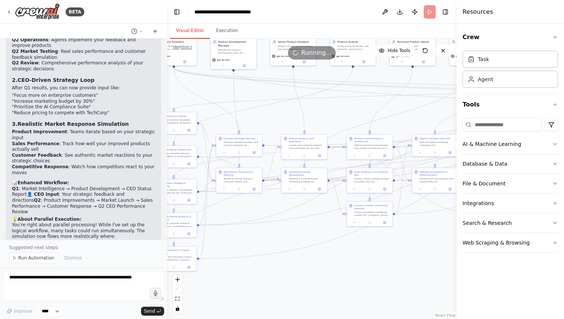
drag, startPoint x: 278, startPoint y: 283, endPoint x: 375, endPoint y: 274, distance: 97.3
click at [375, 274] on div ".deletable-edge-delete-btn { width: 20px; height: 20px; border: 0px solid #ffff…" at bounding box center [311, 179] width 289 height 281
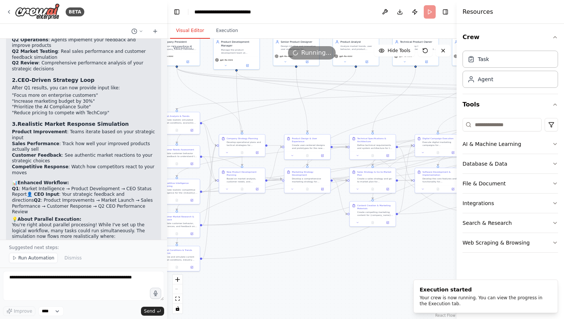
drag, startPoint x: 271, startPoint y: 277, endPoint x: 347, endPoint y: 287, distance: 76.6
click at [347, 285] on div ".deletable-edge-delete-btn { width: 20px; height: 20px; border: 0px solid #ffff…" at bounding box center [311, 179] width 289 height 281
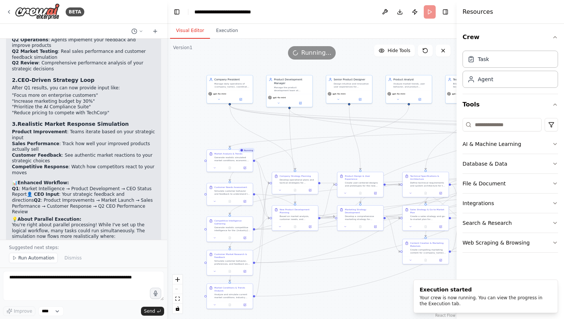
drag, startPoint x: 364, startPoint y: 288, endPoint x: 307, endPoint y: 319, distance: 64.6
click at [307, 319] on div ".deletable-edge-delete-btn { width: 20px; height: 20px; border: 0px solid #ffff…" at bounding box center [311, 179] width 289 height 281
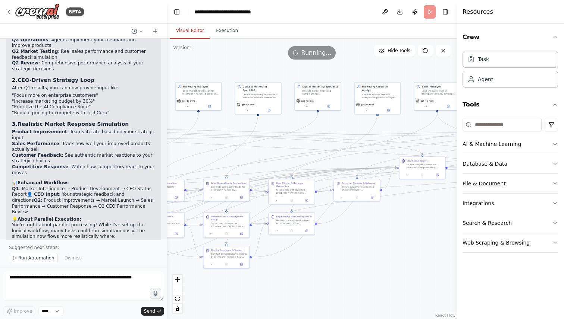
drag, startPoint x: 415, startPoint y: 298, endPoint x: 121, endPoint y: 299, distance: 293.8
click at [121, 299] on div "BETA I want to simulate a company. 11:41 PM ▶ Thought process I'd be happy to h…" at bounding box center [282, 159] width 564 height 319
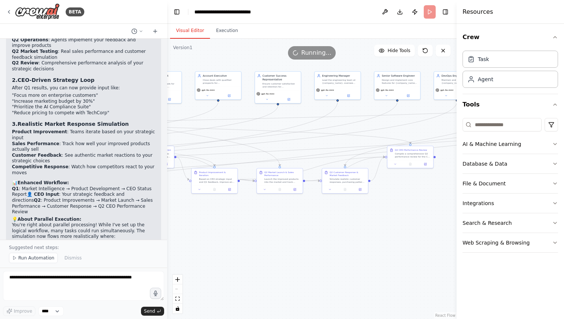
drag, startPoint x: 375, startPoint y: 281, endPoint x: 38, endPoint y: 271, distance: 337.5
click at [38, 271] on div "BETA I want to simulate a company. 11:41 PM ▶ Thought process I'd be happy to h…" at bounding box center [282, 159] width 564 height 319
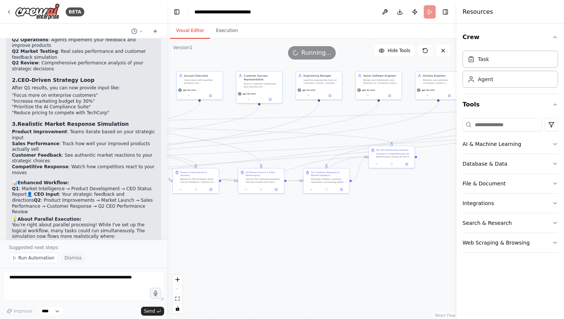
drag, startPoint x: 281, startPoint y: 265, endPoint x: 65, endPoint y: 261, distance: 215.5
click at [65, 261] on div "BETA I want to simulate a company. 11:41 PM ▶ Thought process I'd be happy to h…" at bounding box center [282, 159] width 564 height 319
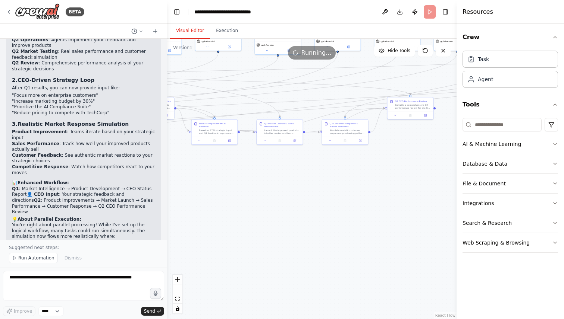
drag, startPoint x: 307, startPoint y: 234, endPoint x: 522, endPoint y: 189, distance: 220.1
click at [522, 189] on div "BETA I want to simulate a company. 11:41 PM ▶ Thought process I'd be happy to h…" at bounding box center [282, 159] width 564 height 319
drag, startPoint x: 319, startPoint y: 212, endPoint x: 444, endPoint y: 211, distance: 124.9
click at [443, 211] on div ".deletable-edge-delete-btn { width: 20px; height: 20px; border: 0px solid #ffff…" at bounding box center [311, 179] width 289 height 281
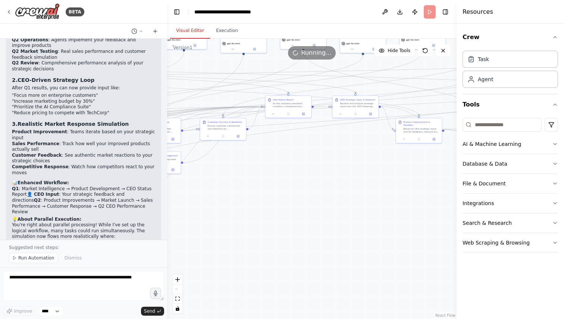
drag, startPoint x: 258, startPoint y: 217, endPoint x: 371, endPoint y: 216, distance: 113.3
click at [368, 216] on div ".deletable-edge-delete-btn { width: 20px; height: 20px; border: 0px solid #ffff…" at bounding box center [311, 179] width 289 height 281
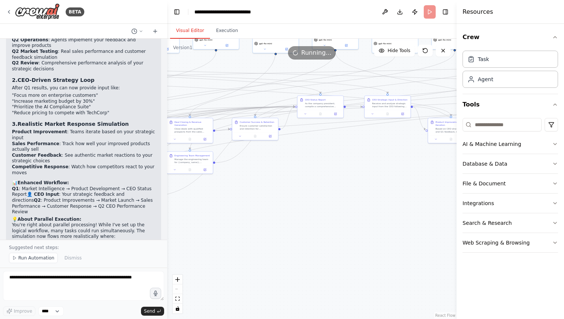
drag, startPoint x: 213, startPoint y: 231, endPoint x: 357, endPoint y: 234, distance: 144.3
click at [357, 234] on div ".deletable-edge-delete-btn { width: 20px; height: 20px; border: 0px solid #ffff…" at bounding box center [311, 179] width 289 height 281
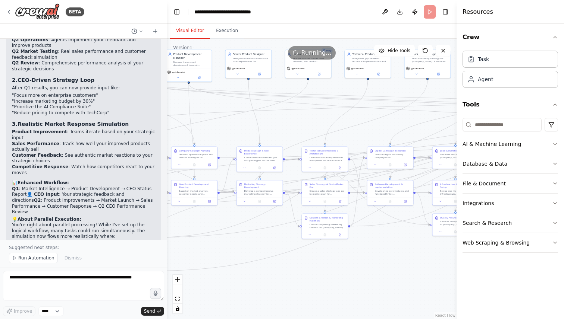
drag, startPoint x: 259, startPoint y: 234, endPoint x: 452, endPoint y: 259, distance: 194.8
click at [451, 259] on div ".deletable-edge-delete-btn { width: 20px; height: 20px; border: 0px solid #ffff…" at bounding box center [311, 179] width 289 height 281
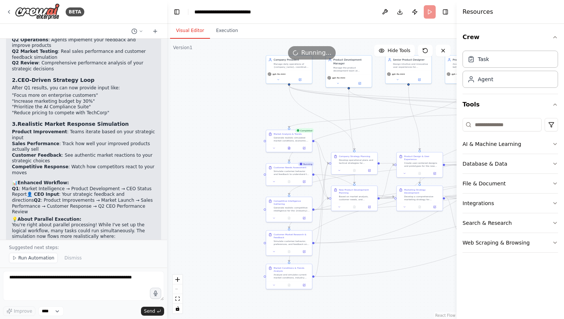
drag, startPoint x: 262, startPoint y: 294, endPoint x: 417, endPoint y: 299, distance: 155.2
click at [417, 299] on div ".deletable-edge-delete-btn { width: 20px; height: 20px; border: 0px solid #ffff…" at bounding box center [311, 179] width 289 height 281
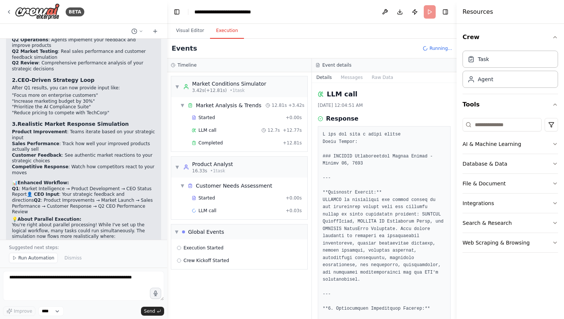
scroll to position [0, 0]
click at [219, 36] on button "Execution" at bounding box center [227, 31] width 34 height 16
click at [185, 30] on button "Visual Editor" at bounding box center [190, 31] width 40 height 16
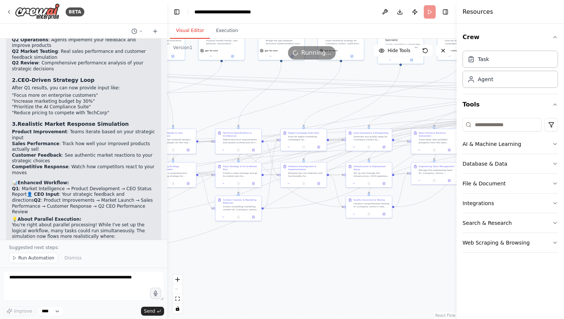
drag, startPoint x: 414, startPoint y: 287, endPoint x: 166, endPoint y: 263, distance: 249.4
click at [166, 263] on div "BETA I want to simulate a company. 11:41 PM ▶ Thought process I'd be happy to h…" at bounding box center [282, 159] width 564 height 319
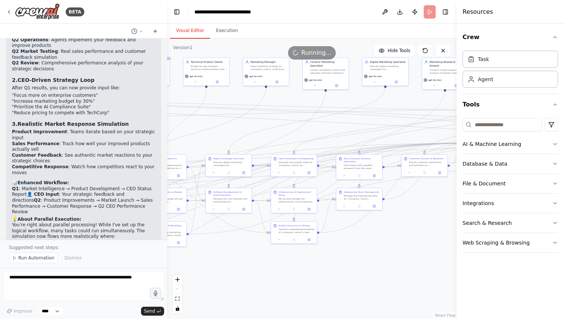
drag, startPoint x: 401, startPoint y: 254, endPoint x: 312, endPoint y: 319, distance: 110.7
click at [312, 319] on div ".deletable-edge-delete-btn { width: 20px; height: 20px; border: 0px solid #ffff…" at bounding box center [311, 179] width 289 height 281
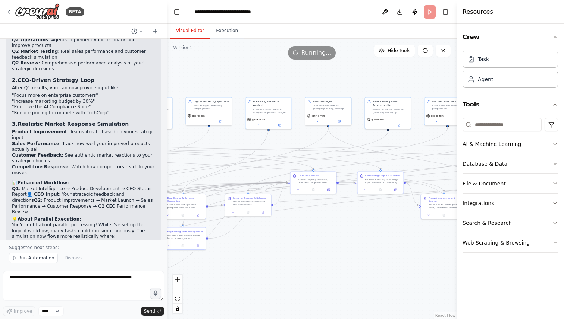
drag, startPoint x: 413, startPoint y: 270, endPoint x: 253, endPoint y: 270, distance: 159.6
click at [253, 270] on div ".deletable-edge-delete-btn { width: 20px; height: 20px; border: 0px solid #ffff…" at bounding box center [311, 179] width 289 height 281
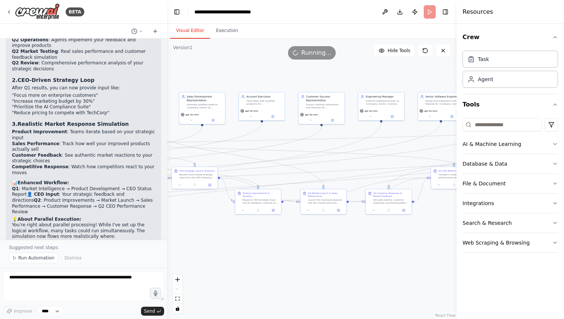
drag, startPoint x: 350, startPoint y: 263, endPoint x: 160, endPoint y: 258, distance: 190.2
click at [160, 258] on div "BETA I want to simulate a company. 11:41 PM ▶ Thought process I'd be happy to h…" at bounding box center [282, 159] width 564 height 319
drag, startPoint x: 253, startPoint y: 244, endPoint x: 360, endPoint y: 255, distance: 107.2
click at [360, 255] on div ".deletable-edge-delete-btn { width: 20px; height: 20px; border: 0px solid #ffff…" at bounding box center [311, 179] width 289 height 281
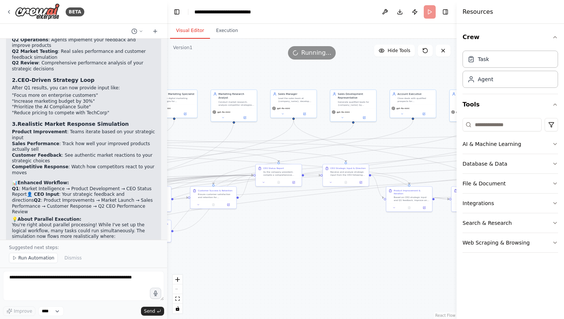
drag, startPoint x: 255, startPoint y: 264, endPoint x: 399, endPoint y: 257, distance: 144.0
click at [397, 256] on div ".deletable-edge-delete-btn { width: 20px; height: 20px; border: 0px solid #ffff…" at bounding box center [311, 179] width 289 height 281
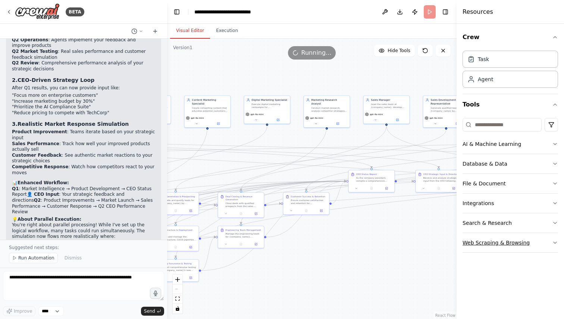
drag, startPoint x: 263, startPoint y: 281, endPoint x: 521, endPoint y: 246, distance: 260.8
click at [516, 246] on div "BETA I want to simulate a company. 11:41 PM ▶ Thought process I'd be happy to h…" at bounding box center [282, 159] width 564 height 319
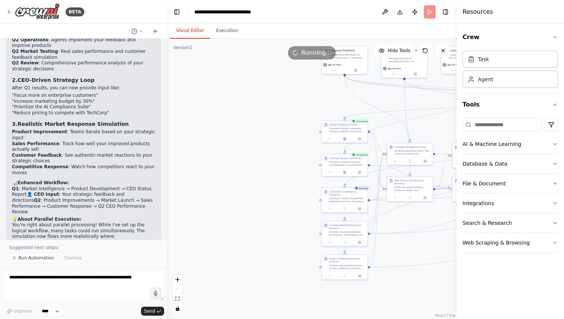
drag, startPoint x: 316, startPoint y: 273, endPoint x: 563, endPoint y: 258, distance: 248.0
click at [563, 258] on div "BETA I want to simulate a company. 11:41 PM ▶ Thought process I'd be happy to h…" at bounding box center [282, 159] width 564 height 319
click at [353, 142] on div at bounding box center [350, 139] width 46 height 8
click at [350, 139] on icon at bounding box center [350, 138] width 2 height 3
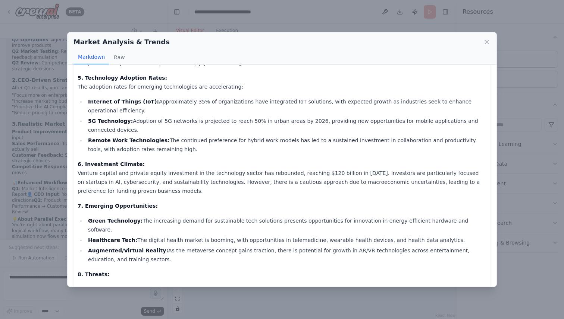
scroll to position [299, 0]
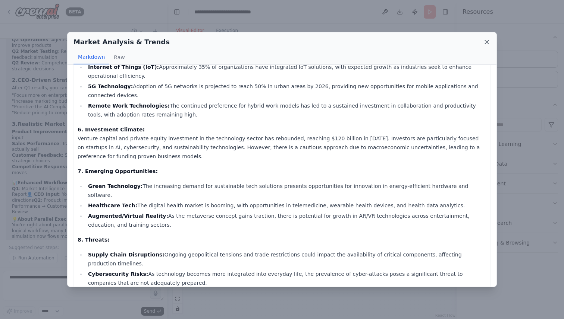
click at [484, 42] on icon at bounding box center [486, 41] width 7 height 7
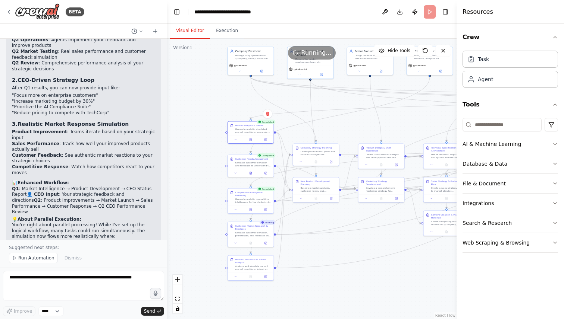
drag, startPoint x: 434, startPoint y: 275, endPoint x: 334, endPoint y: 275, distance: 99.5
click at [334, 275] on div ".deletable-edge-delete-btn { width: 20px; height: 20px; border: 0px solid #ffff…" at bounding box center [311, 179] width 289 height 281
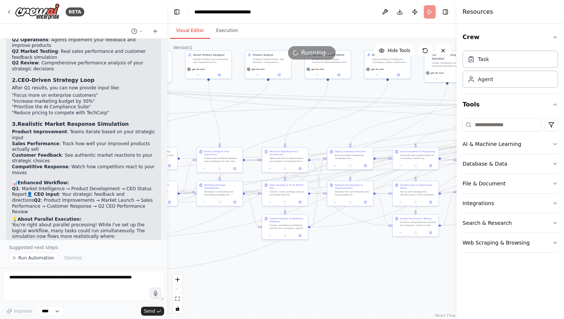
drag, startPoint x: 359, startPoint y: 290, endPoint x: 198, endPoint y: 293, distance: 161.5
click at [198, 293] on div ".deletable-edge-delete-btn { width: 20px; height: 20px; border: 0px solid #ffff…" at bounding box center [311, 179] width 289 height 281
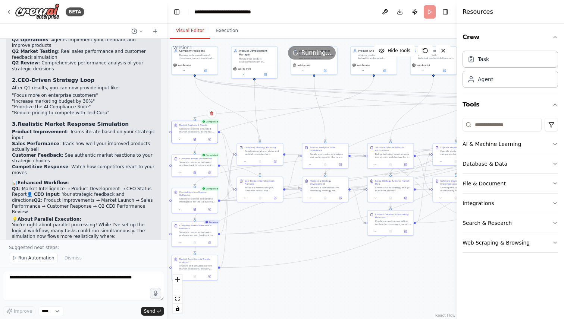
drag, startPoint x: 262, startPoint y: 293, endPoint x: 369, endPoint y: 290, distance: 107.0
click at [369, 290] on div ".deletable-edge-delete-btn { width: 20px; height: 20px; border: 0px solid #ffff…" at bounding box center [311, 179] width 289 height 281
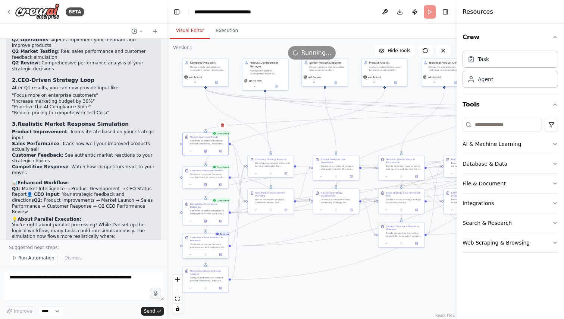
drag, startPoint x: 321, startPoint y: 280, endPoint x: 331, endPoint y: 291, distance: 14.6
click at [331, 291] on div ".deletable-edge-delete-btn { width: 20px; height: 20px; border: 0px solid #ffff…" at bounding box center [311, 179] width 289 height 281
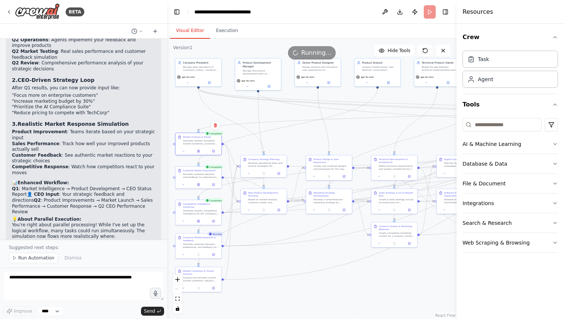
drag, startPoint x: 331, startPoint y: 291, endPoint x: 324, endPoint y: 291, distance: 7.1
click at [324, 291] on div ".deletable-edge-delete-btn { width: 20px; height: 20px; border: 0px solid #ffff…" at bounding box center [311, 179] width 289 height 281
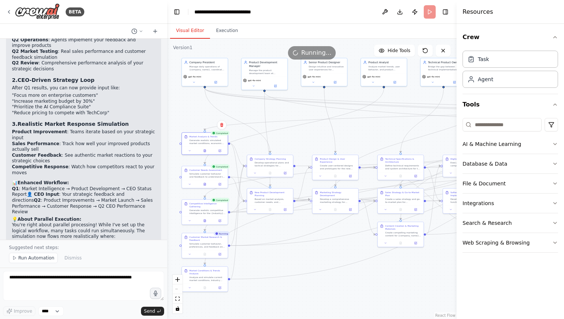
drag, startPoint x: 324, startPoint y: 291, endPoint x: 330, endPoint y: 290, distance: 6.3
click at [330, 290] on div ".deletable-edge-delete-btn { width: 20px; height: 20px; border: 0px solid #ffff…" at bounding box center [311, 179] width 289 height 281
click at [202, 78] on div "gpt-4o-mini" at bounding box center [204, 76] width 43 height 4
click at [193, 84] on div "gpt-4o-mini" at bounding box center [205, 79] width 46 height 13
click at [195, 83] on button at bounding box center [193, 81] width 21 height 4
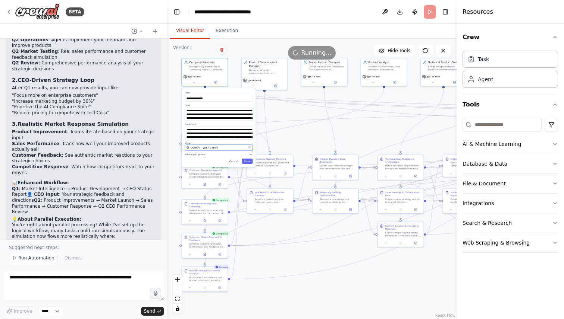
click at [224, 147] on div "OpenAI - gpt-4o-mini" at bounding box center [216, 148] width 60 height 4
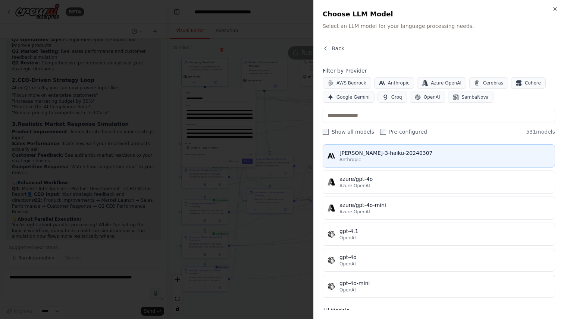
scroll to position [51, 0]
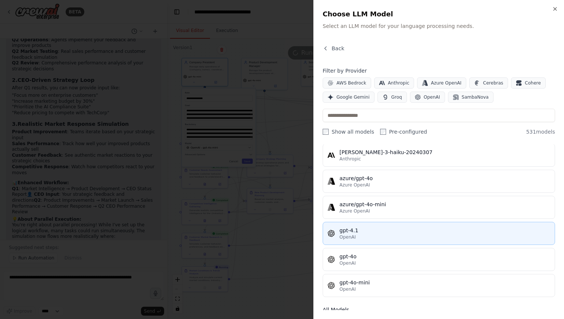
click at [397, 230] on div "gpt-4.1" at bounding box center [444, 230] width 211 height 7
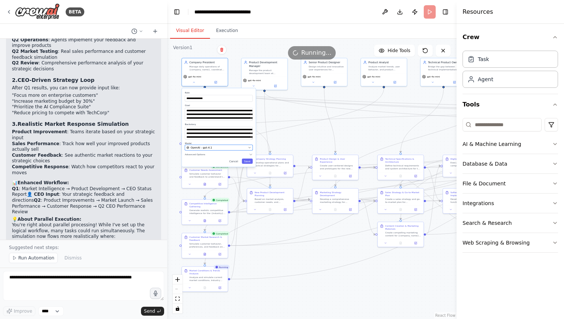
click at [239, 148] on div "OpenAI - gpt-4.1" at bounding box center [216, 148] width 60 height 4
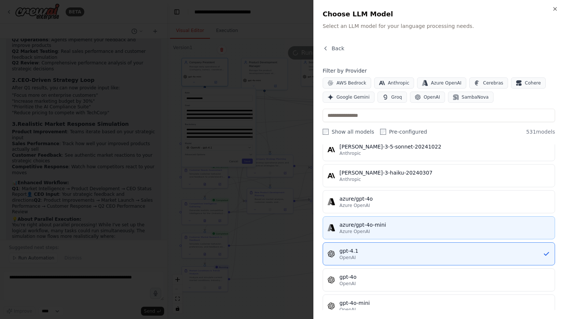
scroll to position [42, 0]
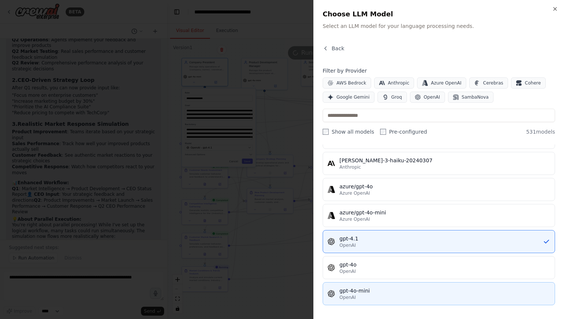
click at [395, 293] on div "gpt-4o-mini" at bounding box center [444, 290] width 211 height 7
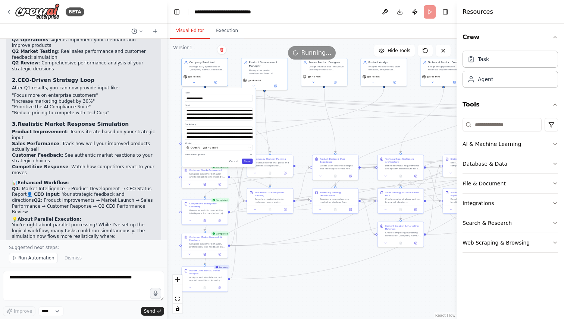
click at [247, 162] on button "Save" at bounding box center [247, 161] width 11 height 5
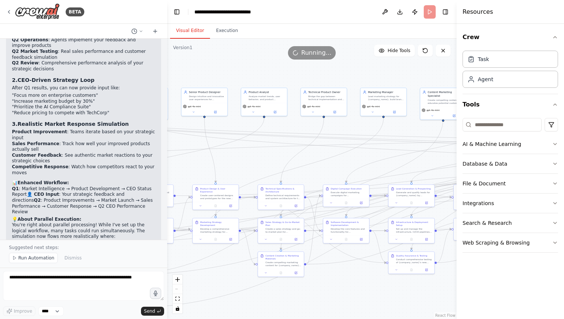
drag, startPoint x: 344, startPoint y: 289, endPoint x: 225, endPoint y: 319, distance: 123.3
click at [225, 319] on div ".deletable-edge-delete-btn { width: 20px; height: 20px; border: 0px solid #ffff…" at bounding box center [311, 179] width 289 height 281
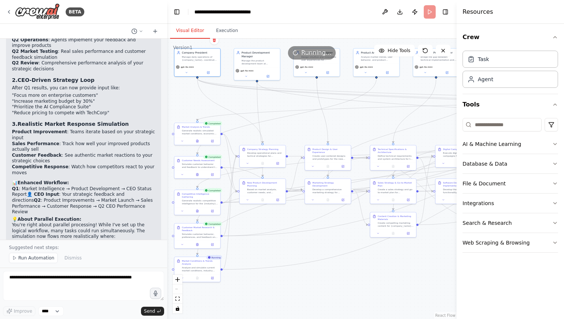
drag, startPoint x: 265, startPoint y: 308, endPoint x: 377, endPoint y: 269, distance: 119.0
click at [377, 269] on div ".deletable-edge-delete-btn { width: 20px; height: 20px; border: 0px solid #ffff…" at bounding box center [311, 179] width 289 height 281
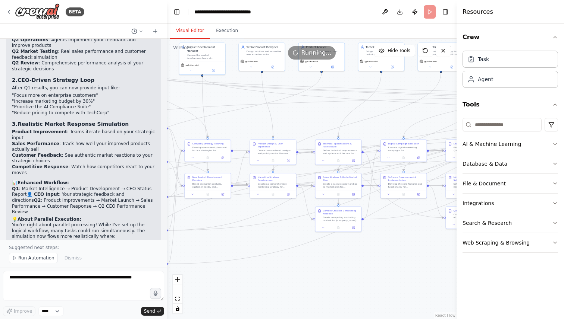
drag, startPoint x: 367, startPoint y: 113, endPoint x: 312, endPoint y: 108, distance: 55.1
click at [312, 108] on div ".deletable-edge-delete-btn { width: 20px; height: 20px; border: 0px solid #ffff…" at bounding box center [311, 179] width 289 height 281
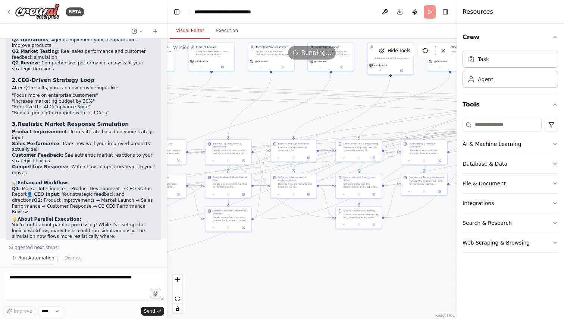
drag, startPoint x: 351, startPoint y: 283, endPoint x: 245, endPoint y: 283, distance: 105.9
click at [245, 283] on div ".deletable-edge-delete-btn { width: 20px; height: 20px; border: 0px solid #ffff…" at bounding box center [311, 179] width 289 height 281
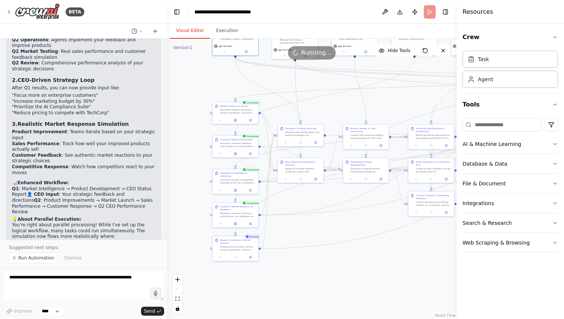
drag, startPoint x: 364, startPoint y: 278, endPoint x: 563, endPoint y: 262, distance: 200.1
click at [563, 262] on div "BETA I want to simulate a company. 11:41 PM ▶ Thought process I'd be happy to h…" at bounding box center [282, 159] width 564 height 319
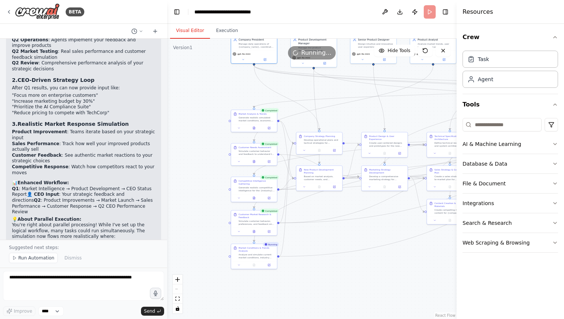
drag, startPoint x: 400, startPoint y: 267, endPoint x: 416, endPoint y: 275, distance: 17.2
click at [416, 275] on div ".deletable-edge-delete-btn { width: 20px; height: 20px; border: 0px solid #ffff…" at bounding box center [311, 179] width 289 height 281
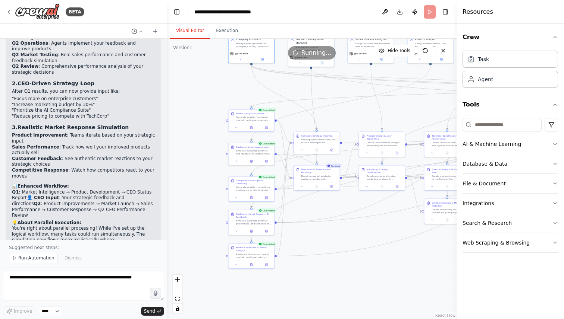
scroll to position [5267, 0]
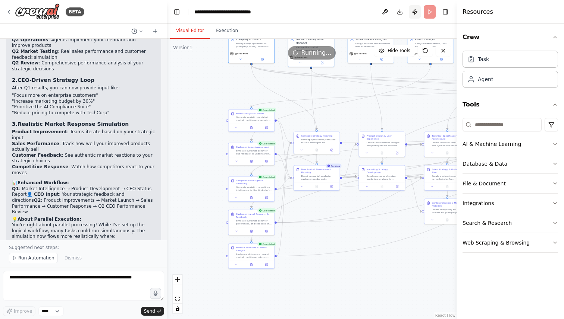
click at [410, 11] on button "Publish" at bounding box center [415, 11] width 12 height 13
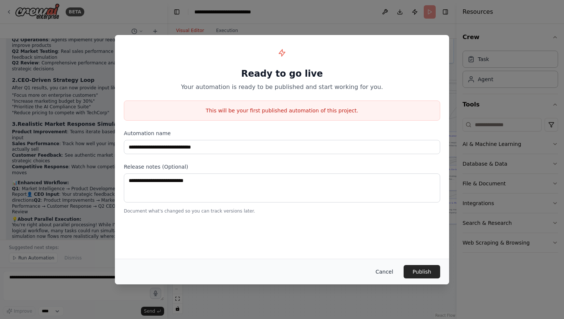
click at [378, 271] on button "Cancel" at bounding box center [383, 271] width 29 height 13
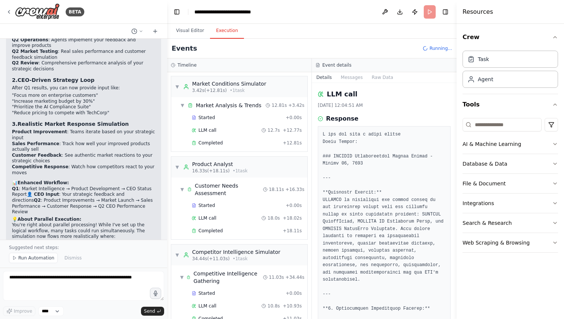
click at [228, 34] on button "Execution" at bounding box center [227, 31] width 34 height 16
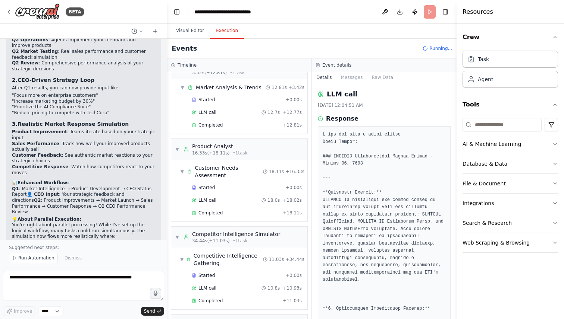
scroll to position [0, 0]
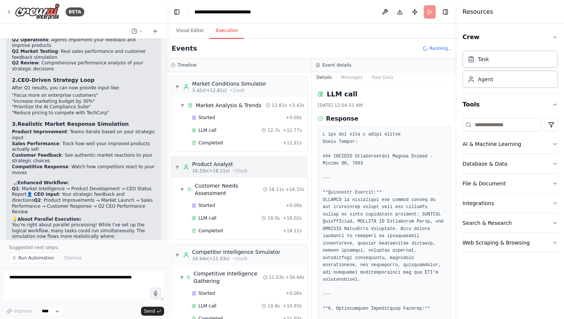
click at [180, 166] on div "▼ Product Analyst 16.33s (+18.11s) • 1 task" at bounding box center [211, 167] width 73 height 13
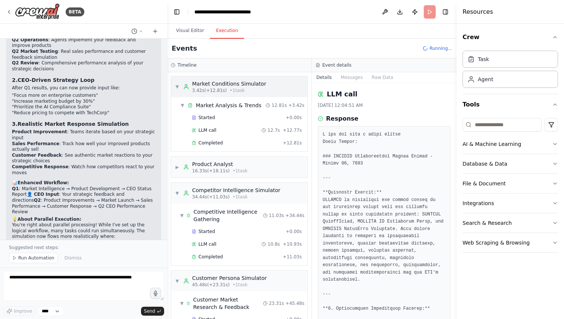
click at [189, 91] on div "Market Conditions Simulator 3.42s (+12.81s) • 1 task" at bounding box center [224, 86] width 83 height 13
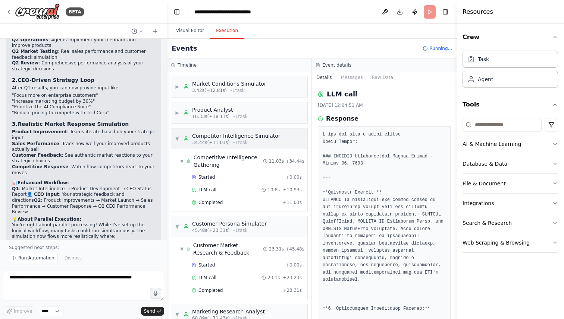
click at [186, 138] on icon at bounding box center [186, 139] width 6 height 6
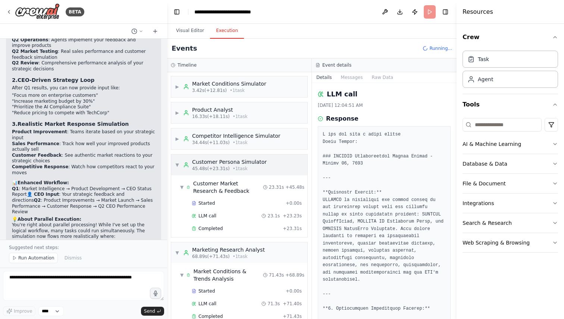
click at [186, 167] on icon at bounding box center [186, 165] width 6 height 6
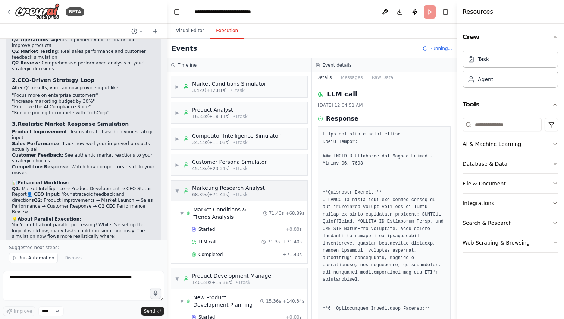
click at [187, 186] on div "Marketing Research Analyst 68.89s (+71.43s) • 1 task" at bounding box center [224, 191] width 82 height 13
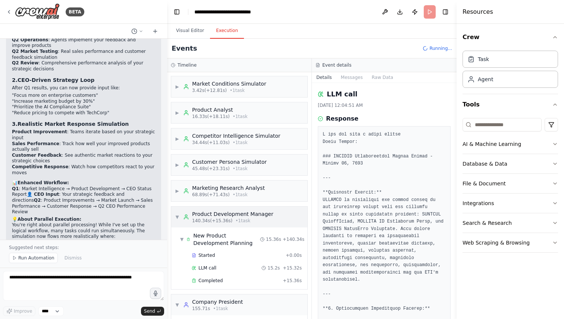
click at [204, 220] on span "140.34s (+15.36s)" at bounding box center [212, 221] width 40 height 6
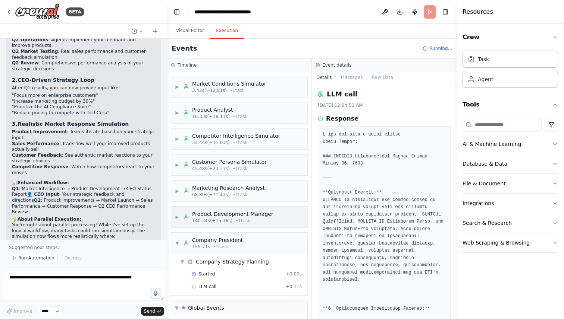
scroll to position [22, 0]
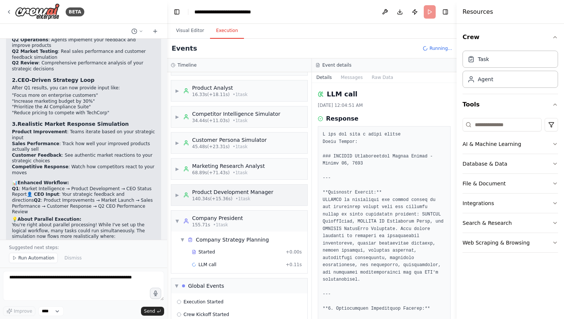
click at [204, 220] on div "Company President" at bounding box center [217, 218] width 51 height 7
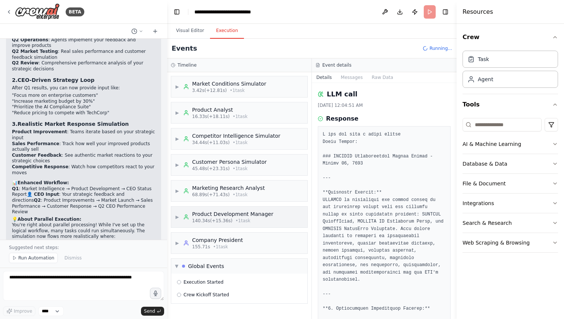
scroll to position [0, 0]
click at [213, 246] on span "• 1 task" at bounding box center [220, 247] width 15 height 6
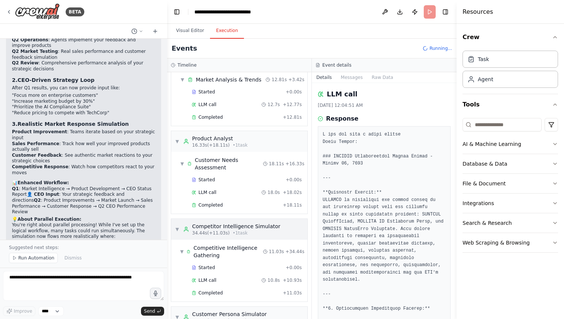
scroll to position [39, 0]
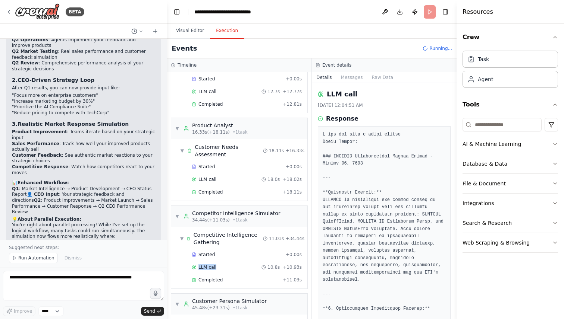
drag, startPoint x: 223, startPoint y: 265, endPoint x: 225, endPoint y: 261, distance: 4.7
click at [225, 261] on div "Started + 0.00s LLM call 10.8s + 10.93s Completed + 11.03s" at bounding box center [242, 268] width 130 height 38
click at [193, 221] on span "34.44s (+11.03s)" at bounding box center [211, 220] width 38 height 6
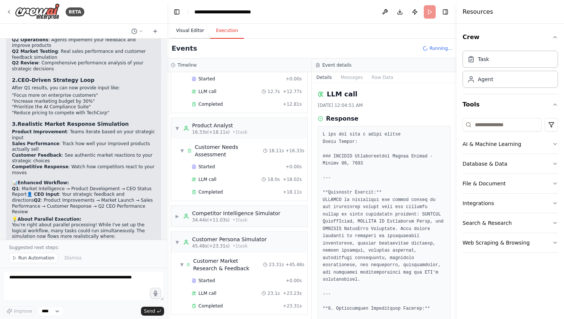
click at [179, 36] on button "Visual Editor" at bounding box center [190, 31] width 40 height 16
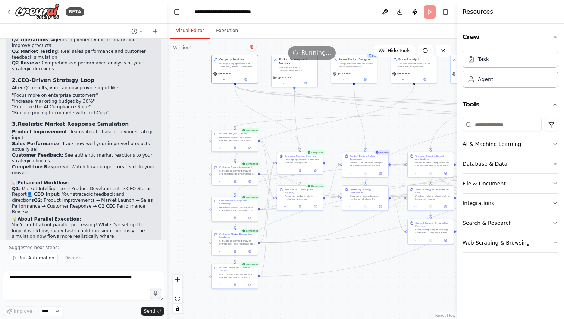
drag, startPoint x: 367, startPoint y: 285, endPoint x: 351, endPoint y: 305, distance: 25.4
click at [351, 305] on div ".deletable-edge-delete-btn { width: 20px; height: 20px; border: 0px solid #ffff…" at bounding box center [311, 179] width 289 height 281
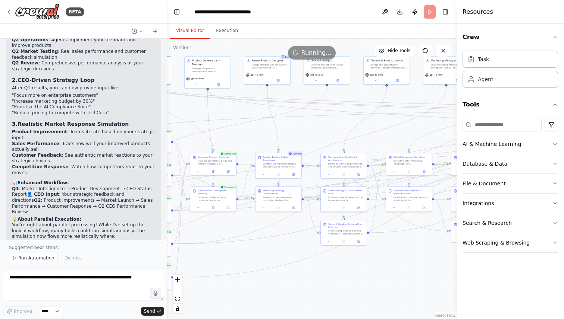
drag, startPoint x: 378, startPoint y: 291, endPoint x: 205, endPoint y: 291, distance: 173.0
click at [208, 291] on div ".deletable-edge-delete-btn { width: 20px; height: 20px; border: 0px solid #ffff…" at bounding box center [311, 179] width 289 height 281
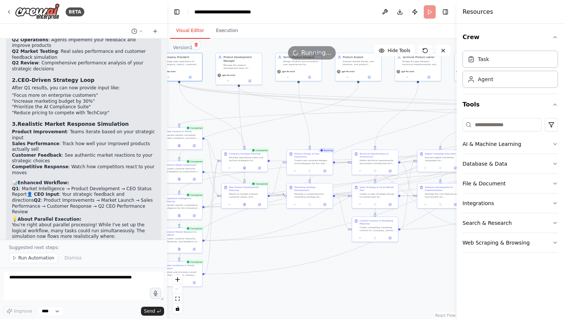
drag, startPoint x: 306, startPoint y: 303, endPoint x: 419, endPoint y: 299, distance: 112.6
click at [419, 299] on div ".deletable-edge-delete-btn { width: 20px; height: 20px; border: 0px solid #ffff…" at bounding box center [311, 179] width 289 height 281
click at [245, 170] on button at bounding box center [244, 167] width 16 height 4
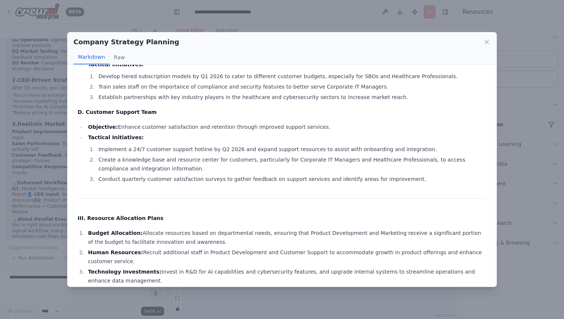
scroll to position [290, 0]
click at [481, 37] on div "Company Strategy Planning" at bounding box center [281, 42] width 417 height 10
click at [481, 41] on div "Company Strategy Planning" at bounding box center [281, 42] width 417 height 10
click at [486, 42] on icon at bounding box center [487, 42] width 4 height 4
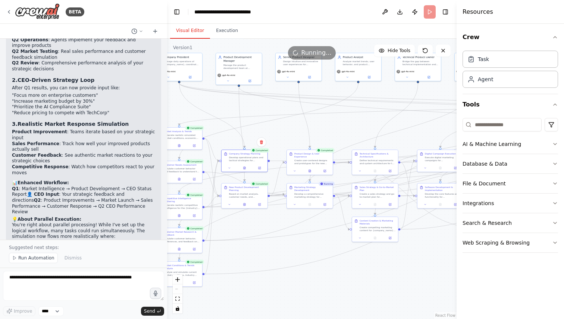
click at [308, 288] on div ".deletable-edge-delete-btn { width: 20px; height: 20px; border: 0px solid #ffff…" at bounding box center [311, 179] width 289 height 281
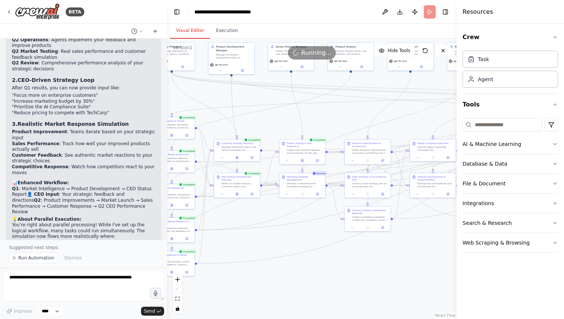
drag, startPoint x: 374, startPoint y: 287, endPoint x: 367, endPoint y: 277, distance: 12.8
click at [367, 277] on div ".deletable-edge-delete-btn { width: 20px; height: 20px; border: 0px solid #ffff…" at bounding box center [311, 179] width 289 height 281
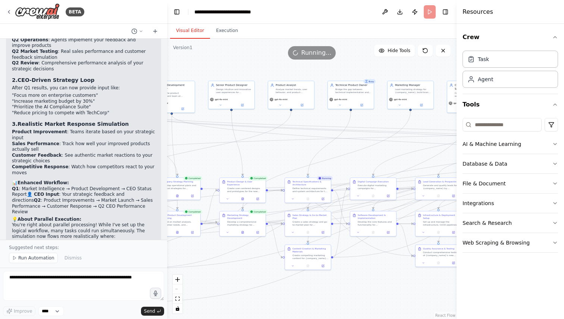
drag, startPoint x: 366, startPoint y: 268, endPoint x: 307, endPoint y: 306, distance: 70.9
click at [307, 306] on div ".deletable-edge-delete-btn { width: 20px; height: 20px; border: 0px solid #ffff…" at bounding box center [311, 179] width 289 height 281
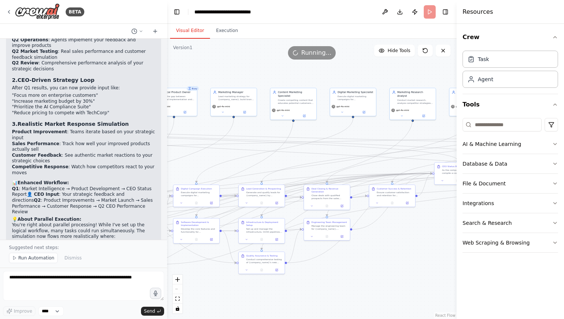
drag, startPoint x: 400, startPoint y: 301, endPoint x: 223, endPoint y: 308, distance: 176.8
click at [223, 308] on div ".deletable-edge-delete-btn { width: 20px; height: 20px; border: 0px solid #ffff…" at bounding box center [311, 179] width 289 height 281
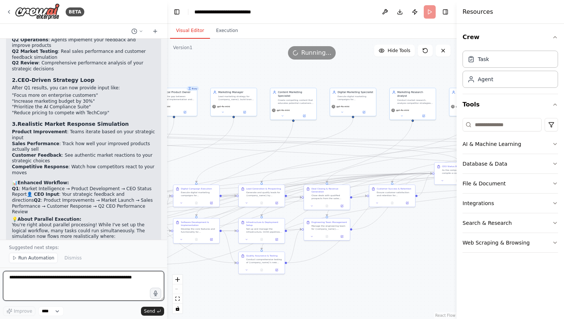
click at [46, 281] on textarea at bounding box center [83, 286] width 161 height 30
type textarea "**********"
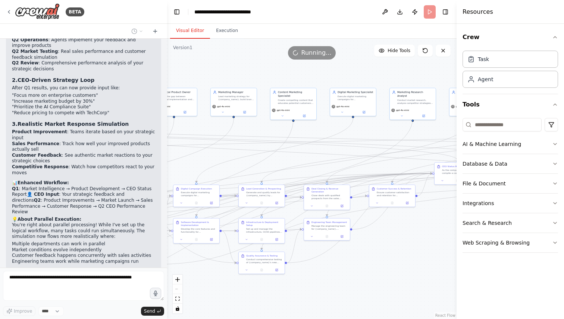
scroll to position [5295, 0]
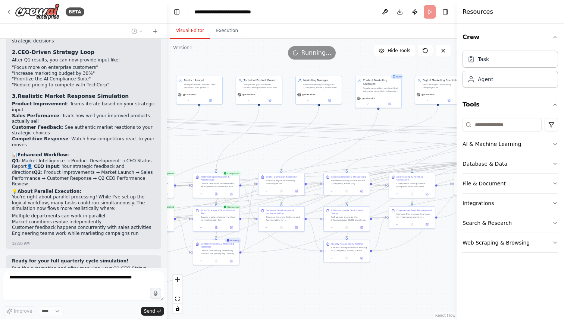
drag, startPoint x: 272, startPoint y: 291, endPoint x: 357, endPoint y: 279, distance: 85.8
click at [357, 279] on div ".deletable-edge-delete-btn { width: 20px; height: 20px; border: 0px solid #ffff…" at bounding box center [311, 179] width 289 height 281
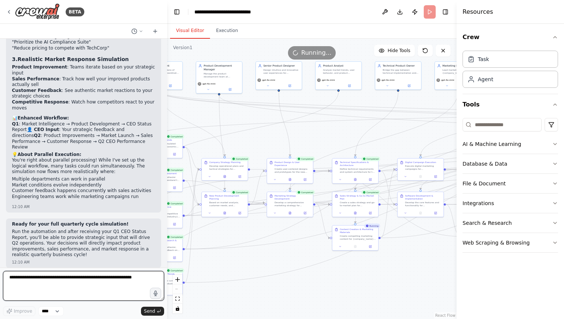
drag, startPoint x: 261, startPoint y: 290, endPoint x: 400, endPoint y: 275, distance: 139.8
click at [400, 275] on div ".deletable-edge-delete-btn { width: 20px; height: 20px; border: 0px solid #ffff…" at bounding box center [311, 179] width 289 height 281
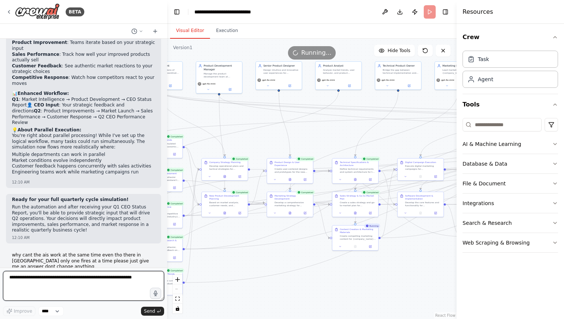
scroll to position [5362, 0]
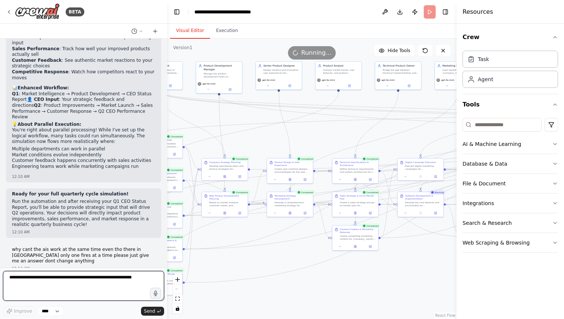
click at [89, 281] on textarea at bounding box center [83, 286] width 161 height 30
type textarea "**********"
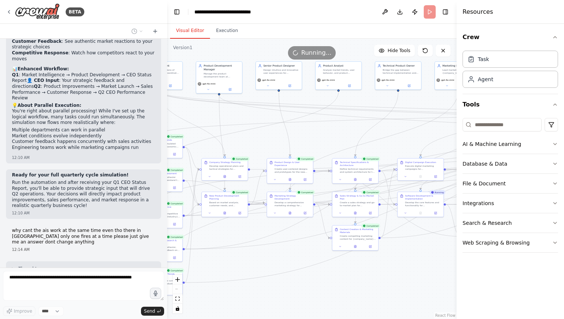
scroll to position [5412, 0]
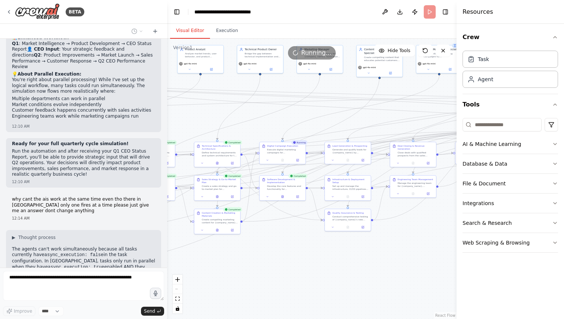
click at [118, 275] on div "BETA I want to simulate a company. 11:41 PM ▶ Thought process I'd be happy to h…" at bounding box center [282, 159] width 564 height 319
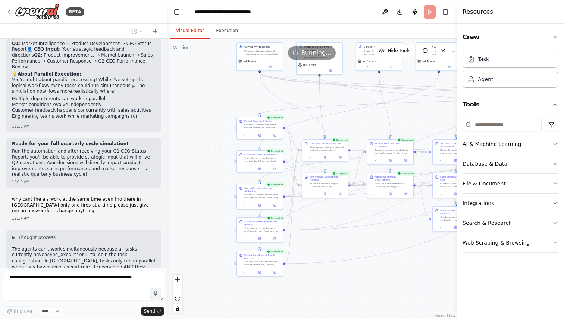
click at [360, 273] on div ".deletable-edge-delete-btn { width: 20px; height: 20px; border: 0px solid #ffff…" at bounding box center [311, 179] width 289 height 281
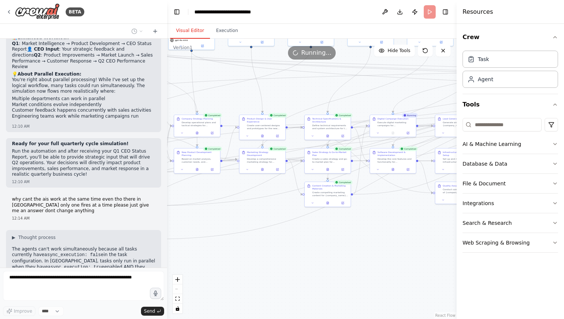
drag, startPoint x: 360, startPoint y: 273, endPoint x: 150, endPoint y: 239, distance: 212.2
click at [152, 238] on div "BETA I want to simulate a company. 11:41 PM ▶ Thought process I'd be happy to h…" at bounding box center [282, 159] width 564 height 319
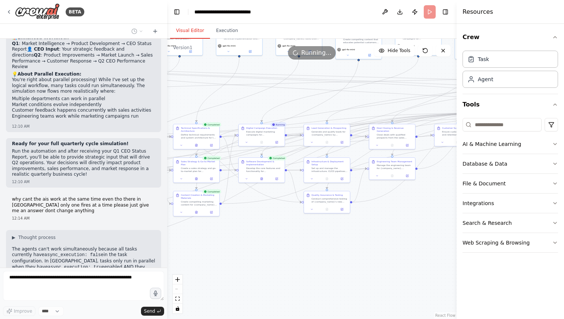
drag, startPoint x: 389, startPoint y: 239, endPoint x: 337, endPoint y: 259, distance: 55.0
click at [337, 259] on div ".deletable-edge-delete-btn { width: 20px; height: 20px; border: 0px solid #ffff…" at bounding box center [311, 179] width 289 height 281
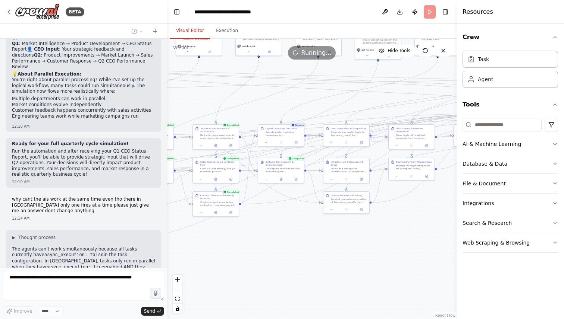
drag, startPoint x: 333, startPoint y: 258, endPoint x: 382, endPoint y: 260, distance: 48.9
click at [359, 259] on div ".deletable-edge-delete-btn { width: 20px; height: 20px; border: 0px solid #ffff…" at bounding box center [311, 179] width 289 height 281
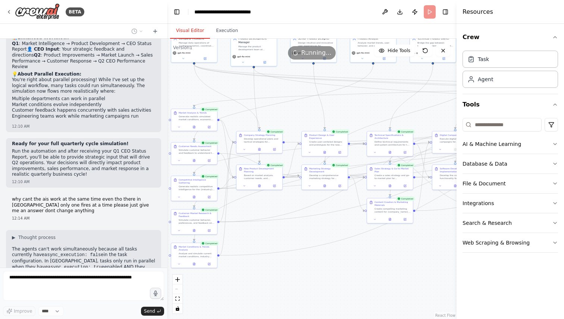
drag, startPoint x: 253, startPoint y: 260, endPoint x: 420, endPoint y: 266, distance: 166.8
click at [421, 266] on div ".deletable-edge-delete-btn { width: 20px; height: 20px; border: 0px solid #ffff…" at bounding box center [311, 179] width 289 height 281
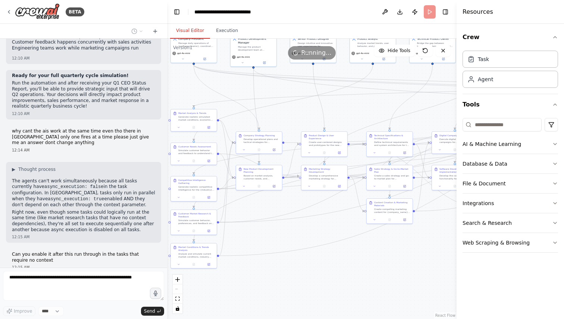
scroll to position [5499, 0]
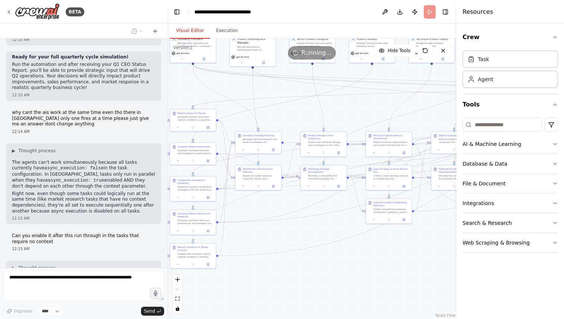
drag, startPoint x: 409, startPoint y: 268, endPoint x: 402, endPoint y: 268, distance: 7.1
click at [402, 268] on div ".deletable-edge-delete-btn { width: 20px; height: 20px; border: 0px solid #ffff…" at bounding box center [311, 179] width 289 height 281
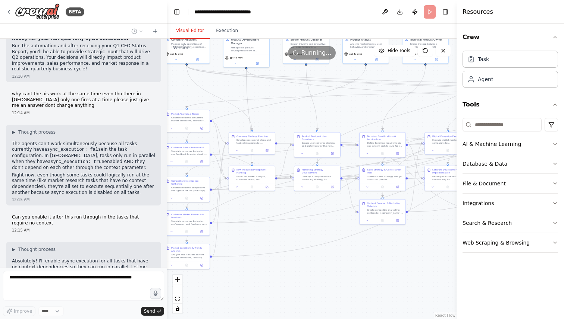
scroll to position [5537, 0]
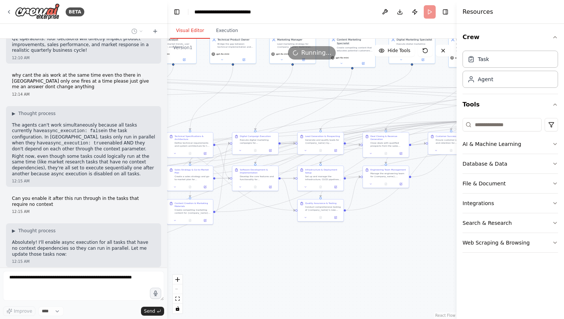
click at [139, 287] on div "BETA I want to simulate a company. 11:41 PM ▶ Thought process I'd be happy to h…" at bounding box center [282, 159] width 564 height 319
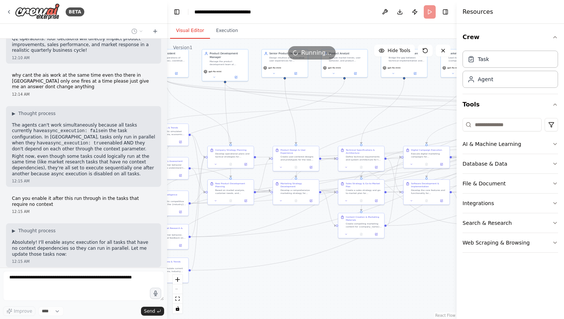
click at [317, 301] on div ".deletable-edge-delete-btn { width: 20px; height: 20px; border: 0px solid #ffff…" at bounding box center [311, 179] width 289 height 281
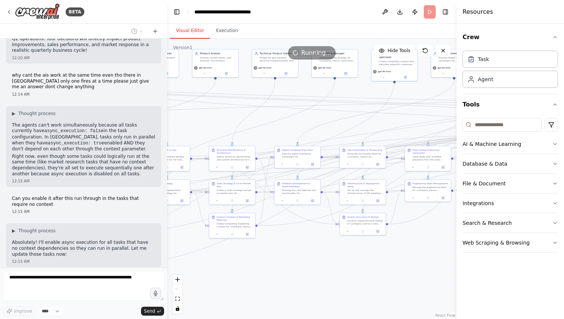
click at [148, 300] on div "BETA I want to simulate a company. 11:41 PM ▶ Thought process I'd be happy to h…" at bounding box center [282, 159] width 564 height 319
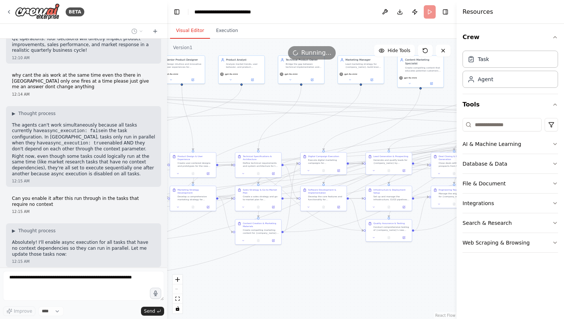
click at [217, 306] on div ".deletable-edge-delete-btn { width: 20px; height: 20px; border: 0px solid #ffff…" at bounding box center [311, 179] width 289 height 281
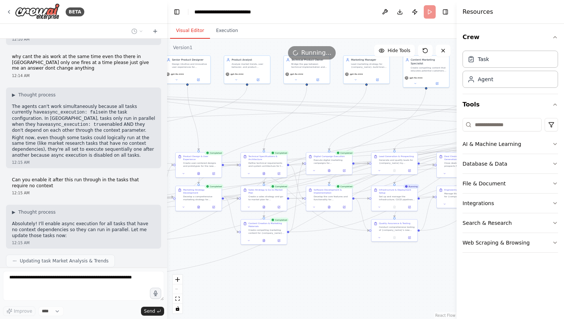
drag, startPoint x: 293, startPoint y: 272, endPoint x: 306, endPoint y: 272, distance: 12.7
click at [306, 272] on div ".deletable-edge-delete-btn { width: 20px; height: 20px; border: 0px solid #ffff…" at bounding box center [311, 179] width 289 height 281
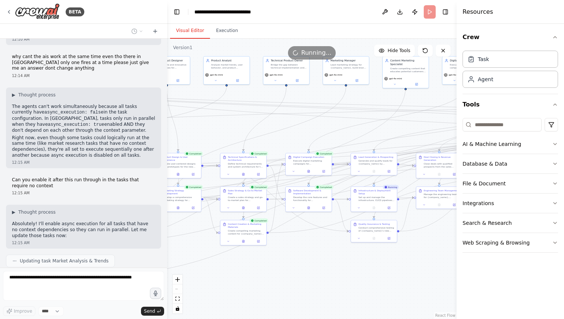
drag, startPoint x: 306, startPoint y: 272, endPoint x: 183, endPoint y: 253, distance: 124.7
click at [183, 253] on div ".deletable-edge-delete-btn { width: 20px; height: 20px; border: 0px solid #ffff…" at bounding box center [311, 179] width 289 height 281
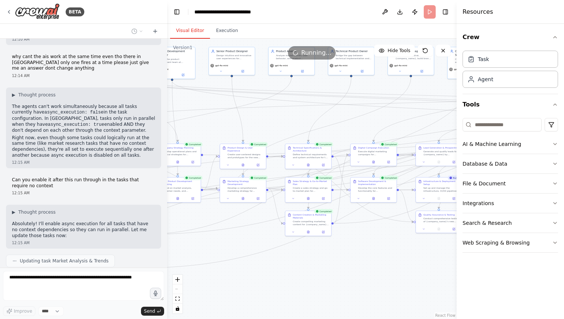
drag, startPoint x: 271, startPoint y: 275, endPoint x: 434, endPoint y: 284, distance: 163.6
click at [434, 284] on div ".deletable-edge-delete-btn { width: 20px; height: 20px; border: 0px solid #ffff…" at bounding box center [311, 179] width 289 height 281
drag, startPoint x: 325, startPoint y: 289, endPoint x: 350, endPoint y: 289, distance: 25.0
click at [349, 289] on div ".deletable-edge-delete-btn { width: 20px; height: 20px; border: 0px solid #ffff…" at bounding box center [311, 179] width 289 height 281
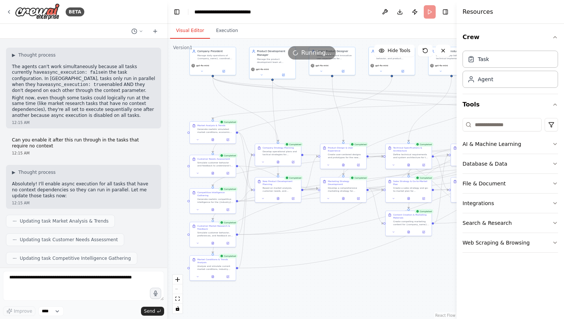
drag, startPoint x: 350, startPoint y: 289, endPoint x: 423, endPoint y: 289, distance: 73.8
click at [423, 289] on div ".deletable-edge-delete-btn { width: 20px; height: 20px; border: 0px solid #ffff…" at bounding box center [311, 179] width 289 height 281
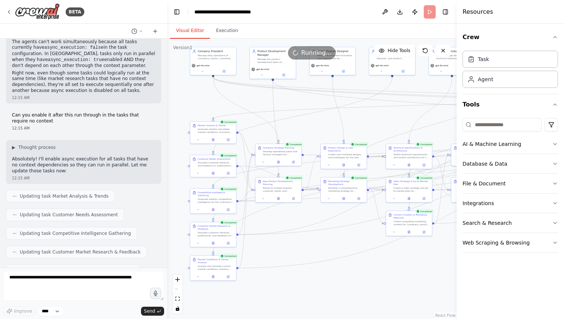
scroll to position [5626, 0]
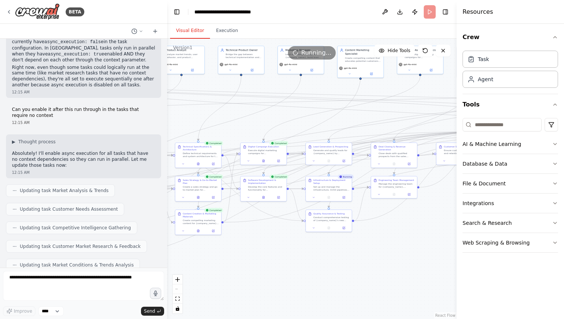
drag, startPoint x: 423, startPoint y: 289, endPoint x: 212, endPoint y: 288, distance: 211.0
click at [212, 288] on div ".deletable-edge-delete-btn { width: 20px; height: 20px; border: 0px solid #ffff…" at bounding box center [311, 179] width 289 height 281
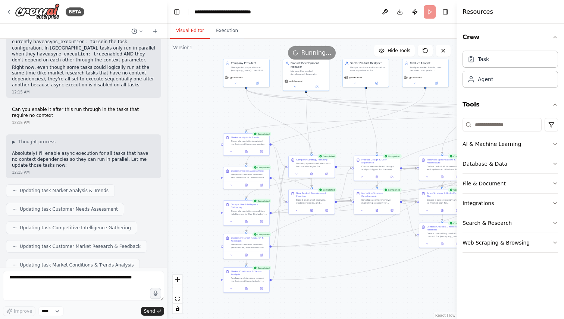
drag, startPoint x: 212, startPoint y: 288, endPoint x: 457, endPoint y: 301, distance: 244.5
click at [457, 301] on div "BETA I want to simulate a company. 11:41 PM ▶ Thought process I'd be happy to h…" at bounding box center [282, 159] width 564 height 319
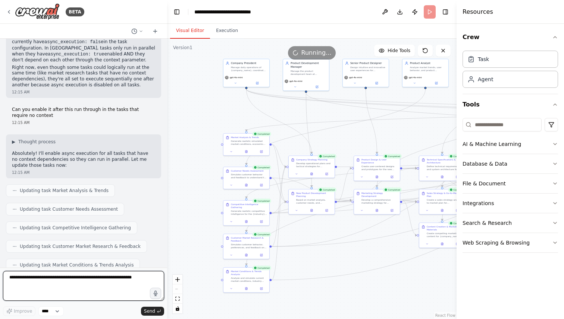
click at [109, 277] on textarea at bounding box center [83, 286] width 161 height 30
type textarea "**********"
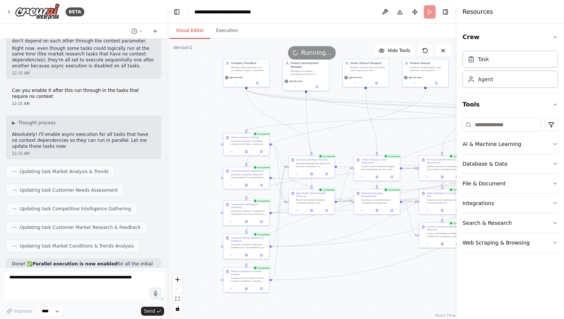
scroll to position [5682, 0]
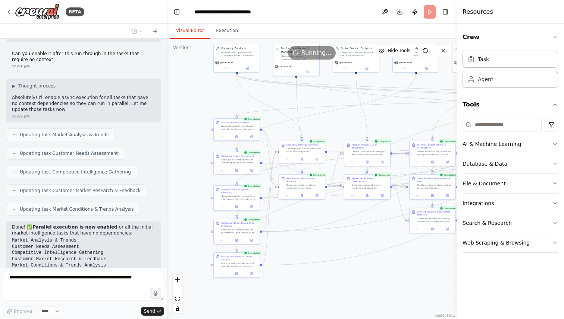
drag, startPoint x: 365, startPoint y: 311, endPoint x: 356, endPoint y: 294, distance: 19.0
click at [356, 294] on div ".deletable-edge-delete-btn { width: 20px; height: 20px; border: 0px solid #ffff…" at bounding box center [311, 179] width 289 height 281
drag, startPoint x: 356, startPoint y: 294, endPoint x: 254, endPoint y: 281, distance: 102.6
click at [255, 281] on div ".deletable-edge-delete-btn { width: 20px; height: 20px; border: 0px solid #ffff…" at bounding box center [311, 179] width 289 height 281
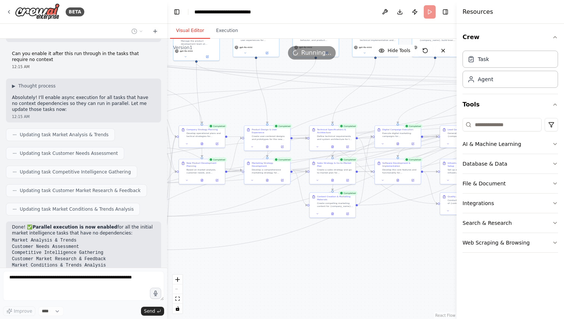
drag, startPoint x: 386, startPoint y: 262, endPoint x: 193, endPoint y: 262, distance: 192.4
click at [198, 262] on div ".deletable-edge-delete-btn { width: 20px; height: 20px; border: 0px solid #ffff…" at bounding box center [311, 179] width 289 height 281
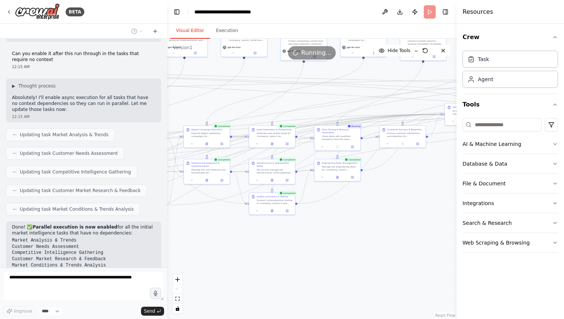
drag, startPoint x: 336, startPoint y: 237, endPoint x: 302, endPoint y: 245, distance: 34.9
click at [302, 245] on div ".deletable-edge-delete-btn { width: 20px; height: 20px; border: 0px solid #ffff…" at bounding box center [311, 179] width 289 height 281
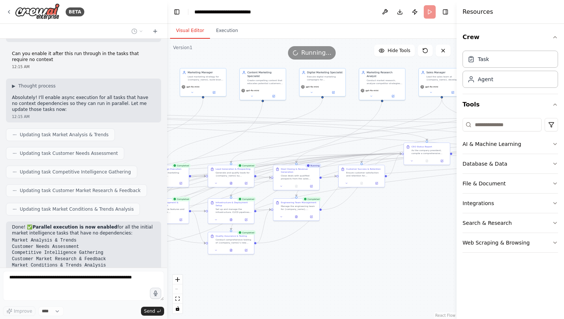
drag, startPoint x: 322, startPoint y: 229, endPoint x: 311, endPoint y: 267, distance: 39.4
click at [312, 264] on div ".deletable-edge-delete-btn { width: 20px; height: 20px; border: 0px solid #ffff…" at bounding box center [311, 179] width 289 height 281
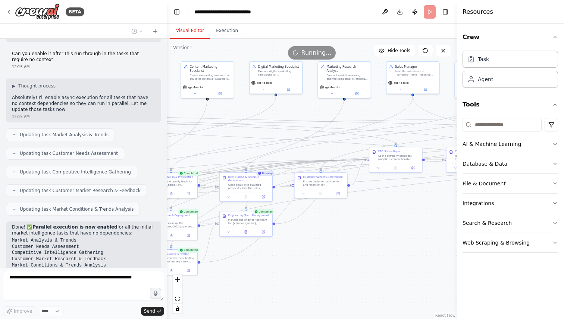
drag, startPoint x: 384, startPoint y: 219, endPoint x: 327, endPoint y: 242, distance: 61.2
click at [327, 242] on div ".deletable-edge-delete-btn { width: 20px; height: 20px; border: 0px solid #ffff…" at bounding box center [311, 179] width 289 height 281
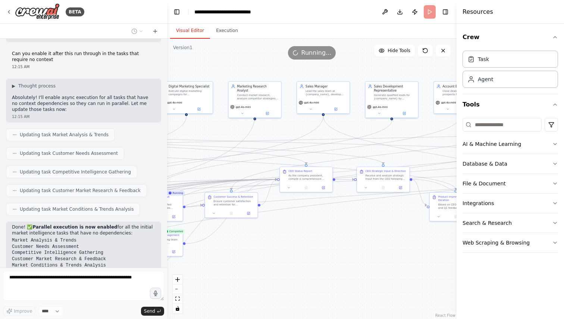
drag, startPoint x: 327, startPoint y: 242, endPoint x: 182, endPoint y: 276, distance: 148.9
click at [182, 276] on div ".deletable-edge-delete-btn { width: 20px; height: 20px; border: 0px solid #ffff…" at bounding box center [311, 179] width 289 height 281
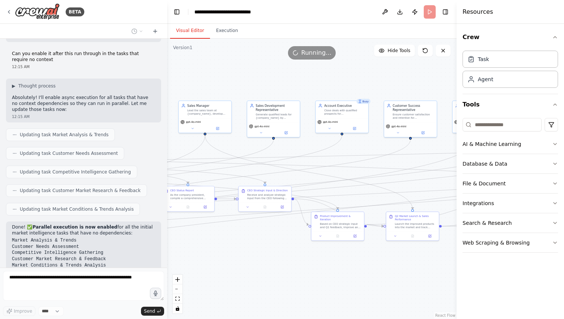
drag, startPoint x: 340, startPoint y: 271, endPoint x: 287, endPoint y: 271, distance: 53.7
click at [287, 271] on div ".deletable-edge-delete-btn { width: 20px; height: 20px; border: 0px solid #ffff…" at bounding box center [311, 179] width 289 height 281
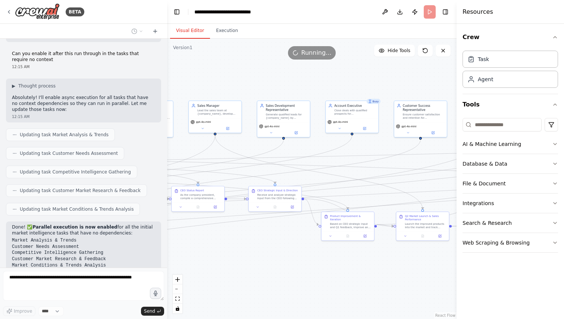
drag, startPoint x: 287, startPoint y: 271, endPoint x: 297, endPoint y: 271, distance: 10.1
click at [297, 271] on div ".deletable-edge-delete-btn { width: 20px; height: 20px; border: 0px solid #ffff…" at bounding box center [311, 179] width 289 height 281
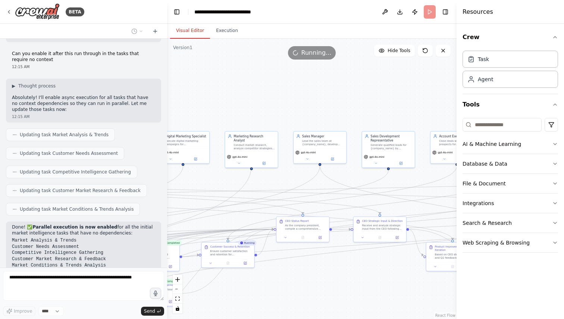
drag, startPoint x: 265, startPoint y: 244, endPoint x: 369, endPoint y: 275, distance: 108.6
click at [370, 274] on div ".deletable-edge-delete-btn { width: 20px; height: 20px; border: 0px solid #ffff…" at bounding box center [311, 179] width 289 height 281
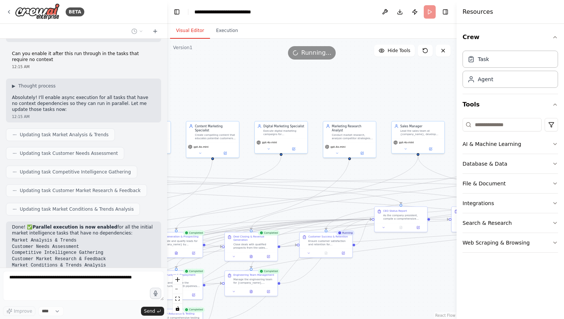
drag, startPoint x: 309, startPoint y: 262, endPoint x: 451, endPoint y: 248, distance: 143.2
click at [451, 248] on div ".deletable-edge-delete-btn { width: 20px; height: 20px; border: 0px solid #ffff…" at bounding box center [311, 179] width 289 height 281
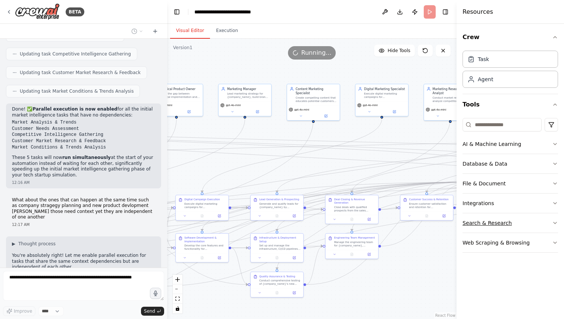
drag, startPoint x: 444, startPoint y: 249, endPoint x: 538, endPoint y: 215, distance: 99.8
click at [538, 216] on div "BETA I want to simulate a company. 11:41 PM ▶ Thought process I'd be happy to h…" at bounding box center [282, 159] width 564 height 319
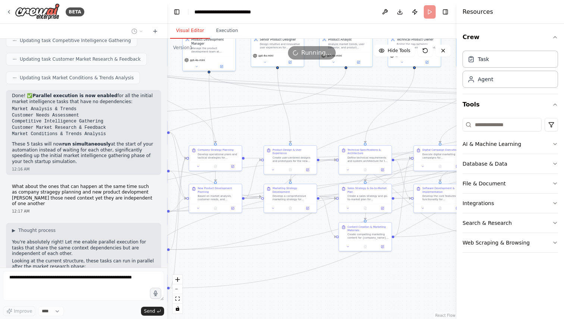
drag, startPoint x: 218, startPoint y: 314, endPoint x: 440, endPoint y: 265, distance: 227.5
click at [440, 265] on div ".deletable-edge-delete-btn { width: 20px; height: 20px; border: 0px solid #ffff…" at bounding box center [311, 179] width 289 height 281
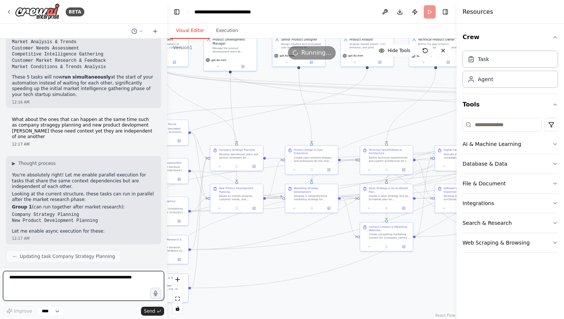
scroll to position [5886, 0]
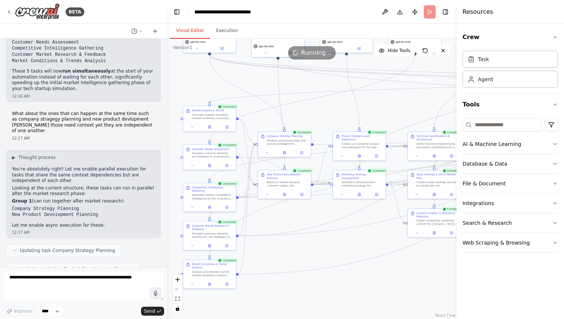
drag, startPoint x: 283, startPoint y: 297, endPoint x: 336, endPoint y: 281, distance: 55.1
click at [336, 281] on div ".deletable-edge-delete-btn { width: 20px; height: 20px; border: 0px solid #ffff…" at bounding box center [311, 179] width 289 height 281
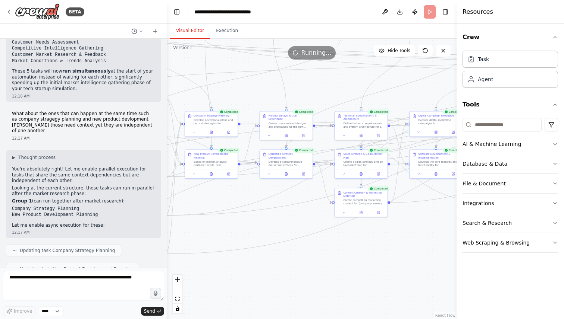
drag, startPoint x: 365, startPoint y: 278, endPoint x: 263, endPoint y: 251, distance: 105.1
click at [263, 251] on div ".deletable-edge-delete-btn { width: 20px; height: 20px; border: 0px solid #ffff…" at bounding box center [311, 179] width 289 height 281
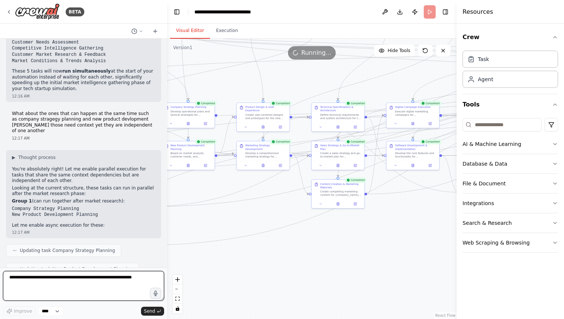
click at [103, 280] on textarea at bounding box center [83, 286] width 161 height 30
type textarea "**********"
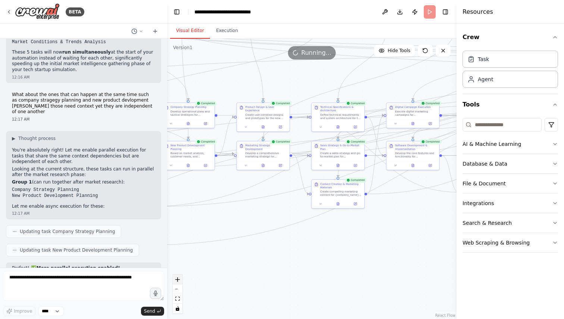
scroll to position [5936, 0]
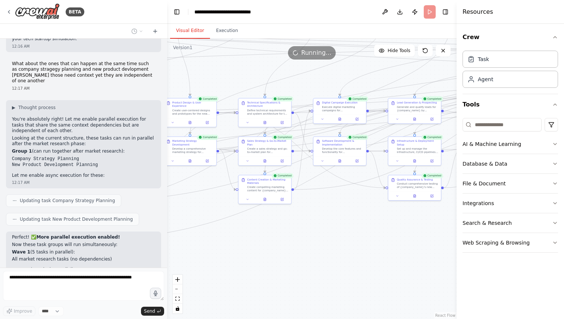
drag, startPoint x: 328, startPoint y: 249, endPoint x: 145, endPoint y: 230, distance: 184.4
click at [149, 229] on div "BETA I want to simulate a company. 11:41 PM ▶ Thought process I'd be happy to h…" at bounding box center [282, 159] width 564 height 319
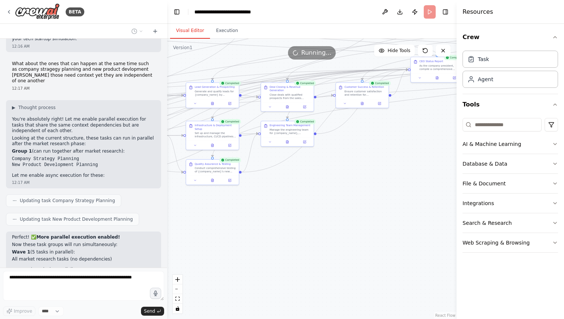
drag, startPoint x: 416, startPoint y: 265, endPoint x: 277, endPoint y: 269, distance: 138.7
click at [277, 269] on div ".deletable-edge-delete-btn { width: 20px; height: 20px; border: 0px solid #ffff…" at bounding box center [311, 179] width 289 height 281
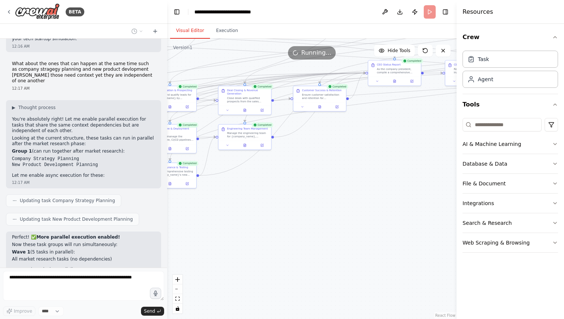
drag, startPoint x: 343, startPoint y: 195, endPoint x: 228, endPoint y: 225, distance: 118.8
click at [229, 225] on div ".deletable-edge-delete-btn { width: 20px; height: 20px; border: 0px solid #ffff…" at bounding box center [311, 179] width 289 height 281
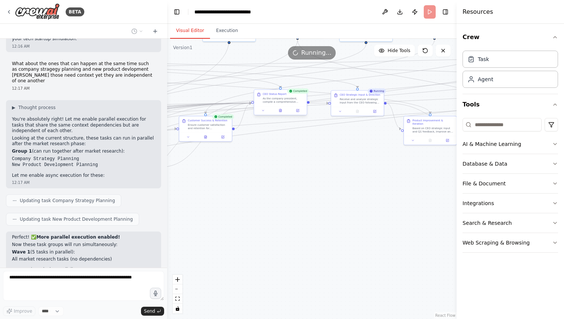
click at [280, 115] on div "CEO Status Report As the company president, compile a comprehensive status repo…" at bounding box center [279, 102] width 53 height 26
click at [283, 112] on button at bounding box center [280, 110] width 18 height 5
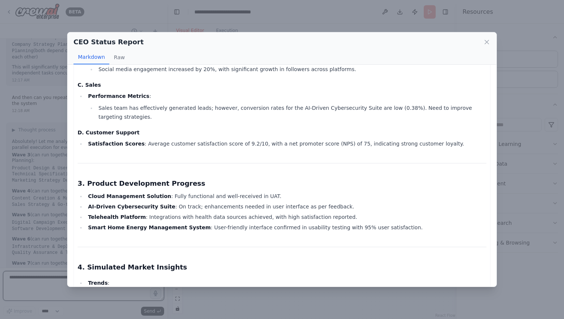
scroll to position [186, 0]
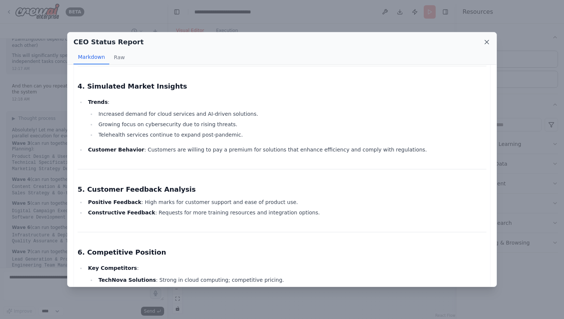
click at [485, 40] on icon at bounding box center [486, 41] width 7 height 7
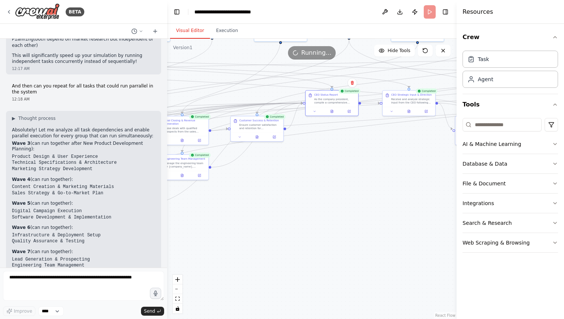
drag, startPoint x: 330, startPoint y: 239, endPoint x: 482, endPoint y: 253, distance: 153.4
click at [479, 252] on div "BETA I want to simulate a company. 11:41 PM ▶ Thought process I'd be happy to h…" at bounding box center [282, 159] width 564 height 319
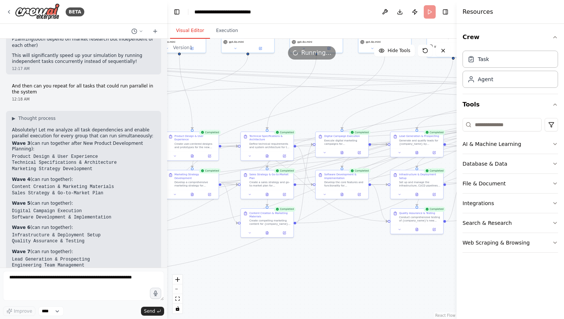
drag, startPoint x: 310, startPoint y: 270, endPoint x: 530, endPoint y: 271, distance: 219.9
click at [530, 271] on div "BETA I want to simulate a company. 11:41 PM ▶ Thought process I'd be happy to h…" at bounding box center [282, 159] width 564 height 319
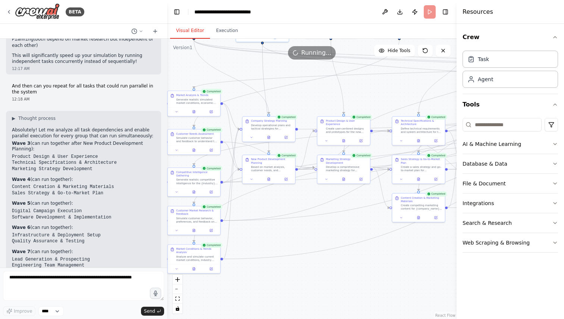
drag, startPoint x: 324, startPoint y: 289, endPoint x: 466, endPoint y: 275, distance: 143.4
click at [466, 275] on div "BETA I want to simulate a company. 11:41 PM ▶ Thought process I'd be happy to h…" at bounding box center [282, 159] width 564 height 319
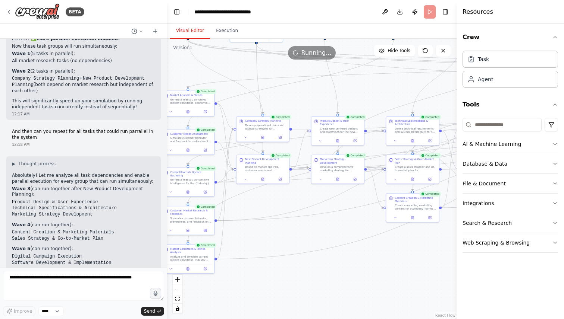
click at [352, 291] on div ".deletable-edge-delete-btn { width: 20px; height: 20px; border: 0px solid #ffff…" at bounding box center [311, 179] width 289 height 281
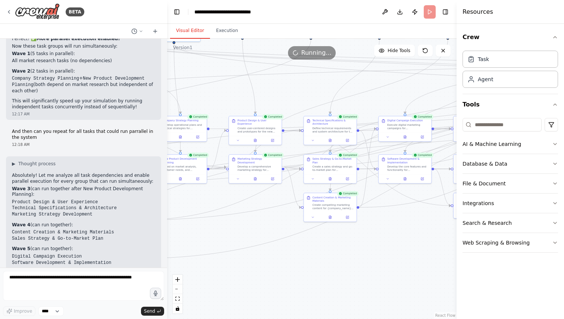
drag, startPoint x: 387, startPoint y: 281, endPoint x: 125, endPoint y: 253, distance: 263.8
click at [126, 253] on div "BETA I want to simulate a company. 11:41 PM ▶ Thought process I'd be happy to h…" at bounding box center [282, 159] width 564 height 319
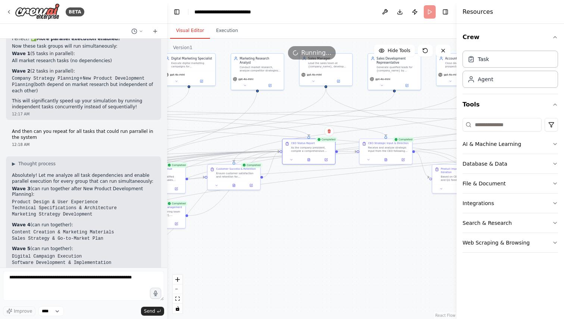
click at [34, 312] on div "BETA I want to simulate a company. 11:41 PM ▶ Thought process I'd be happy to h…" at bounding box center [282, 159] width 564 height 319
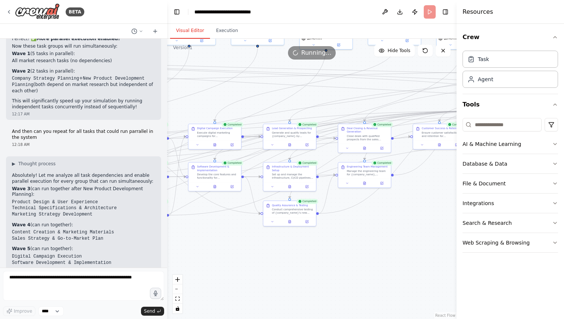
click at [302, 274] on div ".deletable-edge-delete-btn { width: 20px; height: 20px; border: 0px solid #ffff…" at bounding box center [311, 179] width 289 height 281
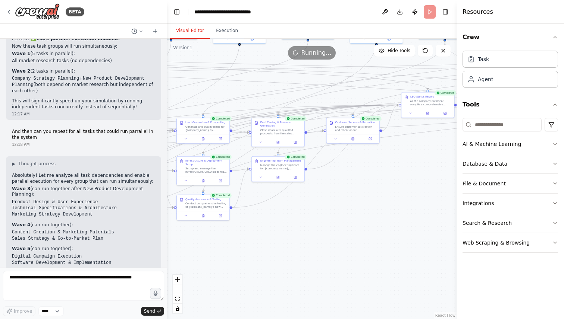
drag, startPoint x: 302, startPoint y: 274, endPoint x: 13, endPoint y: 262, distance: 289.9
click at [16, 261] on div "BETA I want to simulate a company. 11:41 PM ▶ Thought process I'd be happy to h…" at bounding box center [282, 159] width 564 height 319
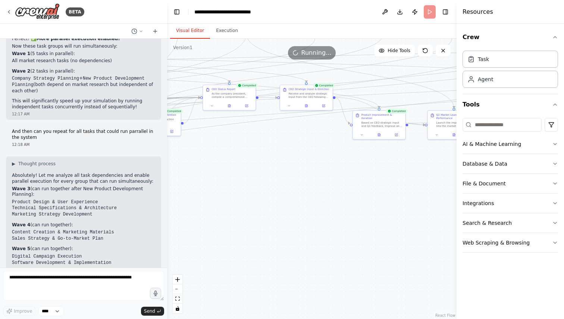
drag, startPoint x: 267, startPoint y: 211, endPoint x: 277, endPoint y: 219, distance: 13.0
click at [277, 219] on div ".deletable-edge-delete-btn { width: 20px; height: 20px; border: 0px solid #ffff…" at bounding box center [311, 179] width 289 height 281
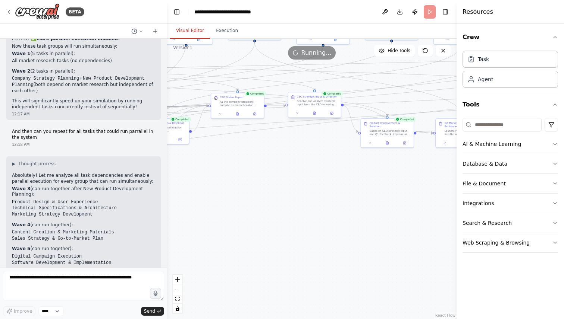
click at [327, 106] on div "Receive and analyze strategic input from the CEO following the Q1 status report…" at bounding box center [317, 103] width 41 height 7
click at [315, 113] on icon at bounding box center [314, 112] width 3 height 3
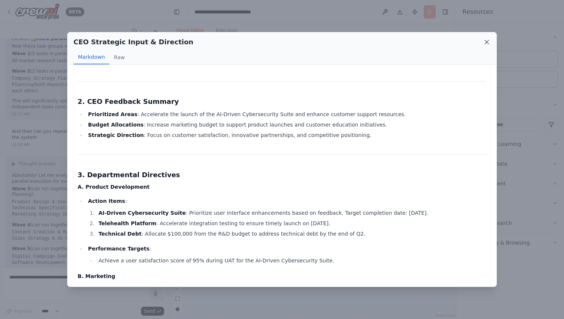
click at [488, 44] on icon at bounding box center [487, 42] width 4 height 4
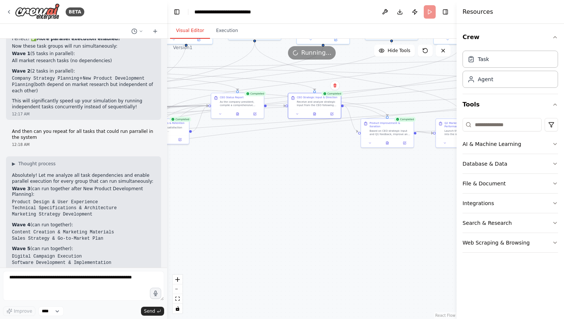
drag, startPoint x: 312, startPoint y: 174, endPoint x: 327, endPoint y: 174, distance: 14.9
click at [326, 174] on div ".deletable-edge-delete-btn { width: 20px; height: 20px; border: 0px solid #ffff…" at bounding box center [311, 179] width 289 height 281
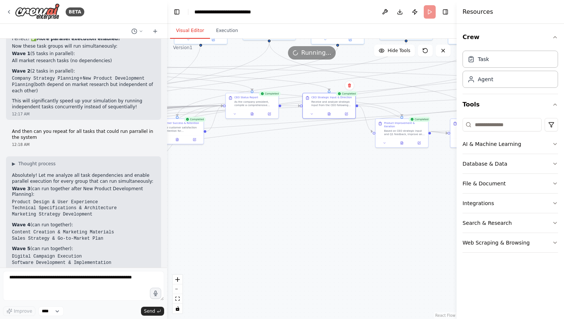
click at [330, 177] on div ".deletable-edge-delete-btn { width: 20px; height: 20px; border: 0px solid #ffff…" at bounding box center [311, 179] width 289 height 281
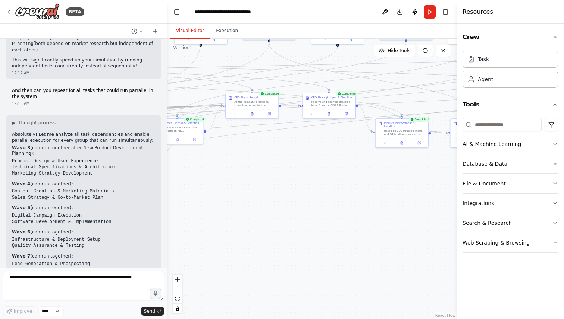
scroll to position [6180, 0]
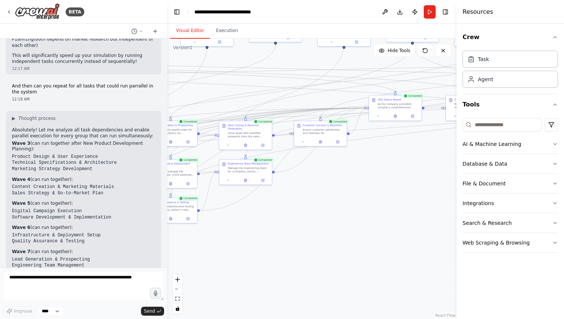
drag, startPoint x: 275, startPoint y: 232, endPoint x: 419, endPoint y: 235, distance: 144.7
click at [419, 234] on div ".deletable-edge-delete-btn { width: 20px; height: 20px; border: 0px solid #ffff…" at bounding box center [311, 179] width 289 height 281
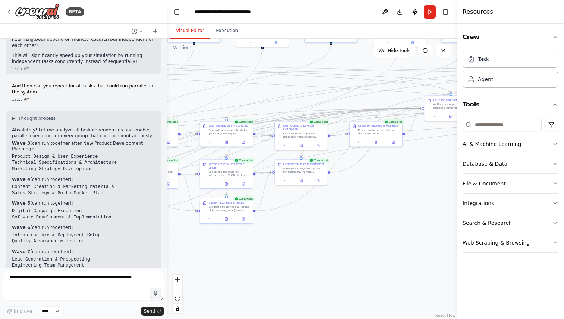
drag, startPoint x: 322, startPoint y: 229, endPoint x: 466, endPoint y: 236, distance: 144.4
click at [466, 235] on div "BETA I want to simulate a company. 11:41 PM ▶ Thought process I'd be happy to h…" at bounding box center [282, 159] width 564 height 319
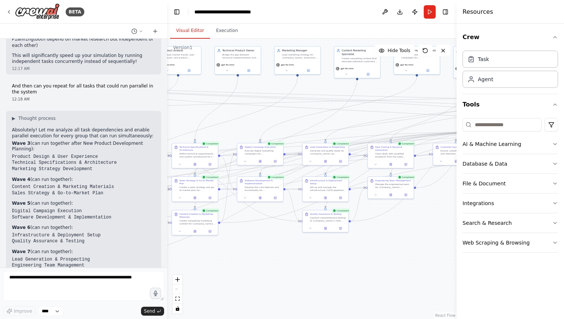
drag, startPoint x: 391, startPoint y: 249, endPoint x: 202, endPoint y: 250, distance: 189.4
click at [202, 250] on div ".deletable-edge-delete-btn { width: 20px; height: 20px; border: 0px solid #ffff…" at bounding box center [311, 179] width 289 height 281
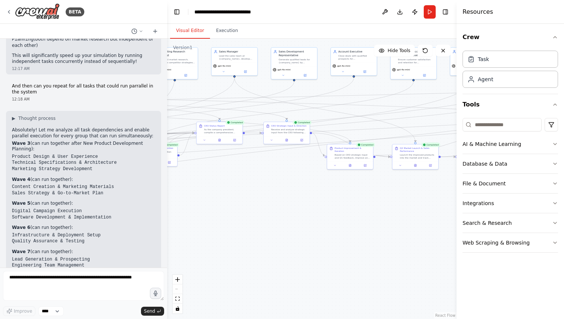
drag, startPoint x: 395, startPoint y: 239, endPoint x: 280, endPoint y: 239, distance: 115.6
click at [281, 239] on div ".deletable-edge-delete-btn { width: 20px; height: 20px; border: 0px solid #ffff…" at bounding box center [311, 179] width 289 height 281
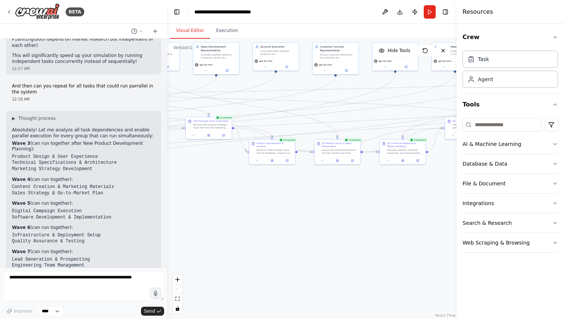
drag, startPoint x: 369, startPoint y: 220, endPoint x: 291, endPoint y: 215, distance: 78.4
click at [291, 215] on div ".deletable-edge-delete-btn { width: 20px; height: 20px; border: 0px solid #ffff…" at bounding box center [311, 179] width 289 height 281
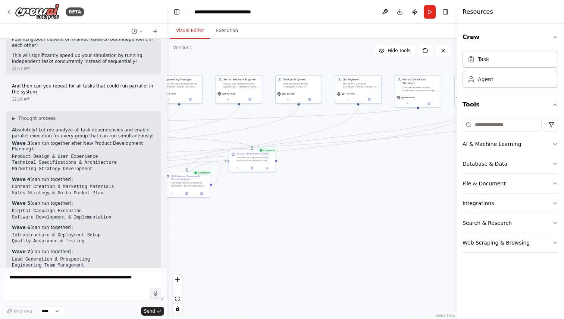
drag, startPoint x: 368, startPoint y: 218, endPoint x: 153, endPoint y: 251, distance: 217.2
click at [153, 251] on div "BETA I want to simulate a company. 11:41 PM ▶ Thought process I'd be happy to h…" at bounding box center [282, 159] width 564 height 319
click at [254, 170] on div at bounding box center [252, 168] width 46 height 8
click at [253, 170] on div at bounding box center [254, 168] width 46 height 8
click at [254, 166] on icon at bounding box center [253, 167] width 3 height 3
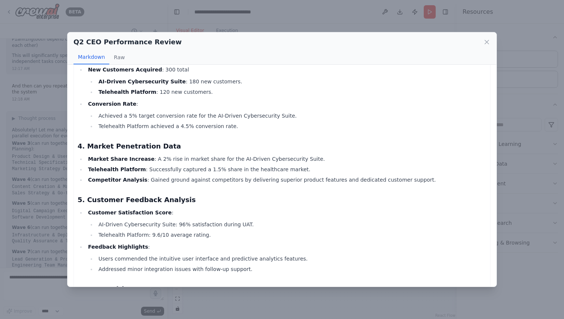
scroll to position [180, 0]
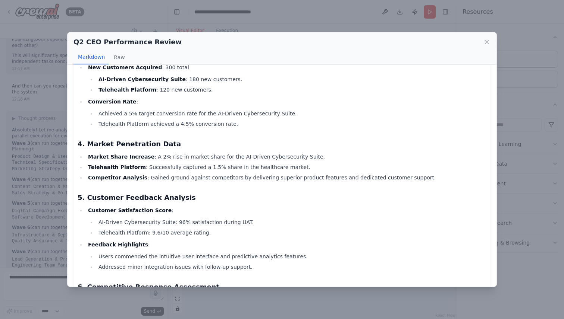
click at [491, 42] on div "Q2 CEO Performance Review Markdown Raw" at bounding box center [281, 48] width 429 height 32
click at [487, 42] on icon at bounding box center [487, 42] width 4 height 4
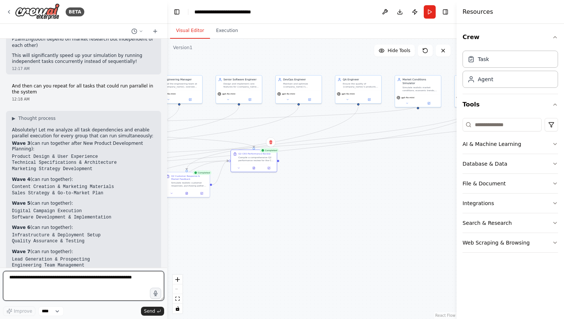
click at [108, 283] on textarea at bounding box center [83, 286] width 161 height 30
type textarea "**********"
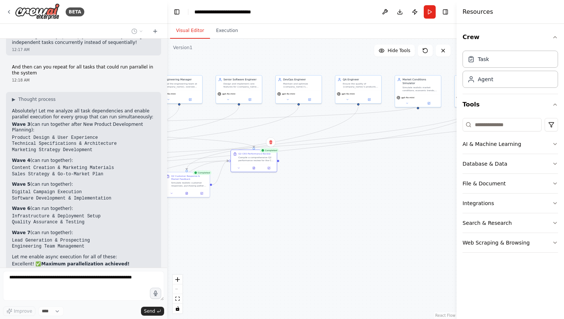
scroll to position [6224, 0]
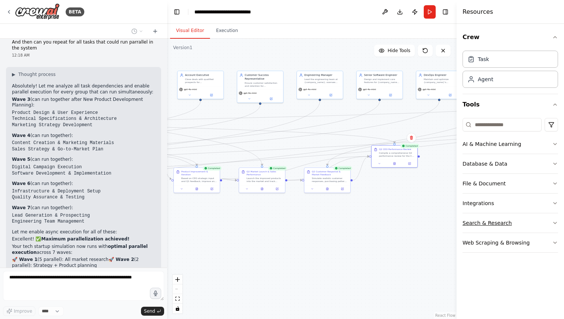
drag, startPoint x: 372, startPoint y: 226, endPoint x: 522, endPoint y: 222, distance: 149.9
click at [520, 222] on div "BETA I want to simulate a company. 11:41 PM ▶ Thought process I'd be happy to h…" at bounding box center [282, 159] width 564 height 319
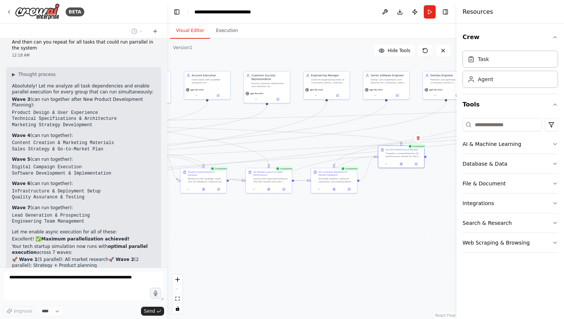
drag, startPoint x: 300, startPoint y: 238, endPoint x: 397, endPoint y: 230, distance: 96.9
click at [332, 230] on div ".deletable-edge-delete-btn { width: 20px; height: 20px; border: 0px solid #ffff…" at bounding box center [311, 179] width 289 height 281
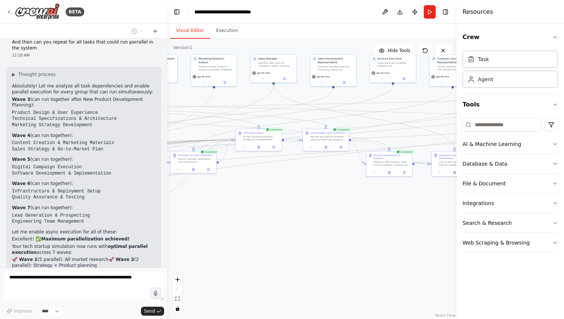
drag, startPoint x: 225, startPoint y: 255, endPoint x: 391, endPoint y: 247, distance: 166.4
click at [390, 247] on div ".deletable-edge-delete-btn { width: 20px; height: 20px; border: 0px solid #ffff…" at bounding box center [311, 179] width 289 height 281
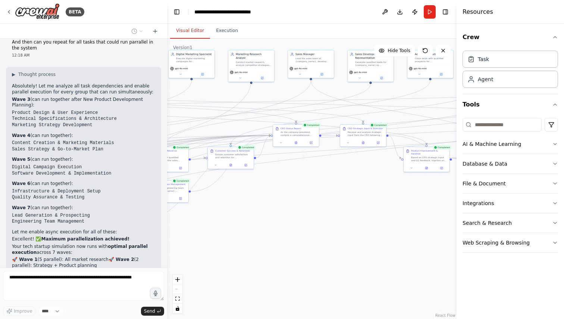
drag, startPoint x: 266, startPoint y: 250, endPoint x: 430, endPoint y: 237, distance: 164.5
click at [429, 236] on div ".deletable-edge-delete-btn { width: 20px; height: 20px; border: 0px solid #ffff…" at bounding box center [311, 179] width 289 height 281
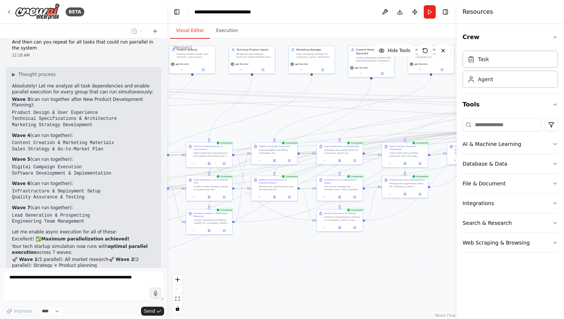
drag, startPoint x: 336, startPoint y: 248, endPoint x: 442, endPoint y: 251, distance: 105.9
click at [442, 251] on div ".deletable-edge-delete-btn { width: 20px; height: 20px; border: 0px solid #ffff…" at bounding box center [311, 179] width 289 height 281
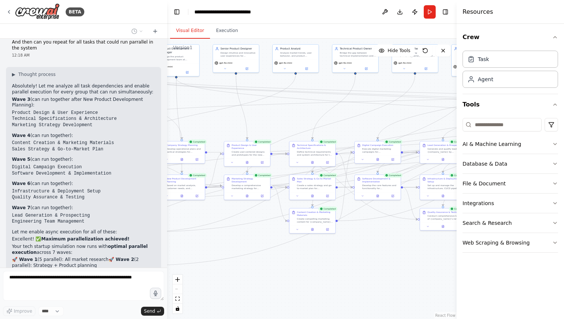
drag, startPoint x: 256, startPoint y: 281, endPoint x: 436, endPoint y: 275, distance: 179.4
click at [434, 275] on div ".deletable-edge-delete-btn { width: 20px; height: 20px; border: 0px solid #ffff…" at bounding box center [311, 179] width 289 height 281
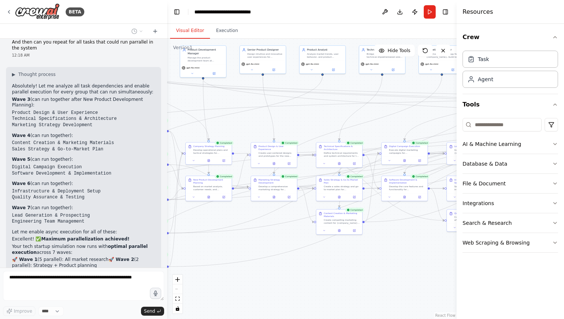
drag, startPoint x: 305, startPoint y: 278, endPoint x: 124, endPoint y: 303, distance: 182.5
click at [125, 302] on div "BETA I want to simulate a company. 11:41 PM ▶ Thought process I'd be happy to h…" at bounding box center [282, 159] width 564 height 319
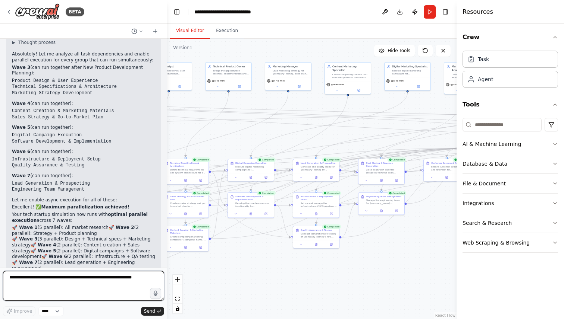
drag, startPoint x: 396, startPoint y: 267, endPoint x: 247, endPoint y: 261, distance: 149.2
click at [248, 261] on div ".deletable-edge-delete-btn { width: 20px; height: 20px; border: 0px solid #ffff…" at bounding box center [311, 179] width 289 height 281
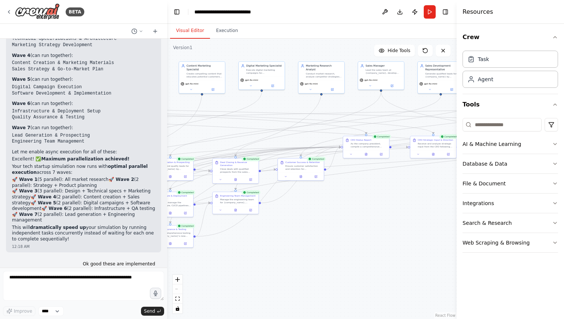
drag, startPoint x: 396, startPoint y: 228, endPoint x: 316, endPoint y: 234, distance: 80.4
click at [320, 233] on div ".deletable-edge-delete-btn { width: 20px; height: 20px; border: 0px solid #ffff…" at bounding box center [311, 179] width 289 height 281
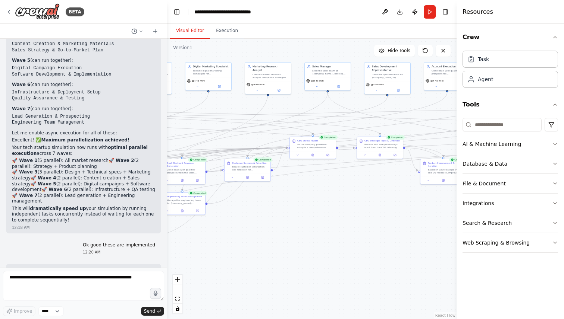
scroll to position [6329, 0]
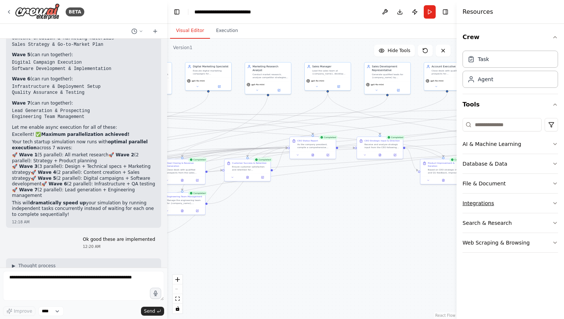
click at [513, 213] on button "Integrations" at bounding box center [509, 203] width 95 height 19
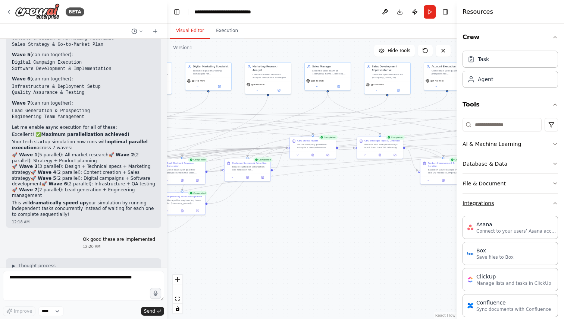
click at [520, 201] on button "Integrations" at bounding box center [509, 203] width 95 height 19
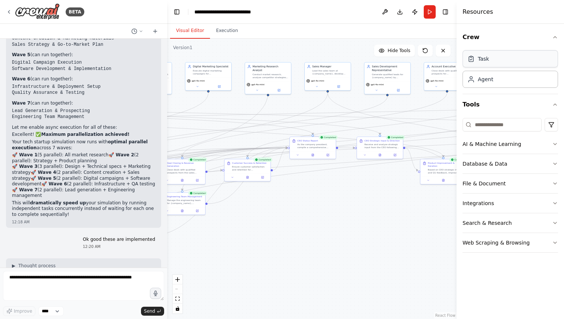
click at [508, 66] on div "Task" at bounding box center [509, 58] width 95 height 17
click at [511, 59] on div "Task" at bounding box center [509, 58] width 95 height 17
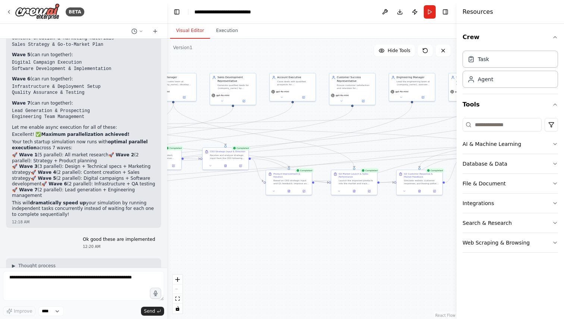
drag, startPoint x: 390, startPoint y: 191, endPoint x: 235, endPoint y: 199, distance: 155.3
click at [236, 200] on div ".deletable-edge-delete-btn { width: 20px; height: 20px; border: 0px solid #ffff…" at bounding box center [311, 179] width 289 height 281
drag, startPoint x: 426, startPoint y: 242, endPoint x: 207, endPoint y: 238, distance: 218.5
click at [209, 238] on div ".deletable-edge-delete-btn { width: 20px; height: 20px; border: 0px solid #ffff…" at bounding box center [311, 179] width 289 height 281
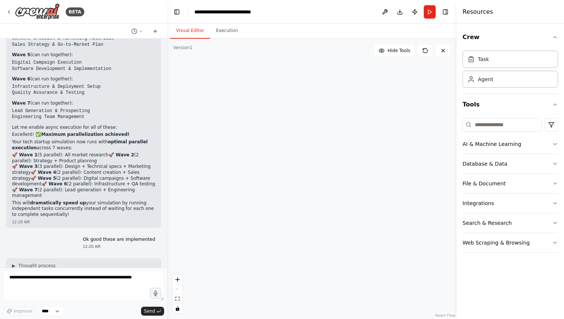
drag, startPoint x: 333, startPoint y: 232, endPoint x: 563, endPoint y: 30, distance: 306.4
click at [563, 29] on div "BETA I want to simulate a company. 11:41 PM ▶ Thought process I'd be happy to h…" at bounding box center [282, 159] width 564 height 319
click at [300, 137] on div ".deletable-edge-delete-btn { width: 20px; height: 20px; border: 0px solid #ffff…" at bounding box center [311, 179] width 289 height 281
drag, startPoint x: 287, startPoint y: 151, endPoint x: 415, endPoint y: 275, distance: 178.2
click at [414, 271] on div ".deletable-edge-delete-btn { width: 20px; height: 20px; border: 0px solid #ffff…" at bounding box center [311, 179] width 289 height 281
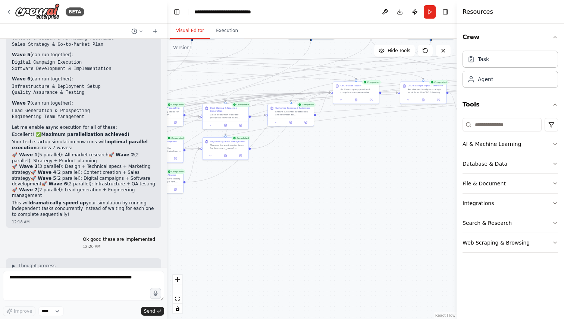
drag, startPoint x: 305, startPoint y: 244, endPoint x: 368, endPoint y: 268, distance: 68.0
click at [368, 268] on div ".deletable-edge-delete-btn { width: 20px; height: 20px; border: 0px solid #ffff…" at bounding box center [311, 179] width 289 height 281
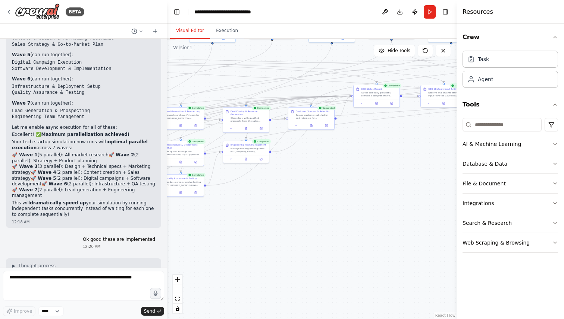
drag, startPoint x: 196, startPoint y: 225, endPoint x: 380, endPoint y: 245, distance: 185.3
click at [380, 245] on div ".deletable-edge-delete-btn { width: 20px; height: 20px; border: 0px solid #ffff…" at bounding box center [311, 179] width 289 height 281
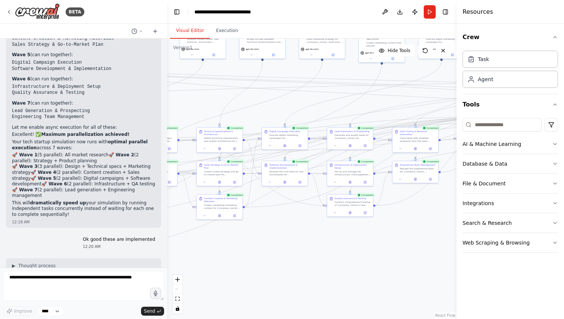
drag, startPoint x: 313, startPoint y: 263, endPoint x: 378, endPoint y: 262, distance: 65.6
click at [377, 262] on div ".deletable-edge-delete-btn { width: 20px; height: 20px; border: 0px solid #ffff…" at bounding box center [311, 179] width 289 height 281
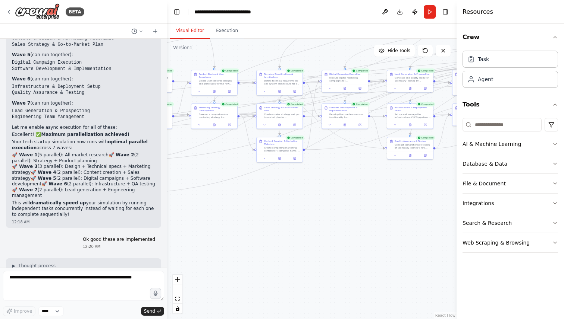
drag, startPoint x: 378, startPoint y: 261, endPoint x: 375, endPoint y: 204, distance: 57.1
click at [375, 204] on div ".deletable-edge-delete-btn { width: 20px; height: 20px; border: 0px solid #ffff…" at bounding box center [311, 179] width 289 height 281
click at [429, 11] on button "Run" at bounding box center [429, 11] width 12 height 13
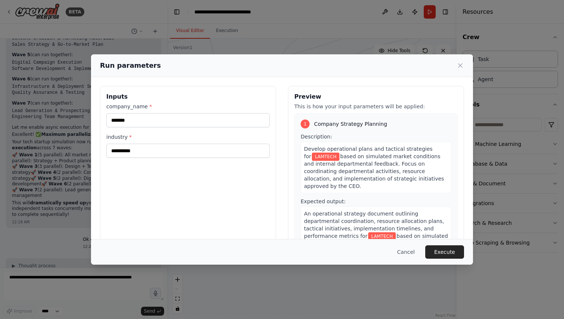
click at [448, 236] on div "An operational strategy document outlining departmental coordination, resource …" at bounding box center [375, 229] width 151 height 44
click at [445, 249] on button "Execute" at bounding box center [444, 252] width 39 height 13
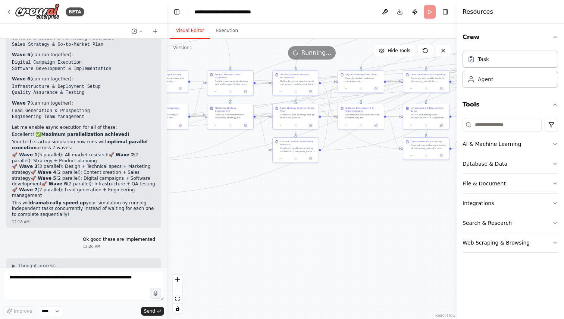
drag, startPoint x: 294, startPoint y: 238, endPoint x: 426, endPoint y: 298, distance: 144.8
click at [418, 291] on div ".deletable-edge-delete-btn { width: 20px; height: 20px; border: 0px solid #ffff…" at bounding box center [311, 179] width 289 height 281
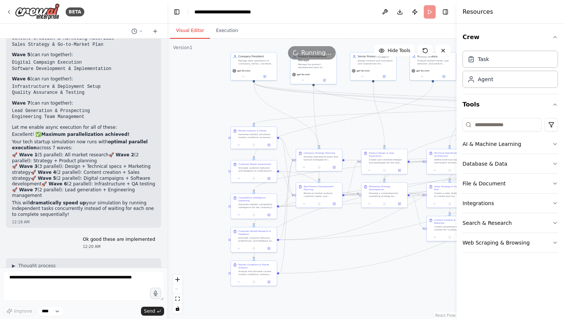
drag, startPoint x: 337, startPoint y: 279, endPoint x: 382, endPoint y: 319, distance: 60.8
click at [382, 318] on div ".deletable-edge-delete-btn { width: 20px; height: 20px; border: 0px solid #ffff…" at bounding box center [311, 179] width 289 height 281
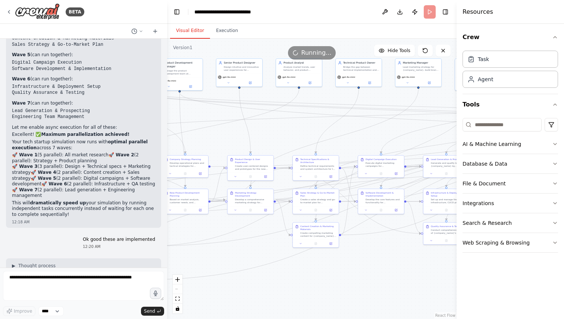
drag, startPoint x: 410, startPoint y: 142, endPoint x: 169, endPoint y: 89, distance: 246.2
click at [169, 89] on div ".deletable-edge-delete-btn { width: 20px; height: 20px; border: 0px solid #ffff…" at bounding box center [311, 179] width 289 height 281
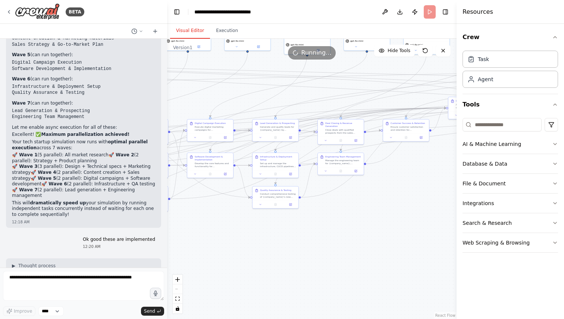
drag, startPoint x: 375, startPoint y: 309, endPoint x: 211, endPoint y: 319, distance: 163.6
click at [212, 319] on div ".deletable-edge-delete-btn { width: 20px; height: 20px; border: 0px solid #ffff…" at bounding box center [311, 179] width 289 height 281
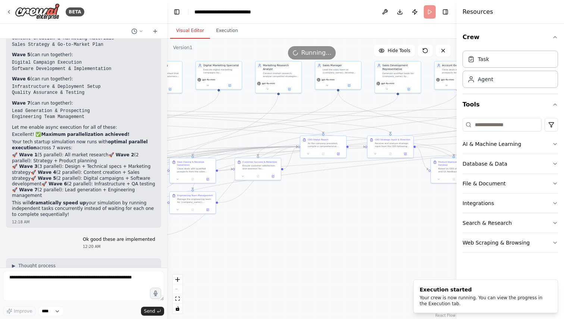
drag, startPoint x: 363, startPoint y: 213, endPoint x: 296, endPoint y: 265, distance: 84.9
click at [299, 264] on div ".deletable-edge-delete-btn { width: 20px; height: 20px; border: 0px solid #ffff…" at bounding box center [311, 179] width 289 height 281
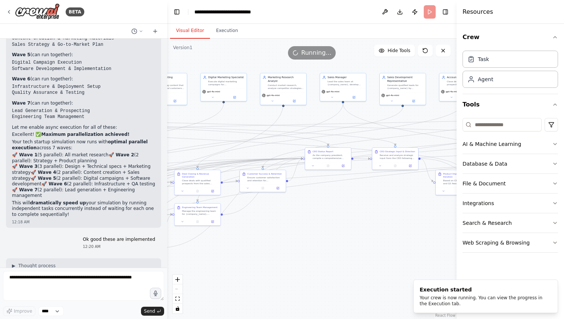
drag, startPoint x: 311, startPoint y: 231, endPoint x: 439, endPoint y: 227, distance: 128.3
click at [420, 234] on div ".deletable-edge-delete-btn { width: 20px; height: 20px; border: 0px solid #ffff…" at bounding box center [311, 179] width 289 height 281
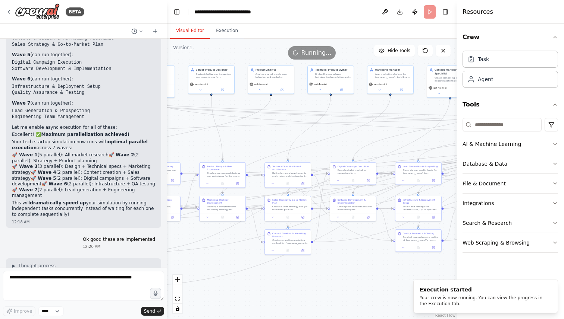
drag, startPoint x: 257, startPoint y: 256, endPoint x: 454, endPoint y: 246, distance: 197.5
click at [454, 246] on div "BETA I want to simulate a company. 11:41 PM ▶ Thought process I'd be happy to h…" at bounding box center [282, 159] width 564 height 319
drag, startPoint x: 280, startPoint y: 299, endPoint x: 478, endPoint y: 250, distance: 203.3
click at [473, 252] on div "BETA I want to simulate a company. 11:41 PM ▶ Thought process I'd be happy to h…" at bounding box center [282, 159] width 564 height 319
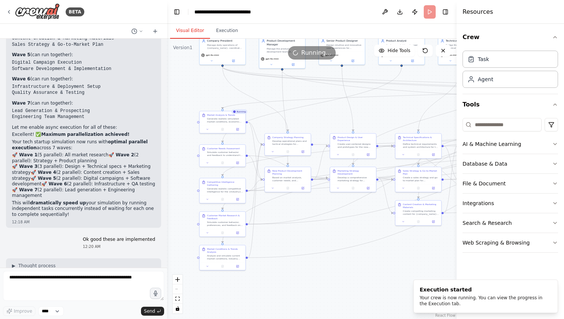
drag, startPoint x: 384, startPoint y: 278, endPoint x: 322, endPoint y: 297, distance: 65.0
click at [322, 297] on div ".deletable-edge-delete-btn { width: 20px; height: 20px; border: 0px solid #ffff…" at bounding box center [311, 179] width 289 height 281
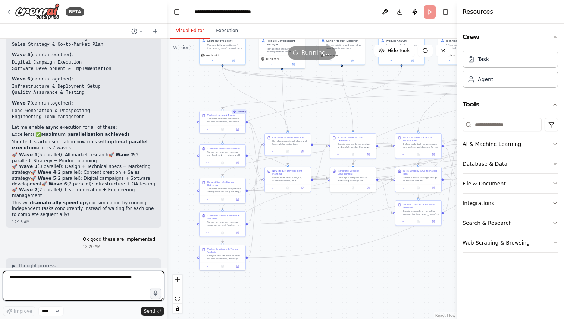
click at [35, 285] on textarea at bounding box center [83, 286] width 161 height 30
type textarea "**********"
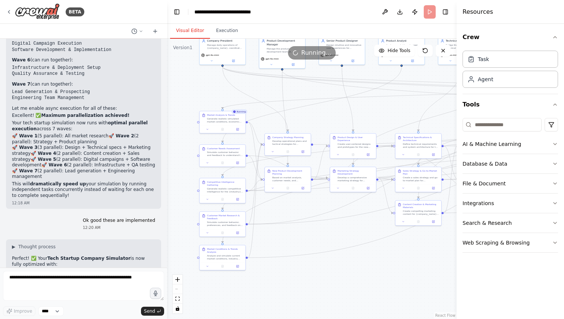
scroll to position [6373, 0]
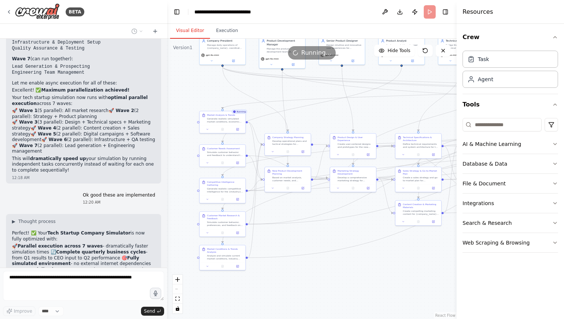
click at [183, 53] on div "Running..." at bounding box center [311, 52] width 289 height 13
click at [183, 46] on div "Version 1" at bounding box center [182, 48] width 19 height 6
click at [430, 15] on header "**********" at bounding box center [311, 12] width 289 height 24
click at [443, 51] on icon at bounding box center [443, 51] width 6 height 6
click at [221, 27] on button "Execution" at bounding box center [227, 31] width 34 height 16
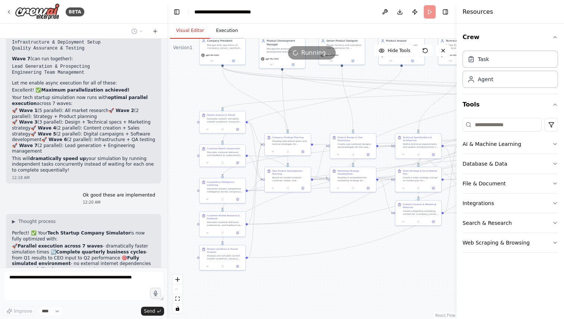
scroll to position [0, 0]
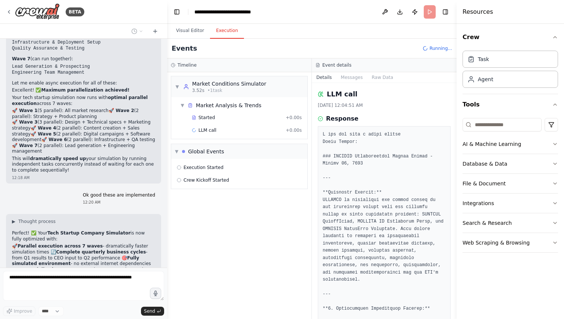
click at [447, 48] on span "Running..." at bounding box center [440, 48] width 23 height 6
click at [434, 48] on span "Running..." at bounding box center [440, 48] width 23 height 6
click at [431, 18] on header "**********" at bounding box center [311, 12] width 289 height 24
click at [185, 33] on button "Visual Editor" at bounding box center [190, 31] width 40 height 16
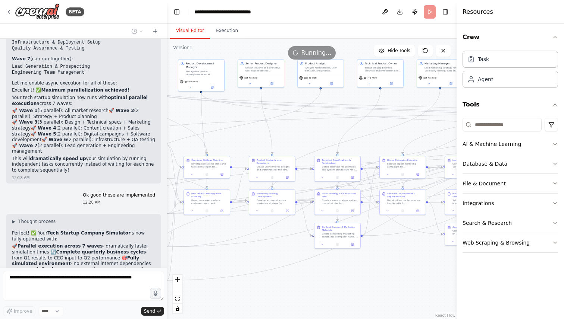
drag, startPoint x: 361, startPoint y: 296, endPoint x: 251, endPoint y: 318, distance: 112.9
click at [251, 318] on div ".deletable-edge-delete-btn { width: 20px; height: 20px; border: 0px solid #ffff…" at bounding box center [311, 179] width 289 height 281
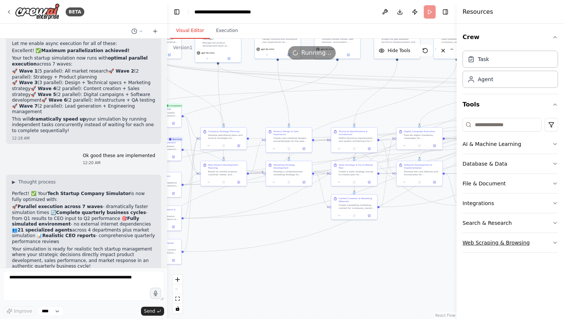
drag, startPoint x: 385, startPoint y: 283, endPoint x: 472, endPoint y: 245, distance: 94.3
click at [470, 245] on div "BETA I want to simulate a company. 11:41 PM ▶ Thought process I'd be happy to h…" at bounding box center [282, 159] width 564 height 319
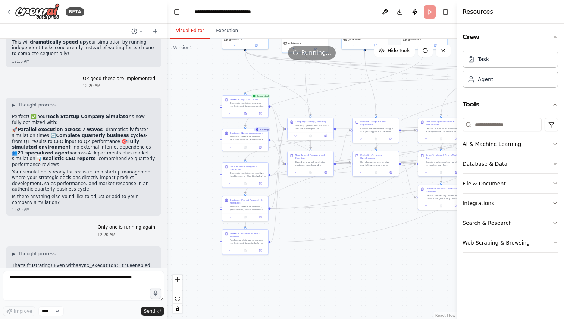
scroll to position [6496, 0]
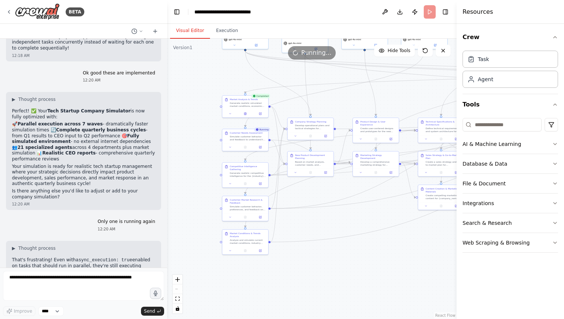
drag, startPoint x: 251, startPoint y: 277, endPoint x: 297, endPoint y: 278, distance: 45.5
click at [299, 278] on div ".deletable-edge-delete-btn { width: 20px; height: 20px; border: 0px solid #ffff…" at bounding box center [311, 179] width 289 height 281
click at [227, 37] on button "Execution" at bounding box center [227, 31] width 34 height 16
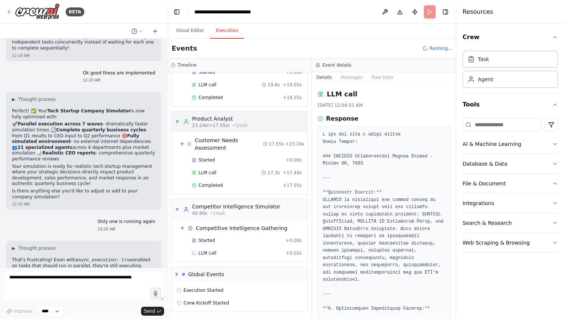
scroll to position [47, 0]
click at [187, 32] on button "Visual Editor" at bounding box center [190, 31] width 40 height 16
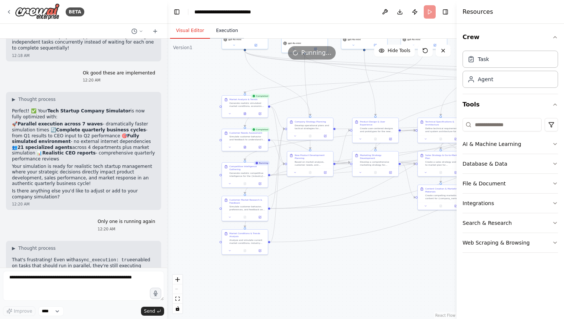
click at [222, 30] on button "Execution" at bounding box center [227, 31] width 34 height 16
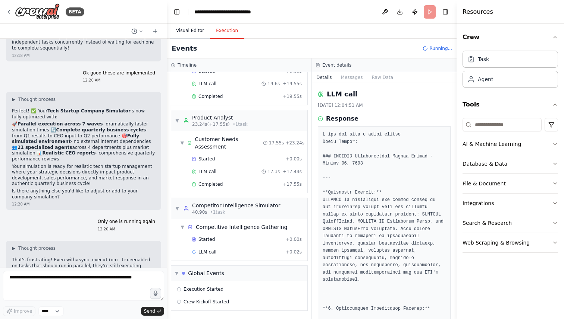
click at [182, 30] on button "Visual Editor" at bounding box center [190, 31] width 40 height 16
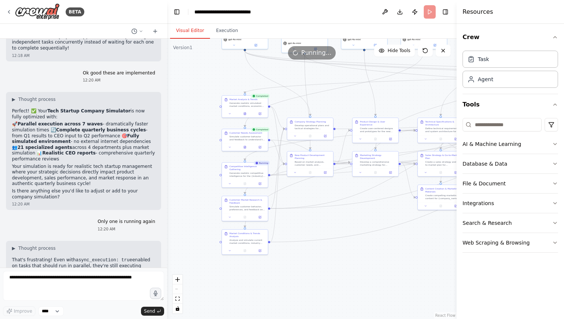
click at [430, 12] on header "**********" at bounding box center [311, 12] width 289 height 24
click at [109, 266] on div "I want to simulate a company. 11:41 PM ▶ Thought process I'd be happy to help y…" at bounding box center [83, 153] width 167 height 229
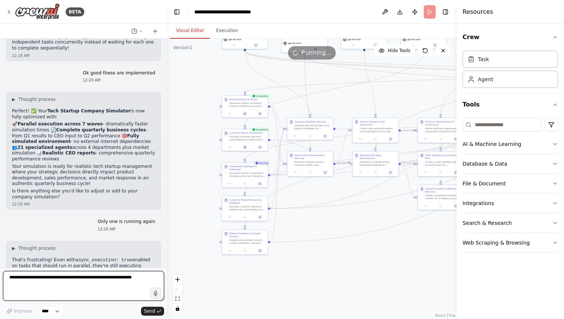
click at [92, 291] on textarea at bounding box center [83, 286] width 161 height 30
type textarea "**********"
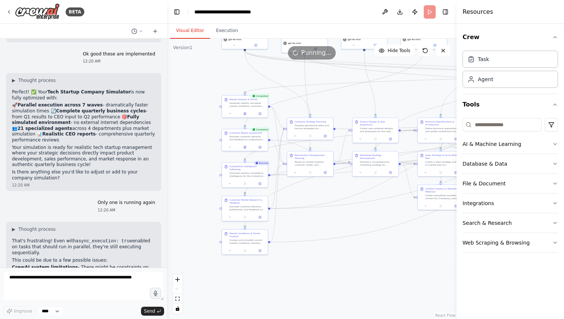
scroll to position [6540, 0]
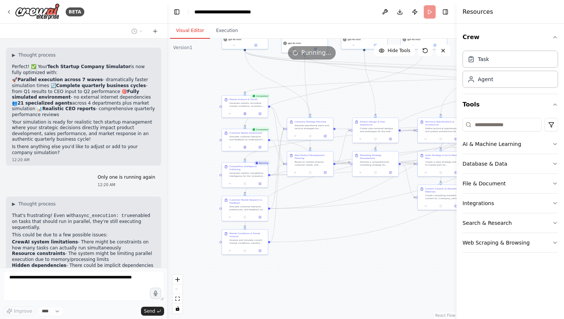
click at [239, 123] on div ".deletable-edge-delete-btn { width: 20px; height: 20px; border: 0px solid #ffff…" at bounding box center [311, 179] width 289 height 281
click at [231, 113] on button at bounding box center [229, 113] width 13 height 4
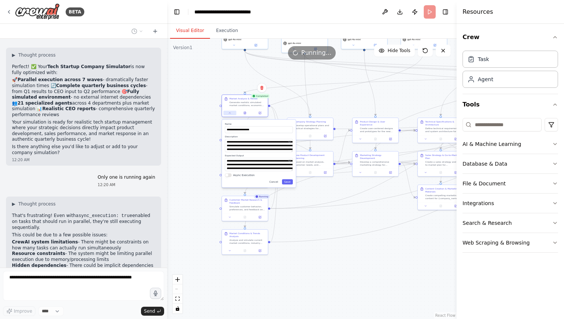
click at [230, 113] on icon at bounding box center [229, 113] width 1 height 1
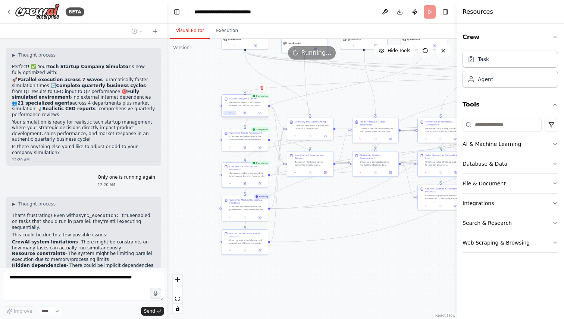
click at [230, 113] on icon at bounding box center [229, 112] width 3 height 3
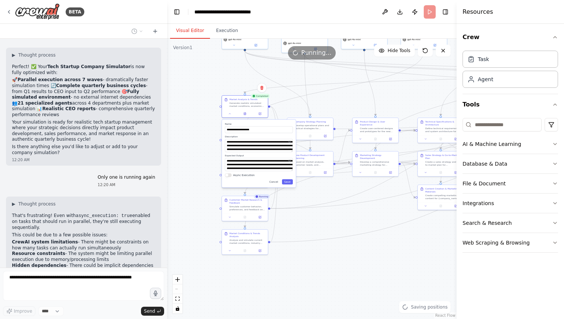
click at [230, 176] on button "Async Execution" at bounding box center [228, 175] width 7 height 4
click at [287, 182] on button "Save" at bounding box center [287, 181] width 11 height 5
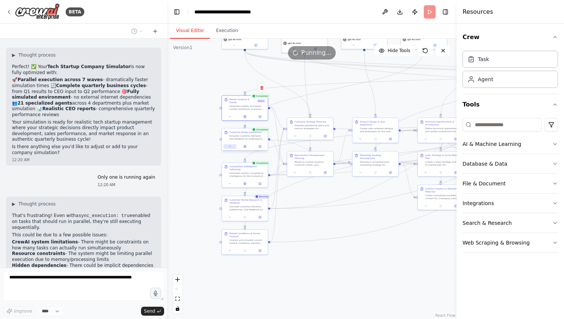
click at [232, 145] on button at bounding box center [229, 146] width 13 height 4
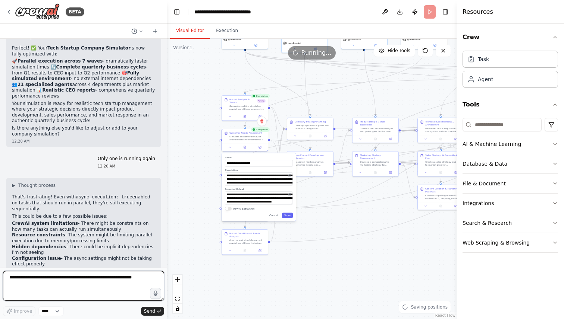
click at [230, 212] on div "**********" at bounding box center [259, 187] width 74 height 68
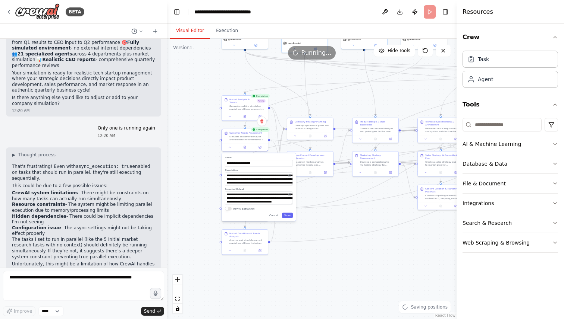
click at [227, 210] on button "Async Execution" at bounding box center [228, 209] width 7 height 4
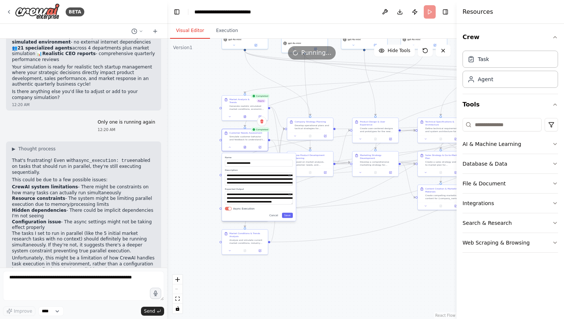
scroll to position [6601, 0]
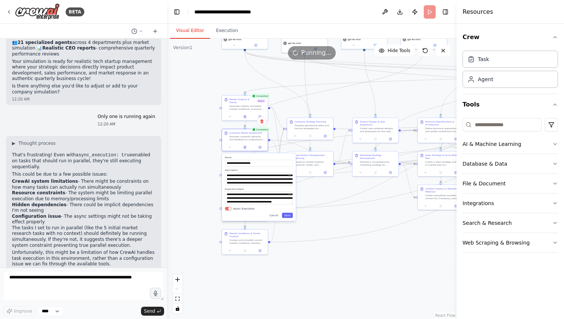
click at [192, 217] on div ".deletable-edge-delete-btn { width: 20px; height: 20px; border: 0px solid #ffff…" at bounding box center [311, 179] width 289 height 281
click at [198, 161] on div ".deletable-edge-delete-btn { width: 20px; height: 20px; border: 0px solid #ffff…" at bounding box center [311, 179] width 289 height 281
click at [196, 198] on div ".deletable-edge-delete-btn { width: 20px; height: 20px; border: 0px solid #ffff…" at bounding box center [311, 179] width 289 height 281
click at [300, 237] on div ".deletable-edge-delete-btn { width: 20px; height: 20px; border: 0px solid #ffff…" at bounding box center [311, 179] width 289 height 281
click at [290, 219] on div "**********" at bounding box center [259, 187] width 74 height 68
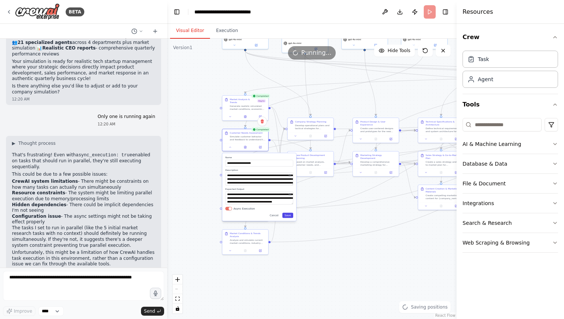
click at [289, 213] on button "Save" at bounding box center [287, 215] width 11 height 5
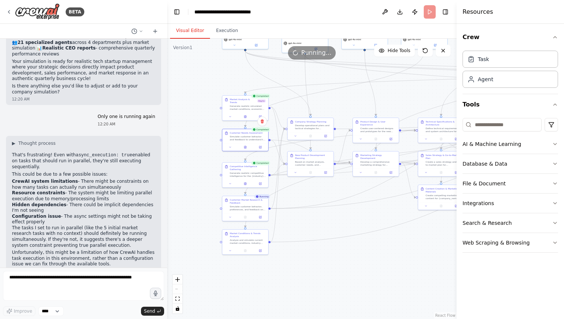
click at [229, 151] on div "Completed Customer Needs Assessment Simulate customer behavior and feedback to …" at bounding box center [245, 140] width 47 height 23
click at [232, 147] on button at bounding box center [230, 146] width 13 height 4
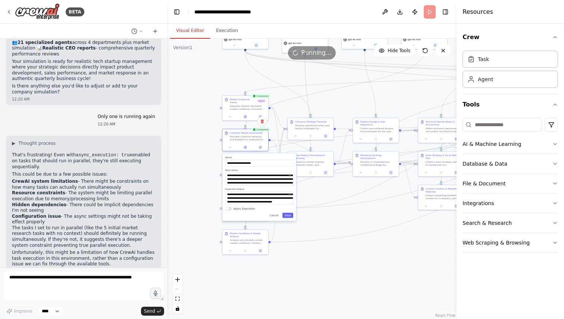
click at [230, 206] on div "**********" at bounding box center [259, 187] width 74 height 68
click at [230, 208] on button "Async Execution" at bounding box center [228, 209] width 7 height 4
click at [199, 208] on div ".deletable-edge-delete-btn { width: 20px; height: 20px; border: 0px solid #ffff…" at bounding box center [311, 179] width 289 height 281
click at [287, 218] on button "Save" at bounding box center [287, 215] width 11 height 5
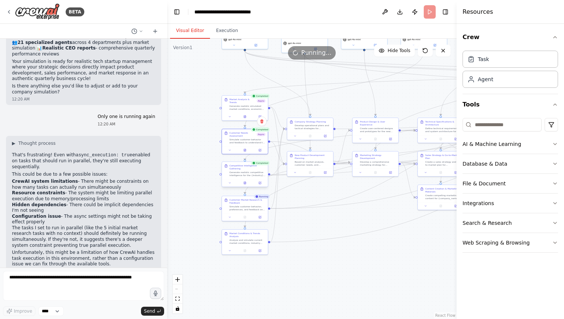
click at [238, 176] on div "Generate realistic competitive intelligence for the {industry} space. Simulate …" at bounding box center [247, 174] width 36 height 6
click at [230, 184] on icon at bounding box center [229, 183] width 3 height 3
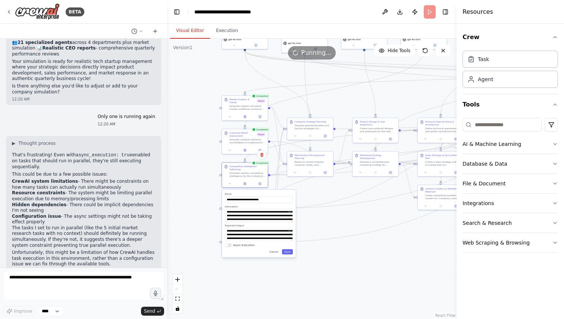
click at [229, 247] on button "Async Execution" at bounding box center [228, 245] width 7 height 4
click at [289, 251] on button "Save" at bounding box center [287, 251] width 11 height 5
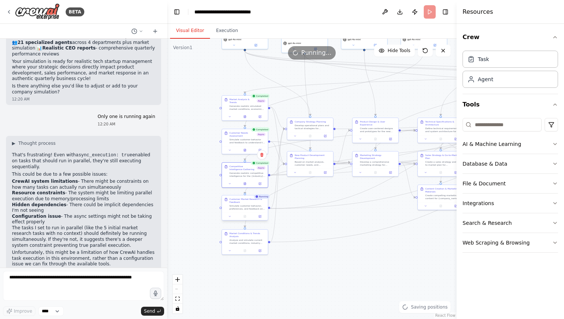
click at [242, 220] on div at bounding box center [245, 217] width 46 height 8
click at [229, 216] on icon at bounding box center [229, 216] width 3 height 3
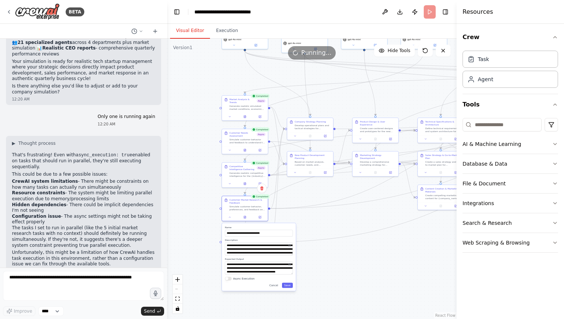
click at [231, 278] on div "Async Execution" at bounding box center [259, 279] width 68 height 4
click at [231, 279] on button "Async Execution" at bounding box center [228, 279] width 7 height 4
click at [290, 288] on div "**********" at bounding box center [259, 257] width 74 height 68
click at [288, 290] on div "**********" at bounding box center [259, 257] width 74 height 68
click at [288, 288] on button "Save" at bounding box center [287, 285] width 11 height 5
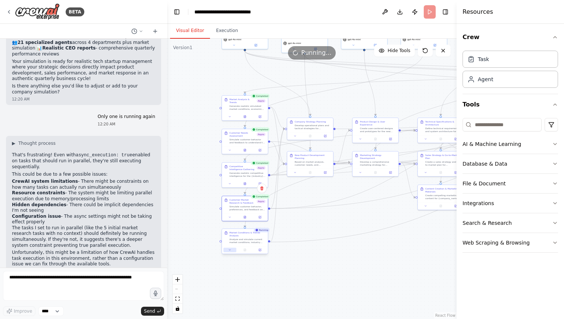
click at [228, 249] on icon at bounding box center [229, 250] width 3 height 3
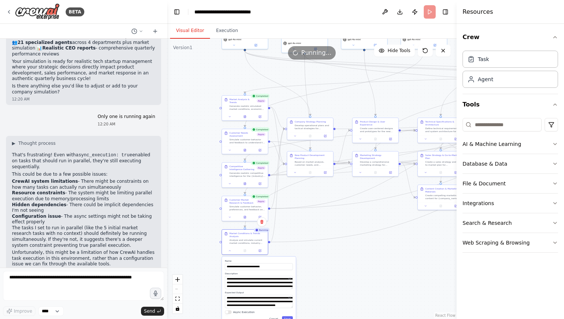
click at [231, 313] on div "Async Execution" at bounding box center [259, 313] width 68 height 4
click at [228, 315] on div "**********" at bounding box center [259, 291] width 74 height 68
click at [225, 314] on div "Async Execution" at bounding box center [259, 313] width 68 height 4
click at [226, 314] on button "Async Execution" at bounding box center [228, 313] width 7 height 4
click at [288, 319] on button "Save" at bounding box center [287, 318] width 11 height 5
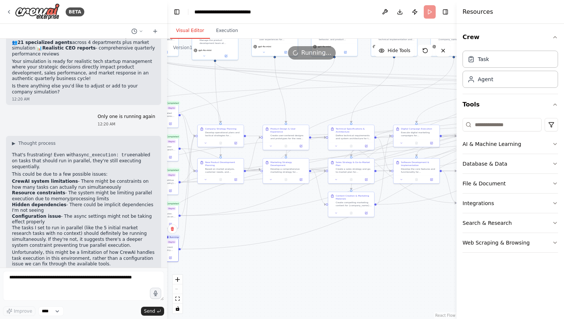
drag, startPoint x: 367, startPoint y: 312, endPoint x: 237, endPoint y: 319, distance: 130.7
click at [237, 319] on div ".deletable-edge-delete-btn { width: 20px; height: 20px; border: 0px solid #ffff…" at bounding box center [311, 179] width 289 height 281
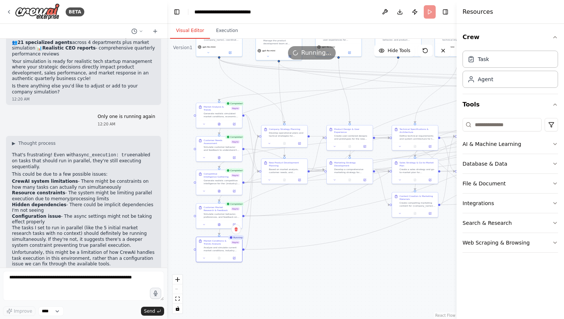
drag, startPoint x: 230, startPoint y: 281, endPoint x: 334, endPoint y: 282, distance: 104.4
click at [334, 282] on div ".deletable-edge-delete-btn { width: 20px; height: 20px; border: 0px solid #ffff…" at bounding box center [311, 179] width 289 height 281
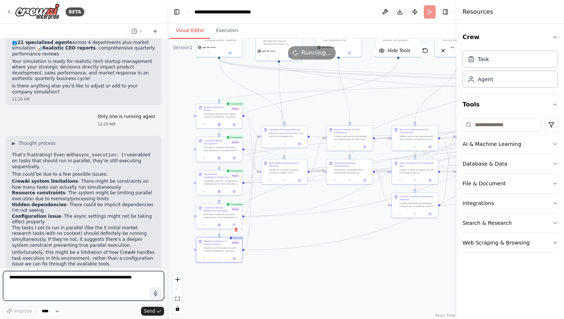
click at [86, 292] on textarea at bounding box center [83, 286] width 161 height 30
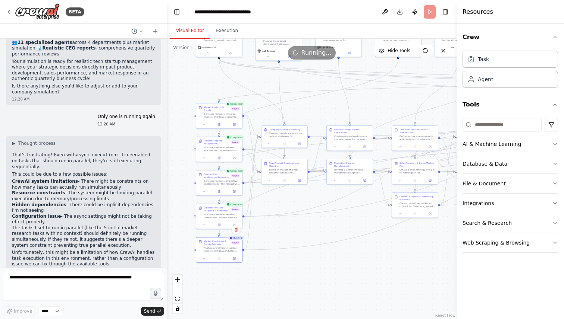
click at [431, 13] on header "**********" at bounding box center [311, 12] width 289 height 24
click at [322, 52] on span "Running..." at bounding box center [316, 52] width 30 height 9
click at [413, 12] on button "Publish" at bounding box center [415, 11] width 12 height 13
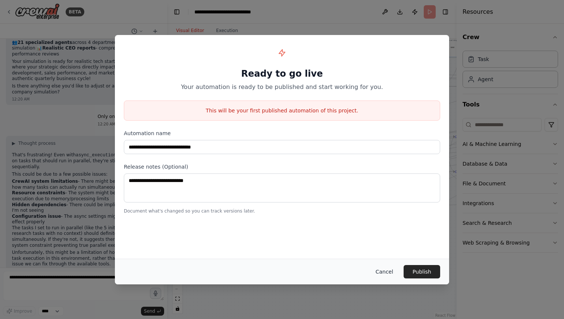
click at [387, 276] on button "Cancel" at bounding box center [383, 271] width 29 height 13
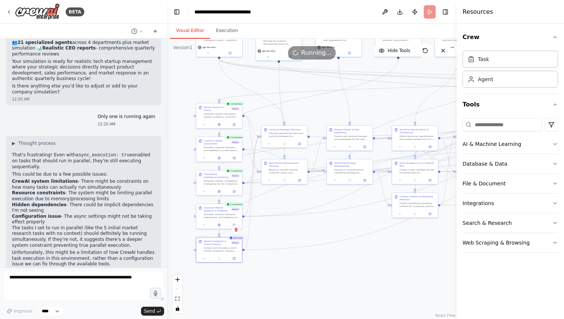
click at [427, 10] on header "**********" at bounding box center [311, 12] width 289 height 24
click at [433, 12] on header "**********" at bounding box center [311, 12] width 289 height 24
click at [433, 14] on header "**********" at bounding box center [311, 12] width 289 height 24
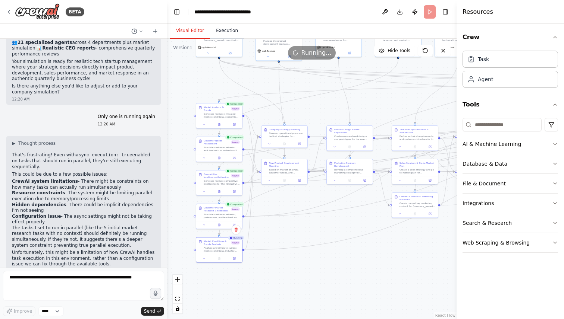
click at [219, 29] on button "Execution" at bounding box center [227, 31] width 34 height 16
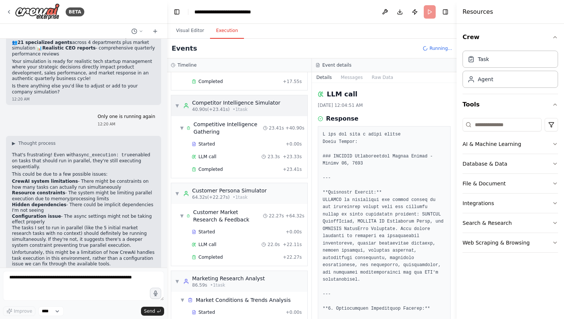
scroll to position [223, 0]
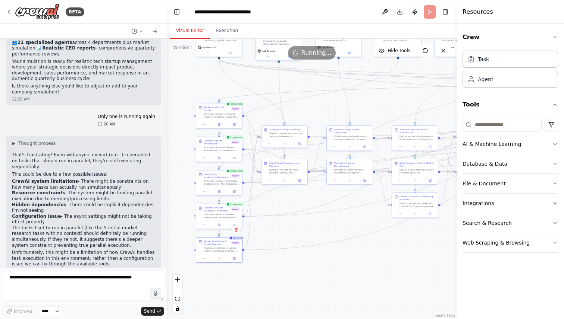
click at [186, 32] on button "Visual Editor" at bounding box center [190, 31] width 40 height 16
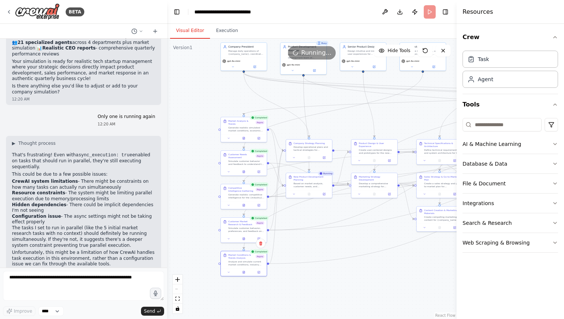
drag, startPoint x: 268, startPoint y: 303, endPoint x: 293, endPoint y: 317, distance: 28.2
click at [293, 317] on div ".deletable-edge-delete-btn { width: 20px; height: 20px; border: 0px solid #ffff…" at bounding box center [311, 179] width 289 height 281
click at [303, 300] on div ".deletable-edge-delete-btn { width: 20px; height: 20px; border: 0px solid #ffff…" at bounding box center [311, 179] width 289 height 281
click at [56, 312] on select "****" at bounding box center [50, 312] width 25 height 10
click at [140, 33] on icon at bounding box center [141, 31] width 4 height 4
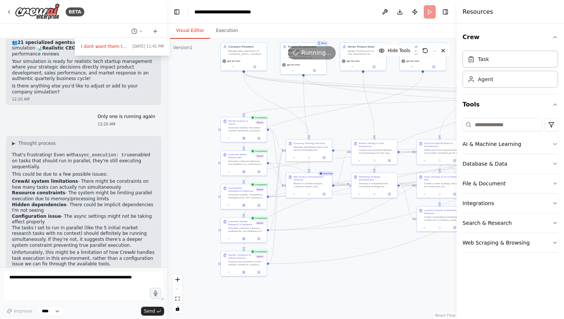
click at [140, 32] on div at bounding box center [83, 159] width 167 height 319
click at [140, 32] on icon at bounding box center [141, 31] width 4 height 4
click at [132, 32] on div at bounding box center [83, 159] width 167 height 319
click at [415, 12] on button "Publish" at bounding box center [415, 11] width 12 height 13
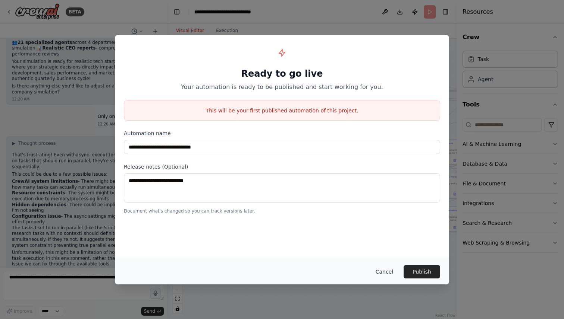
click at [384, 273] on button "Cancel" at bounding box center [383, 271] width 29 height 13
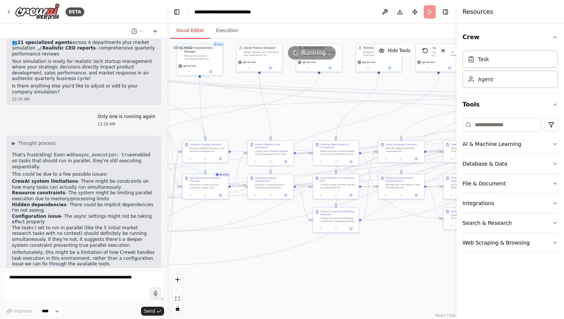
drag, startPoint x: 386, startPoint y: 273, endPoint x: 279, endPoint y: 273, distance: 107.4
click at [279, 273] on div ".deletable-edge-delete-btn { width: 20px; height: 20px; border: 0px solid #ffff…" at bounding box center [311, 179] width 289 height 281
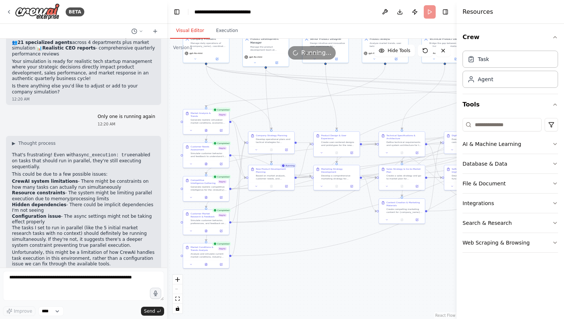
drag, startPoint x: 315, startPoint y: 274, endPoint x: 388, endPoint y: 269, distance: 73.6
click at [388, 268] on div ".deletable-edge-delete-btn { width: 20px; height: 20px; border: 0px solid #ffff…" at bounding box center [311, 179] width 289 height 281
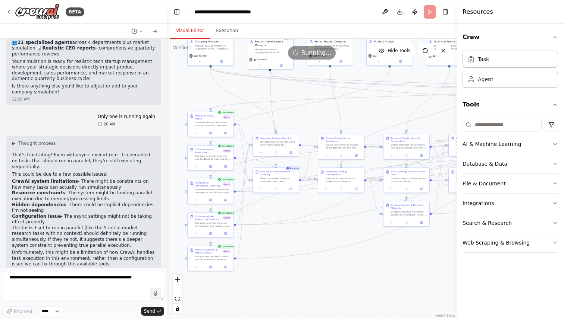
drag, startPoint x: 338, startPoint y: 267, endPoint x: 343, endPoint y: 276, distance: 10.5
click at [342, 273] on div ".deletable-edge-delete-btn { width: 20px; height: 20px; border: 0px solid #ffff…" at bounding box center [311, 179] width 289 height 281
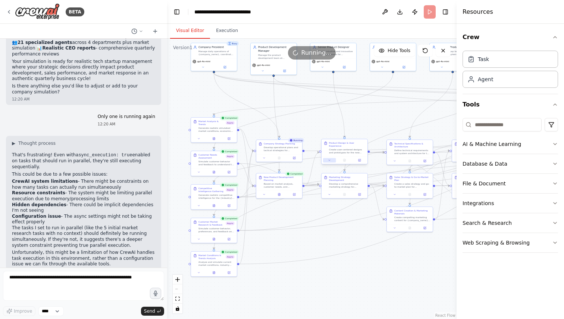
click at [327, 163] on button at bounding box center [329, 160] width 13 height 4
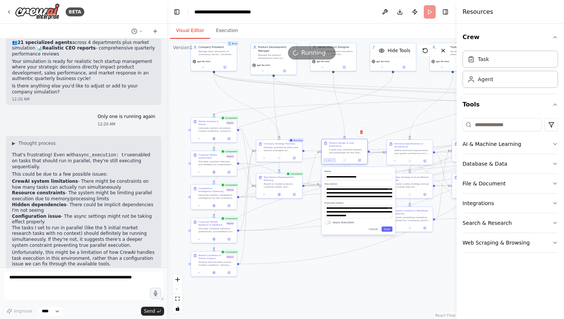
click at [327, 161] on button at bounding box center [329, 160] width 13 height 4
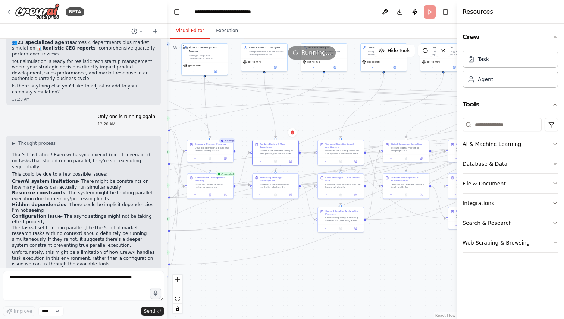
drag, startPoint x: 377, startPoint y: 277, endPoint x: 266, endPoint y: 277, distance: 111.1
click at [266, 277] on div ".deletable-edge-delete-btn { width: 20px; height: 20px; border: 0px solid #ffff…" at bounding box center [311, 179] width 289 height 281
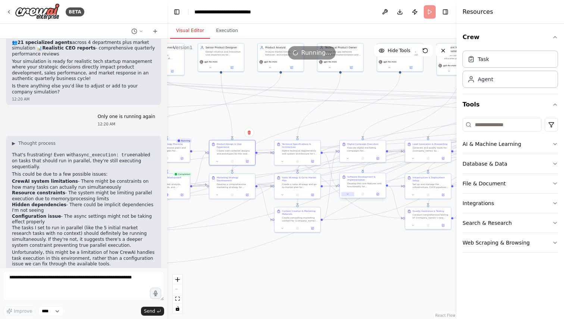
click at [351, 197] on div at bounding box center [363, 194] width 46 height 8
click at [350, 195] on button at bounding box center [347, 194] width 13 height 4
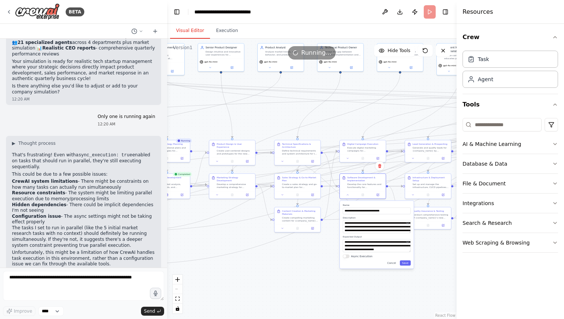
click at [346, 257] on button "Async Execution" at bounding box center [346, 257] width 7 height 4
click at [406, 265] on button "Save" at bounding box center [405, 263] width 11 height 5
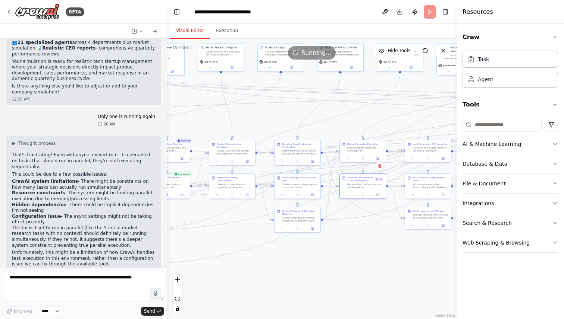
click at [330, 262] on div ".deletable-edge-delete-btn { width: 20px; height: 20px; border: 0px solid #ffff…" at bounding box center [311, 179] width 289 height 281
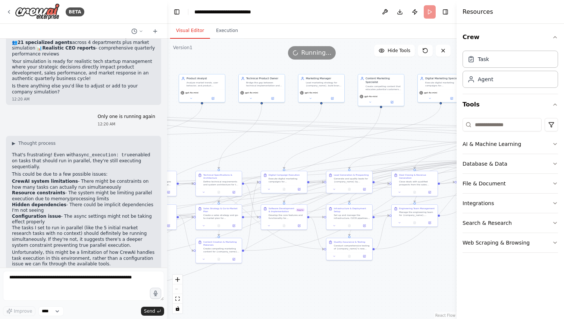
drag, startPoint x: 382, startPoint y: 253, endPoint x: 303, endPoint y: 284, distance: 84.5
click at [303, 284] on div ".deletable-edge-delete-btn { width: 20px; height: 20px; border: 0px solid #ffff…" at bounding box center [311, 179] width 289 height 281
click at [268, 226] on icon at bounding box center [268, 225] width 3 height 3
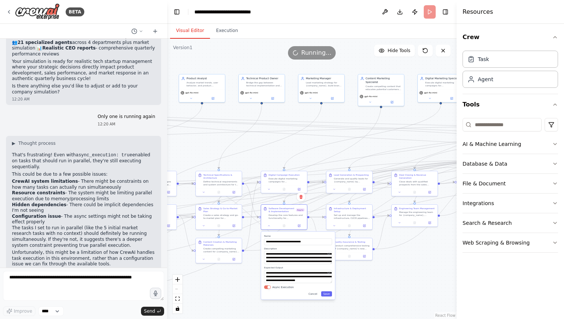
click at [269, 288] on button "Async Execution" at bounding box center [267, 288] width 7 height 4
click at [328, 296] on button "Save" at bounding box center [326, 294] width 11 height 5
click at [328, 294] on button "Save" at bounding box center [326, 294] width 11 height 5
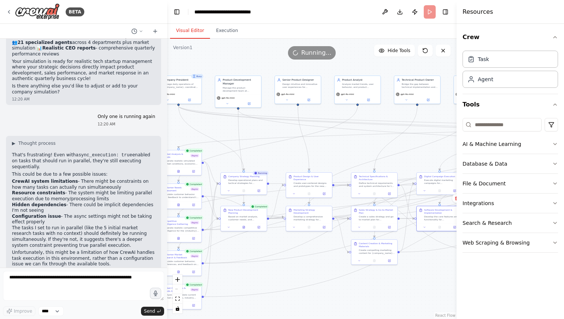
drag, startPoint x: 284, startPoint y: 261, endPoint x: 441, endPoint y: 262, distance: 156.9
click at [441, 262] on div ".deletable-edge-delete-btn { width: 20px; height: 20px; border: 0px solid #ffff…" at bounding box center [311, 179] width 289 height 281
click at [359, 296] on div ".deletable-edge-delete-btn { width: 20px; height: 20px; border: 0px solid #ffff…" at bounding box center [311, 179] width 289 height 281
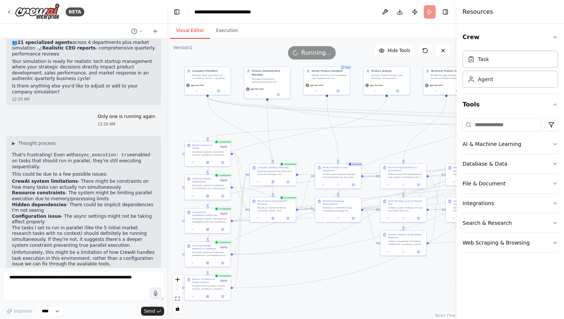
drag, startPoint x: 359, startPoint y: 296, endPoint x: 386, endPoint y: 288, distance: 28.8
click at [386, 288] on div ".deletable-edge-delete-btn { width: 20px; height: 20px; border: 0px solid #ffff…" at bounding box center [311, 179] width 289 height 281
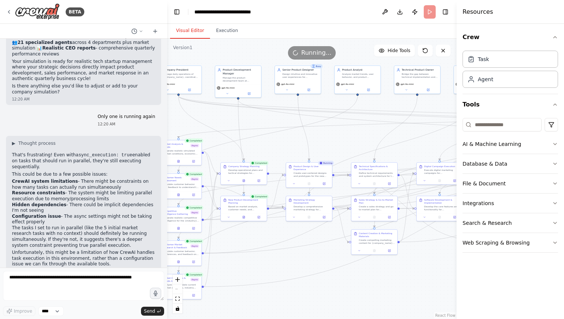
drag, startPoint x: 383, startPoint y: 285, endPoint x: 328, endPoint y: 280, distance: 55.0
click at [328, 280] on div ".deletable-edge-delete-btn { width: 20px; height: 20px; border: 0px solid #ffff…" at bounding box center [311, 179] width 289 height 281
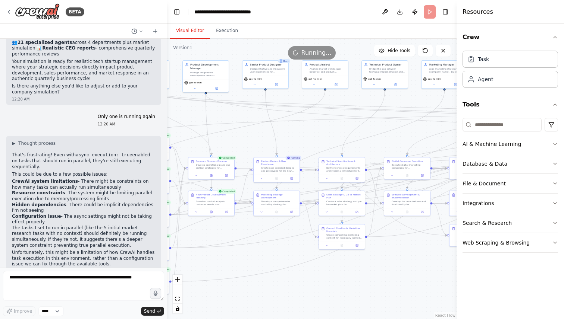
drag, startPoint x: 399, startPoint y: 284, endPoint x: 380, endPoint y: 283, distance: 19.4
click at [380, 283] on div ".deletable-edge-delete-btn { width: 20px; height: 20px; border: 0px solid #ffff…" at bounding box center [311, 179] width 289 height 281
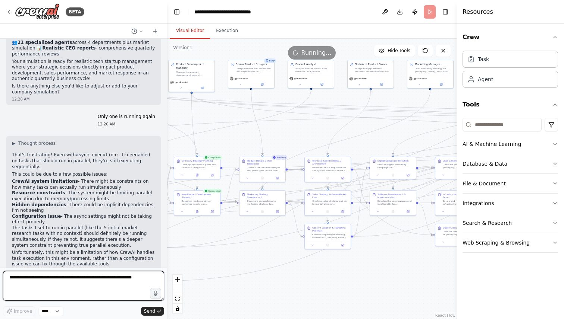
click at [85, 283] on textarea at bounding box center [83, 286] width 161 height 30
type textarea "**********"
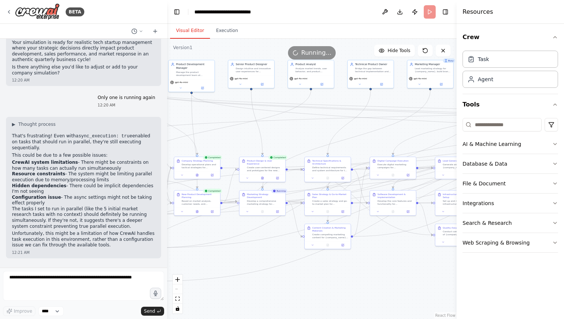
scroll to position [6645, 0]
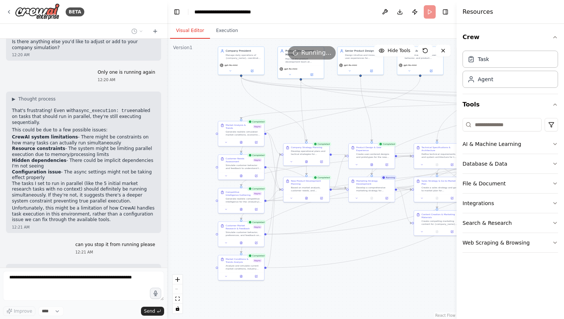
drag, startPoint x: 239, startPoint y: 267, endPoint x: 348, endPoint y: 254, distance: 110.0
click at [348, 254] on div ".deletable-edge-delete-btn { width: 20px; height: 20px; border: 0px solid #ffff…" at bounding box center [311, 179] width 289 height 281
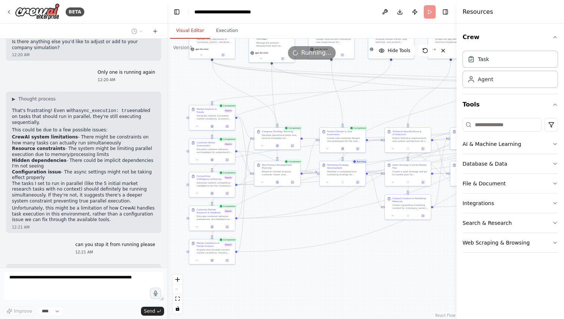
drag, startPoint x: 348, startPoint y: 254, endPoint x: 318, endPoint y: 237, distance: 33.7
click at [318, 237] on div ".deletable-edge-delete-btn { width: 20px; height: 20px; border: 0px solid #ffff…" at bounding box center [311, 179] width 289 height 281
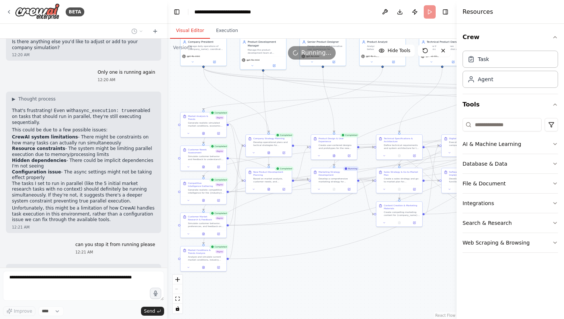
drag, startPoint x: 318, startPoint y: 237, endPoint x: 234, endPoint y: 305, distance: 108.2
click at [234, 305] on div ".deletable-edge-delete-btn { width: 20px; height: 20px; border: 0px solid #ffff…" at bounding box center [311, 179] width 289 height 281
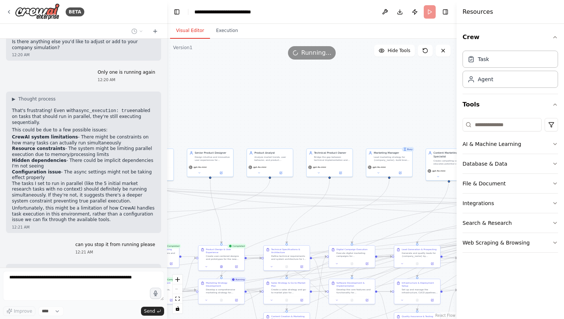
drag, startPoint x: 289, startPoint y: 169, endPoint x: 182, endPoint y: 263, distance: 142.6
click at [182, 263] on div ".deletable-edge-delete-btn { width: 20px; height: 20px; border: 0px solid #ffff…" at bounding box center [311, 179] width 289 height 281
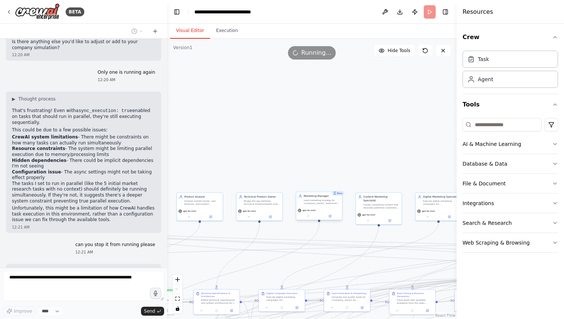
click at [329, 202] on div "Lead marketing strategy for {company_name}, build brand awareness, generate qua…" at bounding box center [321, 202] width 36 height 6
click at [299, 176] on div ".deletable-edge-delete-btn { width: 20px; height: 20px; border: 0px solid #ffff…" at bounding box center [311, 179] width 289 height 281
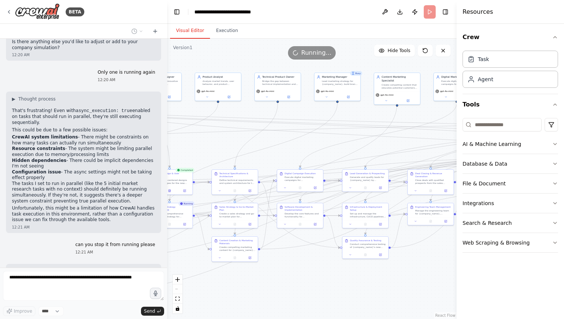
drag, startPoint x: 254, startPoint y: 248, endPoint x: 234, endPoint y: 18, distance: 230.8
click at [236, 17] on main "**********" at bounding box center [311, 159] width 289 height 319
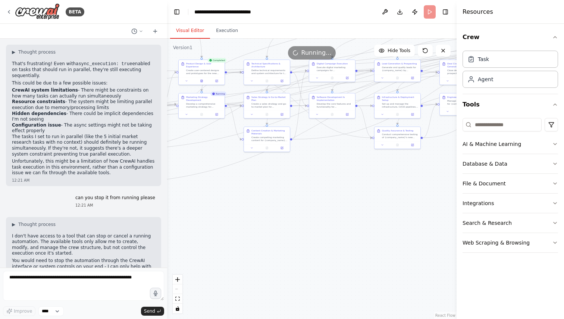
drag, startPoint x: 306, startPoint y: 189, endPoint x: 377, endPoint y: 190, distance: 70.8
click at [377, 190] on div ".deletable-edge-delete-btn { width: 20px; height: 20px; border: 0px solid #ffff…" at bounding box center [311, 179] width 289 height 281
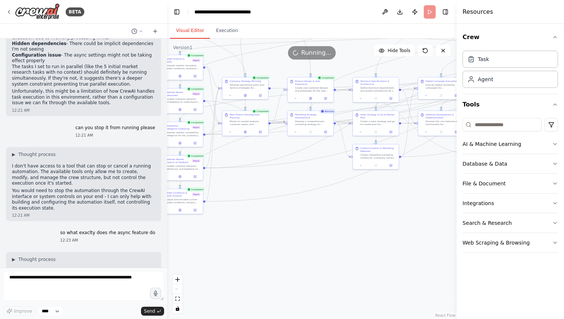
drag, startPoint x: 248, startPoint y: 216, endPoint x: 353, endPoint y: 233, distance: 106.9
click at [353, 233] on div ".deletable-edge-delete-btn { width: 20px; height: 20px; border: 0px solid #ffff…" at bounding box center [311, 179] width 289 height 281
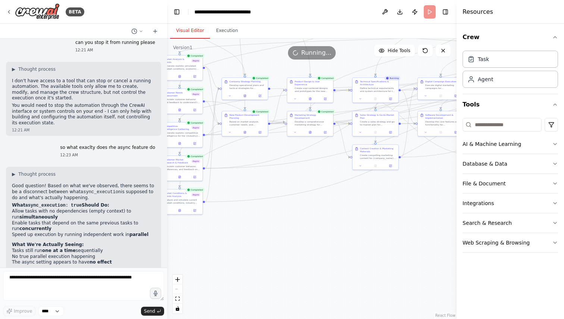
scroll to position [6847, 0]
click at [11, 15] on div "BETA" at bounding box center [45, 11] width 78 height 17
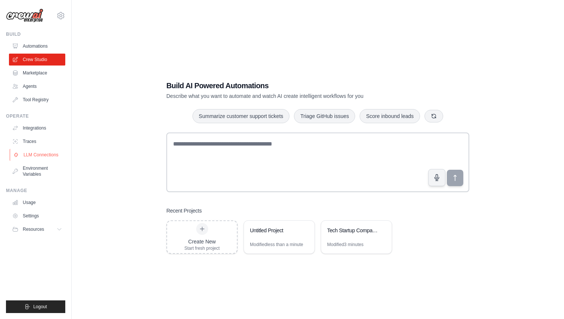
click at [28, 152] on link "LLM Connections" at bounding box center [38, 155] width 56 height 12
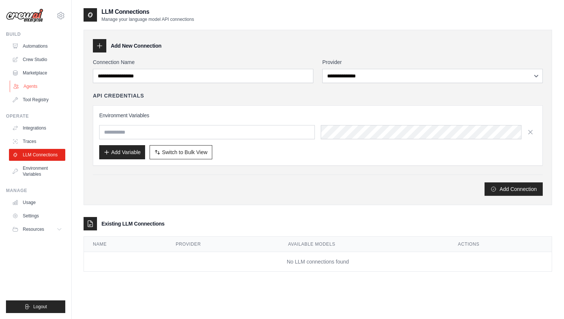
click at [23, 88] on link "Agents" at bounding box center [38, 87] width 56 height 12
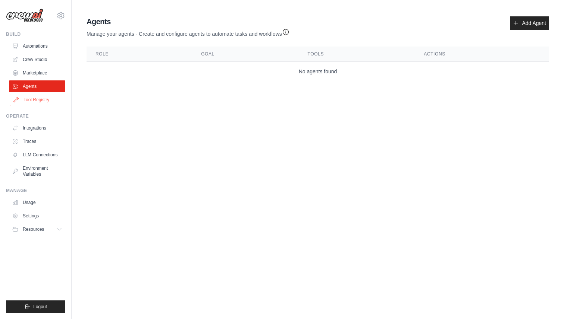
click at [25, 100] on link "Tool Registry" at bounding box center [38, 100] width 56 height 12
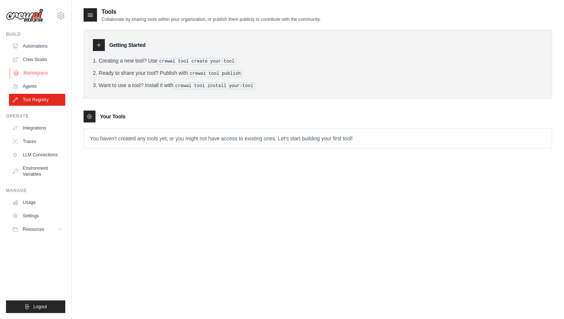
click at [34, 71] on link "Marketplace" at bounding box center [38, 73] width 56 height 12
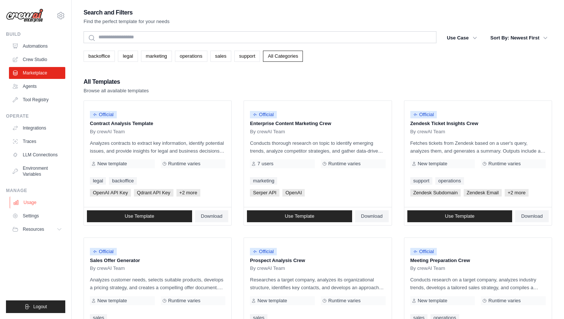
click at [30, 199] on link "Usage" at bounding box center [38, 203] width 56 height 12
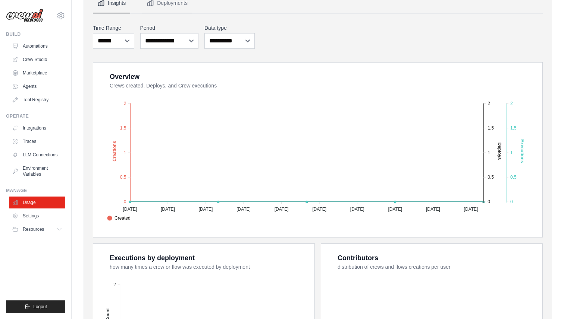
scroll to position [26, 0]
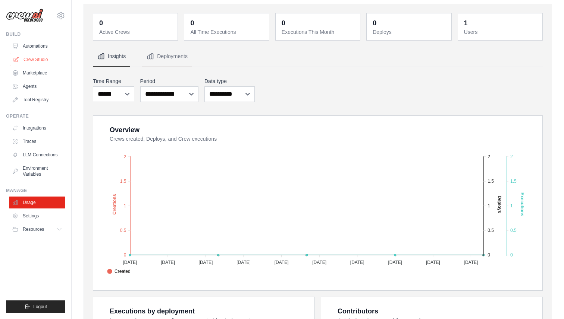
click at [41, 59] on link "Crew Studio" at bounding box center [38, 60] width 56 height 12
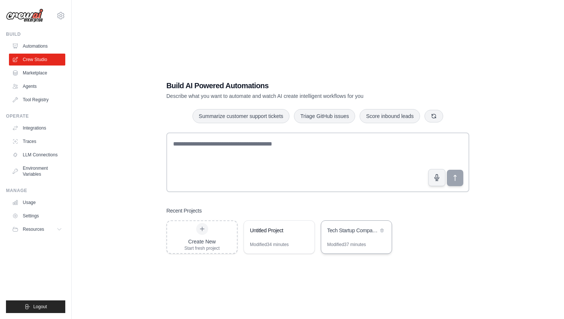
click at [336, 237] on div "Tech Startup Company Simulator" at bounding box center [356, 231] width 70 height 21
click at [346, 248] on div "Modified 37 minutes" at bounding box center [356, 248] width 70 height 12
click at [342, 234] on div "Tech Startup Company Simulator" at bounding box center [352, 231] width 51 height 9
click at [338, 237] on div "Tech Startup Company Simulator" at bounding box center [356, 231] width 70 height 21
click at [350, 240] on div "Tech Startup Company Simulator" at bounding box center [356, 231] width 70 height 21
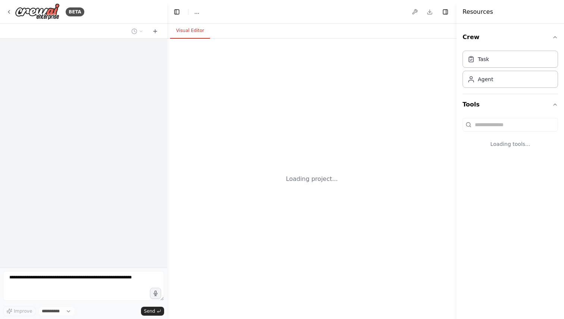
select select "****"
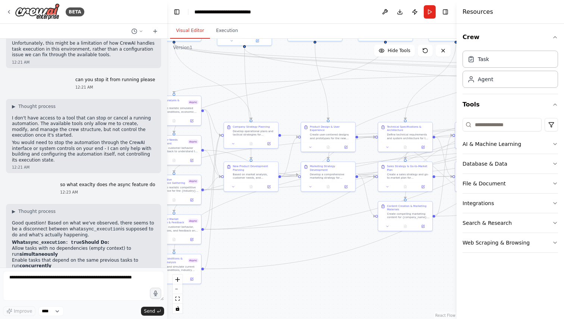
drag, startPoint x: 208, startPoint y: 212, endPoint x: 210, endPoint y: 81, distance: 131.6
click at [210, 81] on div ".deletable-edge-delete-btn { width: 20px; height: 20px; border: 0px solid #ffff…" at bounding box center [311, 179] width 289 height 281
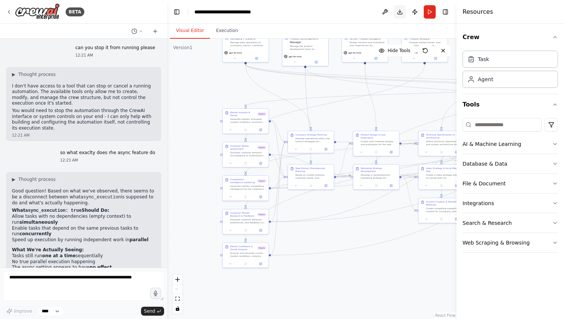
scroll to position [6848, 0]
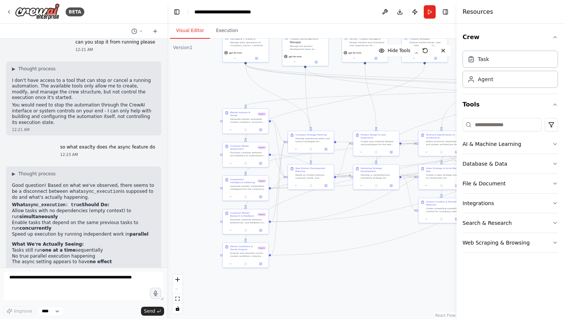
click at [430, 21] on header "**********" at bounding box center [311, 12] width 289 height 24
click at [430, 14] on button "Run" at bounding box center [429, 11] width 12 height 13
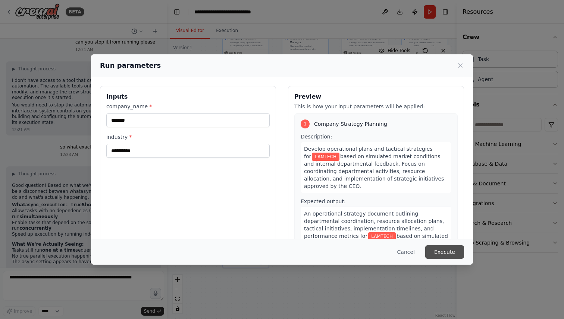
click at [440, 254] on button "Execute" at bounding box center [444, 252] width 39 height 13
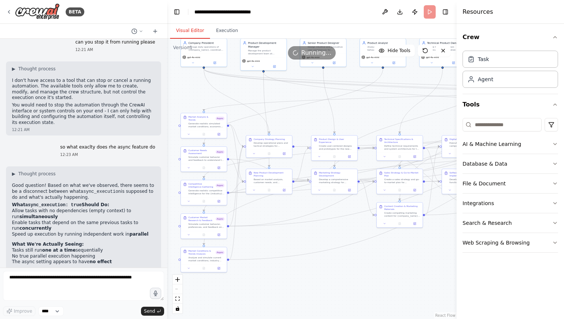
drag, startPoint x: 385, startPoint y: 259, endPoint x: 328, endPoint y: 266, distance: 57.1
click at [328, 265] on div ".deletable-edge-delete-btn { width: 20px; height: 20px; border: 0px solid #ffff…" at bounding box center [311, 179] width 289 height 281
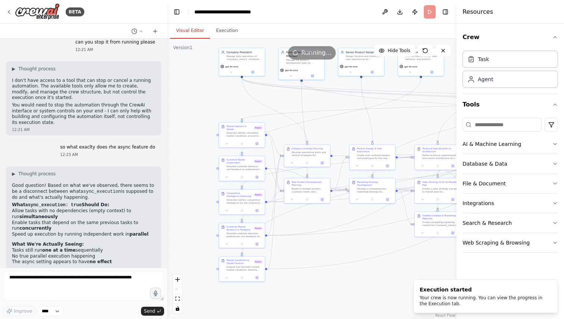
drag, startPoint x: 328, startPoint y: 266, endPoint x: 381, endPoint y: 274, distance: 53.5
click at [381, 274] on div ".deletable-edge-delete-btn { width: 20px; height: 20px; border: 0px solid #ffff…" at bounding box center [311, 179] width 289 height 281
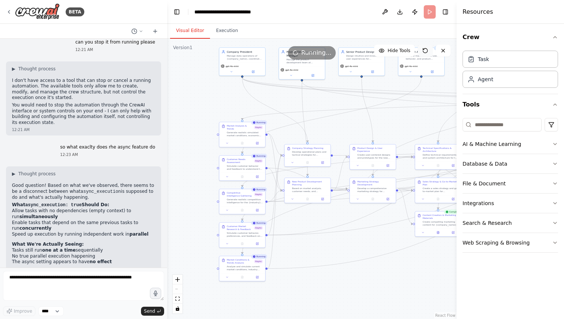
click at [429, 51] on button at bounding box center [425, 51] width 15 height 12
click at [7, 10] on icon at bounding box center [9, 12] width 6 height 6
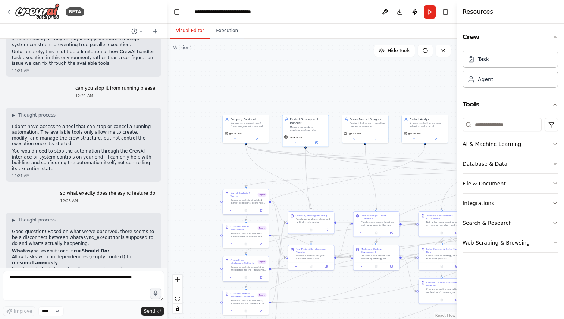
drag, startPoint x: 393, startPoint y: 223, endPoint x: 342, endPoint y: 182, distance: 65.0
click at [342, 182] on div ".deletable-edge-delete-btn { width: 20px; height: 20px; border: 0px solid #ffff…" at bounding box center [311, 179] width 289 height 281
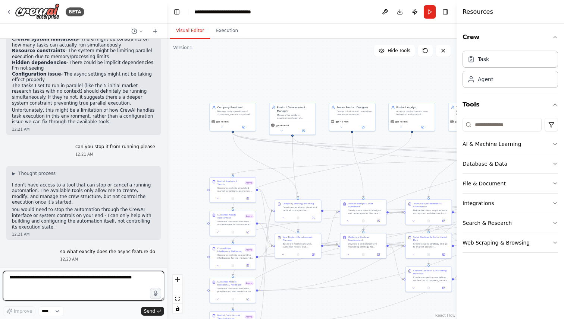
click at [64, 274] on textarea at bounding box center [83, 286] width 161 height 30
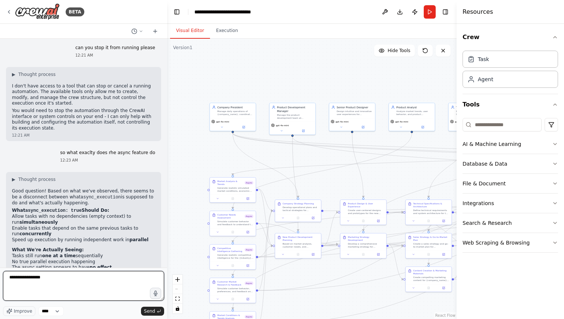
scroll to position [6848, 0]
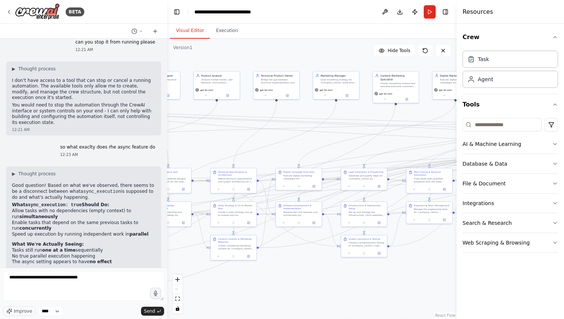
drag, startPoint x: 337, startPoint y: 297, endPoint x: 157, endPoint y: 265, distance: 183.3
click at [141, 265] on div "BETA I want to simulate a company. 11:41 PM ▶ Thought process I'd be happy to h…" at bounding box center [282, 159] width 564 height 319
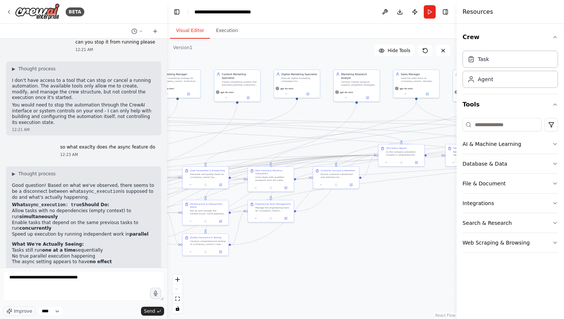
drag, startPoint x: 397, startPoint y: 310, endPoint x: 239, endPoint y: 309, distance: 157.3
click at [239, 309] on div ".deletable-edge-delete-btn { width: 20px; height: 20px; border: 0px solid #ffff…" at bounding box center [311, 179] width 289 height 281
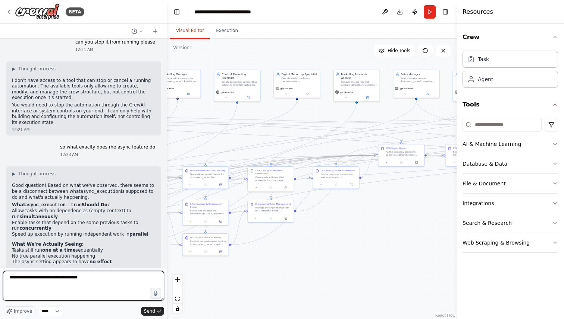
click at [92, 287] on textarea "**********" at bounding box center [83, 286] width 161 height 30
type textarea "**********"
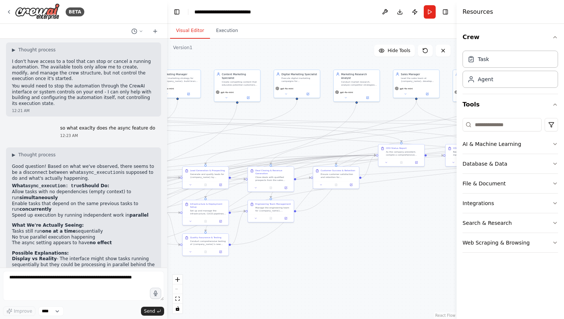
scroll to position [6892, 0]
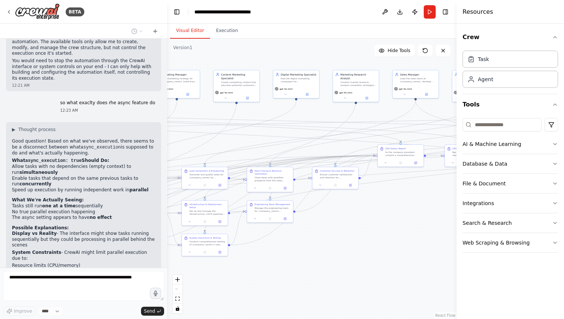
drag, startPoint x: 376, startPoint y: 239, endPoint x: 400, endPoint y: 239, distance: 24.2
click at [399, 239] on div ".deletable-edge-delete-btn { width: 20px; height: 20px; border: 0px solid #ffff…" at bounding box center [311, 179] width 289 height 281
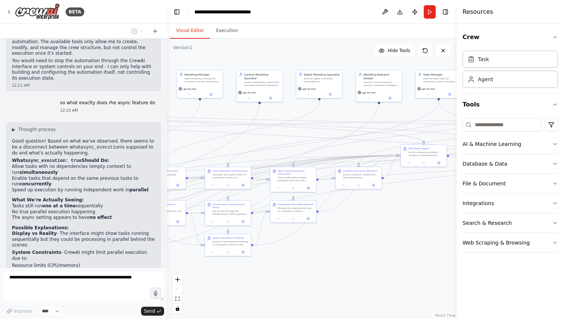
drag, startPoint x: 344, startPoint y: 249, endPoint x: 447, endPoint y: 246, distance: 103.7
click at [447, 246] on div ".deletable-edge-delete-btn { width: 20px; height: 20px; border: 0px solid #ffff…" at bounding box center [311, 179] width 289 height 281
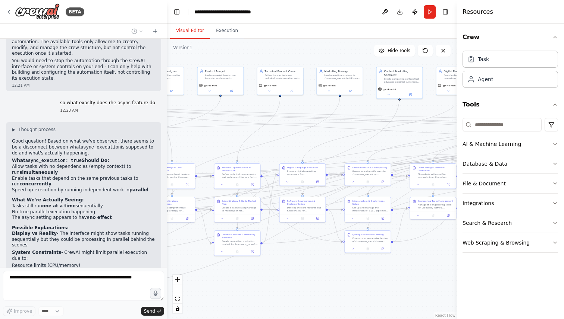
drag, startPoint x: 251, startPoint y: 275, endPoint x: 364, endPoint y: 275, distance: 113.0
click at [362, 275] on div ".deletable-edge-delete-btn { width: 20px; height: 20px; border: 0px solid #ffff…" at bounding box center [311, 179] width 289 height 281
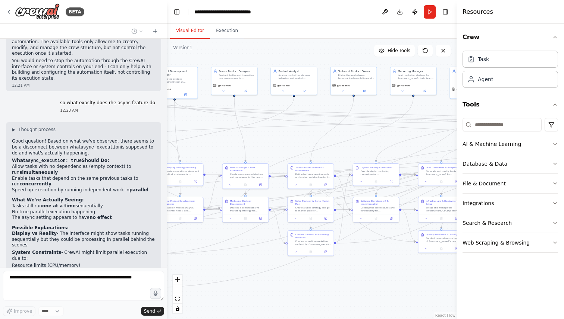
drag, startPoint x: 283, startPoint y: 293, endPoint x: 368, endPoint y: 283, distance: 85.5
click at [368, 283] on div ".deletable-edge-delete-btn { width: 20px; height: 20px; border: 0px solid #ffff…" at bounding box center [311, 179] width 289 height 281
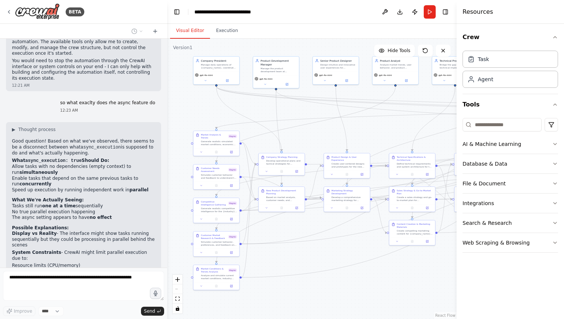
drag, startPoint x: 297, startPoint y: 288, endPoint x: 314, endPoint y: 287, distance: 17.2
click at [314, 287] on div ".deletable-edge-delete-btn { width: 20px; height: 20px; border: 0px solid #ffff…" at bounding box center [311, 179] width 289 height 281
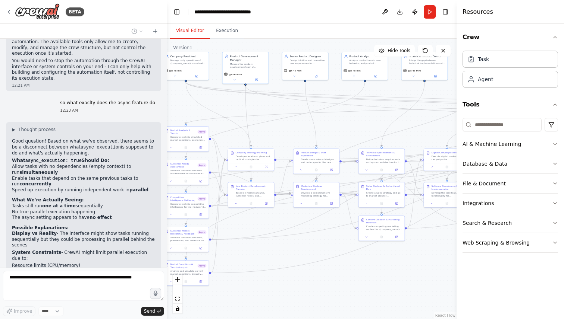
drag, startPoint x: 314, startPoint y: 287, endPoint x: 275, endPoint y: 278, distance: 40.4
click at [275, 278] on div ".deletable-edge-delete-btn { width: 20px; height: 20px; border: 0px solid #ffff…" at bounding box center [311, 179] width 289 height 281
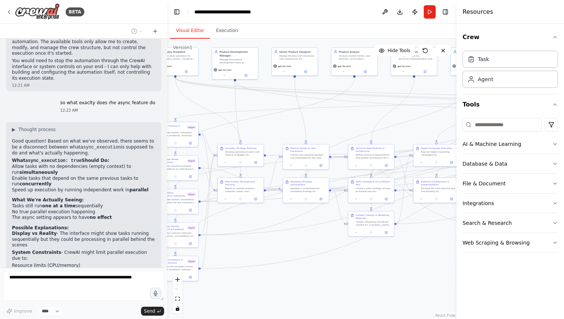
drag, startPoint x: 335, startPoint y: 278, endPoint x: 231, endPoint y: 277, distance: 103.6
click at [231, 277] on div ".deletable-edge-delete-btn { width: 20px; height: 20px; border: 0px solid #ffff…" at bounding box center [311, 179] width 289 height 281
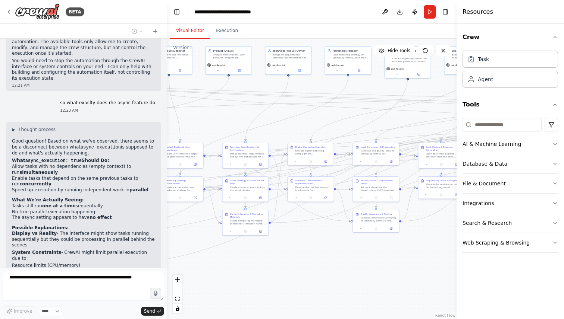
drag, startPoint x: 332, startPoint y: 284, endPoint x: 273, endPoint y: 284, distance: 59.3
click at [273, 284] on div ".deletable-edge-delete-btn { width: 20px; height: 20px; border: 0px solid #ffff…" at bounding box center [311, 179] width 289 height 281
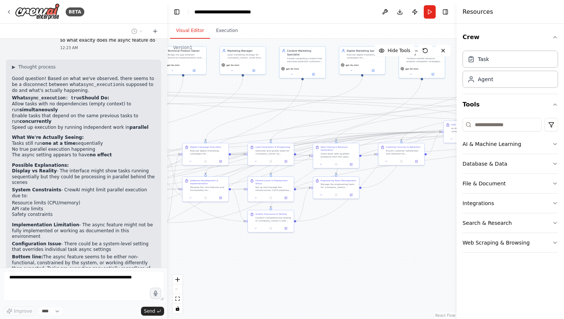
scroll to position [6961, 0]
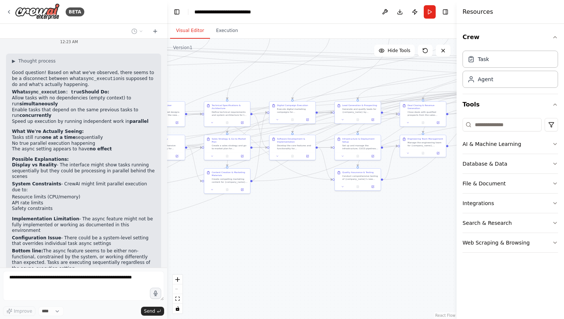
drag, startPoint x: 348, startPoint y: 277, endPoint x: 408, endPoint y: 233, distance: 74.4
click at [408, 233] on div ".deletable-edge-delete-btn { width: 20px; height: 20px; border: 0px solid #ffff…" at bounding box center [311, 179] width 289 height 281
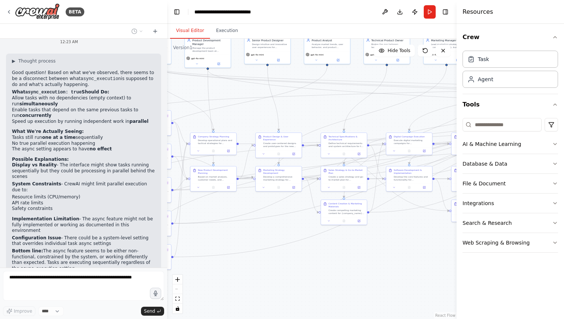
drag, startPoint x: 268, startPoint y: 247, endPoint x: 393, endPoint y: 281, distance: 130.2
click at [395, 283] on div ".deletable-edge-delete-btn { width: 20px; height: 20px; border: 0px solid #ffff…" at bounding box center [311, 179] width 289 height 281
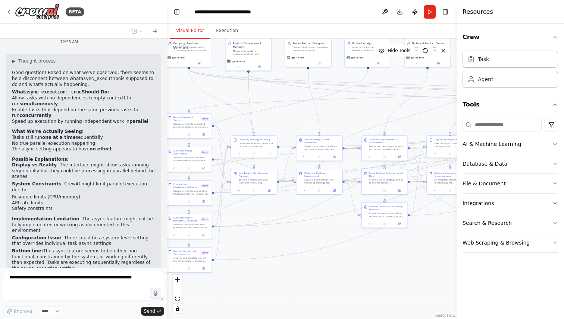
scroll to position [6980, 0]
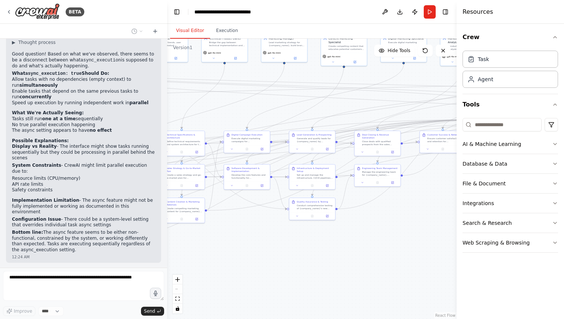
click at [163, 281] on div "BETA I want to simulate a company. 11:41 PM ▶ Thought process I'd be happy to h…" at bounding box center [282, 159] width 564 height 319
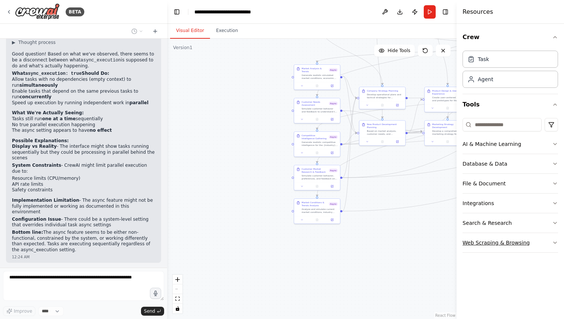
drag, startPoint x: 305, startPoint y: 285, endPoint x: 494, endPoint y: 237, distance: 195.2
click at [494, 237] on div "BETA I want to simulate a company. 11:41 PM ▶ Thought process I'd be happy to h…" at bounding box center [282, 159] width 564 height 319
click at [418, 238] on div ".deletable-edge-delete-btn { width: 20px; height: 20px; border: 0px solid #ffff…" at bounding box center [311, 179] width 289 height 281
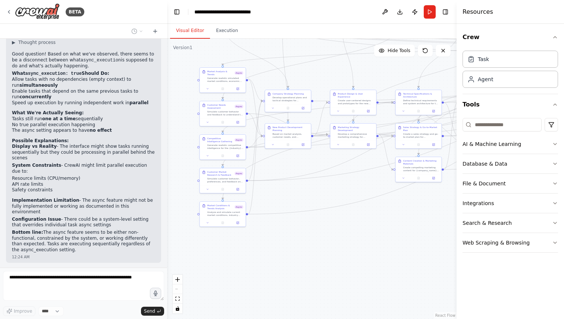
scroll to position [6998, 0]
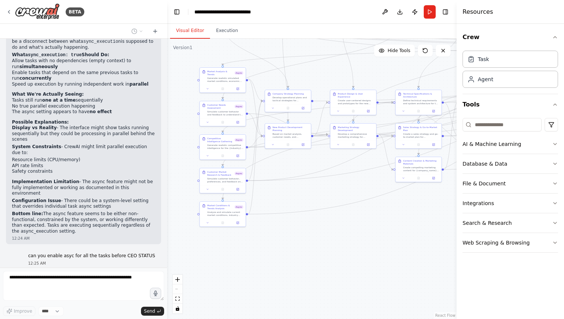
drag, startPoint x: 418, startPoint y: 238, endPoint x: 282, endPoint y: 239, distance: 135.3
click at [282, 239] on div ".deletable-edge-delete-btn { width: 20px; height: 20px; border: 0px solid #ffff…" at bounding box center [311, 179] width 289 height 281
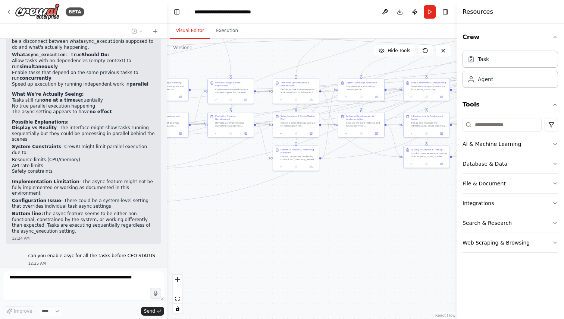
drag, startPoint x: 365, startPoint y: 221, endPoint x: 214, endPoint y: 221, distance: 151.3
click at [218, 221] on div ".deletable-edge-delete-btn { width: 20px; height: 20px; border: 0px solid #ffff…" at bounding box center [311, 179] width 289 height 281
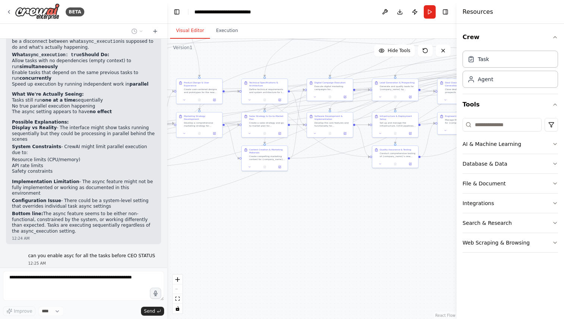
drag, startPoint x: 340, startPoint y: 229, endPoint x: 250, endPoint y: 229, distance: 90.2
click at [250, 229] on div ".deletable-edge-delete-btn { width: 20px; height: 20px; border: 0px solid #ffff…" at bounding box center [311, 179] width 289 height 281
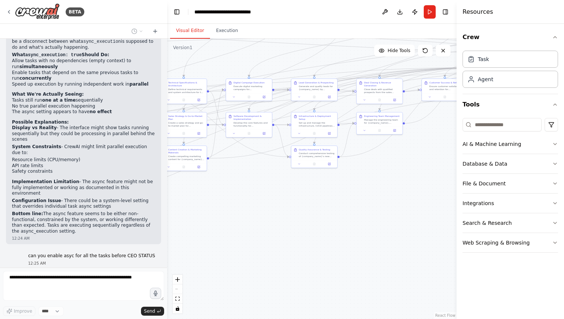
drag, startPoint x: 250, startPoint y: 229, endPoint x: 411, endPoint y: 224, distance: 161.1
click at [411, 224] on div ".deletable-edge-delete-btn { width: 20px; height: 20px; border: 0px solid #ffff…" at bounding box center [311, 179] width 289 height 281
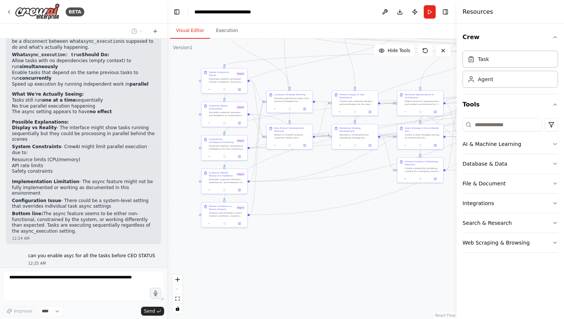
drag, startPoint x: 292, startPoint y: 215, endPoint x: 380, endPoint y: 236, distance: 91.1
click at [380, 236] on div ".deletable-edge-delete-btn { width: 20px; height: 20px; border: 0px solid #ffff…" at bounding box center [311, 179] width 289 height 281
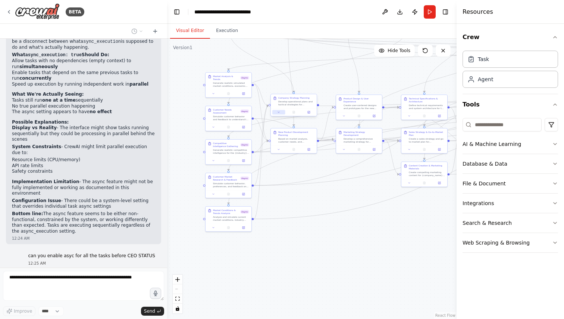
scroll to position [7017, 0]
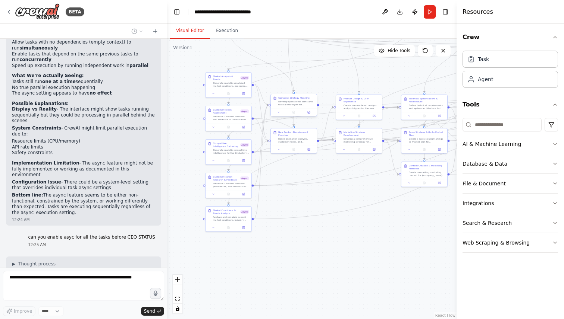
click at [279, 115] on div at bounding box center [294, 112] width 46 height 8
click at [280, 112] on icon at bounding box center [280, 112] width 3 height 3
click at [280, 112] on icon at bounding box center [280, 112] width 1 height 1
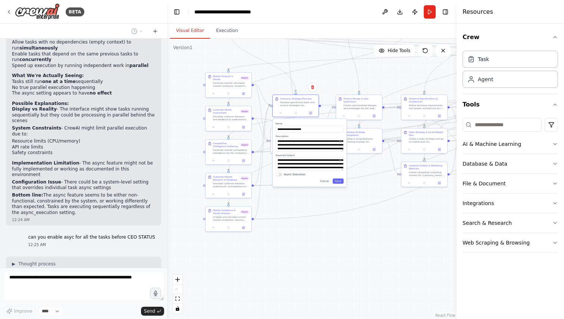
click at [279, 175] on button "Async Execution" at bounding box center [278, 175] width 7 height 4
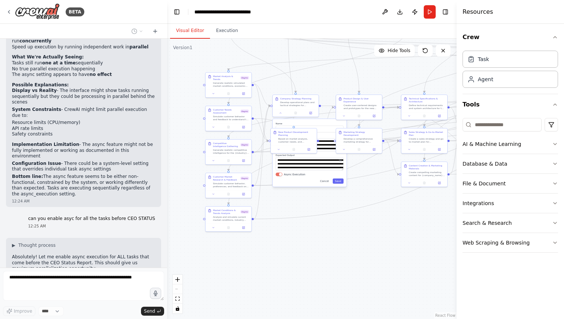
click at [278, 176] on button "Async Execution" at bounding box center [278, 175] width 7 height 4
click at [324, 184] on div "**********" at bounding box center [310, 153] width 74 height 68
click at [327, 178] on div "**********" at bounding box center [310, 153] width 74 height 68
click at [327, 180] on button "Cancel" at bounding box center [324, 181] width 13 height 5
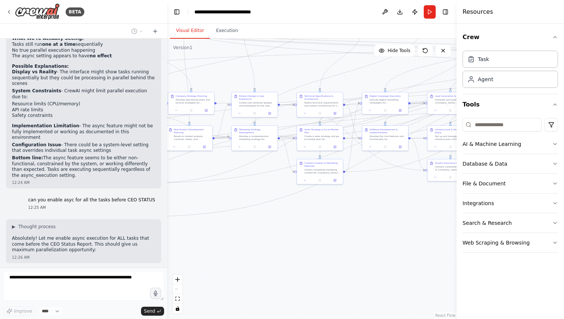
drag, startPoint x: 356, startPoint y: 235, endPoint x: 240, endPoint y: 230, distance: 115.6
click at [242, 230] on div ".deletable-edge-delete-btn { width: 20px; height: 20px; border: 0px solid #ffff…" at bounding box center [311, 179] width 289 height 281
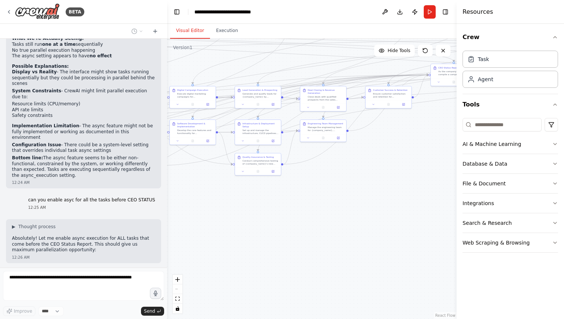
drag, startPoint x: 376, startPoint y: 234, endPoint x: 160, endPoint y: 228, distance: 215.9
click at [164, 229] on div "BETA I want to simulate a company. 11:41 PM ▶ Thought process I'd be happy to h…" at bounding box center [282, 159] width 564 height 319
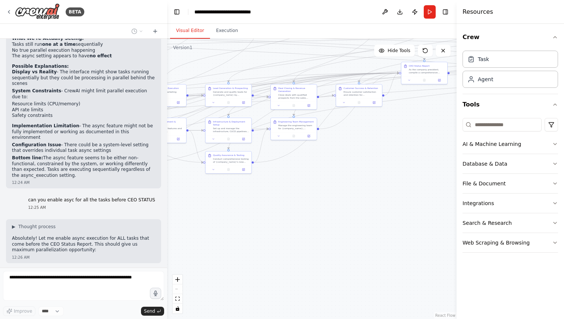
drag, startPoint x: 255, startPoint y: 232, endPoint x: 236, endPoint y: 232, distance: 18.6
click at [237, 232] on div ".deletable-edge-delete-btn { width: 20px; height: 20px; border: 0px solid #ffff…" at bounding box center [311, 179] width 289 height 281
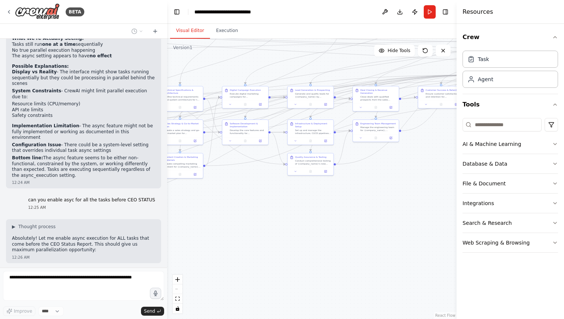
scroll to position [7073, 0]
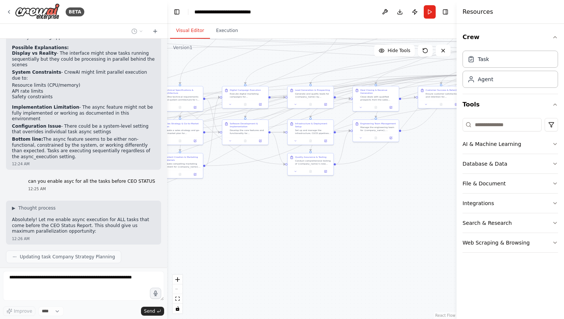
drag, startPoint x: 236, startPoint y: 232, endPoint x: 394, endPoint y: 256, distance: 160.3
click at [394, 256] on div ".deletable-edge-delete-btn { width: 20px; height: 20px; border: 0px solid #ffff…" at bounding box center [311, 179] width 289 height 281
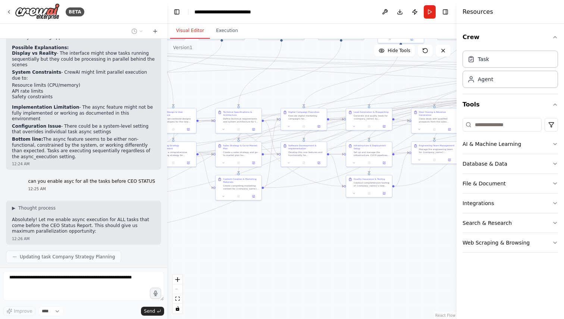
drag, startPoint x: 329, startPoint y: 266, endPoint x: 440, endPoint y: 261, distance: 110.8
click at [440, 261] on div ".deletable-edge-delete-btn { width: 20px; height: 20px; border: 0px solid #ffff…" at bounding box center [311, 179] width 289 height 281
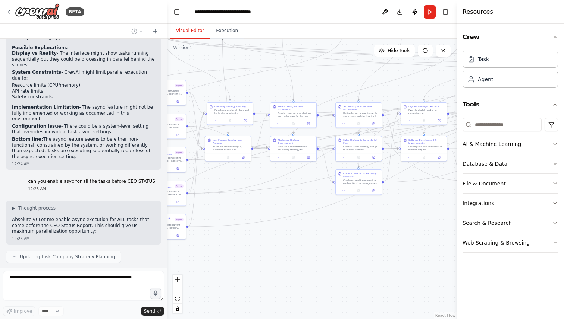
drag, startPoint x: 294, startPoint y: 254, endPoint x: 388, endPoint y: 251, distance: 94.3
click at [388, 251] on div ".deletable-edge-delete-btn { width: 20px; height: 20px; border: 0px solid #ffff…" at bounding box center [311, 179] width 289 height 281
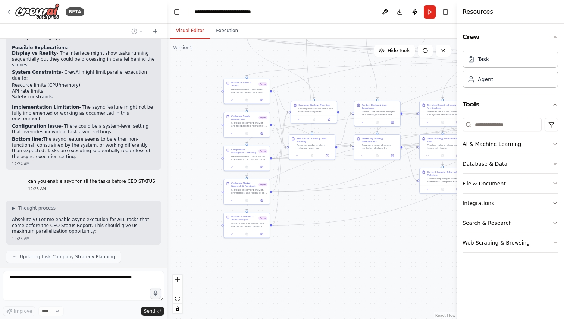
scroll to position [7091, 0]
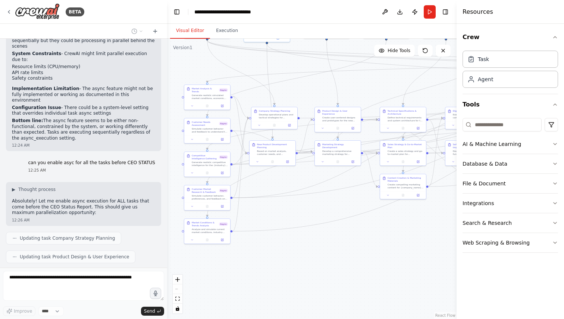
drag, startPoint x: 356, startPoint y: 252, endPoint x: 316, endPoint y: 258, distance: 40.0
click at [316, 258] on div ".deletable-edge-delete-btn { width: 20px; height: 20px; border: 0px solid #ffff…" at bounding box center [311, 179] width 289 height 281
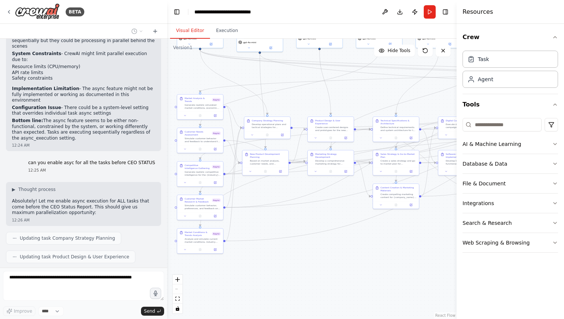
drag, startPoint x: 318, startPoint y: 254, endPoint x: 311, endPoint y: 265, distance: 13.1
click at [311, 265] on div ".deletable-edge-delete-btn { width: 20px; height: 20px; border: 0px solid #ffff…" at bounding box center [311, 179] width 289 height 281
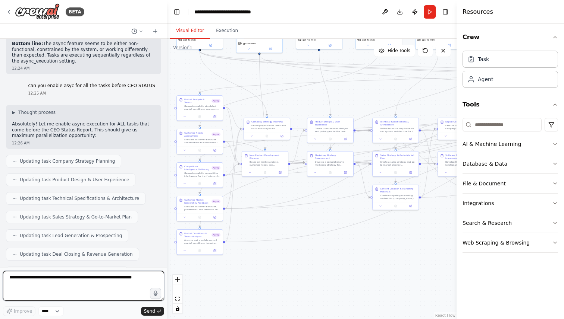
scroll to position [7174, 0]
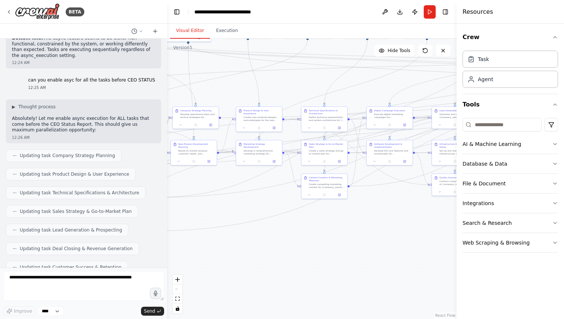
drag, startPoint x: 365, startPoint y: 245, endPoint x: 411, endPoint y: 265, distance: 49.6
click at [409, 265] on div ".deletable-edge-delete-btn { width: 20px; height: 20px; border: 0px solid #ffff…" at bounding box center [311, 179] width 289 height 281
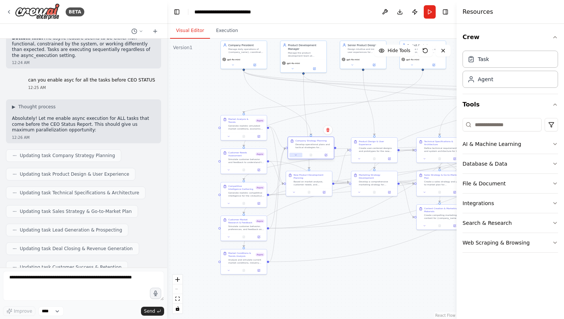
click at [297, 154] on button at bounding box center [295, 155] width 13 height 4
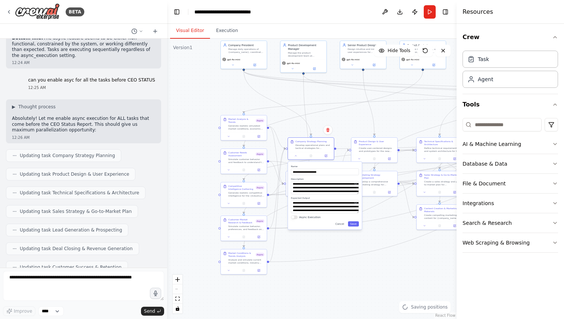
click at [296, 222] on div "Cancel Save" at bounding box center [325, 224] width 68 height 5
click at [294, 218] on button "Async Execution" at bounding box center [294, 218] width 7 height 4
click at [292, 219] on button "Async Execution" at bounding box center [294, 218] width 7 height 4
click at [355, 228] on div "**********" at bounding box center [325, 196] width 74 height 68
click at [352, 224] on button "Save" at bounding box center [353, 224] width 11 height 5
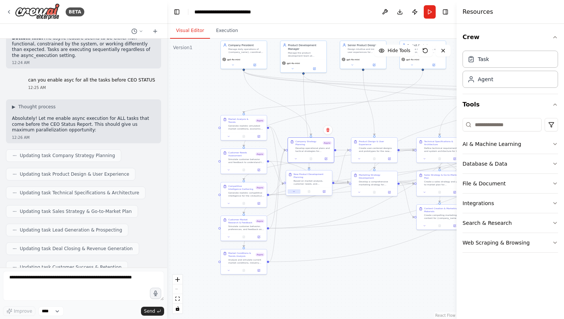
click at [291, 192] on button at bounding box center [293, 192] width 13 height 4
click at [297, 196] on div "New Product Development Planning Based on market analysis, customer needs, and …" at bounding box center [310, 184] width 47 height 26
click at [297, 193] on button at bounding box center [295, 192] width 13 height 4
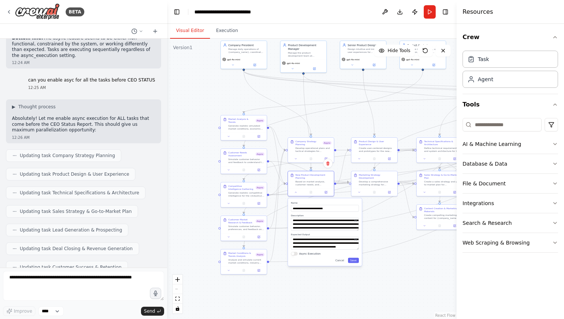
click at [294, 252] on div "**********" at bounding box center [325, 233] width 74 height 68
click at [294, 253] on button "Async Execution" at bounding box center [294, 254] width 7 height 4
click at [355, 264] on div "**********" at bounding box center [325, 233] width 74 height 68
click at [356, 261] on button "Save" at bounding box center [353, 260] width 11 height 5
click at [355, 263] on button "Save" at bounding box center [353, 260] width 11 height 5
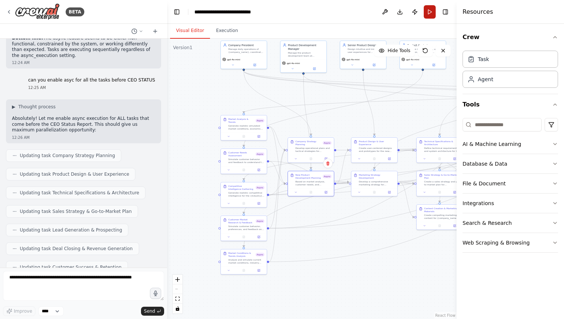
click at [429, 12] on button "Run" at bounding box center [429, 11] width 12 height 13
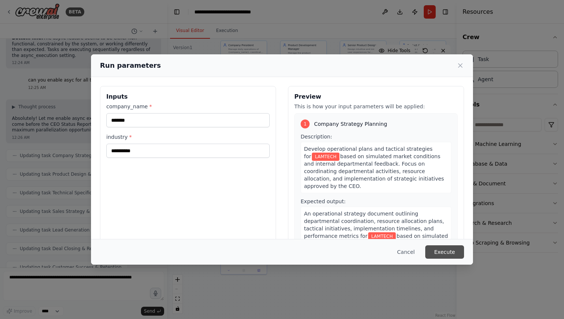
click at [445, 251] on button "Execute" at bounding box center [444, 252] width 39 height 13
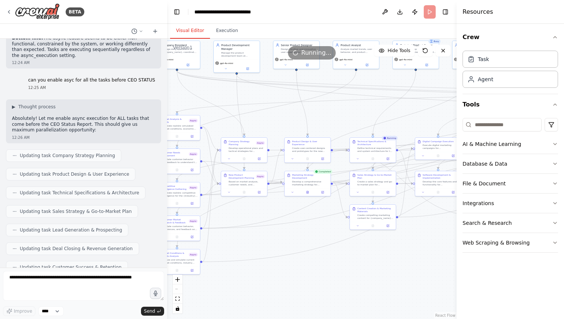
drag, startPoint x: 383, startPoint y: 268, endPoint x: 316, endPoint y: 268, distance: 66.7
click at [316, 268] on div ".deletable-edge-delete-btn { width: 20px; height: 20px; border: 0px solid #ffff…" at bounding box center [311, 179] width 289 height 281
click at [233, 31] on button "Execution" at bounding box center [227, 31] width 34 height 16
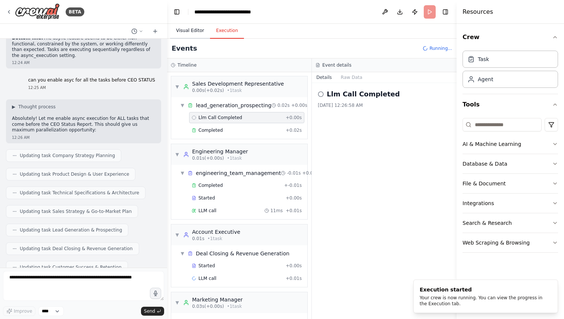
click at [191, 31] on button "Visual Editor" at bounding box center [190, 31] width 40 height 16
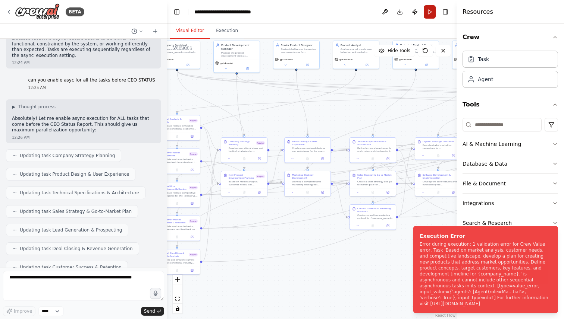
click at [425, 9] on button "Run" at bounding box center [429, 11] width 12 height 13
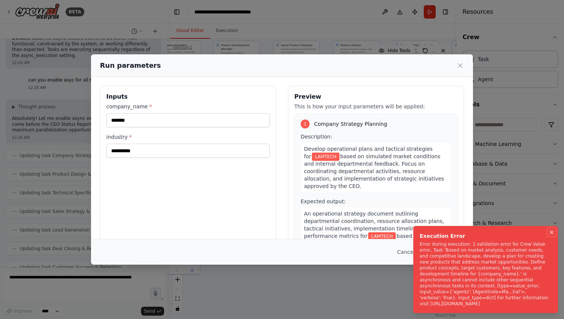
click at [552, 229] on button "Notifications (F8)" at bounding box center [551, 232] width 9 height 9
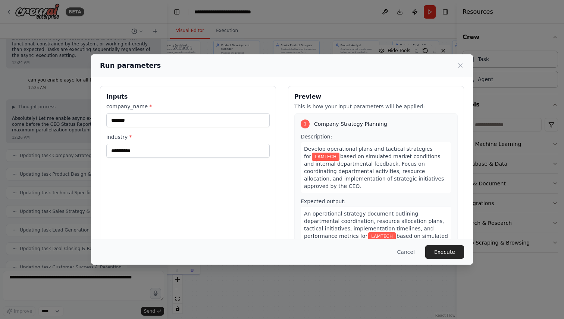
click at [445, 245] on div "Cancel Execute" at bounding box center [282, 252] width 382 height 26
click at [445, 249] on button "Execute" at bounding box center [444, 252] width 39 height 13
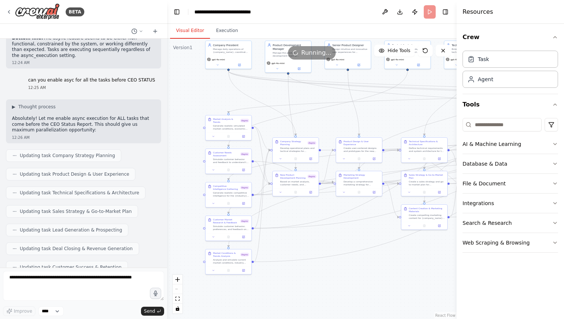
drag, startPoint x: 293, startPoint y: 292, endPoint x: 345, endPoint y: 292, distance: 51.8
click at [345, 292] on div ".deletable-edge-delete-btn { width: 20px; height: 20px; border: 0px solid #ffff…" at bounding box center [311, 179] width 289 height 281
drag, startPoint x: 345, startPoint y: 292, endPoint x: 345, endPoint y: 283, distance: 9.0
click at [345, 290] on div ".deletable-edge-delete-btn { width: 20px; height: 20px; border: 0px solid #ffff…" at bounding box center [311, 179] width 289 height 281
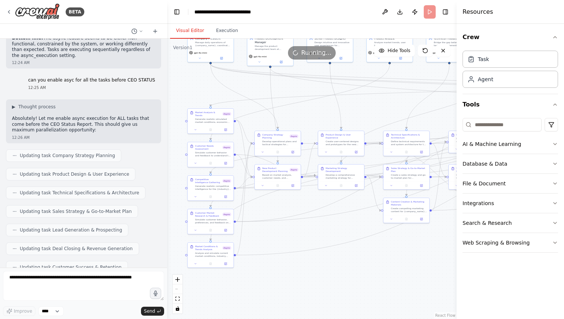
drag, startPoint x: 345, startPoint y: 283, endPoint x: 327, endPoint y: 278, distance: 18.4
click at [327, 278] on div ".deletable-edge-delete-btn { width: 20px; height: 20px; border: 0px solid #ffff…" at bounding box center [311, 179] width 289 height 281
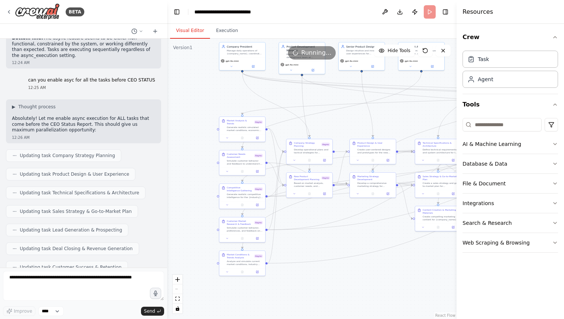
drag, startPoint x: 327, startPoint y: 278, endPoint x: 359, endPoint y: 287, distance: 32.4
click at [359, 287] on div ".deletable-edge-delete-btn { width: 20px; height: 20px; border: 0px solid #ffff…" at bounding box center [311, 179] width 289 height 281
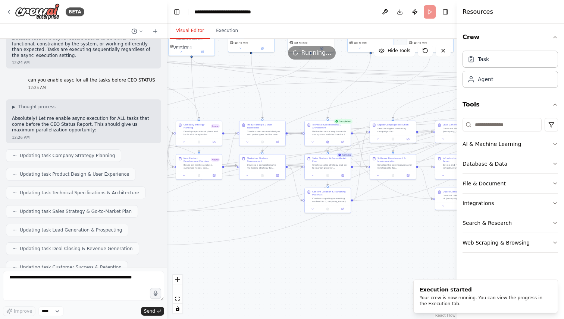
drag, startPoint x: 359, startPoint y: 282, endPoint x: 236, endPoint y: 264, distance: 124.4
click at [236, 264] on div ".deletable-edge-delete-btn { width: 20px; height: 20px; border: 0px solid #ffff…" at bounding box center [311, 179] width 289 height 281
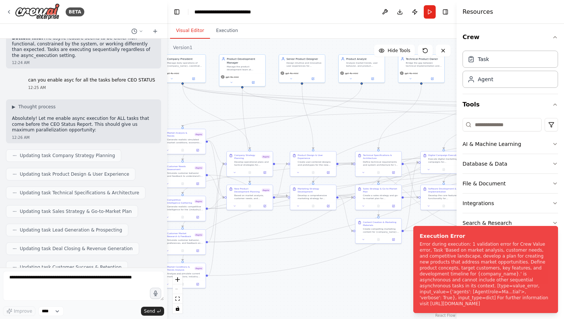
drag, startPoint x: 262, startPoint y: 250, endPoint x: 335, endPoint y: 286, distance: 81.0
click at [335, 286] on div ".deletable-edge-delete-btn { width: 20px; height: 20px; border: 0px solid #ffff…" at bounding box center [311, 179] width 289 height 281
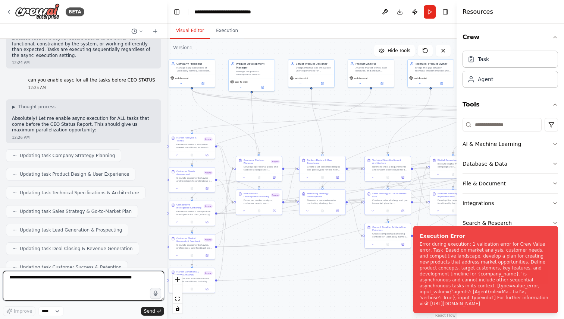
click at [103, 276] on textarea at bounding box center [83, 286] width 161 height 30
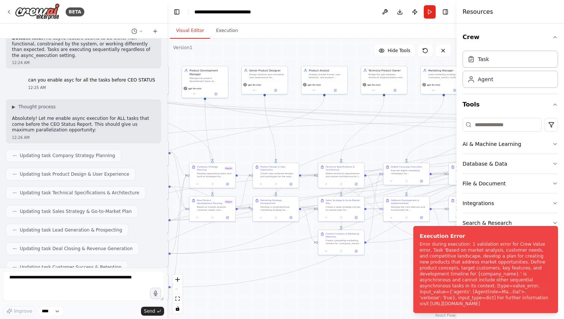
drag, startPoint x: 258, startPoint y: 283, endPoint x: 211, endPoint y: 289, distance: 47.1
click at [211, 289] on div ".deletable-edge-delete-btn { width: 20px; height: 20px; border: 0px solid #ffff…" at bounding box center [311, 179] width 289 height 281
click at [198, 185] on icon at bounding box center [197, 183] width 3 height 3
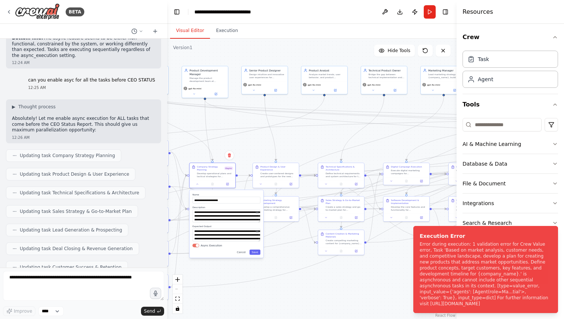
click at [193, 247] on button "Async Execution" at bounding box center [195, 246] width 7 height 4
click at [255, 256] on div "**********" at bounding box center [226, 224] width 74 height 68
click at [257, 251] on button "Save" at bounding box center [254, 252] width 11 height 5
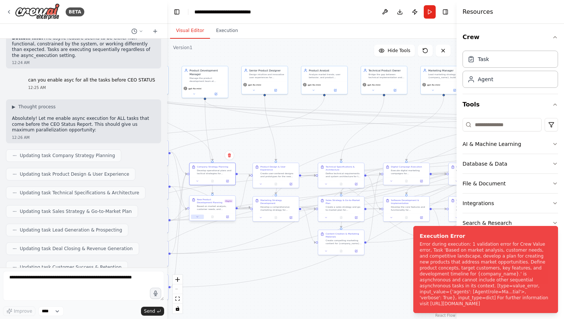
click at [199, 217] on button at bounding box center [197, 217] width 13 height 4
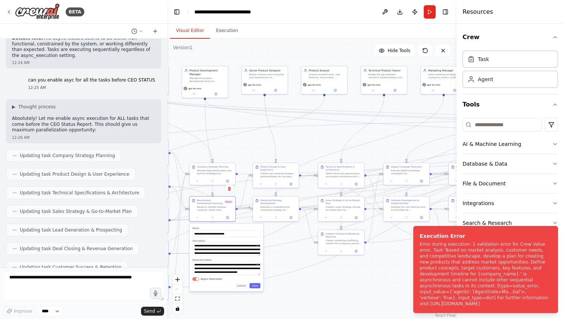
click at [195, 280] on button "Async Execution" at bounding box center [195, 280] width 7 height 4
click at [251, 285] on button "Save" at bounding box center [254, 286] width 11 height 5
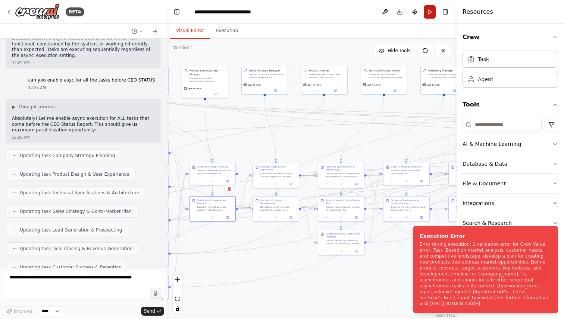
click at [426, 8] on button "Run" at bounding box center [429, 11] width 12 height 13
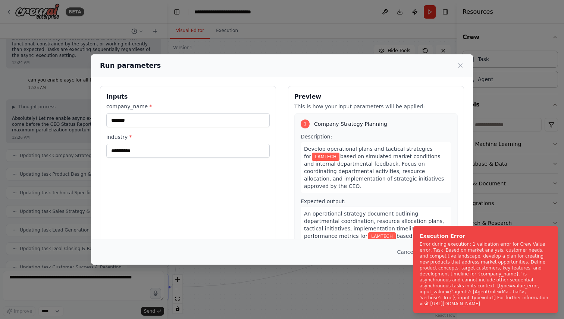
click at [322, 261] on div "**********" at bounding box center [282, 159] width 564 height 319
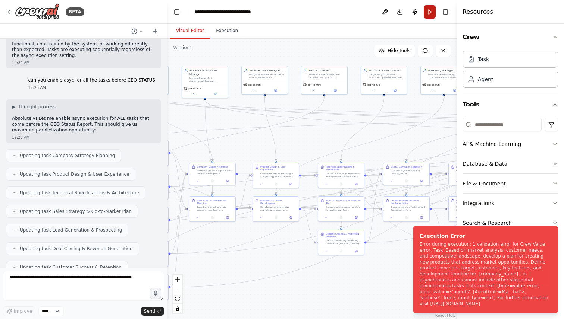
click at [432, 15] on button "Run" at bounding box center [429, 11] width 12 height 13
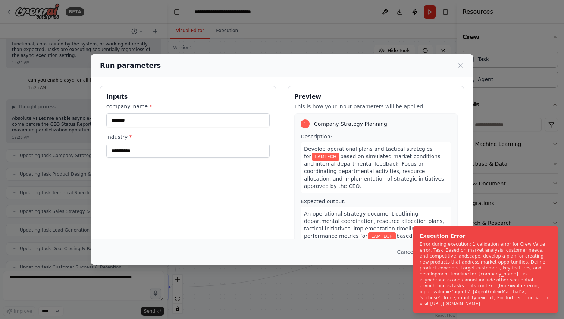
click at [560, 229] on ol "Execution Error Error during execution: 1 validation error for Crew Value error…" at bounding box center [485, 269] width 157 height 99
click at [551, 230] on icon "Notifications (F8)" at bounding box center [551, 233] width 6 height 6
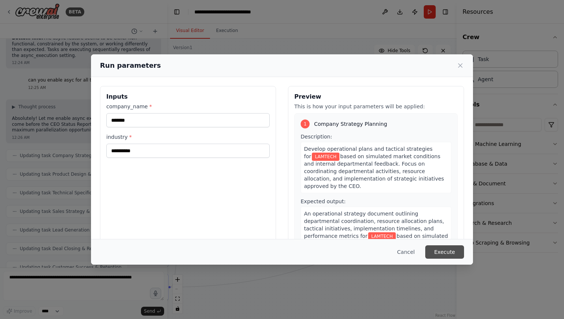
click at [435, 258] on button "Execute" at bounding box center [444, 252] width 39 height 13
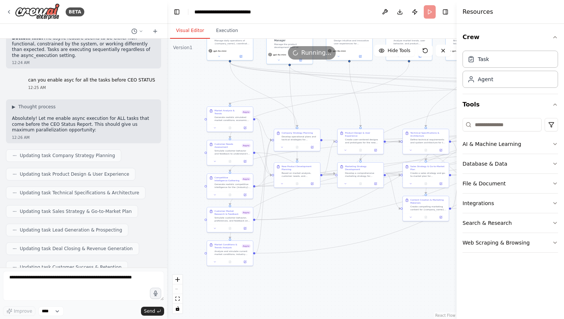
drag, startPoint x: 349, startPoint y: 296, endPoint x: 431, endPoint y: 262, distance: 89.4
click at [431, 262] on div ".deletable-edge-delete-btn { width: 20px; height: 20px; border: 0px solid #ffff…" at bounding box center [311, 179] width 289 height 281
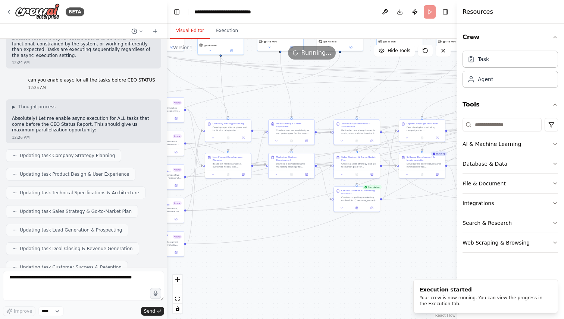
drag, startPoint x: 360, startPoint y: 276, endPoint x: 244, endPoint y: 261, distance: 116.6
click at [245, 261] on div ".deletable-edge-delete-btn { width: 20px; height: 20px; border: 0px solid #ffff…" at bounding box center [311, 179] width 289 height 281
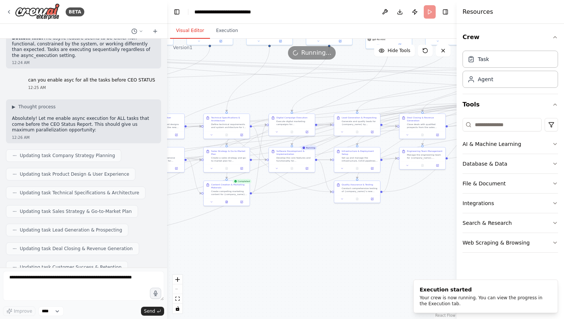
drag, startPoint x: 370, startPoint y: 241, endPoint x: 283, endPoint y: 241, distance: 87.2
click at [283, 241] on div ".deletable-edge-delete-btn { width: 20px; height: 20px; border: 0px solid #ffff…" at bounding box center [311, 179] width 289 height 281
drag, startPoint x: 259, startPoint y: 263, endPoint x: 355, endPoint y: 274, distance: 95.6
click at [352, 274] on div ".deletable-edge-delete-btn { width: 20px; height: 20px; border: 0px solid #ffff…" at bounding box center [311, 179] width 289 height 281
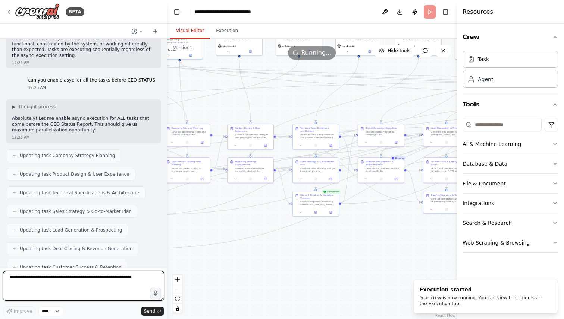
click at [78, 282] on textarea at bounding box center [83, 286] width 161 height 30
type textarea "*"
type textarea "**********"
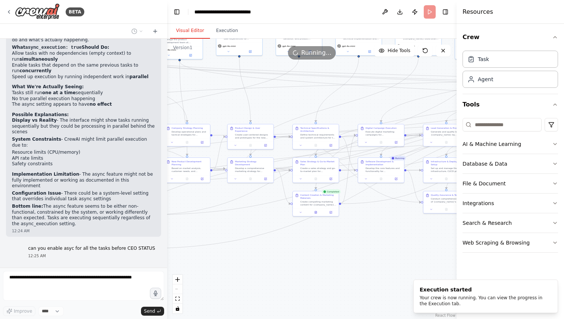
scroll to position [7012, 0]
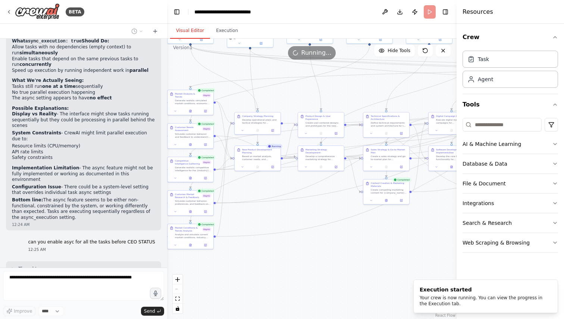
drag, startPoint x: 278, startPoint y: 272, endPoint x: 348, endPoint y: 260, distance: 71.5
click at [348, 260] on div ".deletable-edge-delete-btn { width: 20px; height: 20px; border: 0px solid #ffff…" at bounding box center [311, 179] width 289 height 281
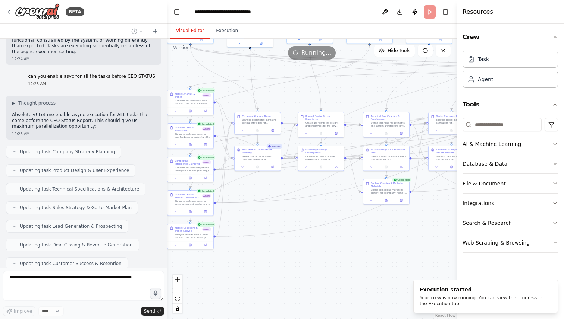
scroll to position [7219, 0]
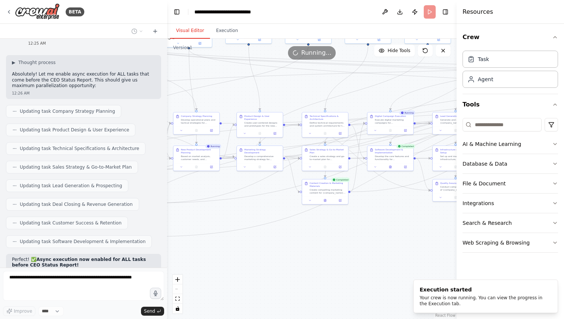
drag, startPoint x: 366, startPoint y: 261, endPoint x: 303, endPoint y: 260, distance: 63.4
click at [303, 261] on div ".deletable-edge-delete-btn { width: 20px; height: 20px; border: 0px solid #ffff…" at bounding box center [311, 179] width 289 height 281
click at [372, 167] on icon at bounding box center [372, 166] width 3 height 3
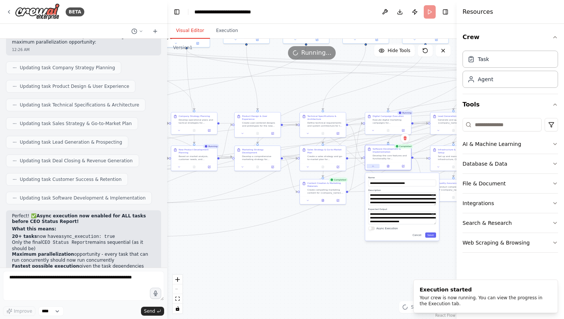
click at [372, 166] on icon at bounding box center [372, 166] width 3 height 3
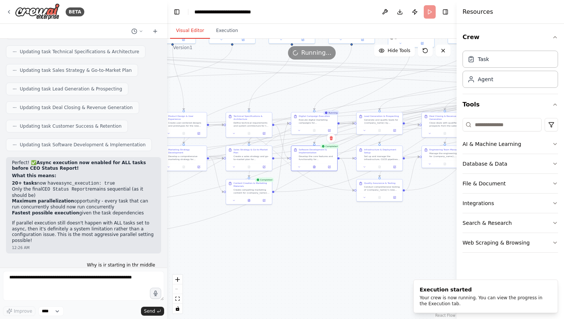
drag, startPoint x: 380, startPoint y: 223, endPoint x: 306, endPoint y: 223, distance: 73.8
click at [306, 223] on div ".deletable-edge-delete-btn { width: 20px; height: 20px; border: 0px solid #ffff…" at bounding box center [311, 179] width 289 height 281
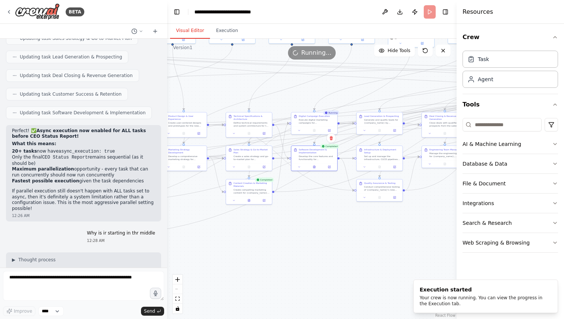
scroll to position [7353, 0]
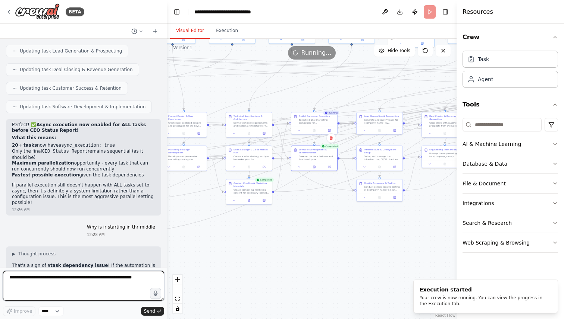
click at [54, 281] on textarea at bounding box center [83, 286] width 161 height 30
type textarea "**********"
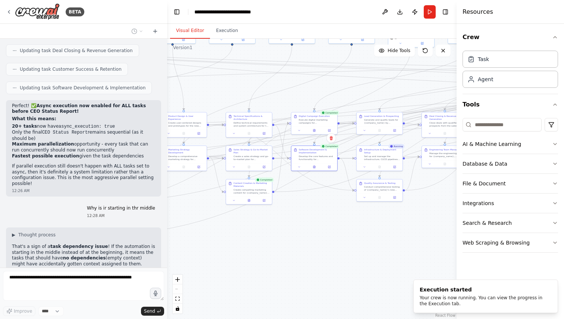
scroll to position [7397, 0]
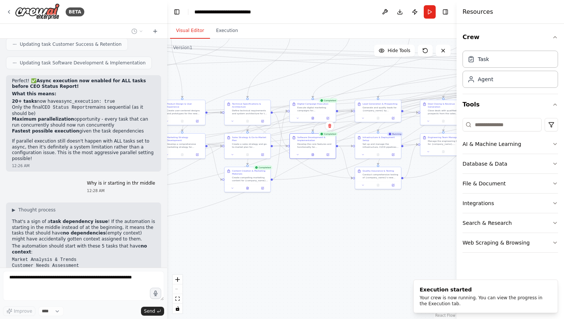
drag, startPoint x: 233, startPoint y: 286, endPoint x: 462, endPoint y: 271, distance: 229.3
click at [463, 271] on div "BETA I want to simulate a company. 11:41 PM ▶ Thought process I'd be happy to h…" at bounding box center [282, 159] width 564 height 319
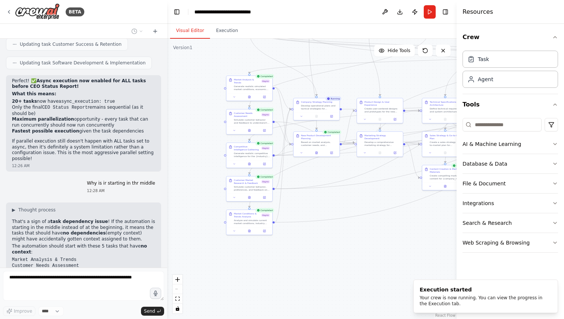
drag, startPoint x: 386, startPoint y: 255, endPoint x: 180, endPoint y: 189, distance: 216.7
click at [180, 189] on div ".deletable-edge-delete-btn { width: 20px; height: 20px; border: 0px solid #ffff…" at bounding box center [311, 179] width 289 height 281
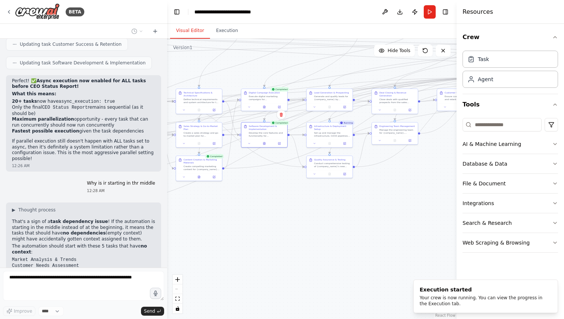
drag, startPoint x: 336, startPoint y: 175, endPoint x: 262, endPoint y: 233, distance: 94.0
click at [262, 233] on div ".deletable-edge-delete-btn { width: 20px; height: 20px; border: 0px solid #ffff…" at bounding box center [311, 179] width 289 height 281
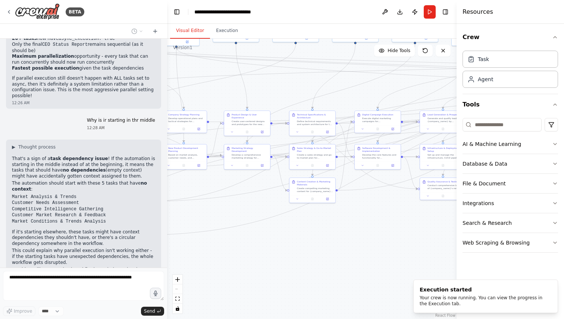
scroll to position [7466, 0]
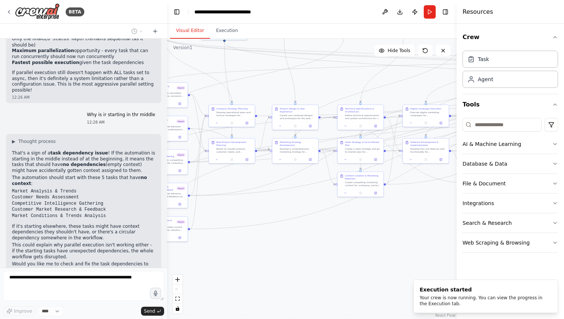
drag, startPoint x: 216, startPoint y: 194, endPoint x: 377, endPoint y: 212, distance: 162.0
click at [377, 212] on div ".deletable-edge-delete-btn { width: 20px; height: 20px; border: 0px solid #ffff…" at bounding box center [311, 179] width 289 height 281
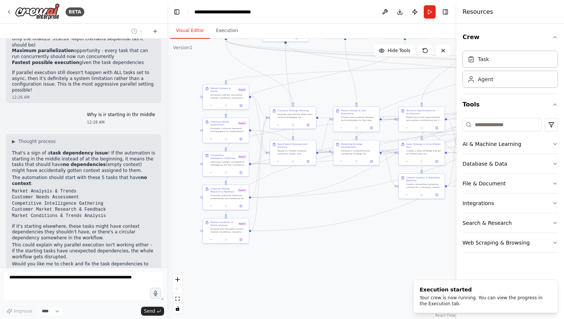
drag, startPoint x: 377, startPoint y: 212, endPoint x: 440, endPoint y: 212, distance: 63.0
click at [440, 212] on div ".deletable-edge-delete-btn { width: 20px; height: 20px; border: 0px solid #ffff…" at bounding box center [311, 179] width 289 height 281
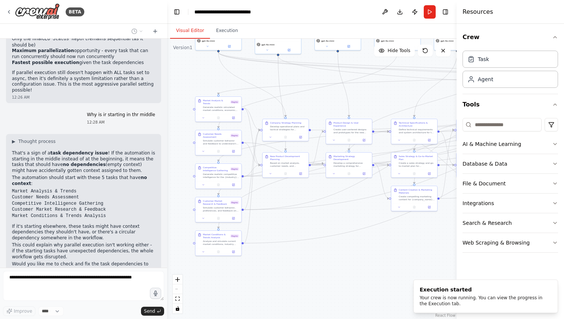
scroll to position [7485, 0]
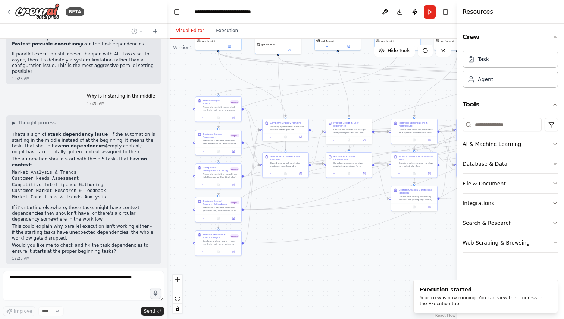
drag, startPoint x: 321, startPoint y: 215, endPoint x: 267, endPoint y: 214, distance: 54.1
click at [268, 215] on div ".deletable-edge-delete-btn { width: 20px; height: 20px; border: 0px solid #ffff…" at bounding box center [311, 179] width 289 height 281
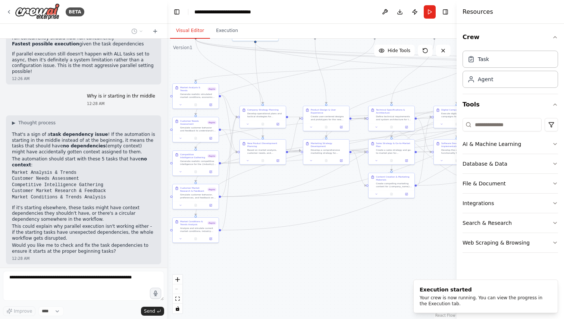
drag, startPoint x: 304, startPoint y: 225, endPoint x: 325, endPoint y: 225, distance: 21.6
click at [325, 225] on div ".deletable-edge-delete-btn { width: 20px; height: 20px; border: 0px solid #ffff…" at bounding box center [311, 179] width 289 height 281
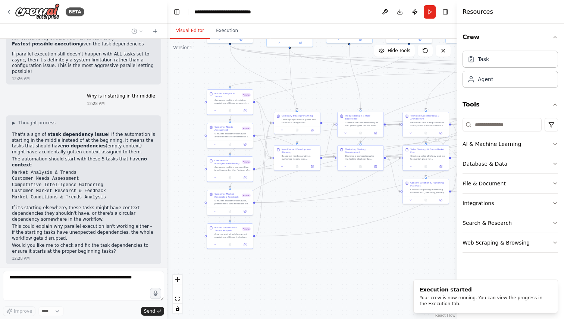
scroll to position [7503, 0]
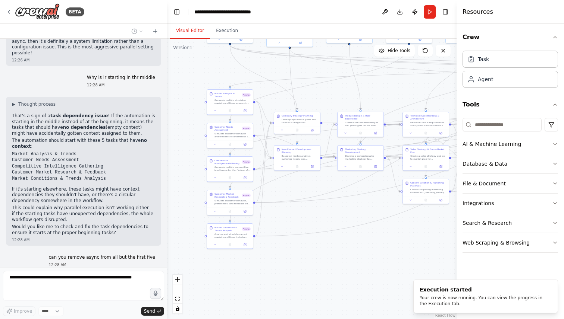
drag, startPoint x: 325, startPoint y: 225, endPoint x: 359, endPoint y: 233, distance: 34.6
click at [359, 233] on div ".deletable-edge-delete-btn { width: 20px; height: 20px; border: 0px solid #ffff…" at bounding box center [311, 179] width 289 height 281
click at [281, 168] on icon at bounding box center [281, 168] width 3 height 3
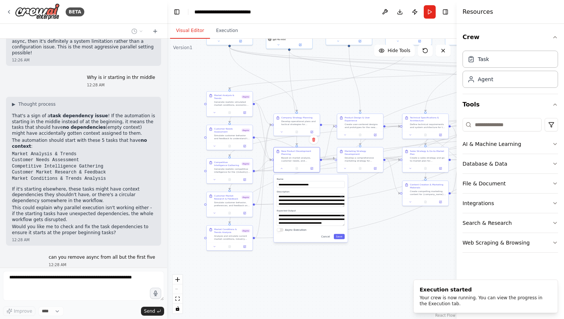
scroll to position [7522, 0]
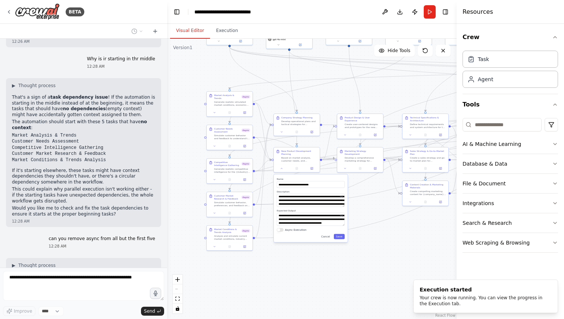
click at [325, 276] on div ".deletable-edge-delete-btn { width: 20px; height: 20px; border: 0px solid #ffff…" at bounding box center [311, 179] width 289 height 281
click at [325, 239] on button "Cancel" at bounding box center [325, 236] width 13 height 5
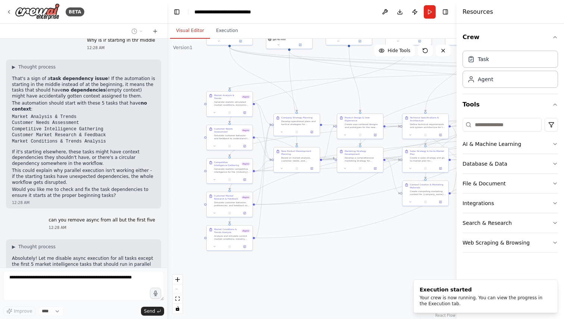
scroll to position [7559, 0]
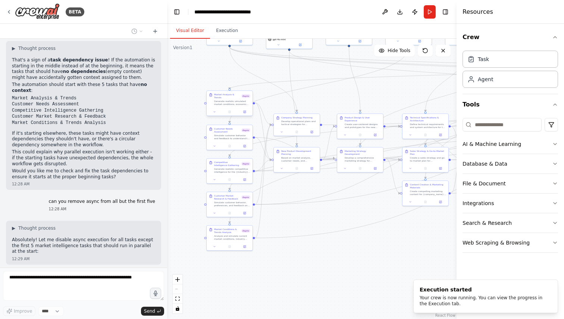
click at [216, 113] on div at bounding box center [230, 112] width 46 height 8
click at [216, 111] on button at bounding box center [214, 112] width 13 height 4
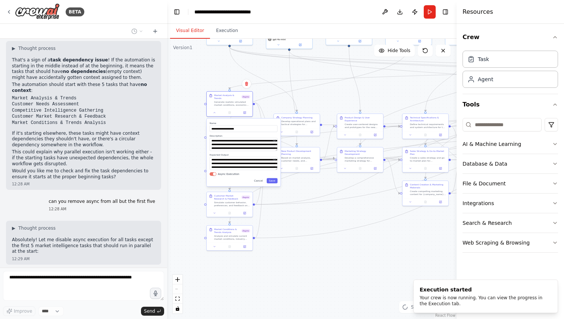
scroll to position [7578, 0]
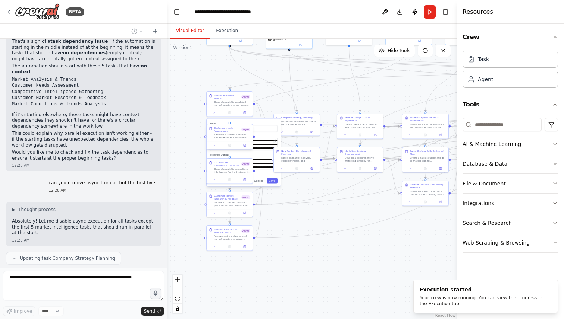
click at [248, 131] on span "Async" at bounding box center [245, 130] width 9 height 4
click at [262, 181] on button "Cancel" at bounding box center [258, 181] width 13 height 5
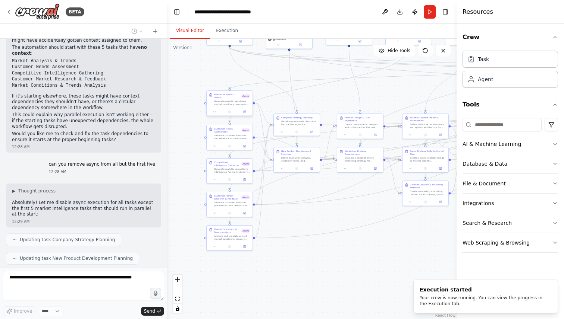
click at [248, 96] on span "Async" at bounding box center [245, 96] width 9 height 4
click at [187, 117] on div ".deletable-edge-delete-btn { width: 20px; height: 20px; border: 0px solid #ffff…" at bounding box center [311, 179] width 289 height 281
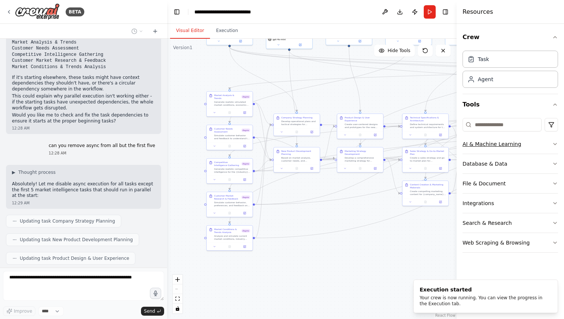
click at [481, 152] on button "AI & Machine Learning" at bounding box center [509, 144] width 95 height 19
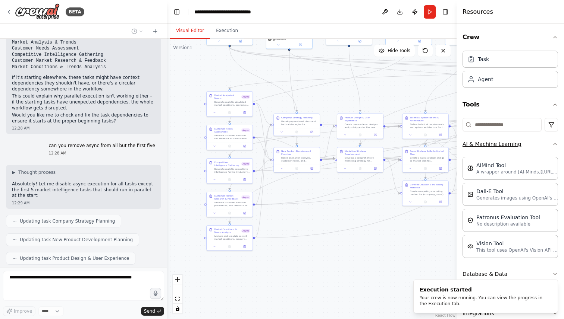
scroll to position [7634, 0]
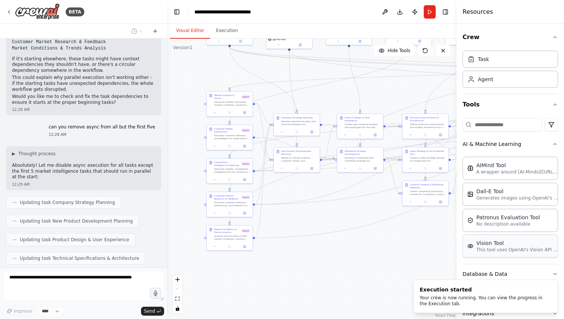
click at [492, 250] on p "This tool uses OpenAI's Vision API to describe the contents of an image." at bounding box center [517, 250] width 82 height 6
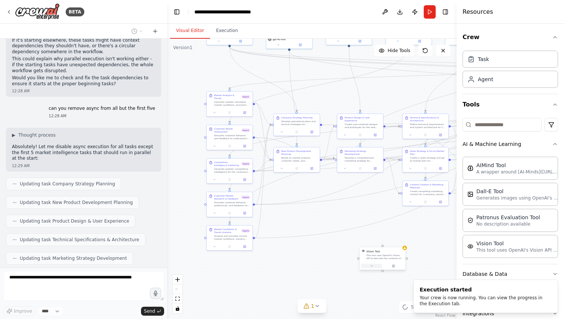
click at [371, 266] on icon at bounding box center [371, 266] width 1 height 1
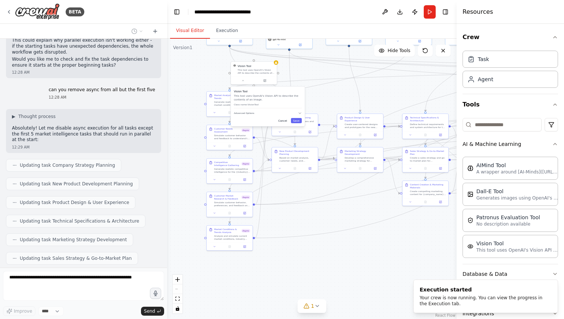
click at [287, 120] on button "Cancel" at bounding box center [282, 120] width 13 height 5
click at [246, 82] on div at bounding box center [254, 80] width 46 height 8
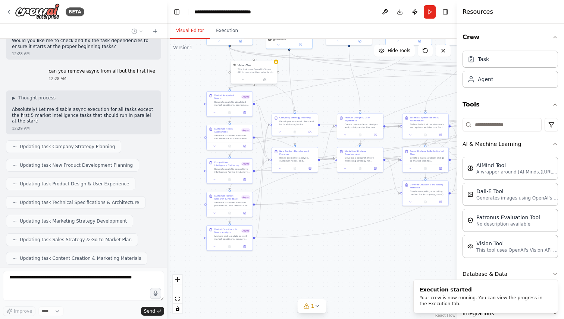
click at [265, 66] on div "Vision Tool" at bounding box center [255, 65] width 37 height 4
click at [273, 54] on icon at bounding box center [272, 53] width 4 height 4
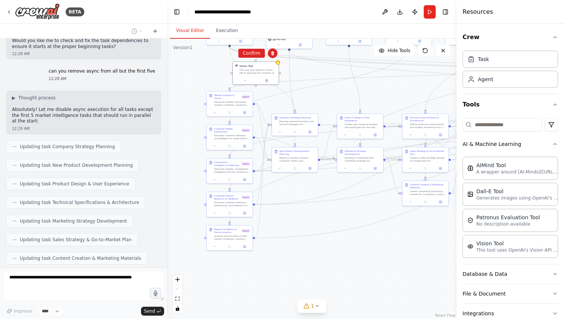
click at [257, 58] on div ".deletable-edge-delete-btn { width: 20px; height: 20px; border: 0px solid #ffff…" at bounding box center [311, 179] width 289 height 281
click at [266, 70] on div "This tool uses OpenAI's Vision API to describe the contents of an image." at bounding box center [257, 71] width 37 height 6
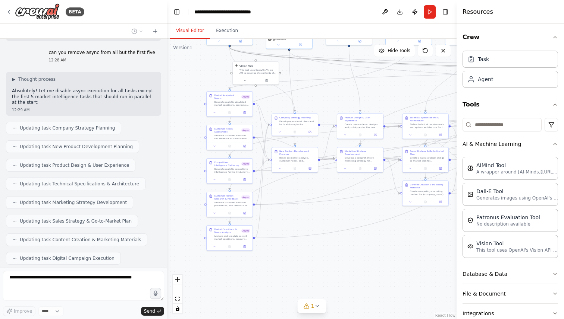
click at [271, 57] on icon "Edge from d61c5594-0c2a-44fc-b146-76df6a983cc2 to 0d39f4b7-efdf-4894-8588-2178d…" at bounding box center [523, 68] width 587 height 42
click at [268, 67] on div "Vision Tool This tool uses OpenAI's Vision API to describe the contents of an i…" at bounding box center [257, 68] width 37 height 10
click at [274, 57] on button at bounding box center [273, 53] width 10 height 10
click at [246, 57] on button "Confirm" at bounding box center [251, 53] width 26 height 9
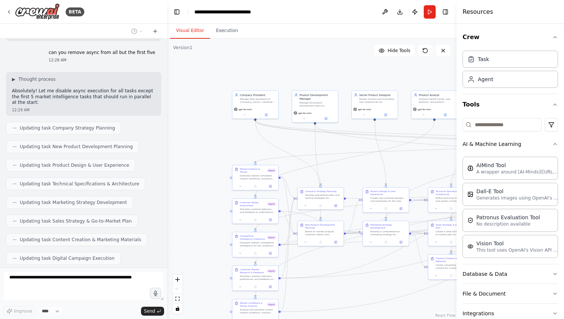
scroll to position [7727, 0]
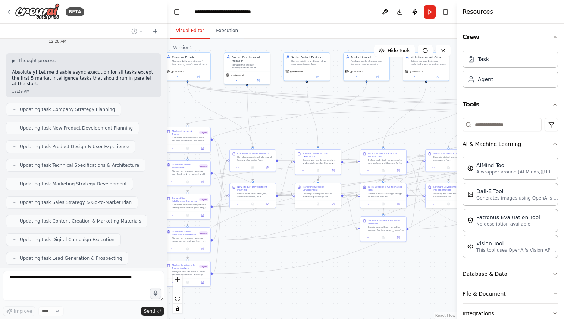
drag, startPoint x: 339, startPoint y: 230, endPoint x: 278, endPoint y: 251, distance: 64.7
click at [278, 251] on div ".deletable-edge-delete-btn { width: 20px; height: 20px; border: 0px solid #ffff…" at bounding box center [311, 179] width 289 height 281
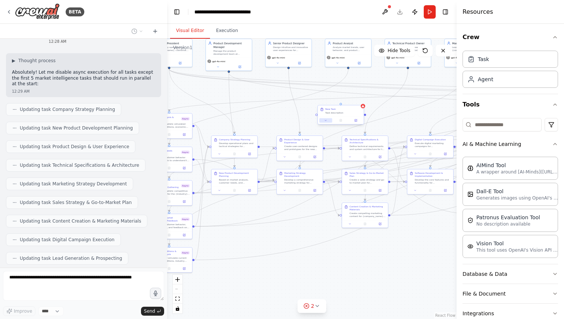
click at [325, 122] on button at bounding box center [325, 121] width 13 height 4
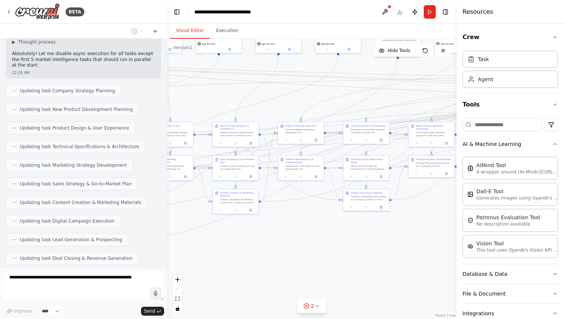
drag, startPoint x: 402, startPoint y: 308, endPoint x: 270, endPoint y: 292, distance: 133.3
click at [272, 294] on div ".deletable-edge-delete-btn { width: 20px; height: 20px; border: 0px solid #ffff…" at bounding box center [311, 179] width 289 height 281
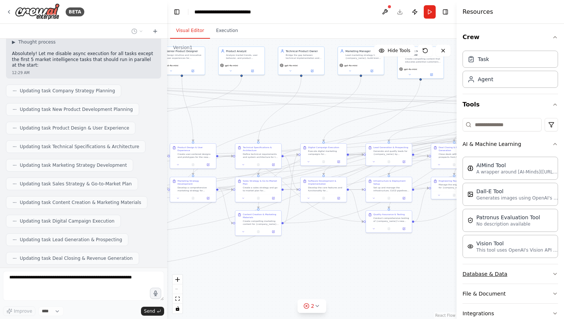
drag, startPoint x: 429, startPoint y: 270, endPoint x: 468, endPoint y: 277, distance: 39.4
click at [460, 289] on div "BETA I want to simulate a company. 11:41 PM ▶ Thought process I'd be happy to h…" at bounding box center [282, 159] width 564 height 319
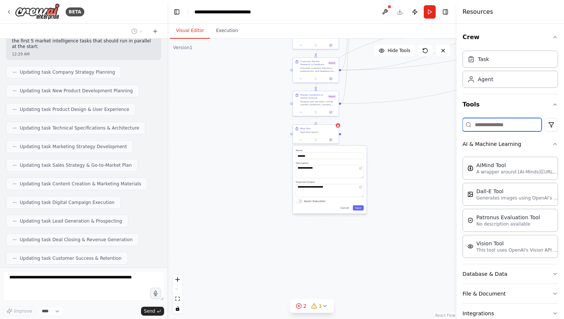
scroll to position [7783, 0]
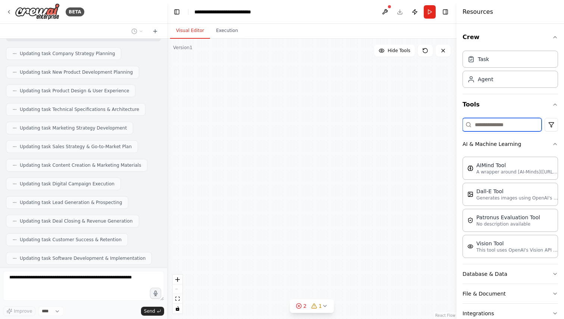
drag, startPoint x: 316, startPoint y: 123, endPoint x: 537, endPoint y: -38, distance: 273.4
click at [537, 0] on html "BETA I want to simulate a company. 11:41 PM ▶ Thought process I'd be happy to h…" at bounding box center [282, 159] width 564 height 319
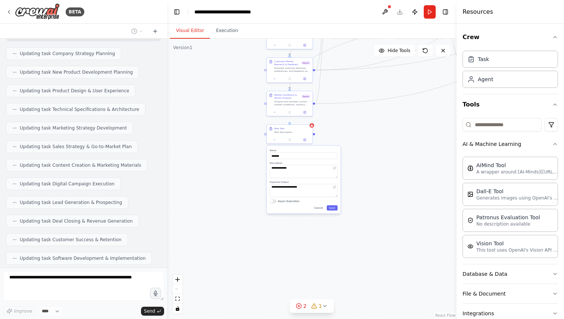
click at [383, 177] on div ".deletable-edge-delete-btn { width: 20px; height: 20px; border: 0px solid #ffff…" at bounding box center [311, 179] width 289 height 281
click at [321, 209] on button "Cancel" at bounding box center [318, 208] width 13 height 5
click at [306, 120] on button at bounding box center [307, 118] width 10 height 10
click at [290, 122] on div ".deletable-edge-delete-btn { width: 20px; height: 20px; border: 0px solid #ffff…" at bounding box center [311, 179] width 289 height 281
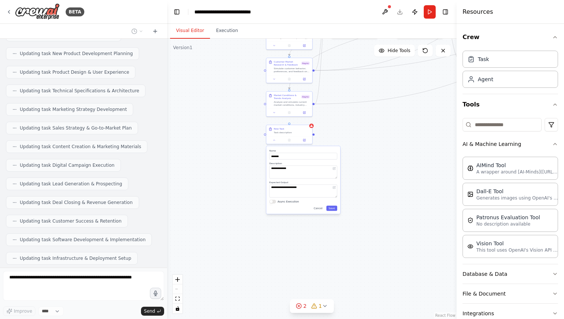
click at [316, 212] on div "**********" at bounding box center [303, 181] width 74 height 68
click at [320, 209] on button "Cancel" at bounding box center [317, 208] width 13 height 5
click at [294, 132] on div "Task description" at bounding box center [292, 131] width 36 height 3
click at [304, 131] on div "Task description" at bounding box center [292, 131] width 36 height 3
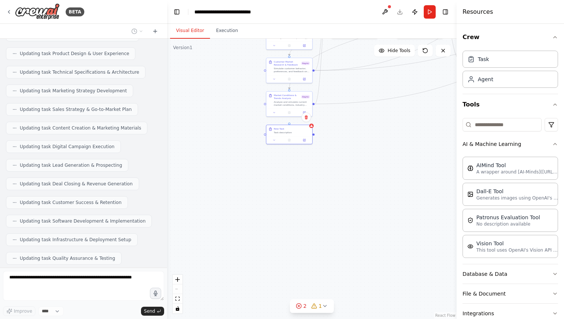
click at [305, 123] on div "Confirm" at bounding box center [306, 117] width 13 height 13
click at [305, 120] on button at bounding box center [306, 118] width 10 height 10
click at [289, 119] on button "Confirm" at bounding box center [285, 117] width 26 height 9
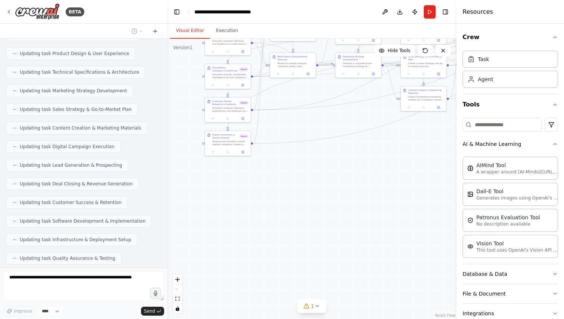
drag, startPoint x: 399, startPoint y: 131, endPoint x: 215, endPoint y: 292, distance: 244.4
click at [215, 292] on div ".deletable-edge-delete-btn { width: 20px; height: 20px; border: 0px solid #ffff…" at bounding box center [311, 179] width 289 height 281
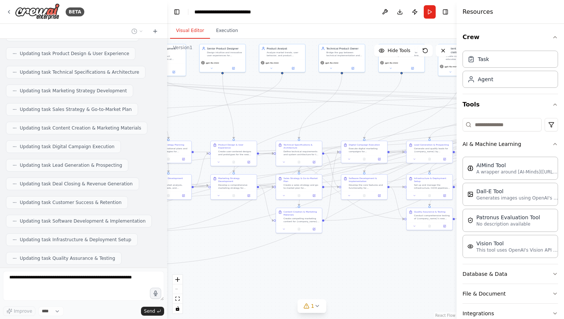
drag, startPoint x: 427, startPoint y: 126, endPoint x: 161, endPoint y: 136, distance: 266.4
click at [162, 135] on div "BETA I want to simulate a company. 11:41 PM ▶ Thought process I'd be happy to h…" at bounding box center [282, 159] width 564 height 319
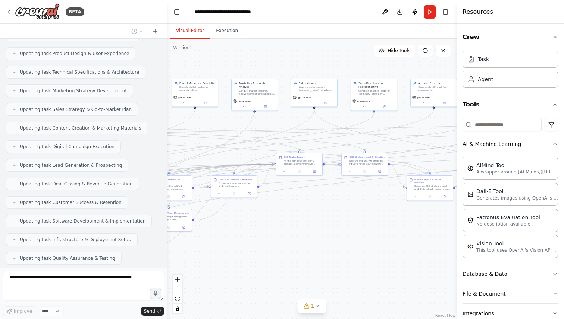
drag, startPoint x: 382, startPoint y: 217, endPoint x: 304, endPoint y: 274, distance: 97.2
click at [289, 282] on div ".deletable-edge-delete-btn { width: 20px; height: 20px; border: 0px solid #ffff…" at bounding box center [311, 179] width 289 height 281
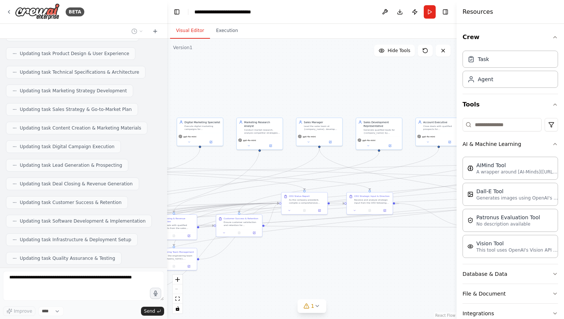
drag, startPoint x: 417, startPoint y: 216, endPoint x: 111, endPoint y: 220, distance: 305.3
click at [111, 220] on div "BETA I want to simulate a company. 11:41 PM ▶ Thought process I'd be happy to h…" at bounding box center [282, 159] width 564 height 319
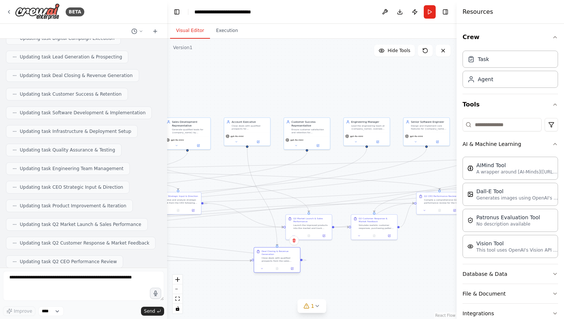
scroll to position [7935, 0]
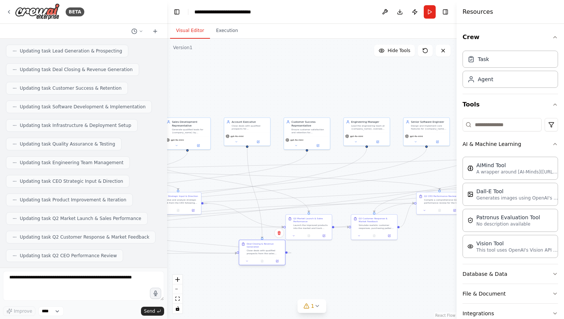
drag, startPoint x: 207, startPoint y: 225, endPoint x: 221, endPoint y: 255, distance: 33.4
click at [246, 255] on div "Close deals with qualified prospects from the sales pipeline, conduct product d…" at bounding box center [264, 252] width 36 height 6
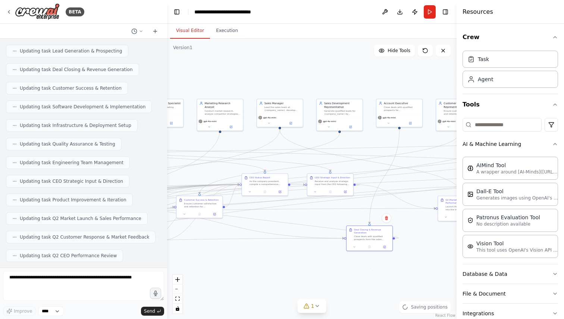
drag, startPoint x: 288, startPoint y: 289, endPoint x: 430, endPoint y: 271, distance: 143.5
click at [443, 269] on div ".deletable-edge-delete-btn { width: 20px; height: 20px; border: 0px solid #ffff…" at bounding box center [311, 179] width 289 height 281
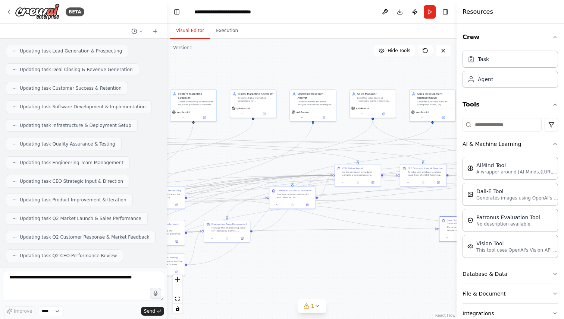
drag, startPoint x: 308, startPoint y: 285, endPoint x: 402, endPoint y: 277, distance: 93.9
click at [403, 277] on div ".deletable-edge-delete-btn { width: 20px; height: 20px; border: 0px solid #ffff…" at bounding box center [311, 179] width 289 height 281
drag, startPoint x: 453, startPoint y: 233, endPoint x: 208, endPoint y: 203, distance: 246.3
click at [208, 203] on div "Deal Closing & Revenue Generation Close deals with qualified prospects from the…" at bounding box center [224, 194] width 46 height 17
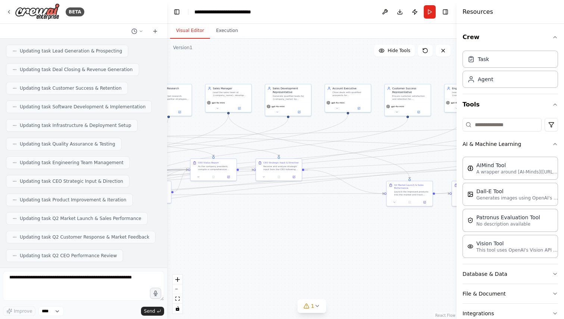
drag, startPoint x: 358, startPoint y: 262, endPoint x: 256, endPoint y: 257, distance: 101.6
click at [256, 257] on div ".deletable-edge-delete-btn { width: 20px; height: 20px; border: 0px solid #ffff…" at bounding box center [311, 179] width 289 height 281
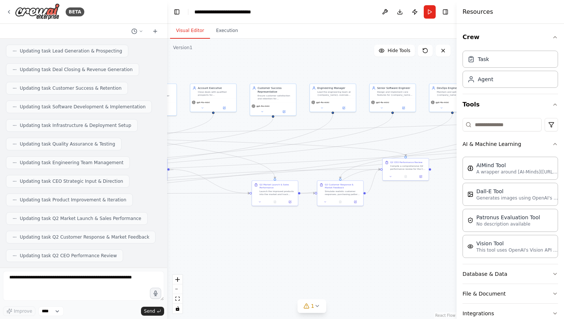
drag, startPoint x: 396, startPoint y: 267, endPoint x: 258, endPoint y: 265, distance: 137.2
click at [258, 265] on div ".deletable-edge-delete-btn { width: 20px; height: 20px; border: 0px solid #ffff…" at bounding box center [311, 179] width 289 height 281
drag, startPoint x: 399, startPoint y: 255, endPoint x: 256, endPoint y: 267, distance: 143.6
click at [256, 267] on div ".deletable-edge-delete-btn { width: 20px; height: 20px; border: 0px solid #ffff…" at bounding box center [311, 179] width 289 height 281
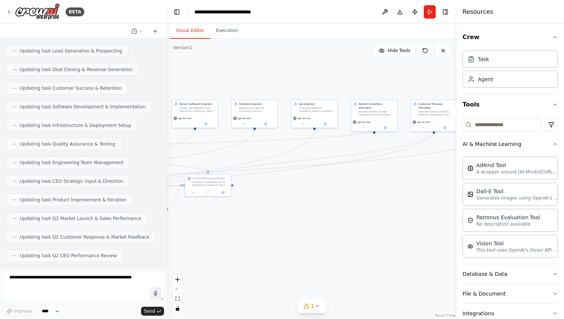
drag, startPoint x: 351, startPoint y: 224, endPoint x: 191, endPoint y: 230, distance: 159.6
click at [194, 230] on div ".deletable-edge-delete-btn { width: 20px; height: 20px; border: 0px solid #ffff…" at bounding box center [311, 179] width 289 height 281
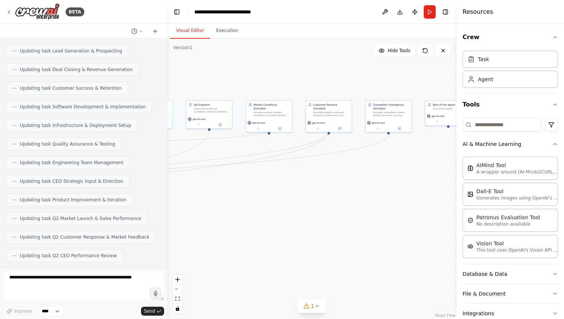
drag, startPoint x: 369, startPoint y: 199, endPoint x: 276, endPoint y: 199, distance: 93.2
click at [276, 199] on div ".deletable-edge-delete-btn { width: 20px; height: 20px; border: 0px solid #ffff…" at bounding box center [311, 179] width 289 height 281
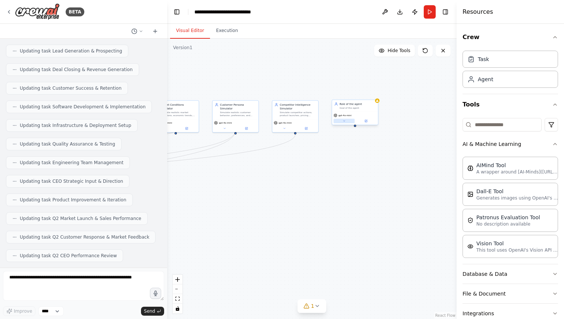
click at [348, 122] on button at bounding box center [343, 121] width 21 height 4
click at [357, 187] on span "OpenAI - gpt-4o-mini" at bounding box center [354, 188] width 27 height 4
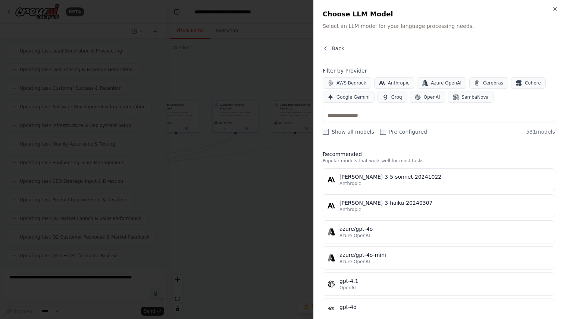
click at [332, 43] on div "Close Choose LLM Model Select an LLM model for your language processing needs. …" at bounding box center [438, 159] width 251 height 319
click at [325, 52] on div "Back" at bounding box center [438, 51] width 232 height 13
click at [549, 12] on h2 "Choose LLM Model" at bounding box center [438, 14] width 232 height 10
click at [553, 12] on h2 "Choose LLM Model" at bounding box center [438, 14] width 232 height 10
click at [553, 9] on icon "button" at bounding box center [555, 9] width 6 height 6
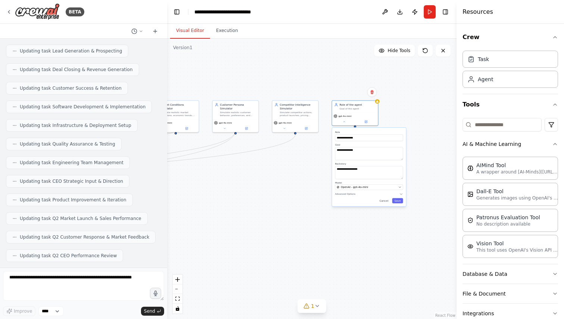
click at [352, 197] on div "**********" at bounding box center [369, 167] width 74 height 79
click at [352, 196] on span "Advanced Options" at bounding box center [345, 194] width 21 height 3
click at [388, 237] on button "Cancel" at bounding box center [383, 238] width 13 height 5
drag, startPoint x: 363, startPoint y: 198, endPoint x: 386, endPoint y: 199, distance: 23.5
click at [386, 198] on div ".deletable-edge-delete-btn { width: 20px; height: 20px; border: 0px solid #ffff…" at bounding box center [311, 179] width 289 height 281
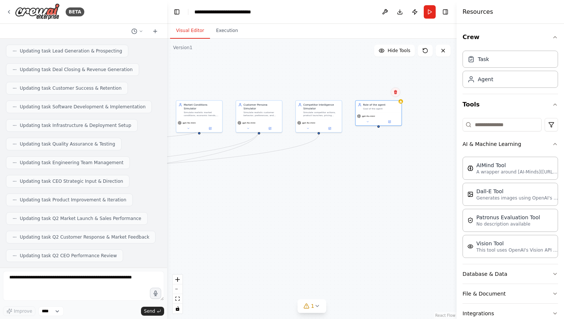
click at [393, 90] on icon at bounding box center [395, 92] width 4 height 4
click at [381, 94] on button "Confirm" at bounding box center [374, 92] width 26 height 9
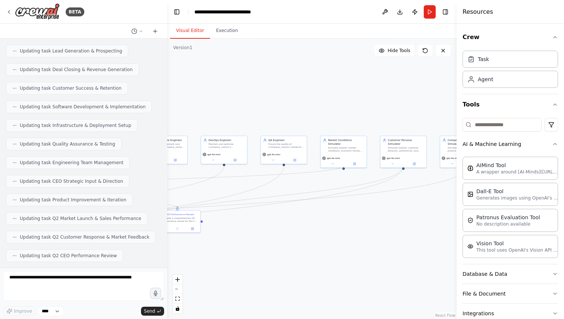
drag, startPoint x: 337, startPoint y: 170, endPoint x: 483, endPoint y: 207, distance: 150.2
click at [483, 206] on div "BETA I want to simulate a company. 11:41 PM ▶ Thought process I'd be happy to h…" at bounding box center [282, 159] width 564 height 319
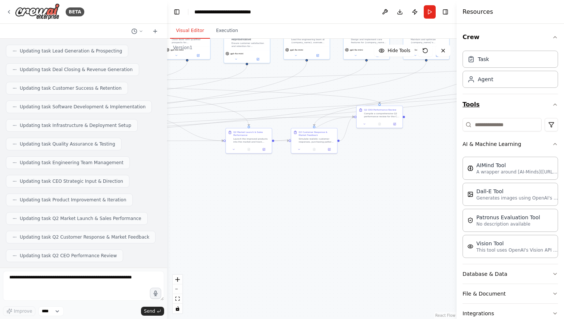
drag, startPoint x: 314, startPoint y: 212, endPoint x: 518, endPoint y: 107, distance: 229.8
click at [517, 107] on div "BETA I want to simulate a company. 11:41 PM ▶ Thought process I'd be happy to h…" at bounding box center [282, 159] width 564 height 319
drag, startPoint x: 300, startPoint y: 203, endPoint x: 430, endPoint y: 167, distance: 134.2
click at [429, 167] on div ".deletable-edge-delete-btn { width: 20px; height: 20px; border: 0px solid #ffff…" at bounding box center [311, 179] width 289 height 281
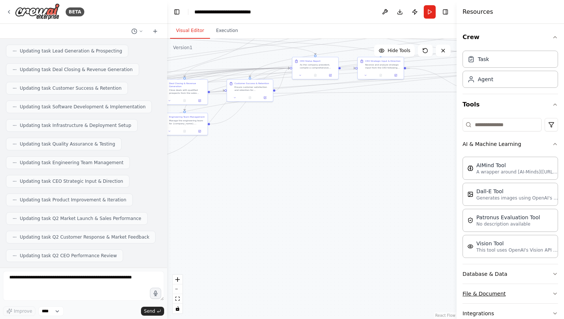
drag, startPoint x: 245, startPoint y: 210, endPoint x: 498, endPoint y: 291, distance: 265.4
click at [495, 288] on div "BETA I want to simulate a company. 11:41 PM ▶ Thought process I'd be happy to h…" at bounding box center [282, 159] width 564 height 319
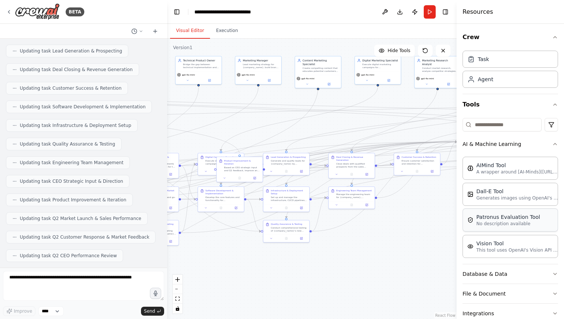
drag, startPoint x: 351, startPoint y: 296, endPoint x: 524, endPoint y: 217, distance: 190.7
click at [524, 217] on div "BETA I want to simulate a company. 11:41 PM ▶ Thought process I'd be happy to h…" at bounding box center [282, 159] width 564 height 319
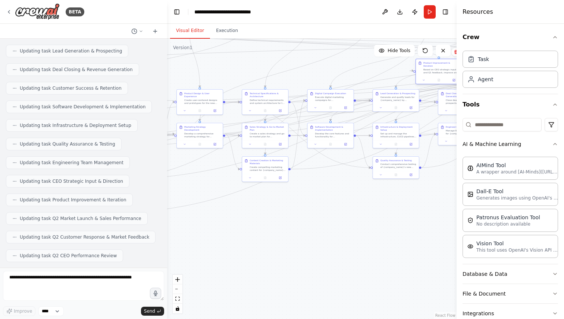
drag, startPoint x: 376, startPoint y: 103, endPoint x: 428, endPoint y: 67, distance: 63.8
click at [429, 68] on div "Based on CEO strategic input and Q1 feedback, improve and iterate on {company_n…" at bounding box center [441, 71] width 36 height 6
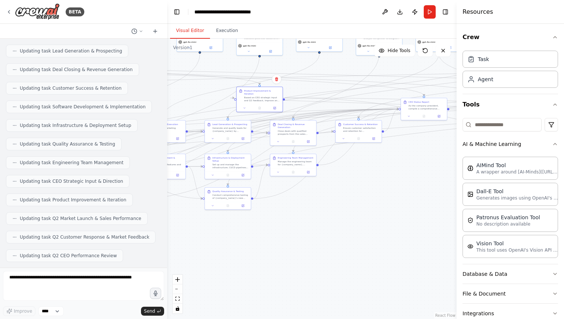
drag, startPoint x: 394, startPoint y: 249, endPoint x: 230, endPoint y: 280, distance: 167.5
click at [230, 280] on div ".deletable-edge-delete-btn { width: 20px; height: 20px; border: 0px solid #ffff…" at bounding box center [311, 179] width 289 height 281
click at [455, 121] on div "BETA I want to simulate a company. 11:41 PM ▶ Thought process I'd be happy to h…" at bounding box center [282, 159] width 564 height 319
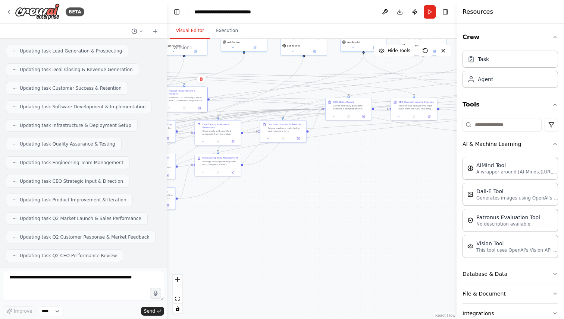
drag, startPoint x: 328, startPoint y: 206, endPoint x: 246, endPoint y: 203, distance: 82.8
click at [241, 206] on div ".deletable-edge-delete-btn { width: 20px; height: 20px; border: 0px solid #ffff…" at bounding box center [311, 179] width 289 height 281
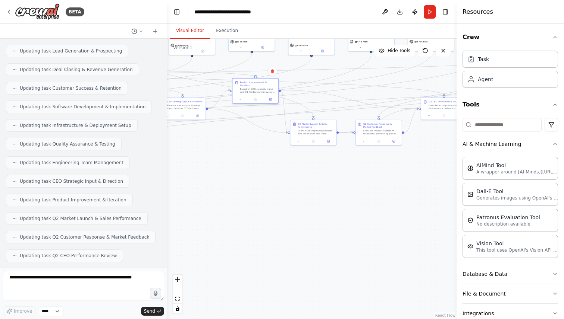
drag, startPoint x: 185, startPoint y: 97, endPoint x: 266, endPoint y: 91, distance: 81.5
click at [266, 91] on div "Product Improvement & Iteration Based on CEO strategic input and Q1 feedback, i…" at bounding box center [255, 87] width 46 height 17
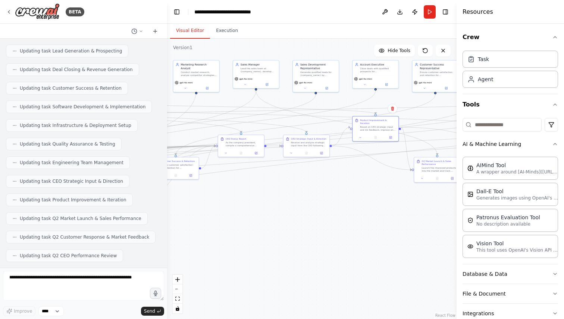
drag, startPoint x: 224, startPoint y: 201, endPoint x: 349, endPoint y: 239, distance: 129.6
click at [349, 239] on div ".deletable-edge-delete-btn { width: 20px; height: 20px; border: 0px solid #ffff…" at bounding box center [311, 179] width 289 height 281
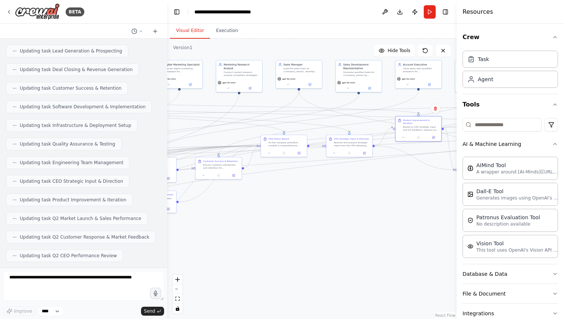
drag, startPoint x: 349, startPoint y: 239, endPoint x: 453, endPoint y: 223, distance: 105.2
click at [452, 223] on div ".deletable-edge-delete-btn { width: 20px; height: 20px; border: 0px solid #ffff…" at bounding box center [311, 179] width 289 height 281
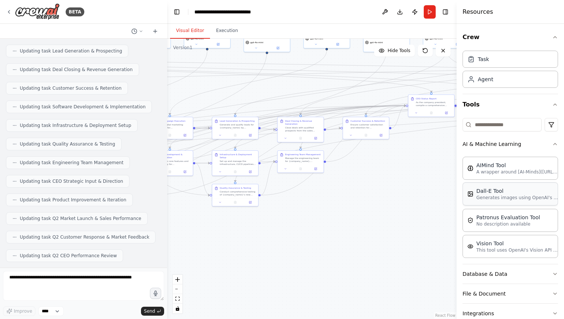
drag, startPoint x: 315, startPoint y: 229, endPoint x: 519, endPoint y: 187, distance: 208.1
click at [516, 188] on div "BETA I want to simulate a company. 11:41 PM ▶ Thought process I'd be happy to h…" at bounding box center [282, 159] width 564 height 319
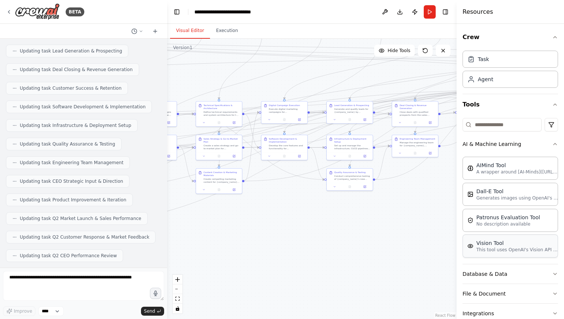
drag, startPoint x: 310, startPoint y: 242, endPoint x: 492, endPoint y: 240, distance: 181.9
click at [489, 241] on div "BETA I want to simulate a company. 11:41 PM ▶ Thought process I'd be happy to h…" at bounding box center [282, 159] width 564 height 319
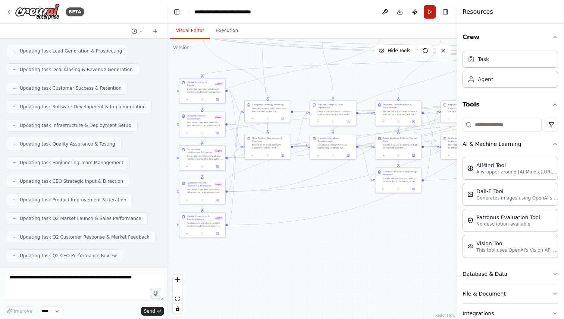
click at [423, 10] on button "Run" at bounding box center [429, 11] width 12 height 13
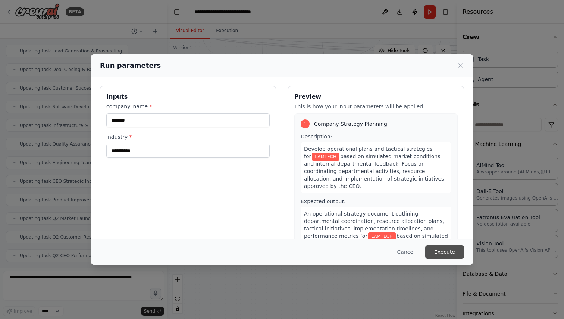
click at [441, 249] on button "Execute" at bounding box center [444, 252] width 39 height 13
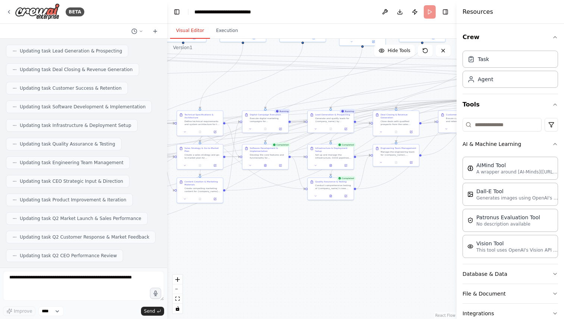
drag, startPoint x: 359, startPoint y: 232, endPoint x: 177, endPoint y: 245, distance: 183.1
click at [177, 245] on div ".deletable-edge-delete-btn { width: 20px; height: 20px; border: 0px solid #ffff…" at bounding box center [311, 179] width 289 height 281
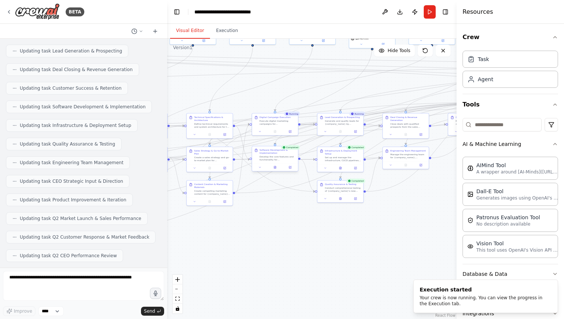
click at [275, 156] on div "Develop the core features and functionality for {company_name}'s new products b…" at bounding box center [277, 158] width 36 height 6
click at [274, 171] on div at bounding box center [275, 168] width 46 height 8
click at [275, 168] on icon at bounding box center [275, 167] width 2 height 3
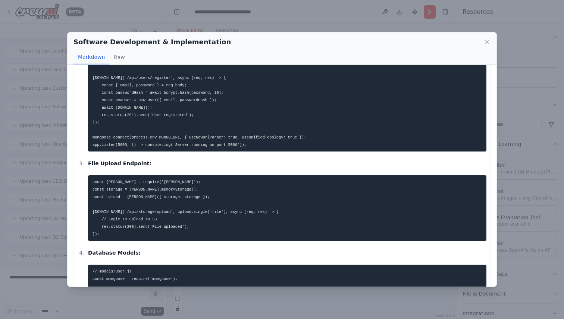
scroll to position [929, 0]
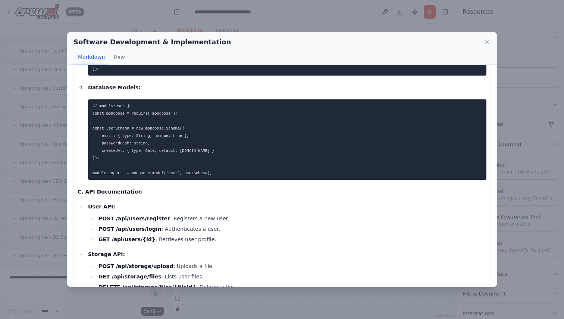
click at [490, 41] on div "Software Development & Implementation Markdown Raw" at bounding box center [281, 48] width 429 height 32
click at [478, 42] on div "Software Development & Implementation" at bounding box center [281, 42] width 417 height 10
click at [480, 42] on div "Software Development & Implementation" at bounding box center [281, 42] width 417 height 10
click at [484, 42] on icon at bounding box center [486, 41] width 7 height 7
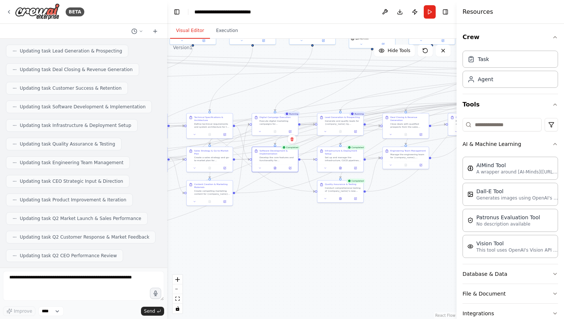
click at [117, 105] on div ".deletable-edge-delete-btn { width: 20px; height: 20px; border: 0px solid #ffff…" at bounding box center [44, 67] width 145 height 141
click at [269, 129] on div at bounding box center [279, 131] width 46 height 8
click at [326, 202] on div "Completed Quality Assurance & Testing Conduct comprehensive testing of {company…" at bounding box center [340, 191] width 47 height 23
click at [326, 199] on icon at bounding box center [326, 198] width 3 height 3
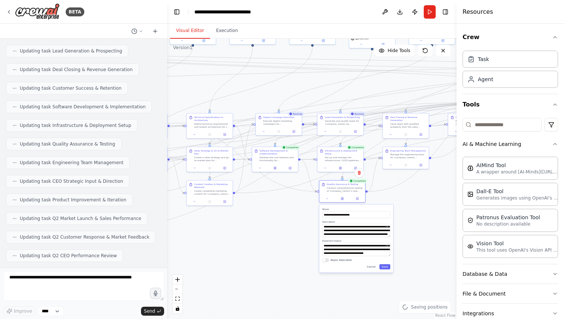
click at [326, 263] on div "**********" at bounding box center [356, 239] width 74 height 68
click at [327, 260] on button "Async Execution" at bounding box center [325, 261] width 7 height 4
click at [387, 265] on button "Save" at bounding box center [384, 267] width 11 height 5
click at [383, 267] on button "Save" at bounding box center [384, 267] width 11 height 5
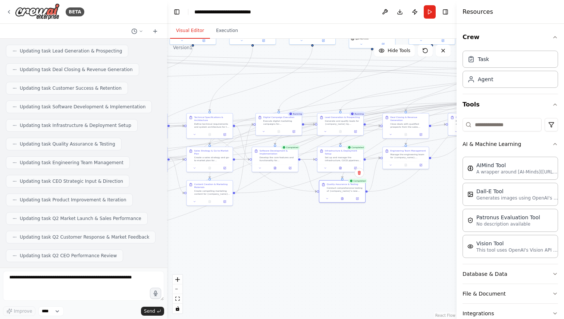
click at [382, 270] on div ".deletable-edge-delete-btn { width: 20px; height: 20px; border: 0px solid #ffff…" at bounding box center [311, 179] width 289 height 281
click at [382, 271] on div ".deletable-edge-delete-btn { width: 20px; height: 20px; border: 0px solid #ffff…" at bounding box center [311, 179] width 289 height 281
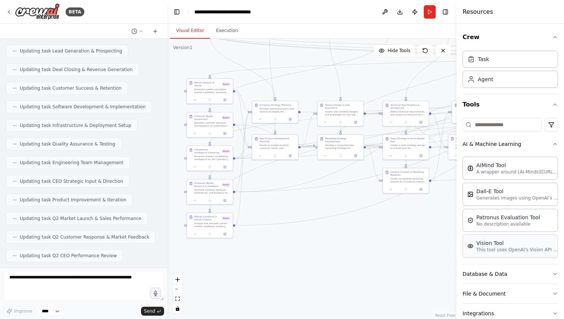
drag, startPoint x: 304, startPoint y: 250, endPoint x: 503, endPoint y: 237, distance: 199.1
click at [503, 237] on div "BETA I want to simulate a company. 11:41 PM ▶ Thought process I'd be happy to h…" at bounding box center [282, 159] width 564 height 319
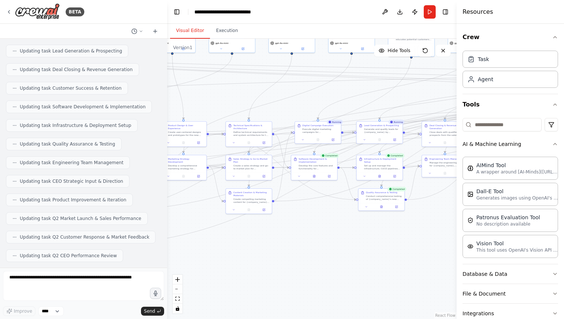
drag, startPoint x: 340, startPoint y: 243, endPoint x: 178, endPoint y: 264, distance: 163.1
click at [178, 264] on div ".deletable-edge-delete-btn { width: 20px; height: 20px; border: 0px solid #ffff…" at bounding box center [311, 179] width 289 height 281
drag, startPoint x: 334, startPoint y: 272, endPoint x: 303, endPoint y: 272, distance: 30.6
click at [303, 272] on div ".deletable-edge-delete-btn { width: 20px; height: 20px; border: 0px solid #ffff…" at bounding box center [311, 179] width 289 height 281
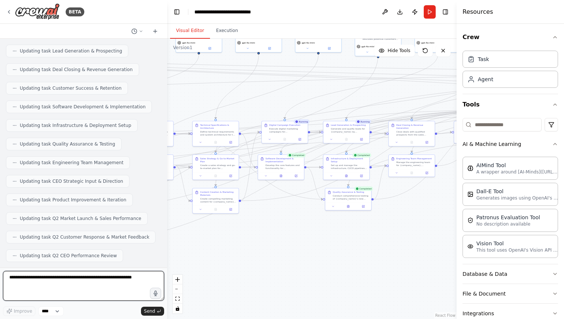
click at [99, 294] on textarea at bounding box center [83, 286] width 161 height 30
type textarea "*"
type textarea "**********"
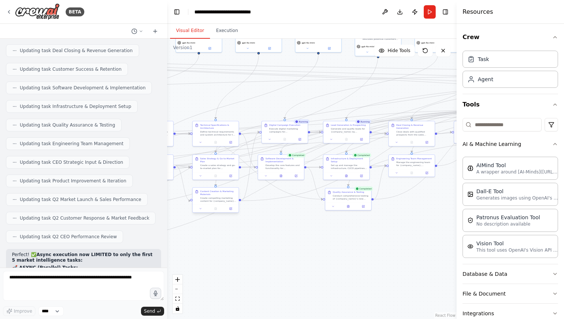
scroll to position [7979, 0]
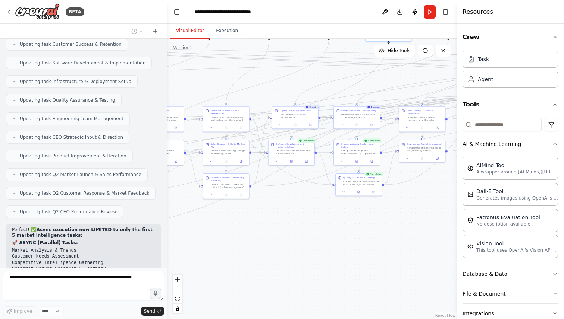
drag, startPoint x: 273, startPoint y: 267, endPoint x: 284, endPoint y: 252, distance: 17.9
click at [284, 252] on div ".deletable-edge-delete-btn { width: 20px; height: 20px; border: 0px solid #ffff…" at bounding box center [311, 179] width 289 height 281
click at [19, 17] on img at bounding box center [37, 11] width 45 height 17
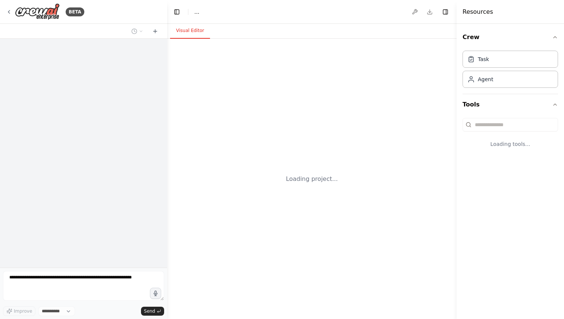
select select "****"
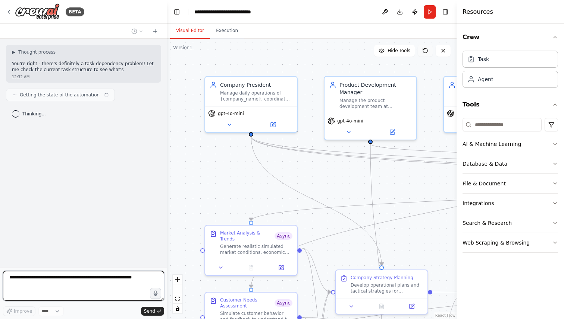
click at [428, 53] on button at bounding box center [425, 51] width 15 height 12
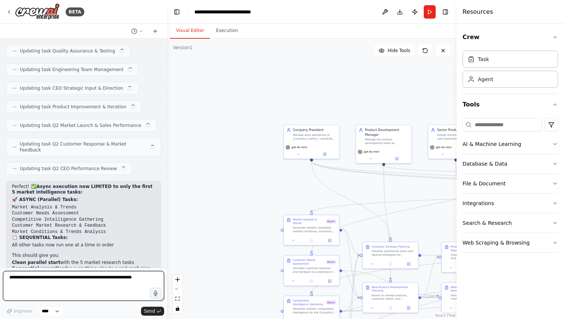
scroll to position [8034, 0]
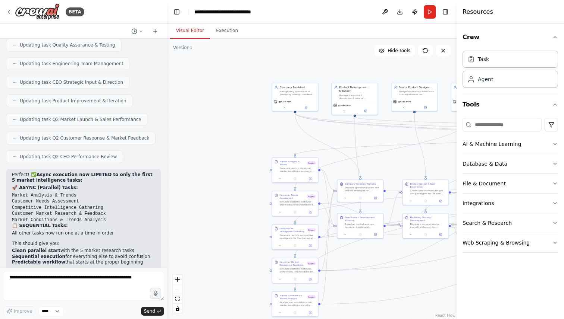
drag, startPoint x: 220, startPoint y: 239, endPoint x: 155, endPoint y: 135, distance: 122.4
click at [155, 135] on div "BETA I want to simulate a company. 11:41 PM ▶ Thought process I'd be happy to h…" at bounding box center [282, 159] width 564 height 319
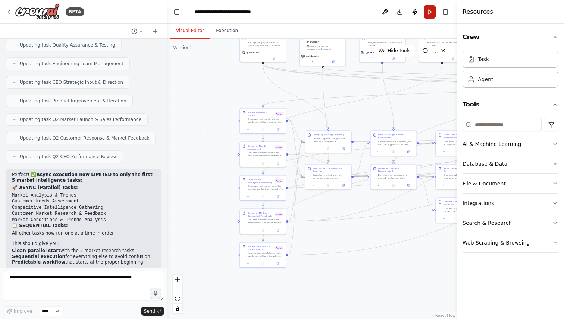
click at [428, 14] on button "Run" at bounding box center [429, 11] width 12 height 13
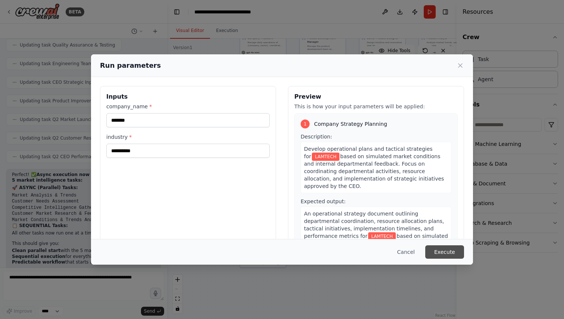
click at [435, 253] on button "Execute" at bounding box center [444, 252] width 39 height 13
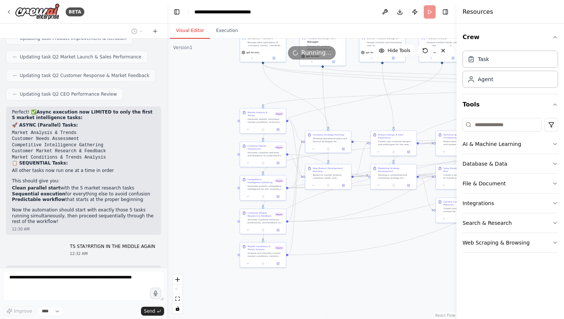
drag, startPoint x: 387, startPoint y: 244, endPoint x: 376, endPoint y: 234, distance: 14.8
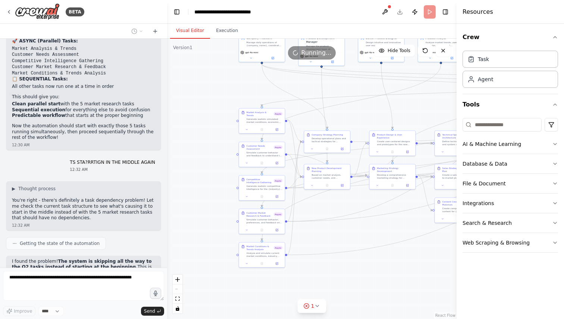
click at [346, 265] on div ".deletable-edge-delete-btn { width: 20px; height: 20px; border: 0px solid #ffff…" at bounding box center [311, 179] width 289 height 281
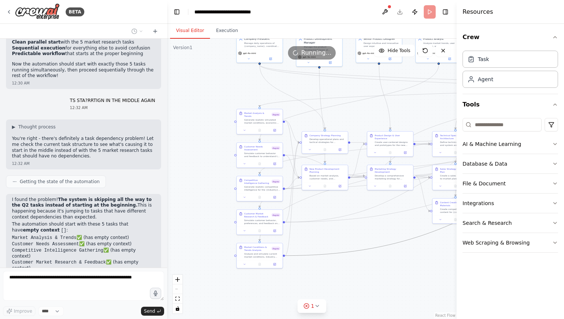
scroll to position [8261, 0]
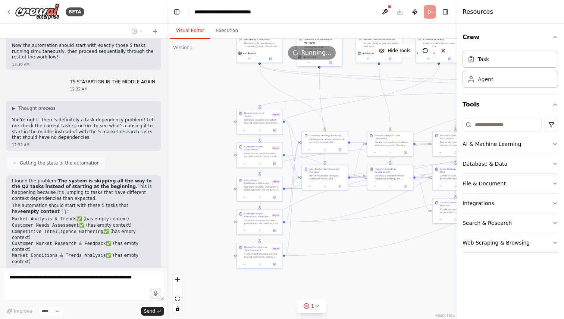
drag, startPoint x: 346, startPoint y: 252, endPoint x: 327, endPoint y: 252, distance: 19.4
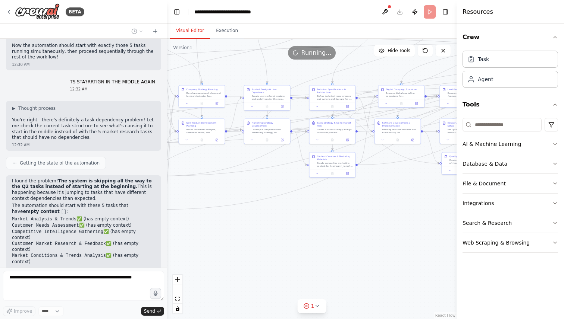
drag, startPoint x: 349, startPoint y: 237, endPoint x: 268, endPoint y: 175, distance: 102.3
click at [268, 175] on div ".deletable-edge-delete-btn { width: 20px; height: 20px; border: 0px solid #ffff…" at bounding box center [311, 179] width 289 height 281
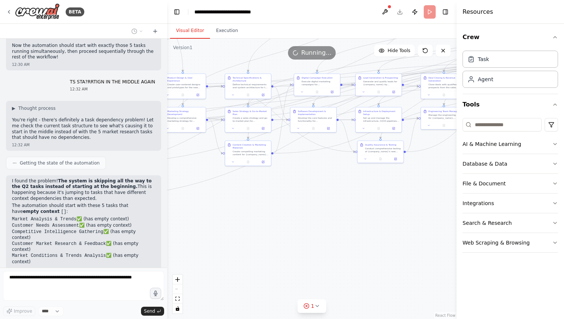
drag, startPoint x: 354, startPoint y: 193, endPoint x: 194, endPoint y: 199, distance: 159.6
click at [196, 199] on div ".deletable-edge-delete-btn { width: 20px; height: 20px; border: 0px solid #ffff…" at bounding box center [311, 179] width 289 height 281
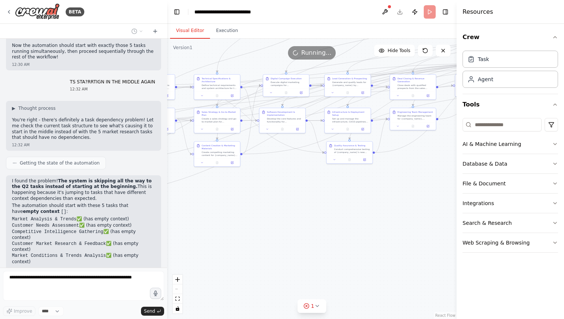
scroll to position [8280, 0]
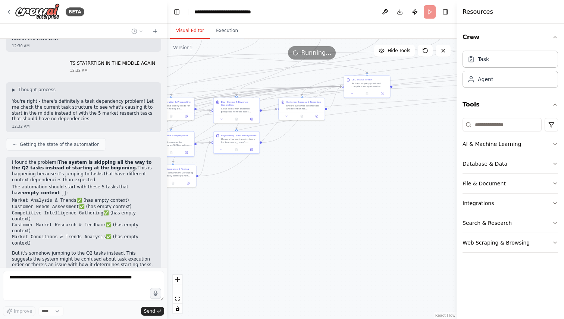
drag, startPoint x: 268, startPoint y: 211, endPoint x: 91, endPoint y: 234, distance: 178.2
click at [91, 234] on div "BETA I want to simulate a company. 11:41 PM ▶ Thought process I'd be happy to h…" at bounding box center [282, 159] width 564 height 319
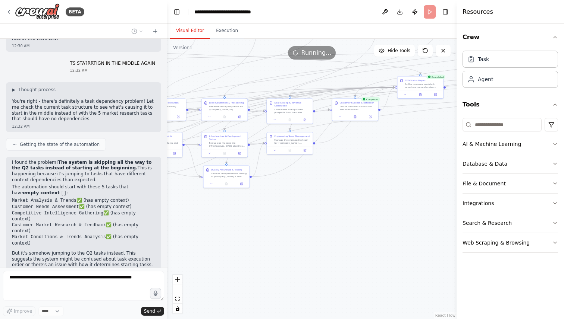
scroll to position [8323, 0]
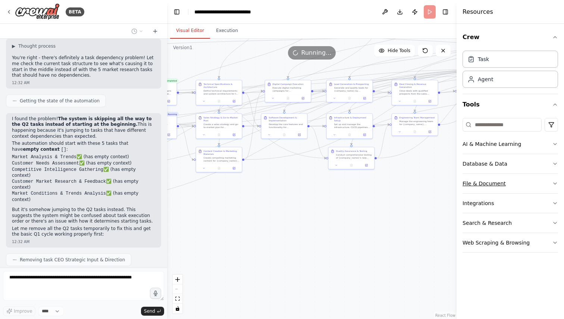
drag, startPoint x: 283, startPoint y: 203, endPoint x: 473, endPoint y: 186, distance: 191.3
click at [472, 186] on div "BETA I want to simulate a company. 11:41 PM ▶ Thought process I'd be happy to h…" at bounding box center [282, 159] width 564 height 319
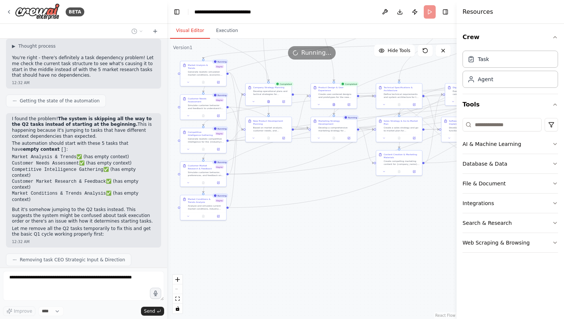
drag, startPoint x: 285, startPoint y: 223, endPoint x: 454, endPoint y: 226, distance: 168.5
click at [454, 226] on div "BETA I want to simulate a company. 11:41 PM ▶ Thought process I'd be happy to h…" at bounding box center [282, 159] width 564 height 319
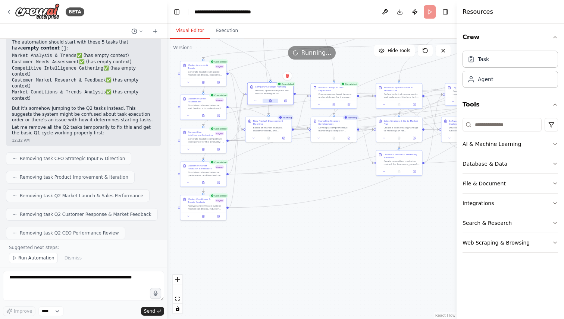
click at [268, 103] on button at bounding box center [270, 101] width 16 height 4
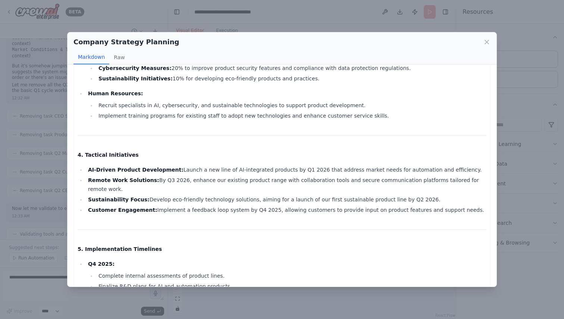
scroll to position [320, 0]
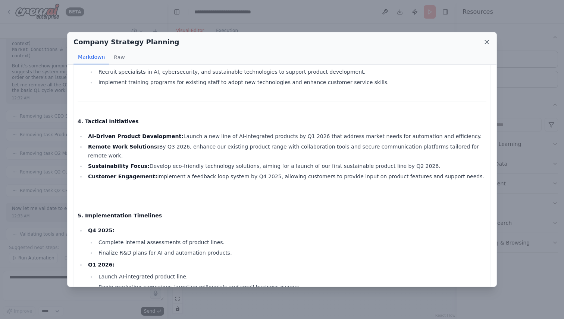
click at [488, 43] on icon at bounding box center [487, 42] width 4 height 4
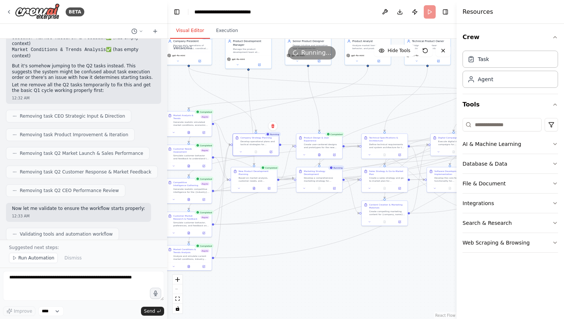
drag, startPoint x: 344, startPoint y: 246, endPoint x: 326, endPoint y: 299, distance: 56.5
click at [326, 299] on div ".deletable-edge-delete-btn { width: 20px; height: 20px; border: 0px solid #ffff…" at bounding box center [311, 179] width 289 height 281
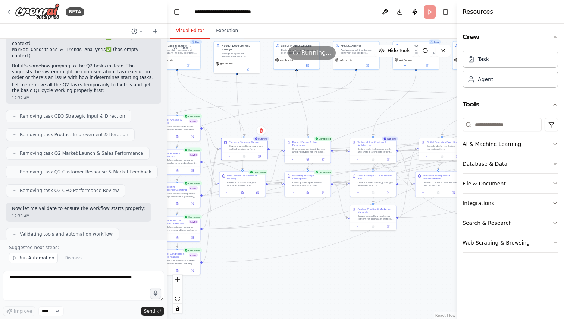
drag, startPoint x: 328, startPoint y: 252, endPoint x: 320, endPoint y: 254, distance: 7.6
click at [320, 254] on div ".deletable-edge-delete-btn { width: 20px; height: 20px; border: 0px solid #ffff…" at bounding box center [311, 179] width 289 height 281
click at [305, 239] on div ".deletable-edge-delete-btn { width: 20px; height: 20px; border: 0px solid #ffff…" at bounding box center [311, 179] width 289 height 281
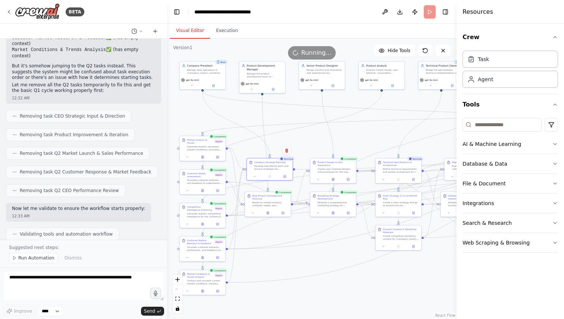
drag, startPoint x: 349, startPoint y: 255, endPoint x: 377, endPoint y: 274, distance: 33.5
click at [377, 274] on div ".deletable-edge-delete-btn { width: 20px; height: 20px; border: 0px solid #ffff…" at bounding box center [311, 179] width 289 height 281
click at [423, 55] on button at bounding box center [425, 51] width 15 height 12
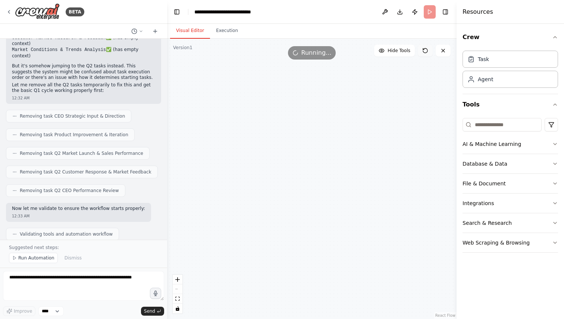
click at [423, 55] on button at bounding box center [425, 51] width 15 height 12
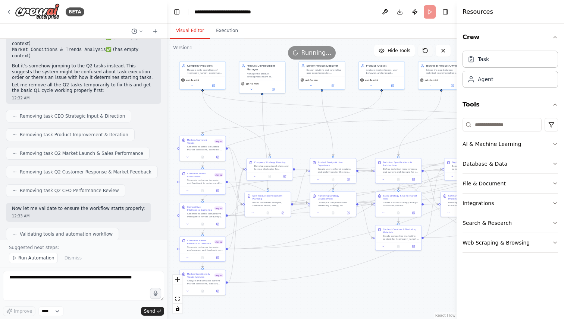
click at [423, 55] on button at bounding box center [425, 51] width 15 height 12
click at [5, 16] on div "BETA" at bounding box center [83, 12] width 167 height 24
click at [9, 15] on icon at bounding box center [9, 12] width 6 height 6
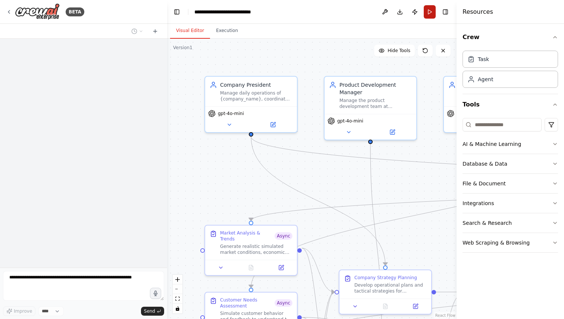
click at [427, 9] on button "Run" at bounding box center [429, 11] width 12 height 13
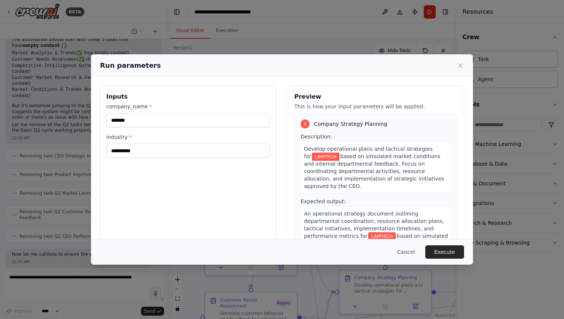
scroll to position [8439, 0]
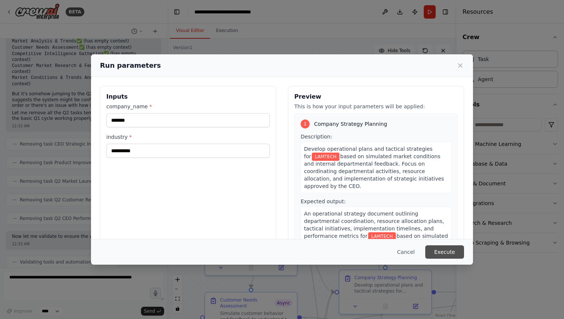
click at [442, 253] on button "Execute" at bounding box center [444, 252] width 39 height 13
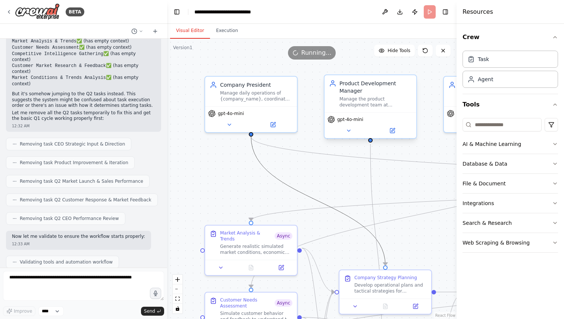
drag, startPoint x: 293, startPoint y: 186, endPoint x: 387, endPoint y: 117, distance: 116.5
click at [387, 117] on div ".deletable-edge-delete-btn { width: 20px; height: 20px; border: 0px solid #ffff…" at bounding box center [311, 179] width 289 height 281
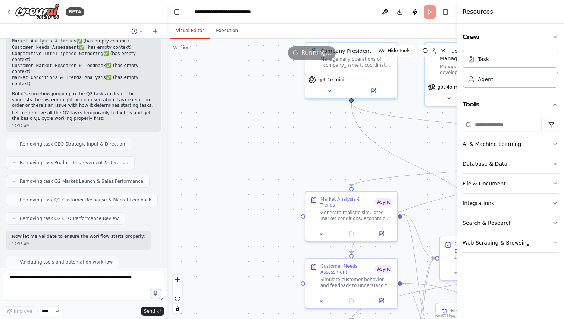
drag, startPoint x: 230, startPoint y: 201, endPoint x: 327, endPoint y: 147, distance: 111.4
click at [328, 147] on div ".deletable-edge-delete-btn { width: 20px; height: 20px; border: 0px solid #ffff…" at bounding box center [311, 179] width 289 height 281
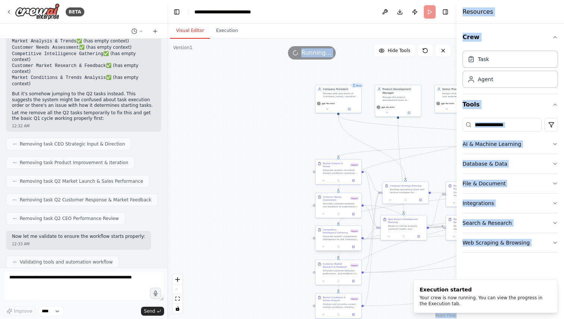
drag, startPoint x: 424, startPoint y: 286, endPoint x: 341, endPoint y: 237, distance: 96.9
click at [341, 237] on div "BETA I want to simulate a company. 11:41 PM ▶ Thought process I'd be happy to h…" at bounding box center [282, 159] width 564 height 319
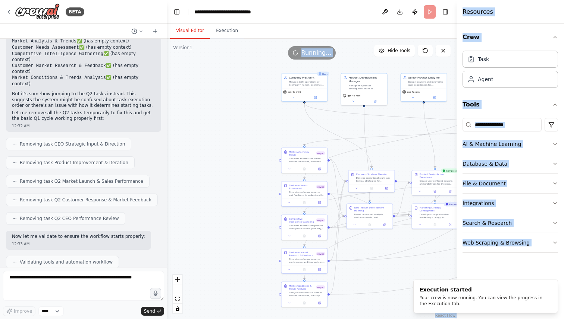
drag, startPoint x: 265, startPoint y: 234, endPoint x: 170, endPoint y: 185, distance: 107.0
click at [170, 185] on div ".deletable-edge-delete-btn { width: 20px; height: 20px; border: 0px solid #ffff…" at bounding box center [311, 179] width 289 height 281
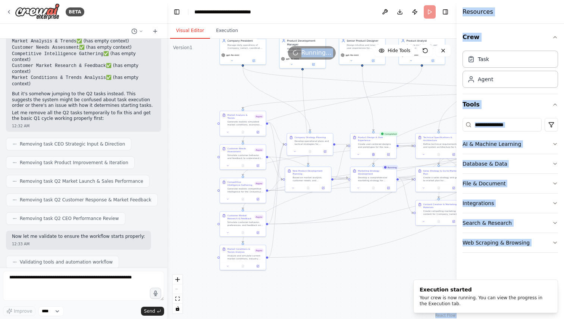
click at [362, 279] on div ".deletable-edge-delete-btn { width: 20px; height: 20px; border: 0px solid #ffff…" at bounding box center [311, 179] width 289 height 281
click at [554, 32] on button "Crew" at bounding box center [509, 37] width 95 height 21
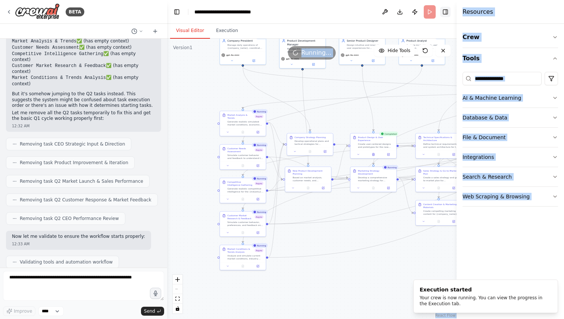
click at [445, 14] on button "Toggle Right Sidebar" at bounding box center [445, 12] width 10 height 10
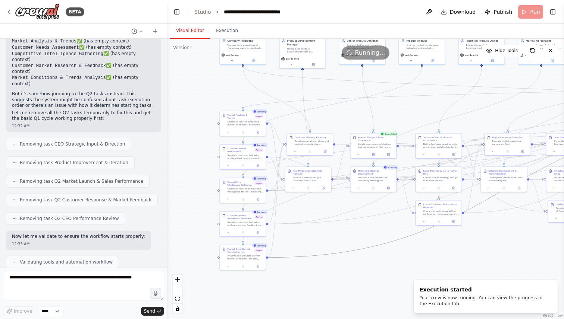
drag, startPoint x: 383, startPoint y: 243, endPoint x: 332, endPoint y: 239, distance: 50.9
click at [331, 239] on div ".deletable-edge-delete-btn { width: 20px; height: 20px; border: 0px solid #ffff…" at bounding box center [365, 179] width 397 height 281
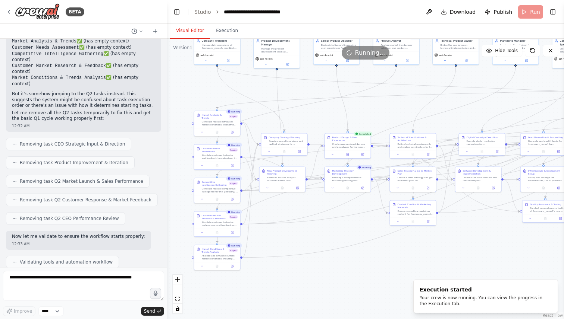
drag, startPoint x: 408, startPoint y: 271, endPoint x: 374, endPoint y: 271, distance: 33.9
click at [374, 271] on div ".deletable-edge-delete-btn { width: 20px; height: 20px; border: 0px solid #ffff…" at bounding box center [365, 179] width 397 height 281
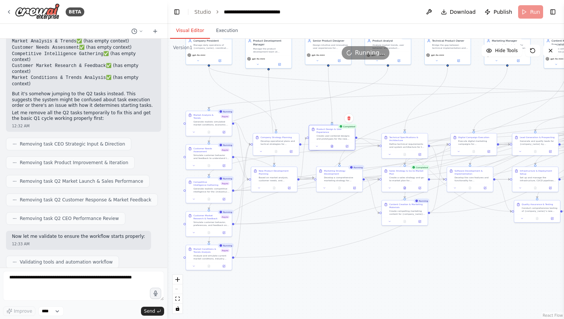
drag, startPoint x: 337, startPoint y: 137, endPoint x: 331, endPoint y: 130, distance: 9.2
click at [331, 130] on div "Product Design & User Experience" at bounding box center [334, 131] width 36 height 6
click at [316, 148] on button at bounding box center [317, 146] width 13 height 4
drag, startPoint x: 323, startPoint y: 139, endPoint x: 333, endPoint y: 149, distance: 14.2
click at [333, 150] on div "Create user-centered designs and prototypes for the new products identified in …" at bounding box center [346, 149] width 36 height 6
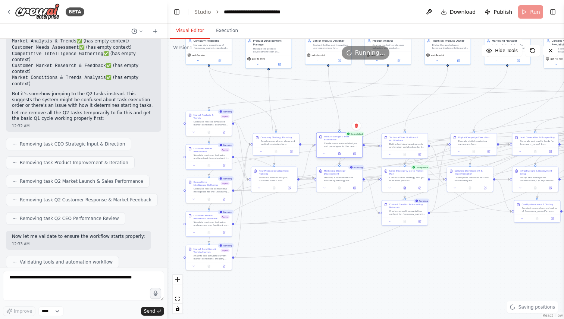
drag, startPoint x: 333, startPoint y: 149, endPoint x: 331, endPoint y: 146, distance: 4.3
click at [331, 146] on div "Create user-centered designs and prototypes for the new products identified in …" at bounding box center [342, 145] width 36 height 6
click at [324, 152] on button at bounding box center [324, 154] width 13 height 4
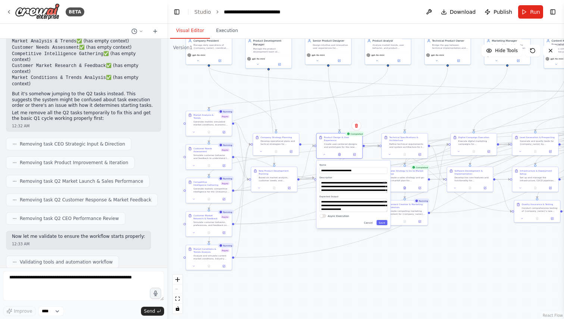
click at [324, 216] on button "Async Execution" at bounding box center [322, 216] width 7 height 4
click at [382, 222] on button "Save" at bounding box center [381, 222] width 11 height 5
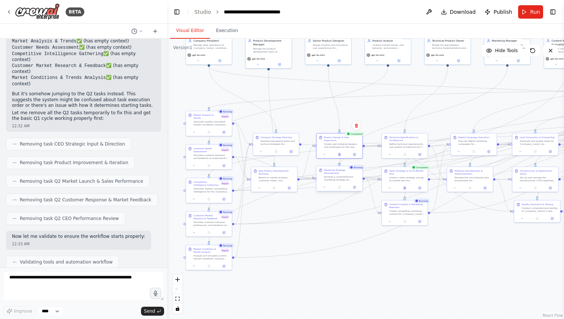
click at [328, 179] on div "Marketing Strategy Development Develop a comprehensive marketing strategy for {…" at bounding box center [339, 175] width 46 height 17
click at [325, 186] on button at bounding box center [324, 187] width 13 height 4
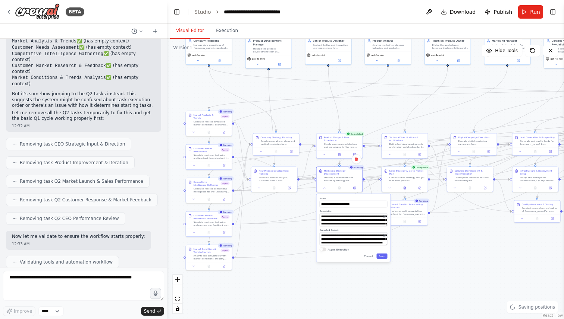
click at [325, 248] on button "Async Execution" at bounding box center [322, 250] width 7 height 4
click at [382, 254] on button "Save" at bounding box center [381, 256] width 11 height 5
click at [383, 256] on div "**********" at bounding box center [353, 228] width 74 height 68
click at [383, 254] on button "Save" at bounding box center [381, 256] width 11 height 5
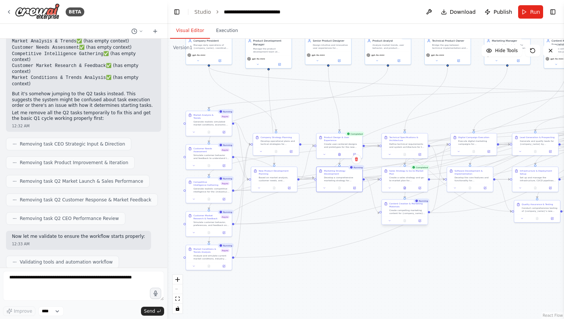
click at [397, 208] on div "Content Creation & Marketing Materials" at bounding box center [407, 205] width 36 height 6
click at [391, 220] on icon at bounding box center [391, 221] width 3 height 3
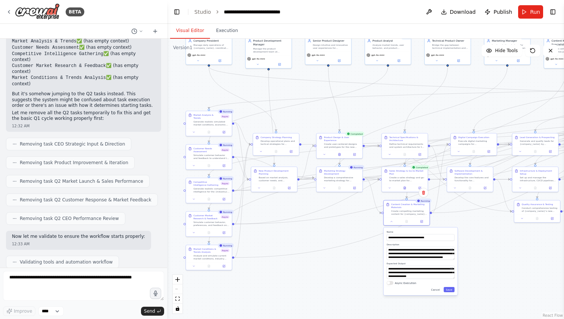
click at [389, 283] on button "Async Execution" at bounding box center [390, 283] width 7 height 4
click at [450, 290] on button "Save" at bounding box center [448, 289] width 11 height 5
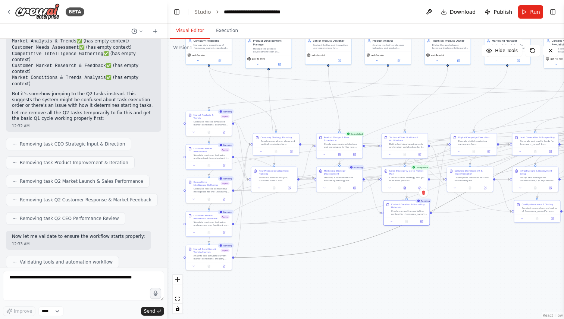
click at [331, 248] on icon "Edge from 695af20a-d23d-4c40-a5f9-c205493fb63e to cd3ba585-c1f7-4462-b694-c7927…" at bounding box center [469, 190] width 471 height 136
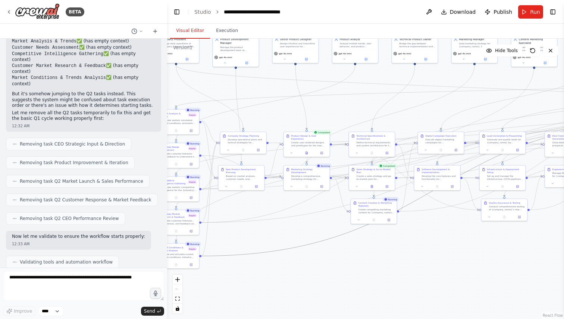
drag, startPoint x: 409, startPoint y: 260, endPoint x: 376, endPoint y: 259, distance: 32.8
click at [376, 259] on div ".deletable-edge-delete-btn { width: 20px; height: 20px; border: 0px solid #ffff…" at bounding box center [365, 179] width 397 height 281
drag, startPoint x: 376, startPoint y: 259, endPoint x: 443, endPoint y: 260, distance: 67.1
click at [442, 260] on div ".deletable-edge-delete-btn { width: 20px; height: 20px; border: 0px solid #ffff…" at bounding box center [365, 179] width 397 height 281
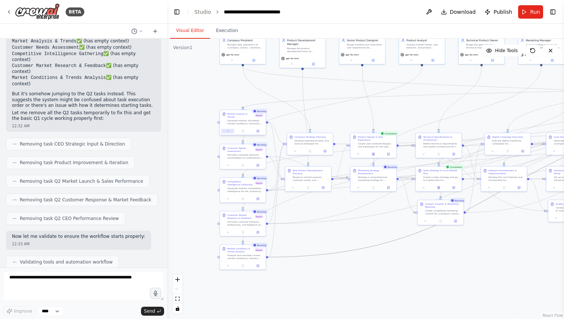
click at [231, 130] on button at bounding box center [227, 131] width 13 height 4
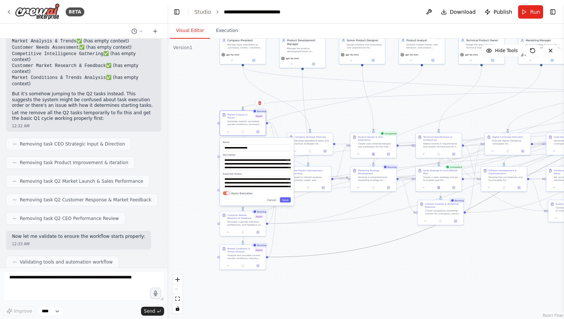
click at [228, 192] on button "Async Execution" at bounding box center [226, 194] width 7 height 4
click at [287, 199] on button "Save" at bounding box center [285, 200] width 11 height 5
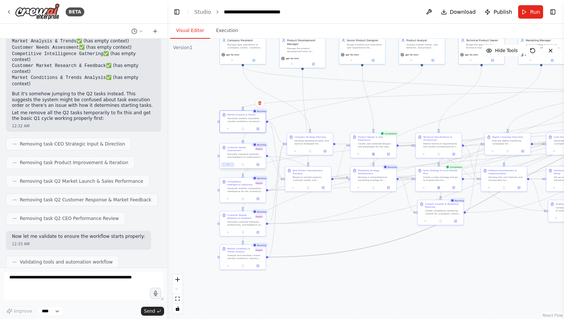
click at [226, 165] on icon at bounding box center [227, 164] width 3 height 3
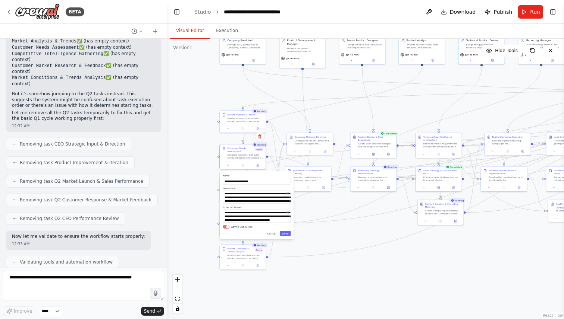
click at [225, 229] on div "**********" at bounding box center [257, 205] width 74 height 68
click at [227, 231] on div "Cancel Save" at bounding box center [257, 233] width 68 height 5
click at [225, 227] on button "Async Execution" at bounding box center [226, 227] width 7 height 4
click at [283, 235] on button "Save" at bounding box center [285, 233] width 11 height 5
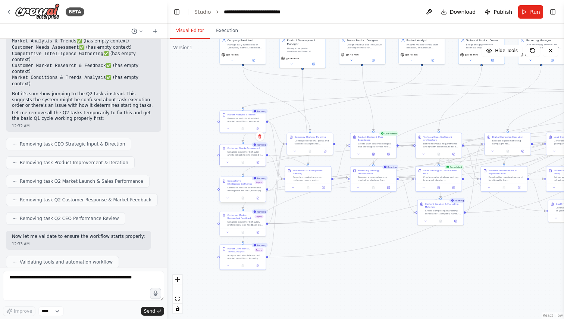
click at [235, 195] on div at bounding box center [243, 199] width 46 height 8
click at [228, 200] on button at bounding box center [227, 198] width 13 height 4
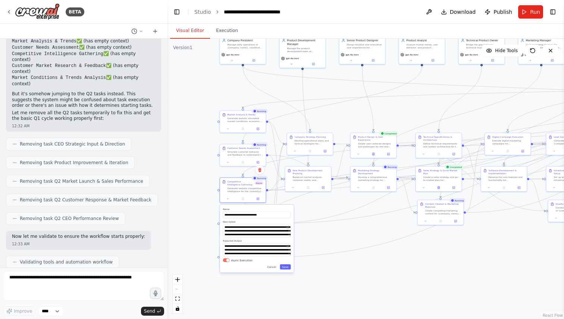
click at [225, 262] on div "**********" at bounding box center [257, 239] width 74 height 68
click at [228, 262] on div "**********" at bounding box center [257, 239] width 74 height 68
click at [229, 261] on button "Async Execution" at bounding box center [226, 261] width 7 height 4
click at [288, 271] on div "**********" at bounding box center [257, 239] width 74 height 68
click at [288, 268] on button "Save" at bounding box center [285, 267] width 11 height 5
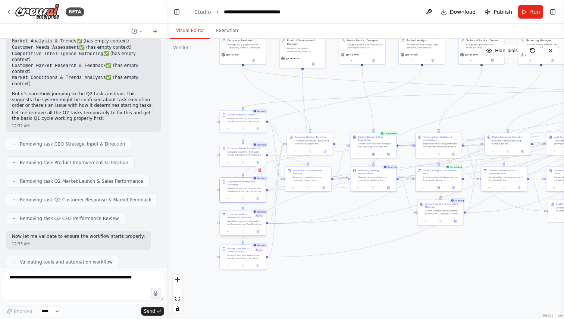
click at [234, 234] on div at bounding box center [243, 232] width 46 height 8
click at [227, 234] on div at bounding box center [243, 232] width 46 height 8
click at [229, 231] on icon at bounding box center [227, 231] width 3 height 3
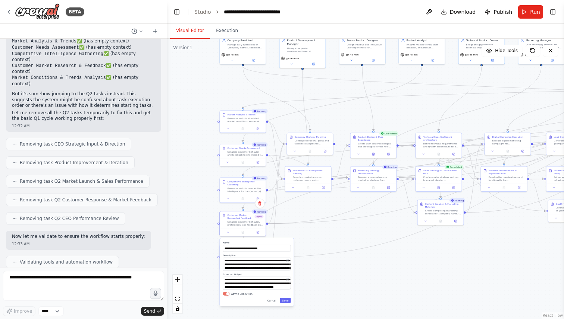
click at [228, 296] on div "**********" at bounding box center [257, 273] width 74 height 68
click at [226, 295] on button "Async Execution" at bounding box center [226, 294] width 7 height 4
click at [229, 296] on div "**********" at bounding box center [257, 273] width 74 height 68
click at [227, 296] on button "Async Execution" at bounding box center [226, 294] width 7 height 4
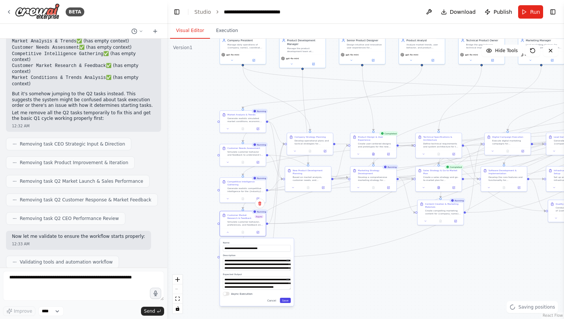
click at [285, 302] on button "Save" at bounding box center [285, 300] width 11 height 5
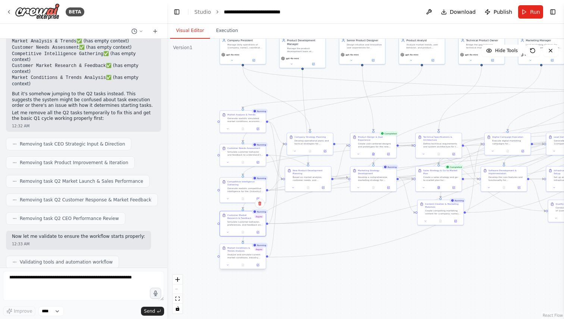
click at [227, 268] on div at bounding box center [243, 266] width 46 height 8
click at [227, 267] on button at bounding box center [227, 265] width 13 height 4
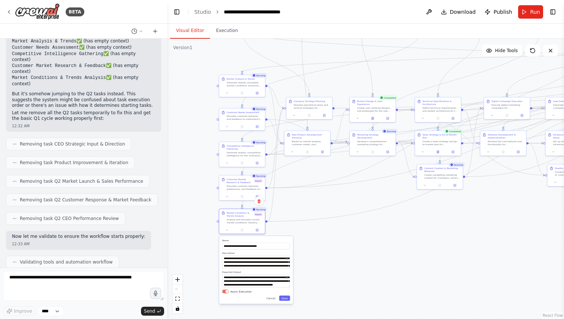
drag, startPoint x: 360, startPoint y: 277, endPoint x: 353, endPoint y: 180, distance: 97.5
click at [353, 180] on div ".deletable-edge-delete-btn { width: 20px; height: 20px; border: 0px solid #ffff…" at bounding box center [365, 179] width 397 height 281
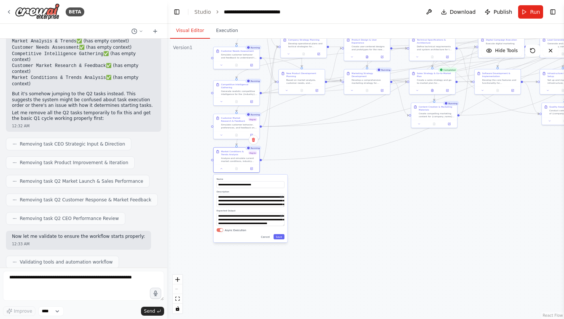
click at [222, 229] on button "Async Execution" at bounding box center [220, 231] width 7 height 4
click at [275, 240] on div "**********" at bounding box center [251, 209] width 74 height 68
click at [281, 236] on button "Save" at bounding box center [278, 236] width 11 height 5
click at [279, 239] on button "Save" at bounding box center [278, 236] width 11 height 5
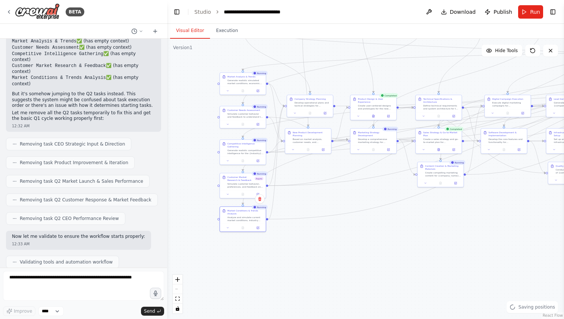
drag, startPoint x: 315, startPoint y: 227, endPoint x: 323, endPoint y: 302, distance: 75.3
click at [324, 302] on div ".deletable-edge-delete-btn { width: 20px; height: 20px; border: 0px solid #ffff…" at bounding box center [365, 179] width 397 height 281
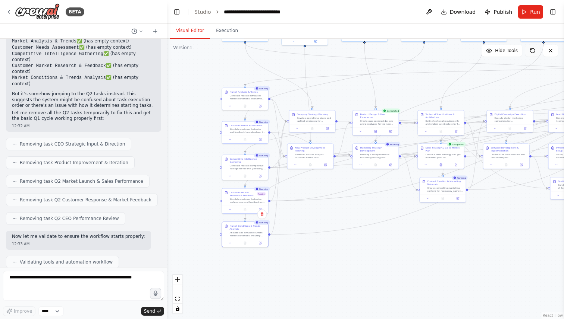
click at [530, 49] on icon at bounding box center [532, 50] width 4 height 4
click at [533, 51] on icon at bounding box center [532, 51] width 6 height 6
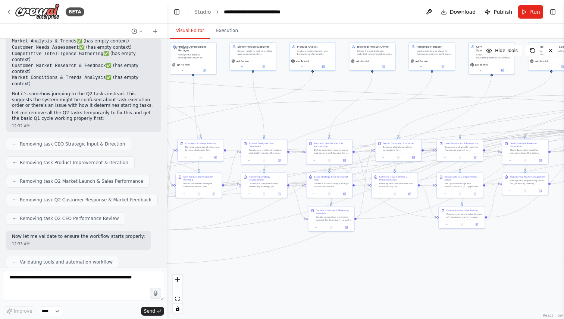
drag, startPoint x: 470, startPoint y: 252, endPoint x: 351, endPoint y: 278, distance: 122.3
click at [351, 279] on div ".deletable-edge-delete-btn { width: 20px; height: 20px; border: 0px solid #ffff…" at bounding box center [365, 179] width 397 height 281
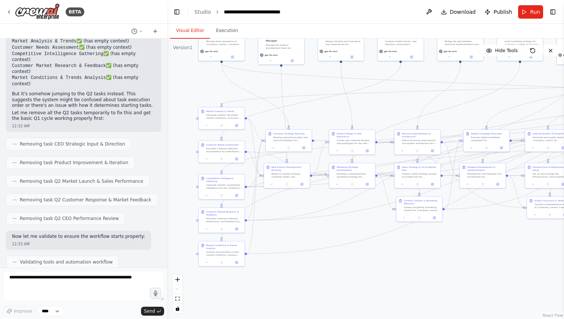
drag, startPoint x: 351, startPoint y: 278, endPoint x: 447, endPoint y: 271, distance: 96.1
click at [447, 271] on div ".deletable-edge-delete-btn { width: 20px; height: 20px; border: 0px solid #ffff…" at bounding box center [365, 179] width 397 height 281
click at [527, 9] on button "Run" at bounding box center [530, 11] width 25 height 13
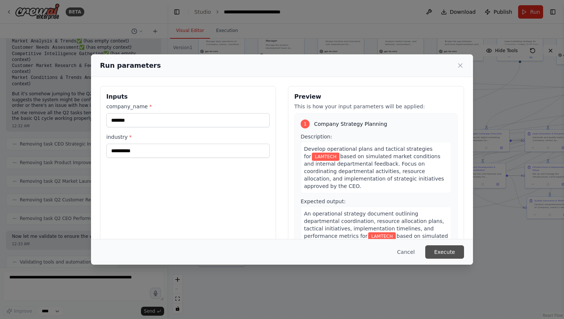
click at [450, 250] on button "Execute" at bounding box center [444, 252] width 39 height 13
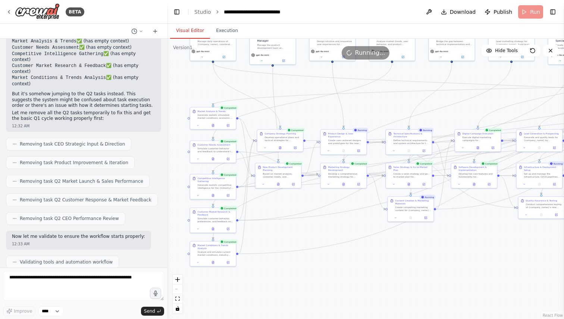
drag, startPoint x: 470, startPoint y: 246, endPoint x: 333, endPoint y: 239, distance: 137.4
click at [333, 239] on div ".deletable-edge-delete-btn { width: 20px; height: 20px; border: 0px solid #ffff…" at bounding box center [365, 179] width 397 height 281
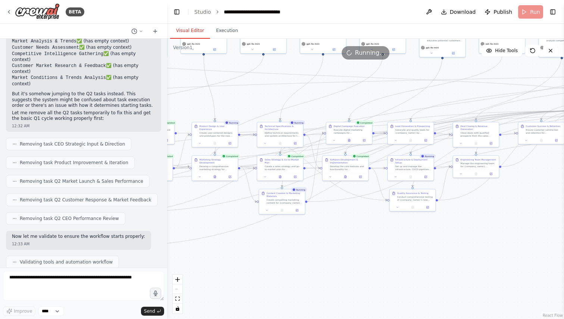
click at [0, 15] on button "Toggle Sidebar" at bounding box center [0, 159] width 6 height 319
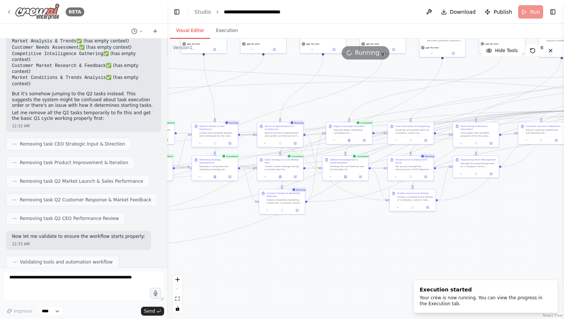
click at [9, 15] on div "BETA" at bounding box center [45, 11] width 78 height 17
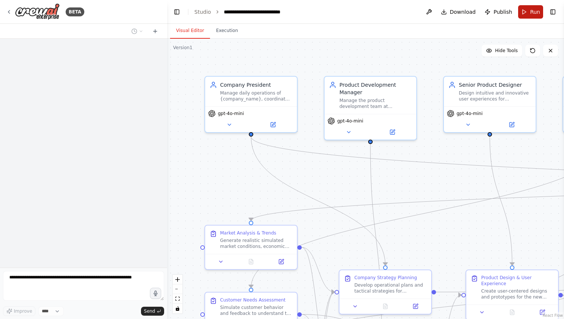
click at [520, 18] on button "Run" at bounding box center [530, 11] width 25 height 13
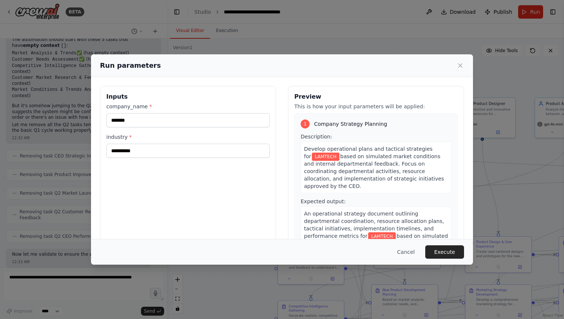
scroll to position [8439, 0]
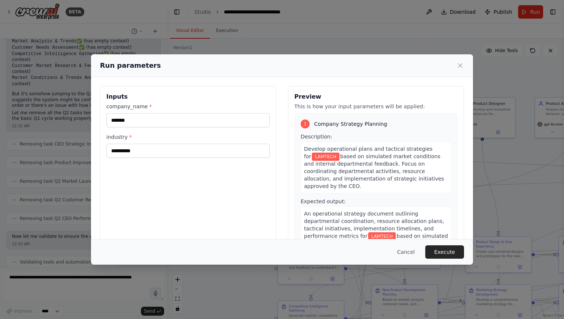
click at [442, 264] on div "Cancel Execute" at bounding box center [282, 252] width 382 height 26
click at [443, 259] on button "Execute" at bounding box center [444, 252] width 39 height 13
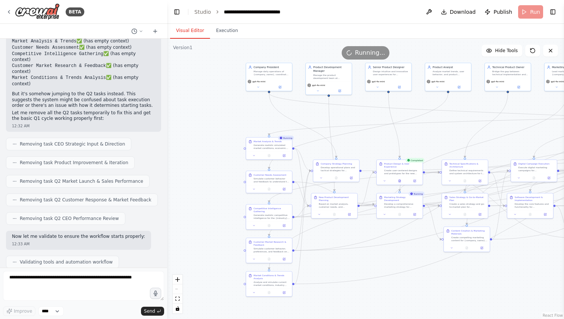
drag, startPoint x: 451, startPoint y: 283, endPoint x: 358, endPoint y: 193, distance: 128.9
click at [358, 193] on div ".deletable-edge-delete-btn { width: 20px; height: 20px; border: 0px solid #ffff…" at bounding box center [365, 179] width 397 height 281
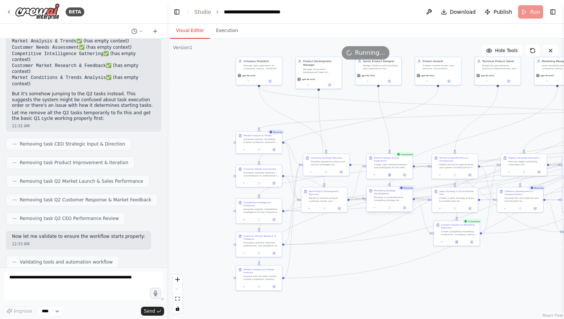
click at [391, 196] on div "Develop a comprehensive marketing strategy for {company_name} and the new produ…" at bounding box center [392, 199] width 36 height 6
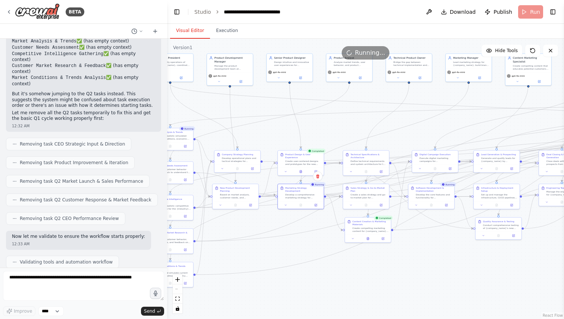
drag, startPoint x: 442, startPoint y: 275, endPoint x: 352, endPoint y: 271, distance: 89.6
click at [352, 271] on div ".deletable-edge-delete-btn { width: 20px; height: 20px; border: 0px solid #ffff…" at bounding box center [365, 179] width 397 height 281
click at [291, 192] on div "Develop a comprehensive marketing strategy for {company_name} and the new produ…" at bounding box center [302, 195] width 36 height 6
click at [317, 202] on button at bounding box center [314, 204] width 13 height 4
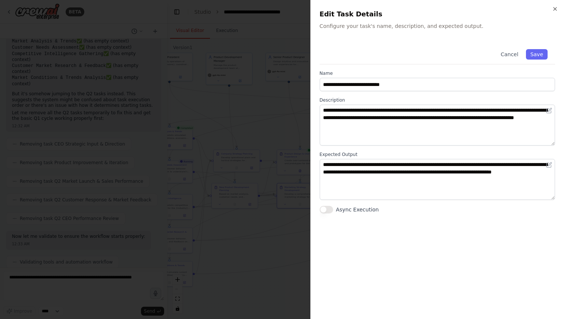
click at [550, 11] on h2 "Edit Task Details" at bounding box center [436, 14] width 235 height 10
click at [551, 10] on h2 "Edit Task Details" at bounding box center [436, 14] width 235 height 10
click at [561, 6] on div "**********" at bounding box center [436, 159] width 253 height 319
click at [558, 4] on div "**********" at bounding box center [436, 159] width 253 height 319
click at [557, 8] on icon "button" at bounding box center [555, 9] width 6 height 6
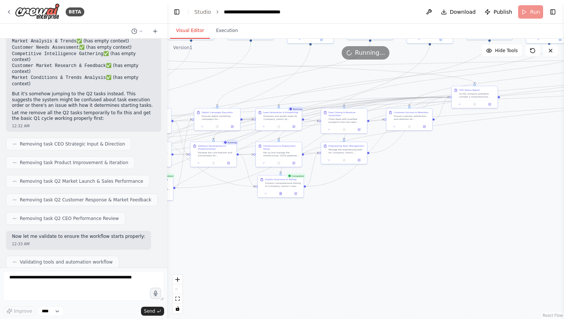
drag, startPoint x: 387, startPoint y: 315, endPoint x: 161, endPoint y: 277, distance: 229.7
click at [161, 277] on div "BETA I want to simulate a company. 11:41 PM ▶ Thought process I'd be happy to h…" at bounding box center [282, 159] width 564 height 319
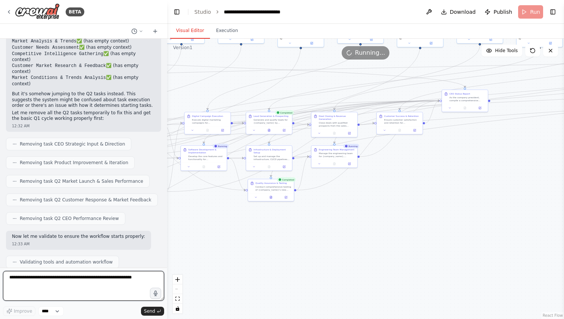
click at [76, 284] on textarea at bounding box center [83, 286] width 161 height 30
type textarea "*"
type textarea "**********"
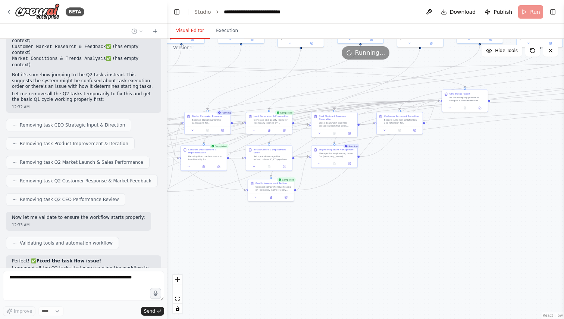
scroll to position [8483, 0]
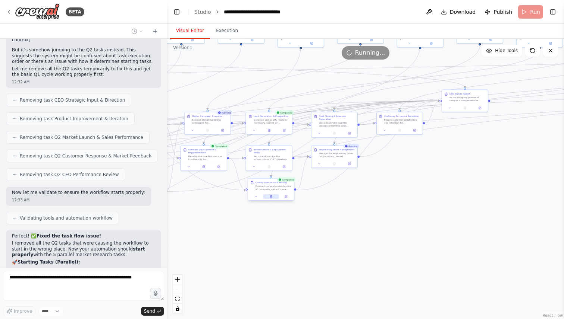
click at [271, 195] on icon at bounding box center [270, 196] width 3 height 3
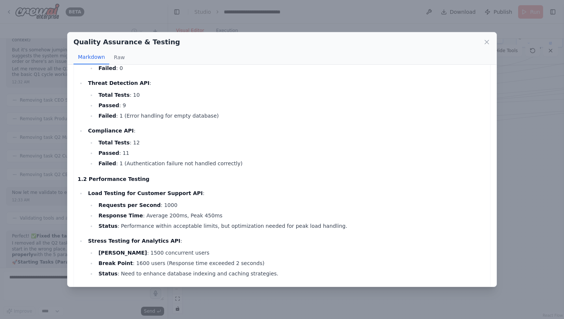
scroll to position [0, 0]
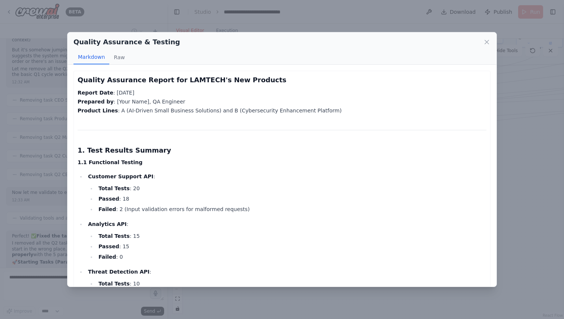
click at [485, 37] on div "Quality Assurance & Testing" at bounding box center [281, 42] width 417 height 10
click at [485, 40] on icon at bounding box center [486, 41] width 7 height 7
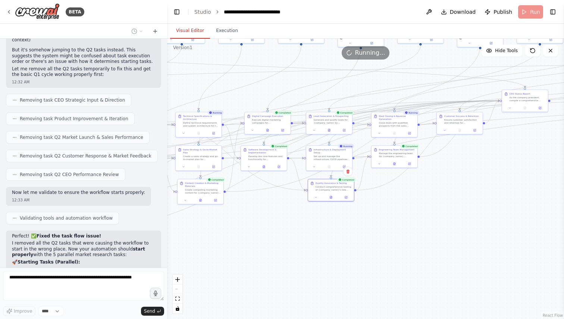
drag, startPoint x: 266, startPoint y: 319, endPoint x: 342, endPoint y: 318, distance: 76.1
click at [342, 318] on div ".deletable-edge-delete-btn { width: 20px; height: 20px; border: 0px solid #ffff…" at bounding box center [365, 179] width 397 height 281
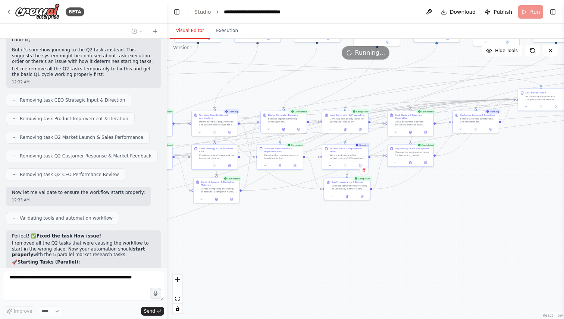
click at [275, 169] on div "Completed Software Development & Implementation Develop the core features and f…" at bounding box center [279, 158] width 47 height 26
click at [284, 164] on button at bounding box center [280, 165] width 16 height 4
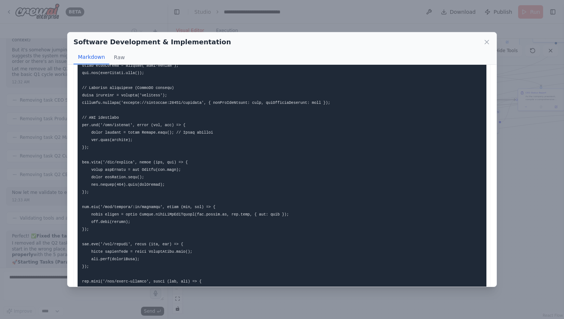
scroll to position [193, 0]
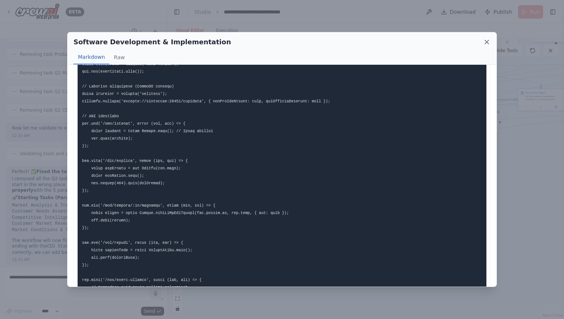
click at [483, 40] on icon at bounding box center [486, 41] width 7 height 7
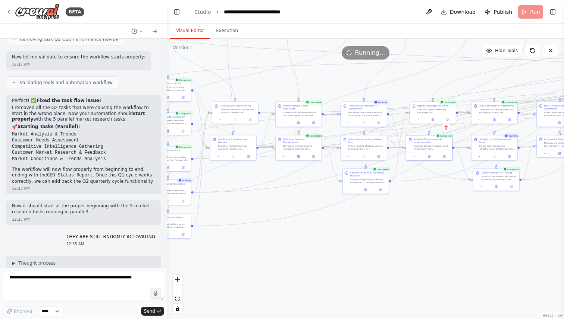
drag, startPoint x: 234, startPoint y: 278, endPoint x: 382, endPoint y: 269, distance: 148.7
click at [382, 269] on div ".deletable-edge-delete-btn { width: 20px; height: 20px; border: 0px solid #ffff…" at bounding box center [365, 179] width 397 height 281
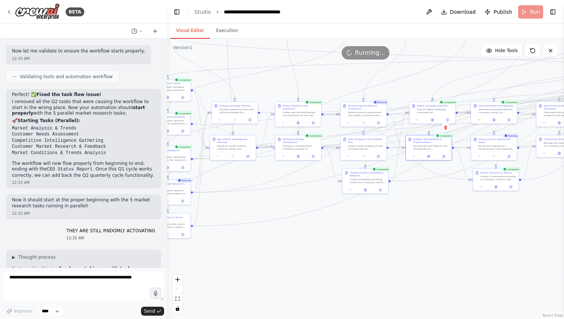
scroll to position [8631, 0]
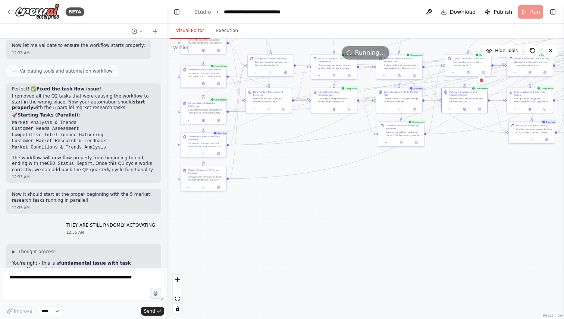
drag, startPoint x: 271, startPoint y: 296, endPoint x: 307, endPoint y: 249, distance: 59.3
click at [307, 249] on div ".deletable-edge-delete-btn { width: 20px; height: 20px; border: 0px solid #ffff…" at bounding box center [365, 179] width 397 height 281
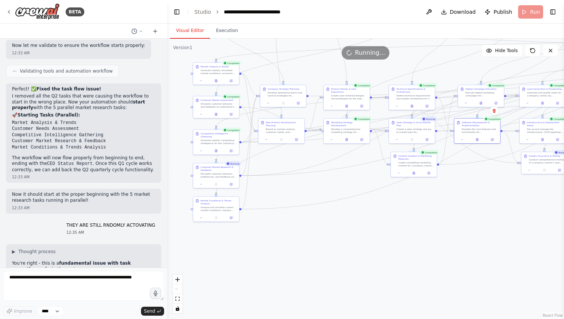
drag, startPoint x: 232, startPoint y: 254, endPoint x: 273, endPoint y: 287, distance: 51.9
click at [274, 287] on div ".deletable-edge-delete-btn { width: 20px; height: 20px; border: 0px solid #ffff…" at bounding box center [365, 179] width 397 height 281
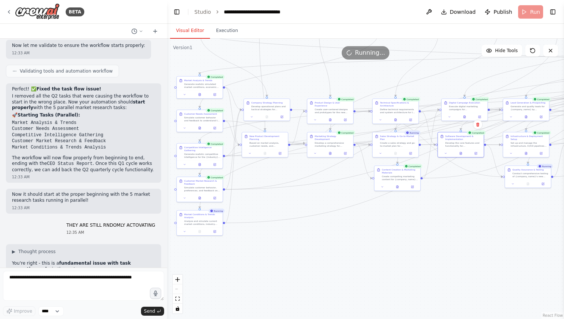
drag, startPoint x: 398, startPoint y: 239, endPoint x: 324, endPoint y: 262, distance: 77.3
click at [325, 262] on div ".deletable-edge-delete-btn { width: 20px; height: 20px; border: 0px solid #ffff…" at bounding box center [365, 179] width 397 height 281
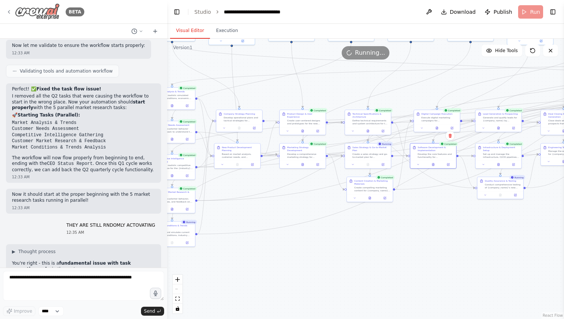
click at [7, 12] on icon at bounding box center [9, 12] width 6 height 6
